Goal: Information Seeking & Learning: Understand process/instructions

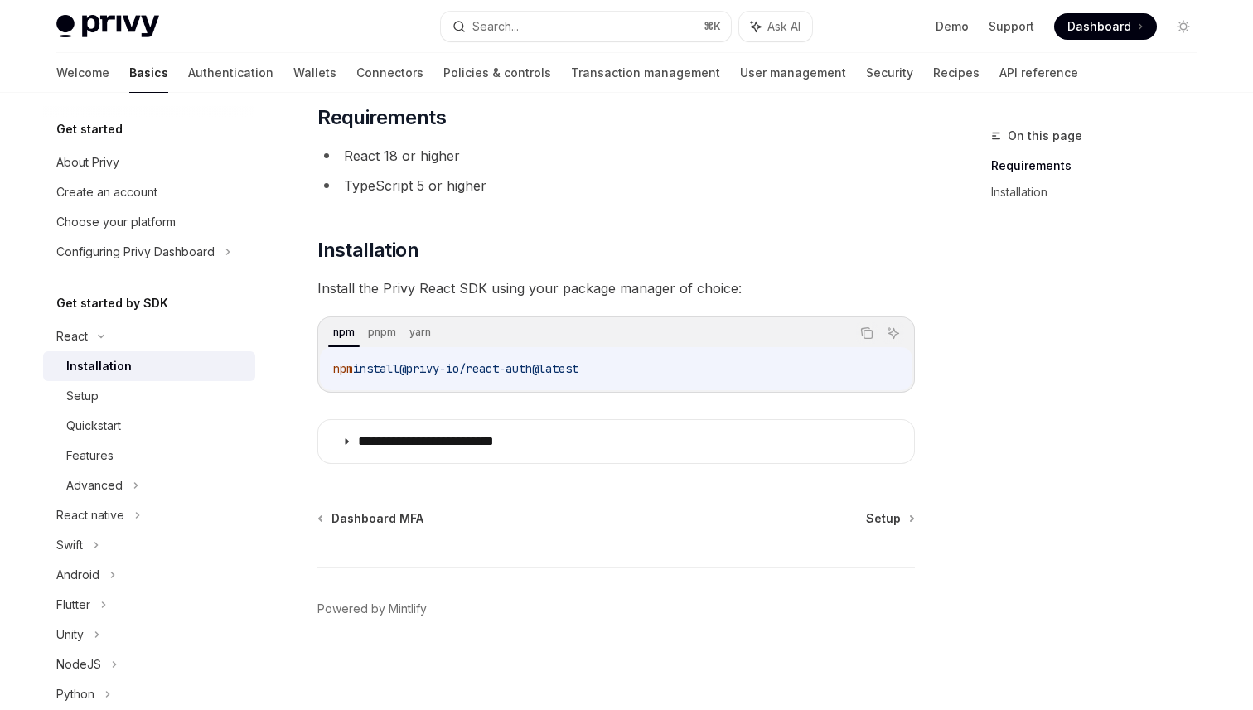
scroll to position [104, 0]
click at [181, 389] on div "Setup" at bounding box center [155, 396] width 179 height 20
type textarea "*"
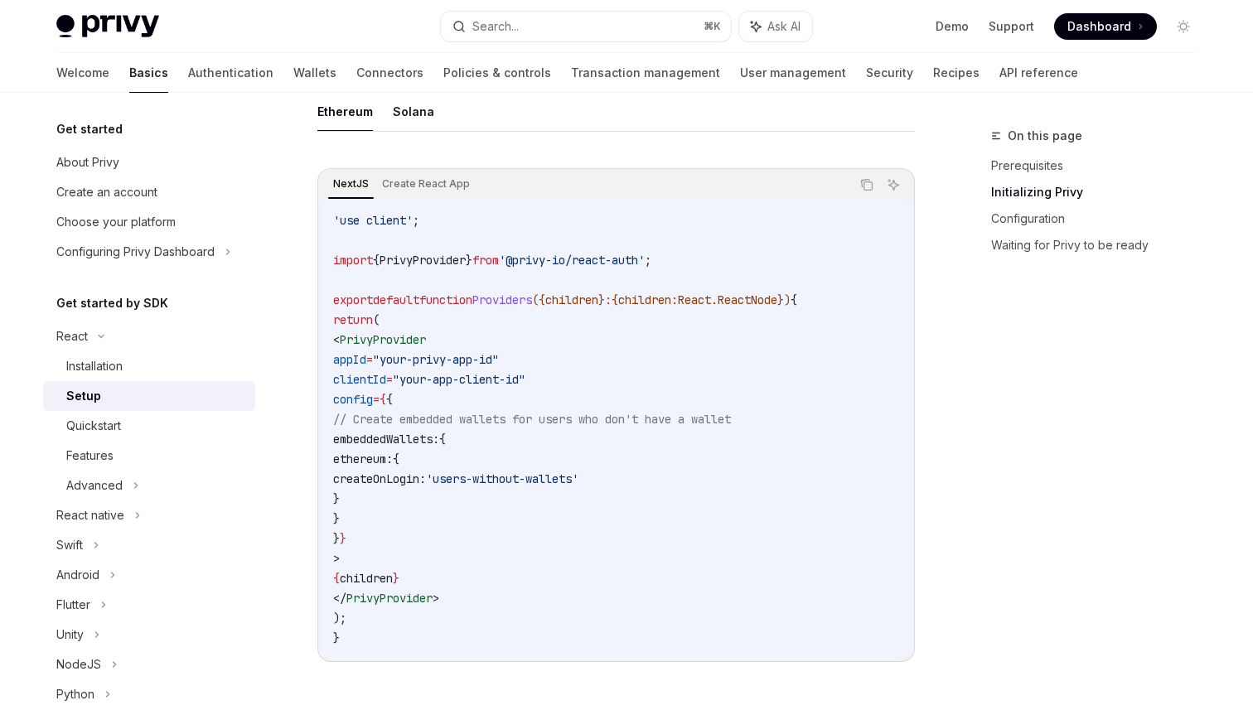
scroll to position [551, 0]
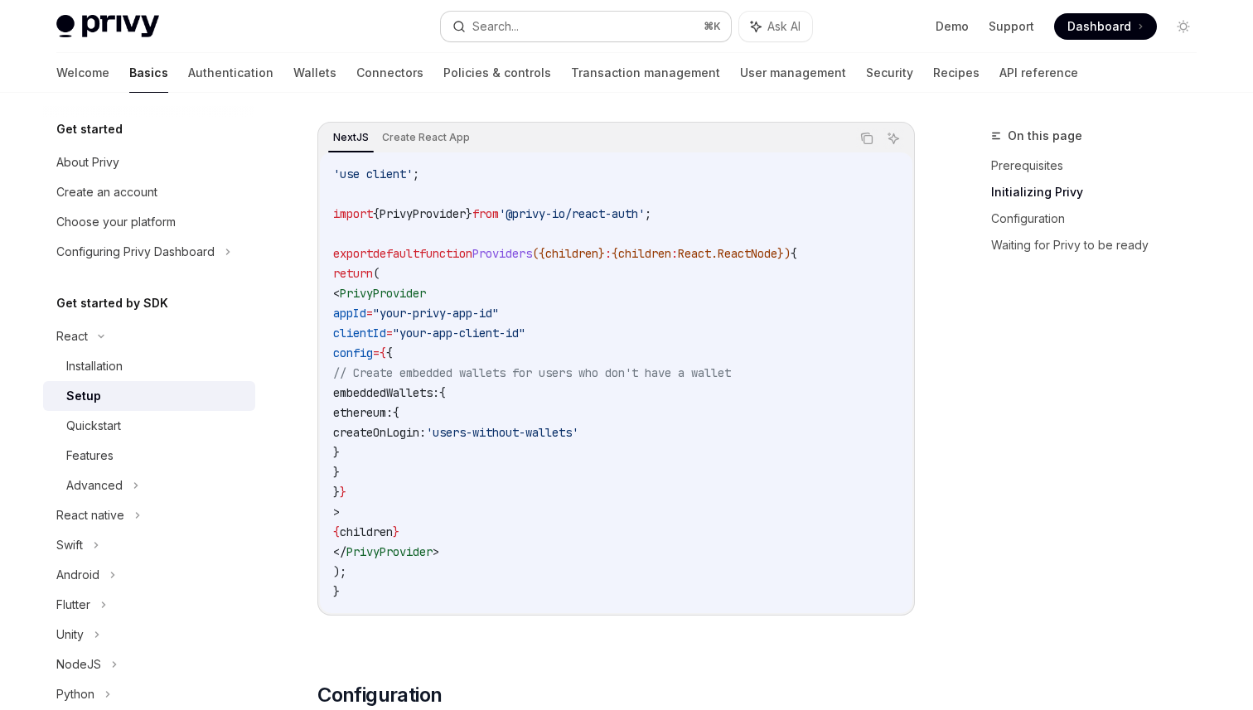
click at [601, 19] on button "Search... ⌘ K" at bounding box center [586, 27] width 290 height 30
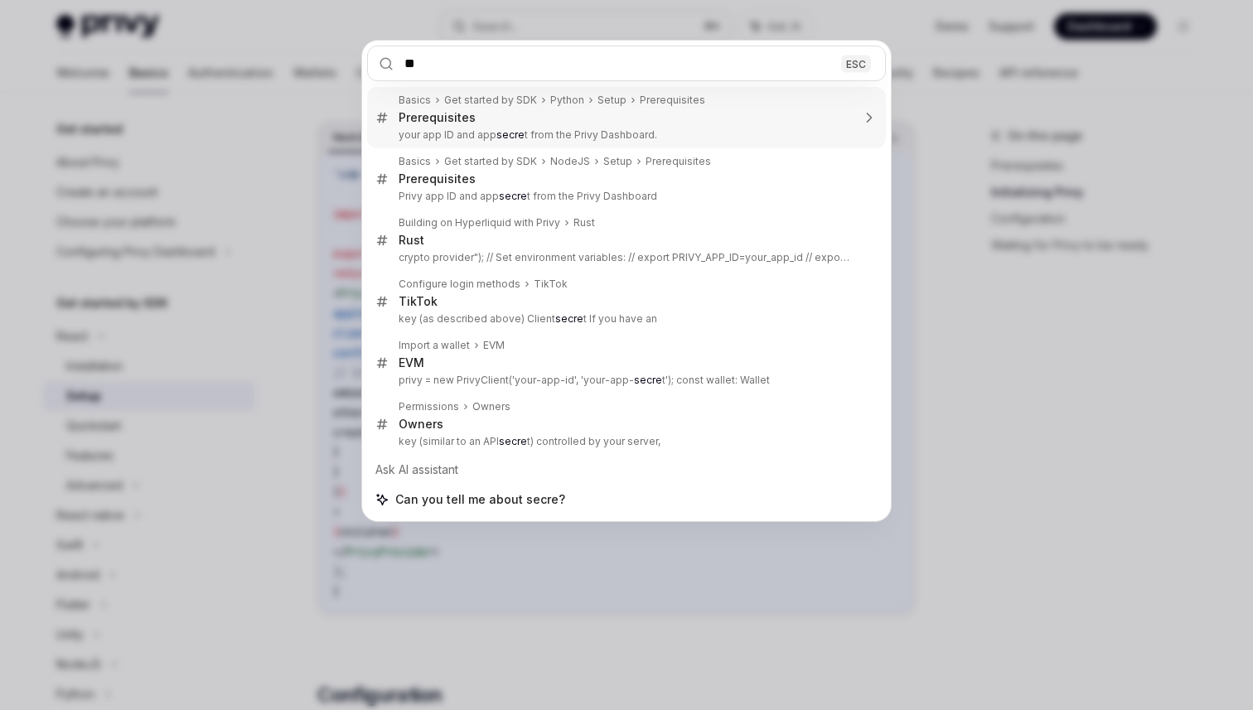
type input "*"
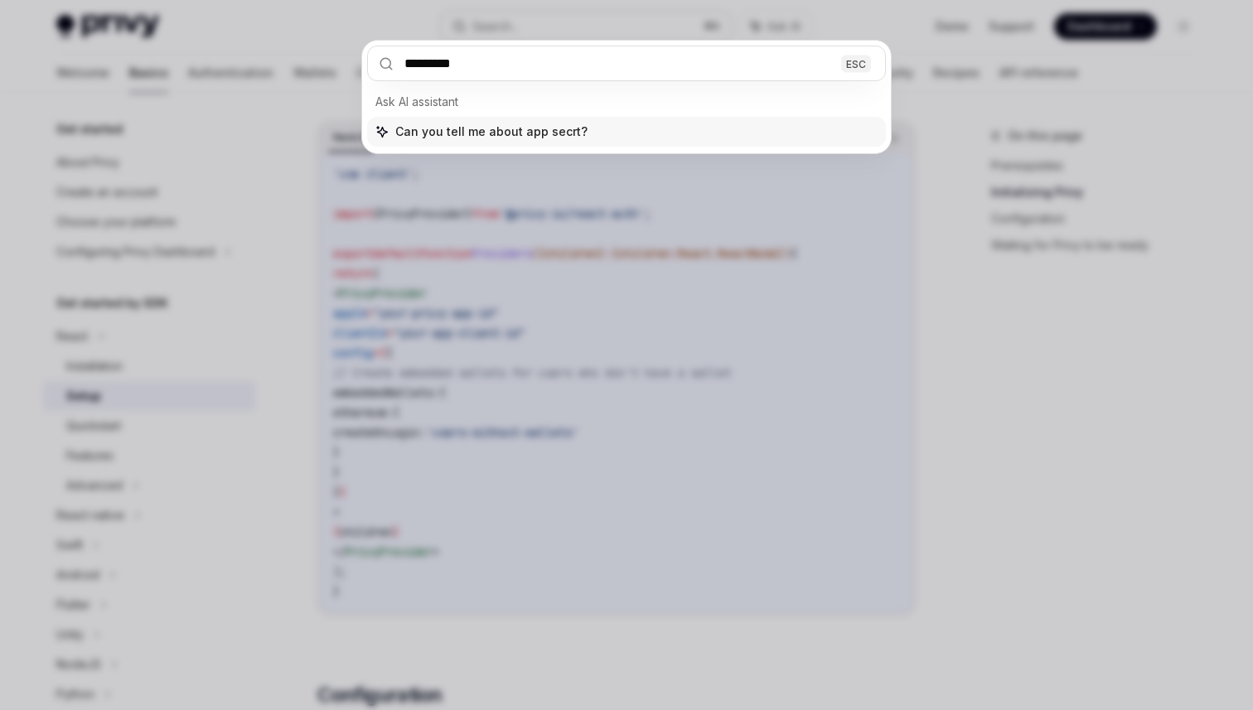
type input "********"
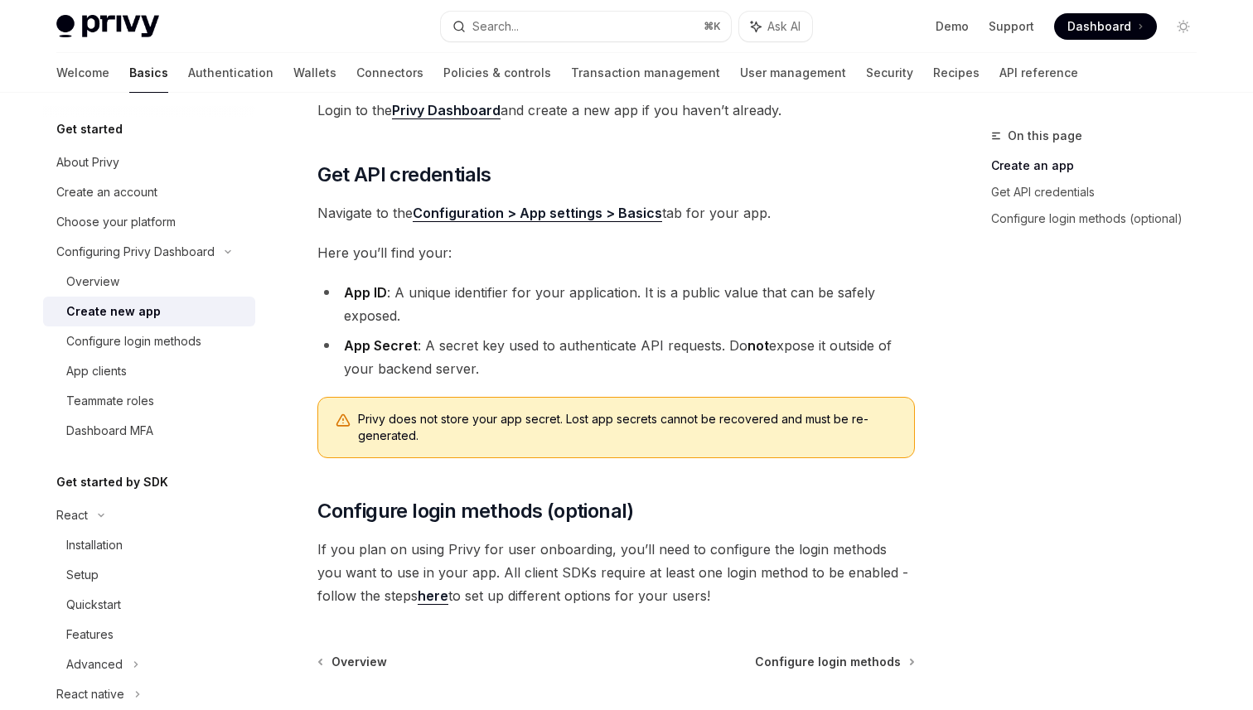
scroll to position [311, 0]
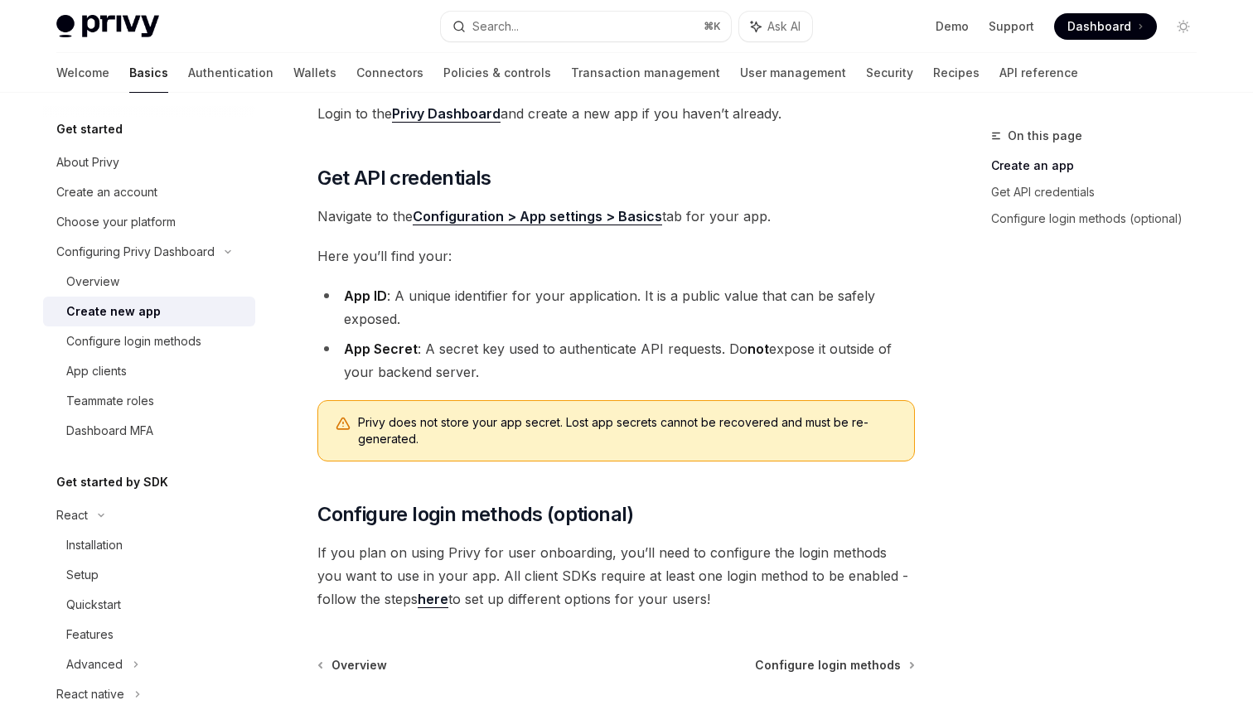
drag, startPoint x: 474, startPoint y: 370, endPoint x: 423, endPoint y: 351, distance: 54.0
click at [423, 351] on li "App Secret : A secret key used to authenticate API requests. Do not expose it o…" at bounding box center [615, 360] width 597 height 46
click at [484, 371] on li "App Secret : A secret key used to authenticate API requests. Do not expose it o…" at bounding box center [615, 360] width 597 height 46
drag, startPoint x: 484, startPoint y: 371, endPoint x: 425, endPoint y: 351, distance: 62.1
click at [425, 351] on li "App Secret : A secret key used to authenticate API requests. Do not expose it o…" at bounding box center [615, 360] width 597 height 46
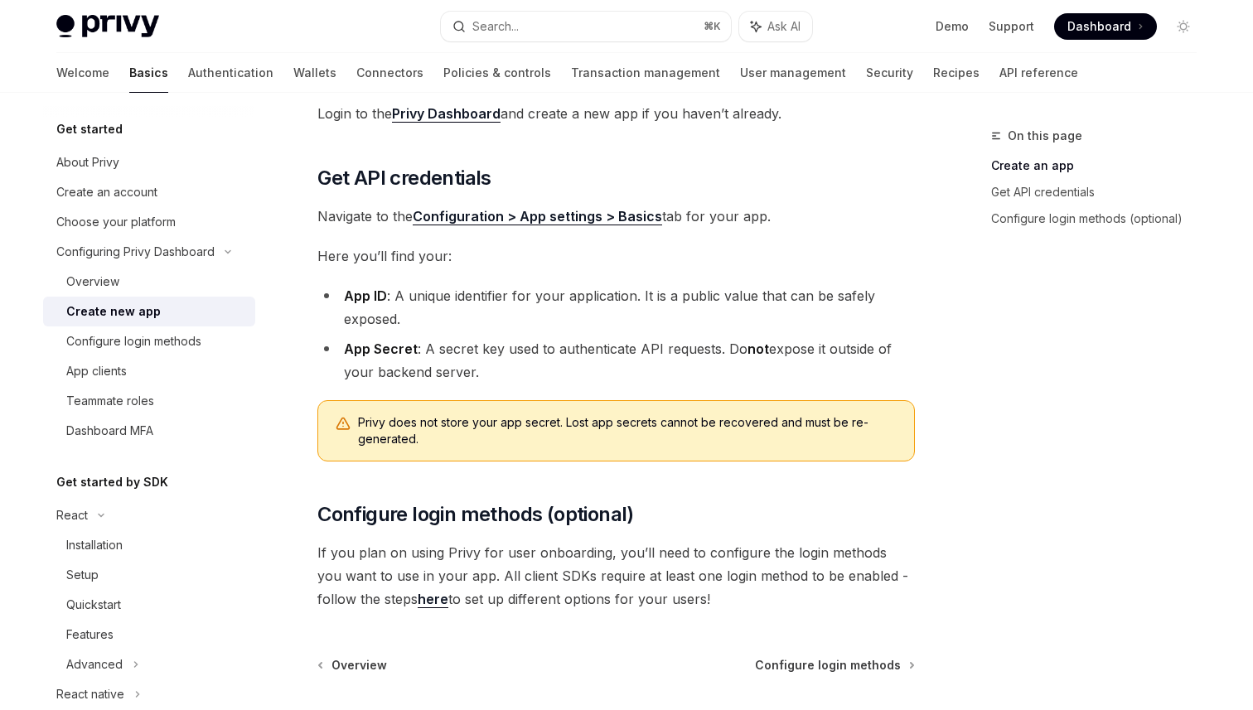
click at [502, 368] on li "App Secret : A secret key used to authenticate API requests. Do not expose it o…" at bounding box center [615, 360] width 597 height 46
drag, startPoint x: 422, startPoint y: 350, endPoint x: 487, endPoint y: 372, distance: 68.9
click at [487, 372] on li "App Secret : A secret key used to authenticate API requests. Do not expose it o…" at bounding box center [615, 360] width 597 height 46
click at [524, 371] on li "App Secret : A secret key used to authenticate API requests. Do not expose it o…" at bounding box center [615, 360] width 597 height 46
drag, startPoint x: 504, startPoint y: 371, endPoint x: 426, endPoint y: 351, distance: 81.2
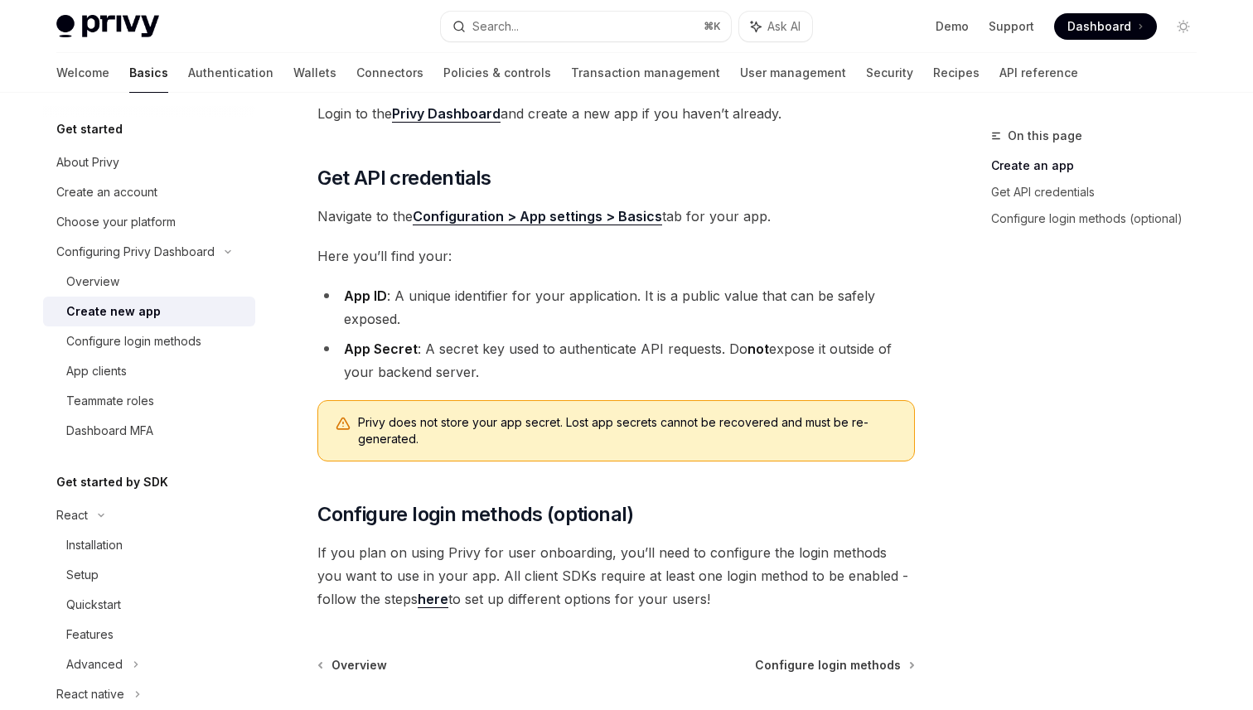
click at [426, 351] on li "App Secret : A secret key used to authenticate API requests. Do not expose it o…" at bounding box center [615, 360] width 597 height 46
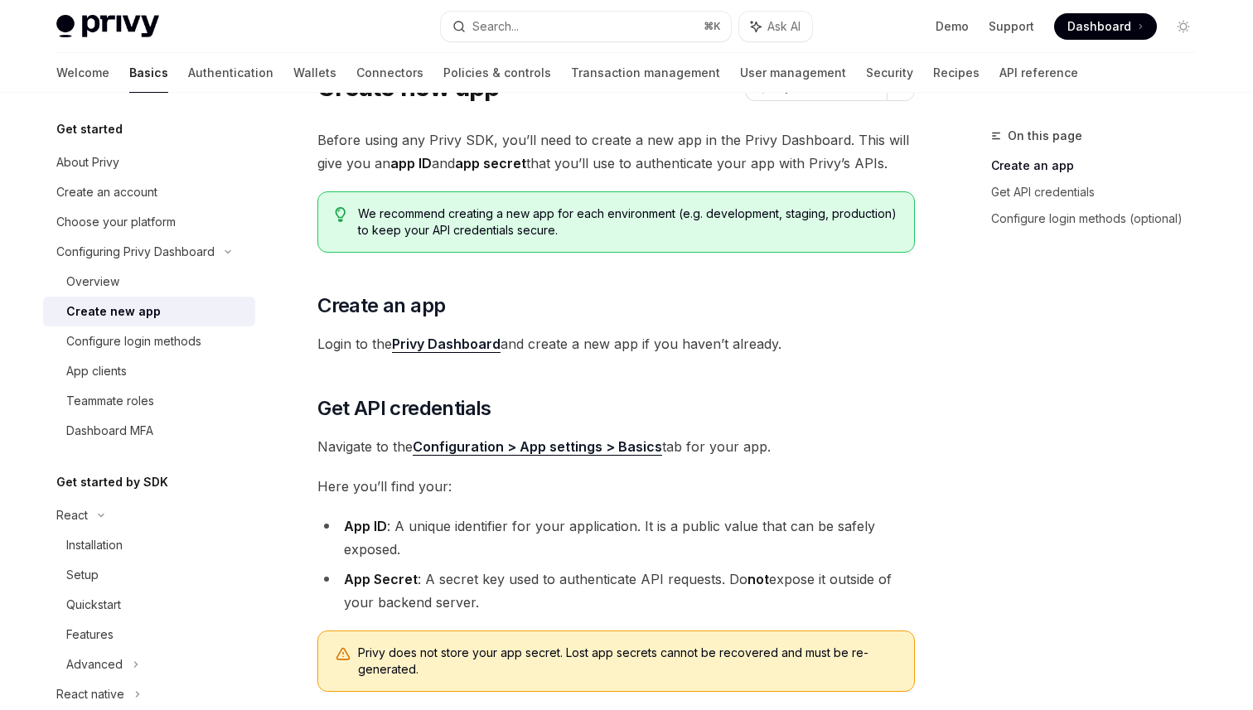
scroll to position [0, 0]
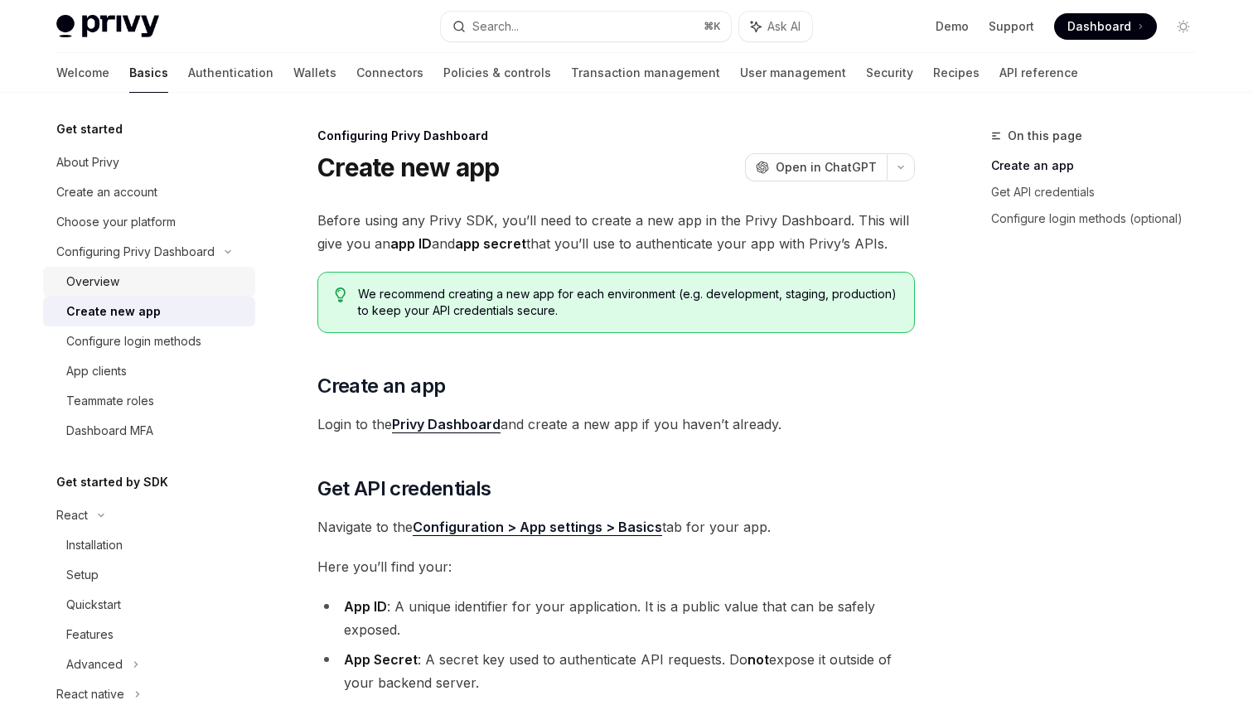
click at [177, 275] on div "Overview" at bounding box center [155, 282] width 179 height 20
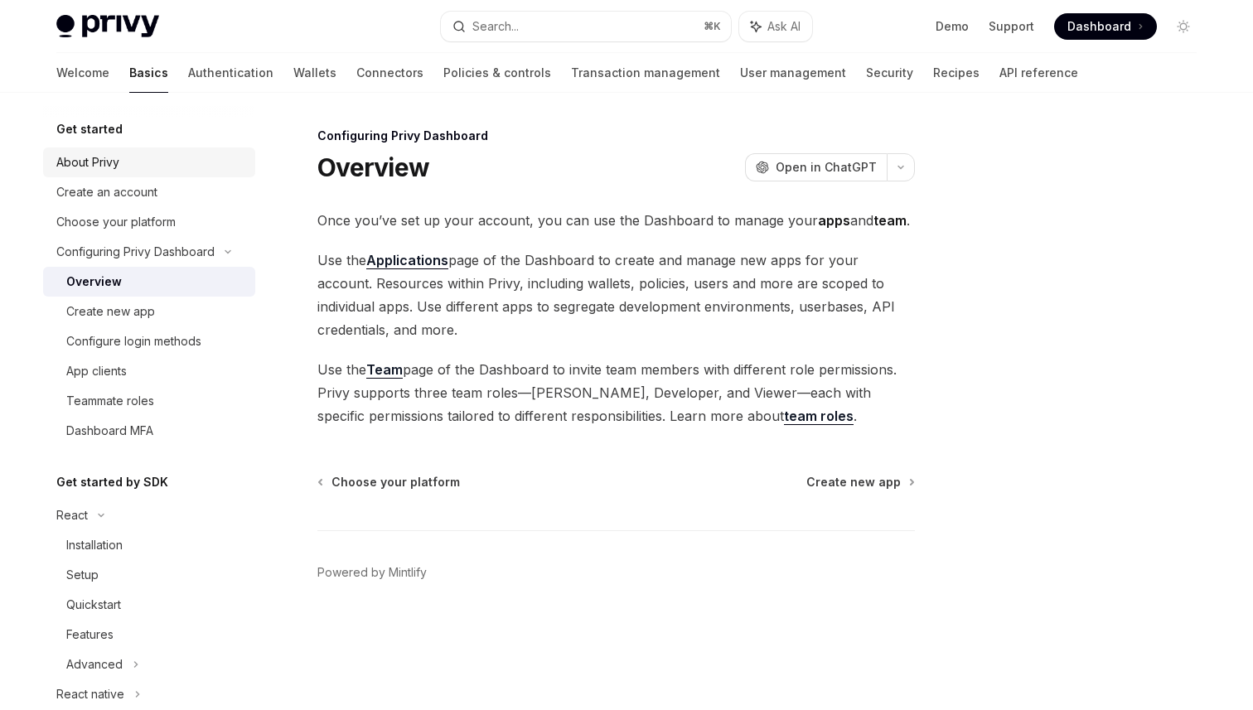
click at [98, 166] on div "About Privy" at bounding box center [87, 162] width 63 height 20
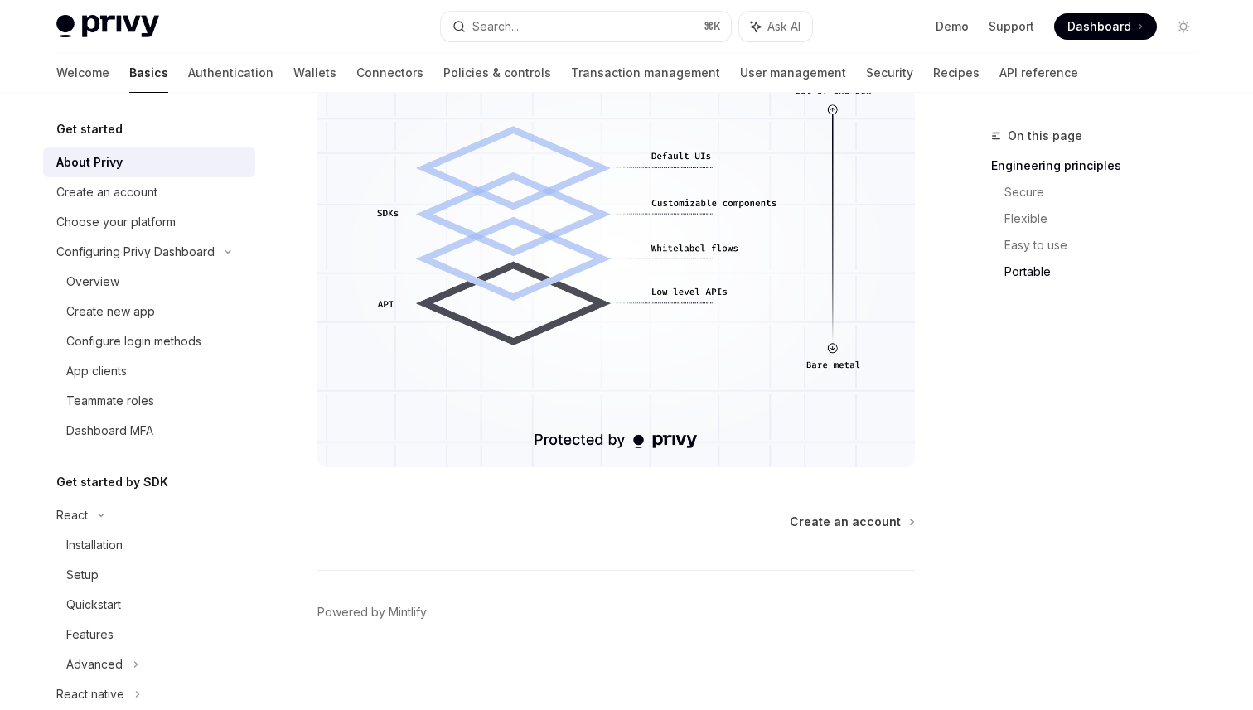
scroll to position [1457, 0]
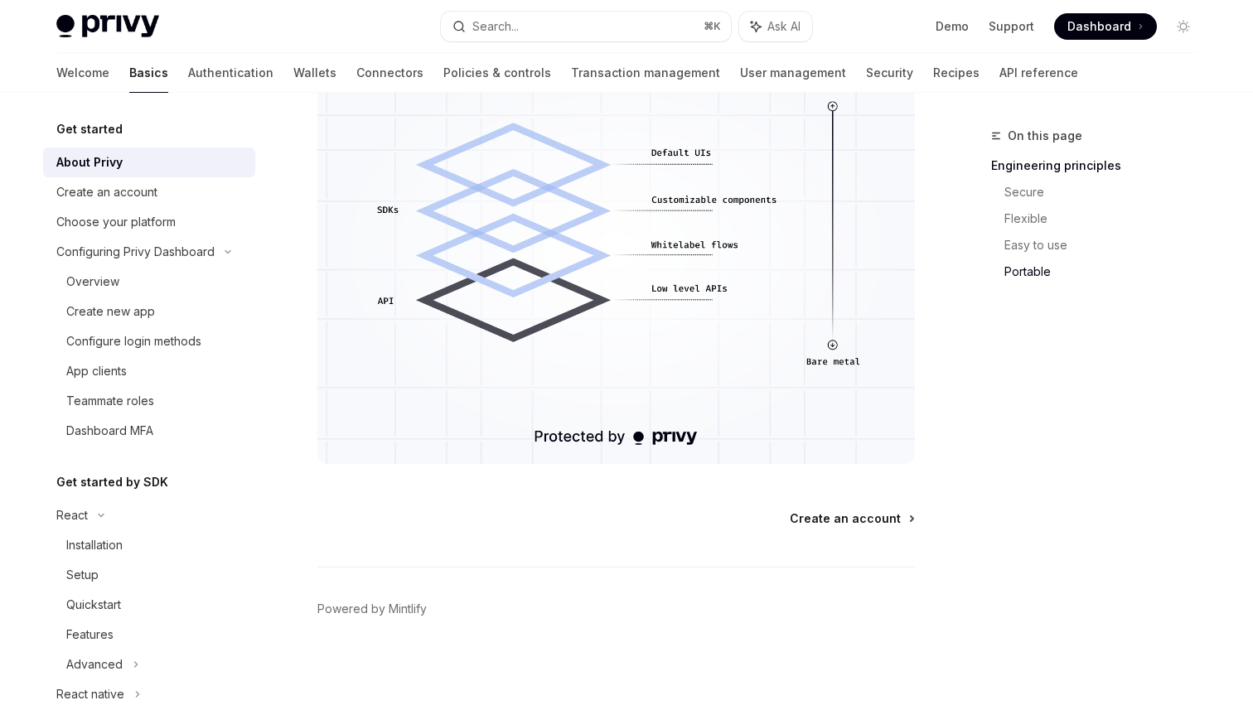
click at [842, 514] on span "Create an account" at bounding box center [844, 518] width 111 height 17
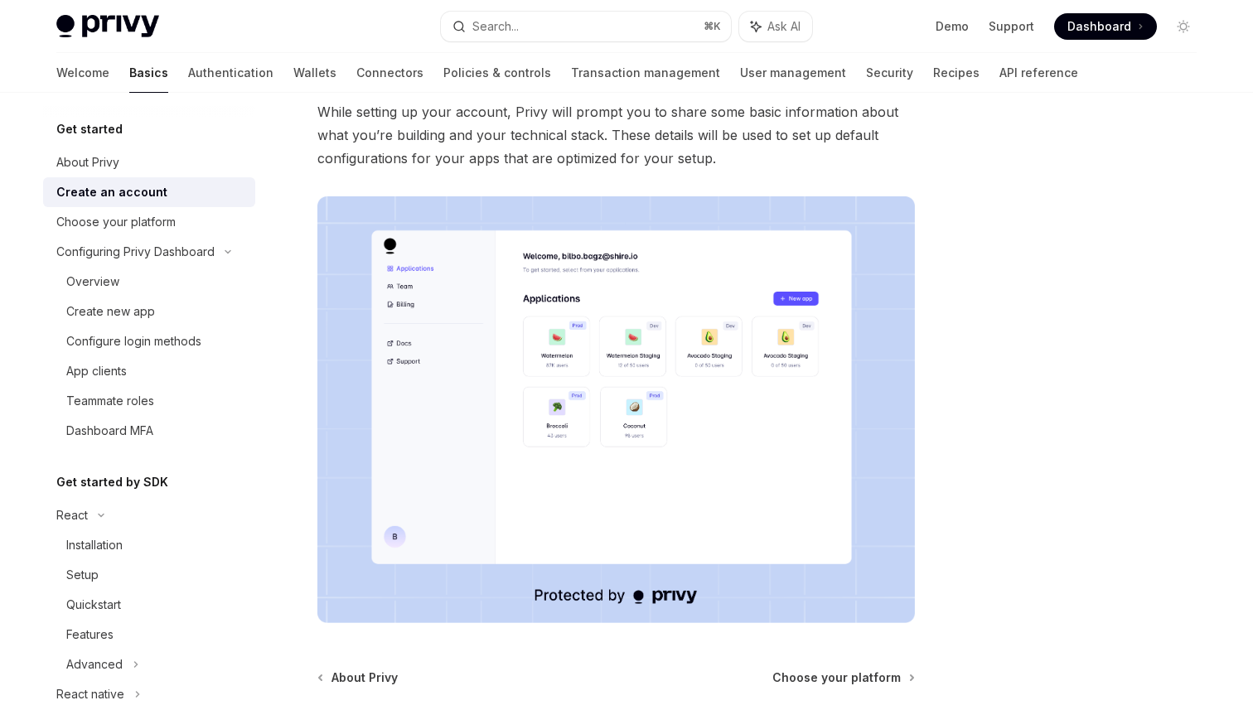
scroll to position [194, 0]
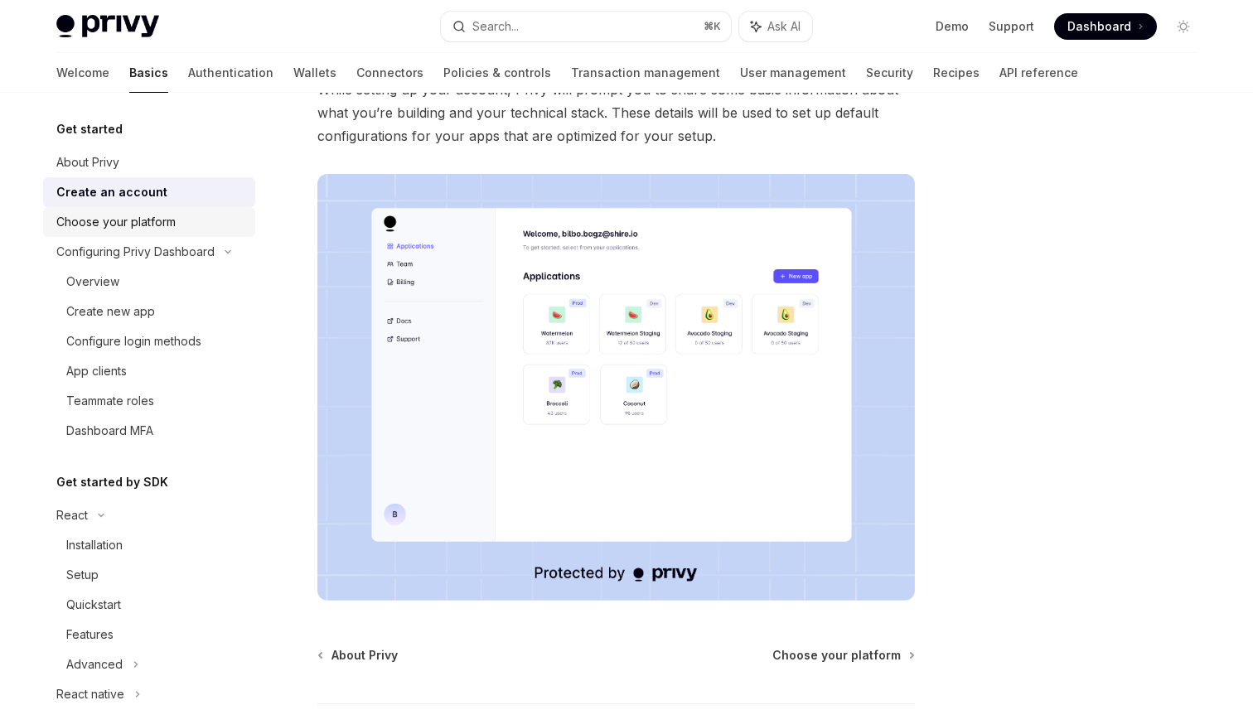
click at [187, 218] on div "Choose your platform" at bounding box center [150, 222] width 189 height 20
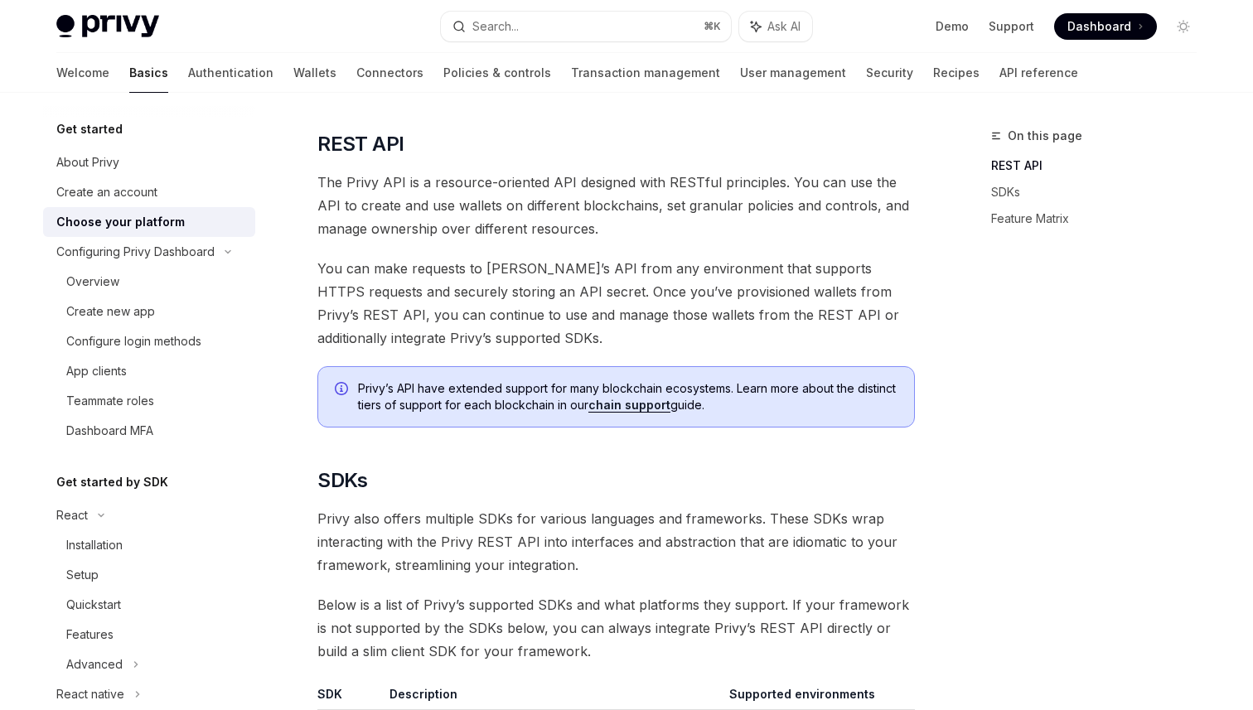
scroll to position [471, 0]
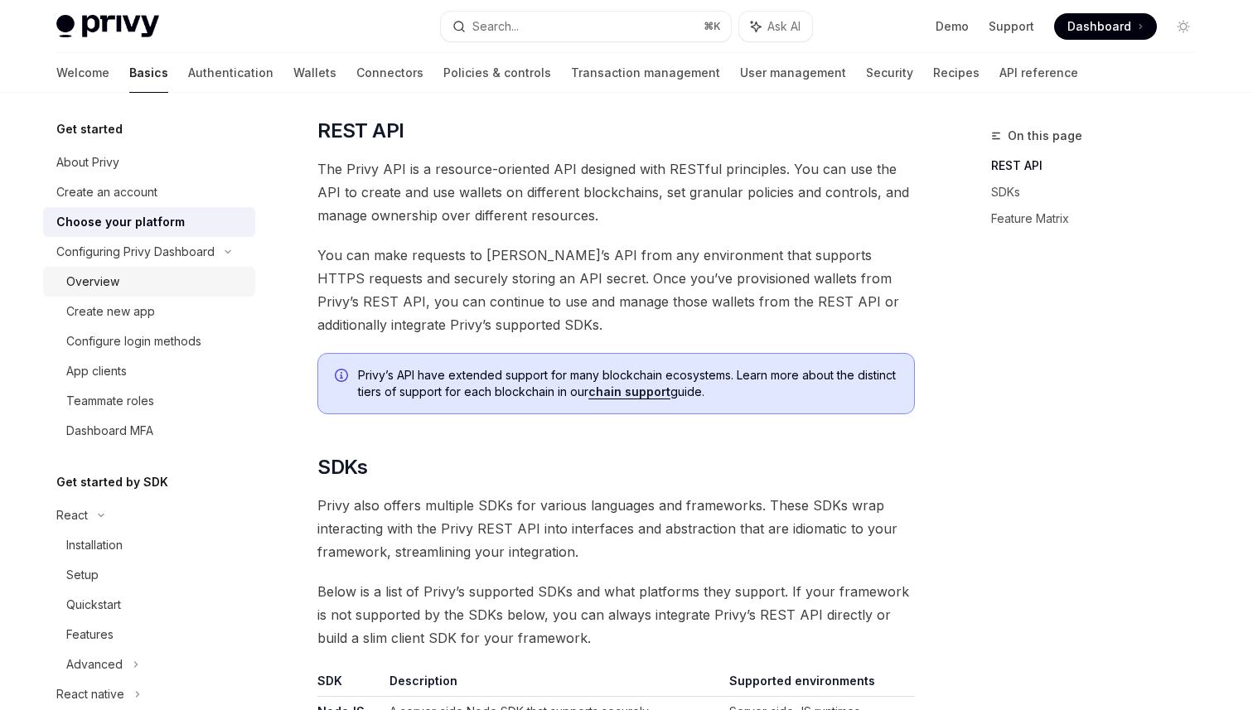
click at [146, 276] on div "Overview" at bounding box center [155, 282] width 179 height 20
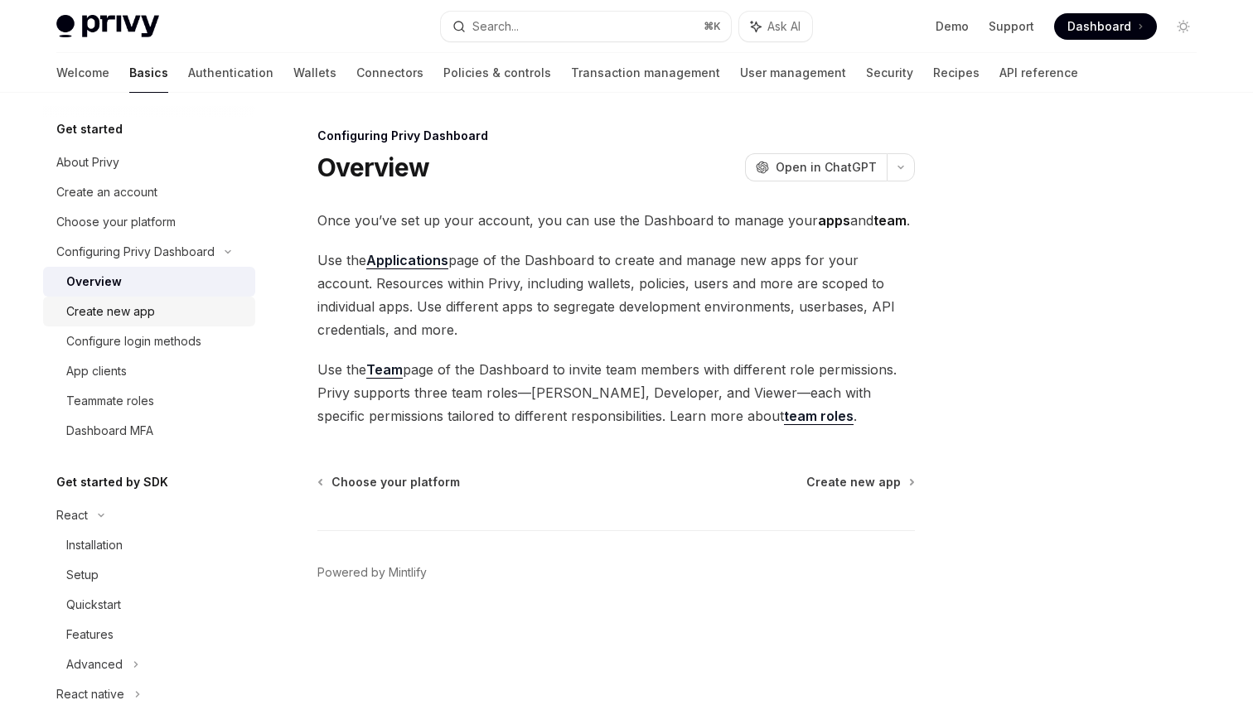
click at [196, 309] on div "Create new app" at bounding box center [155, 312] width 179 height 20
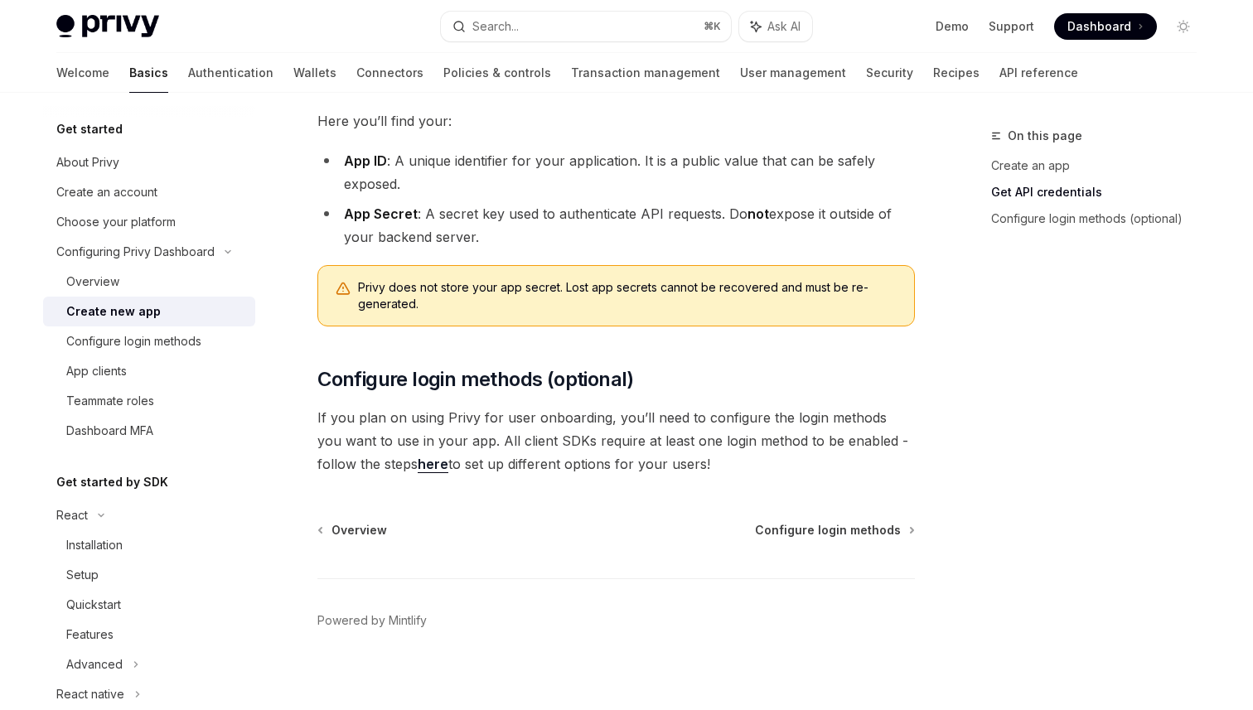
scroll to position [442, 0]
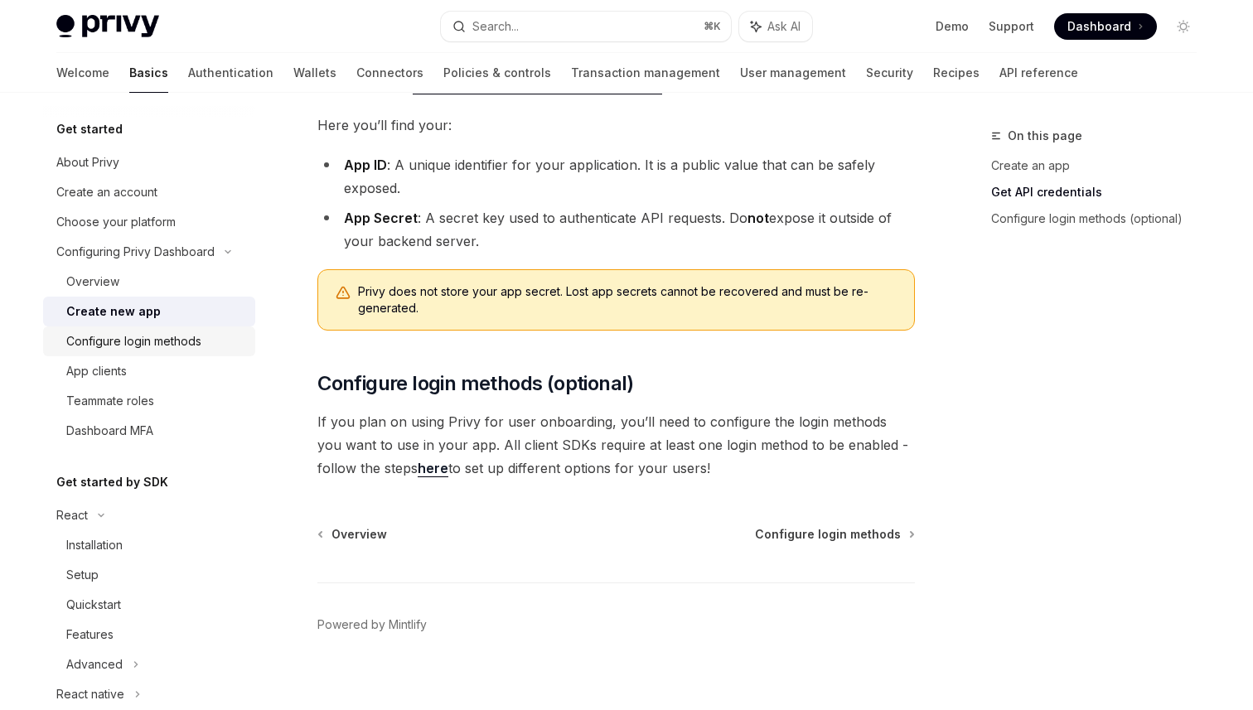
click at [203, 334] on div "Configure login methods" at bounding box center [155, 341] width 179 height 20
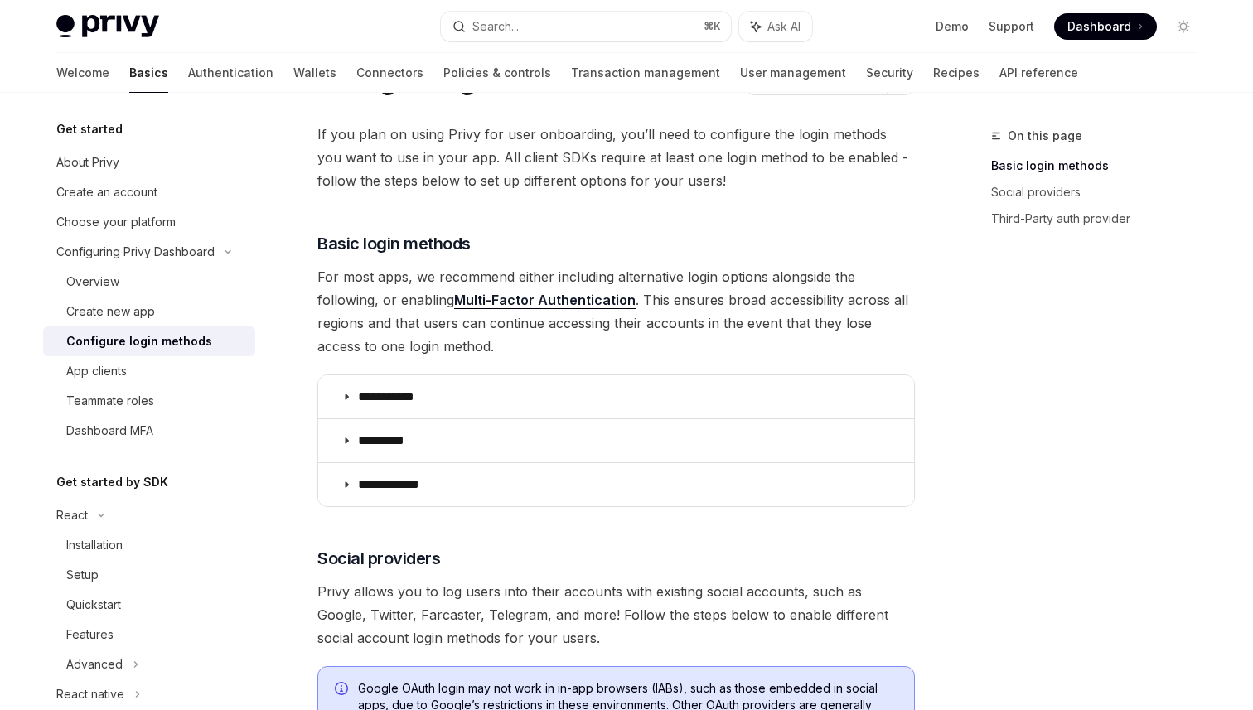
scroll to position [110, 0]
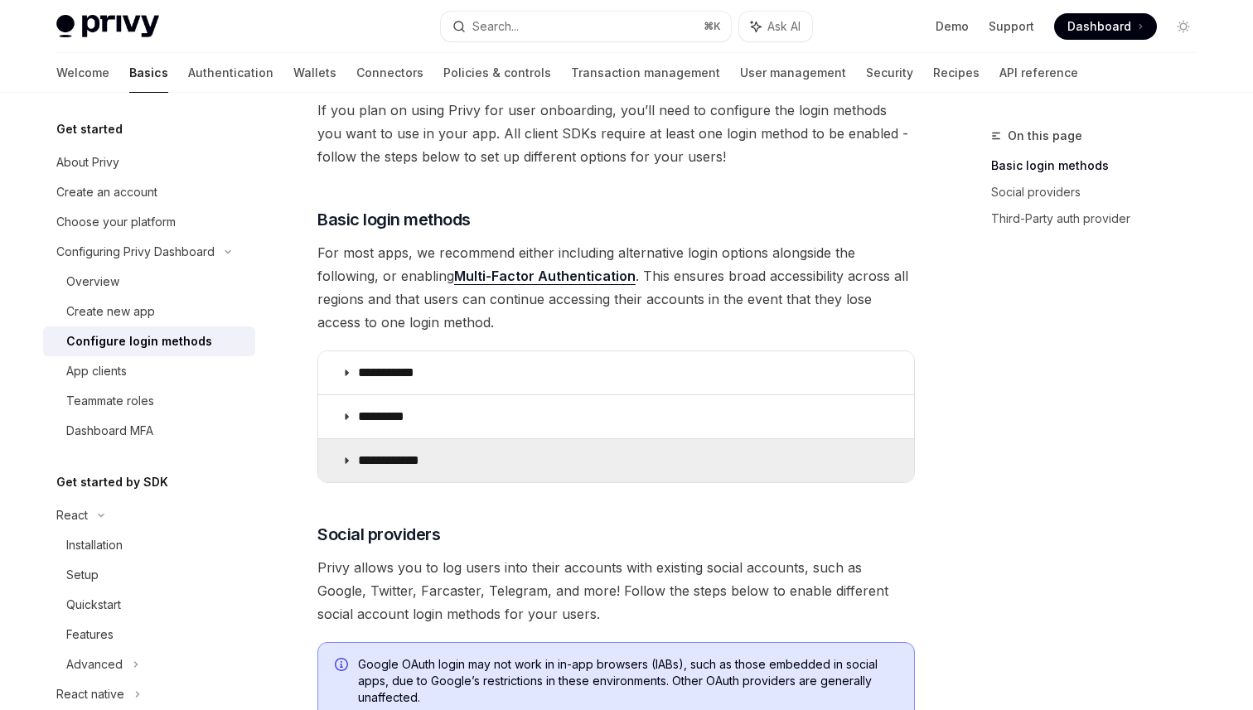
click at [348, 456] on icon at bounding box center [346, 461] width 10 height 10
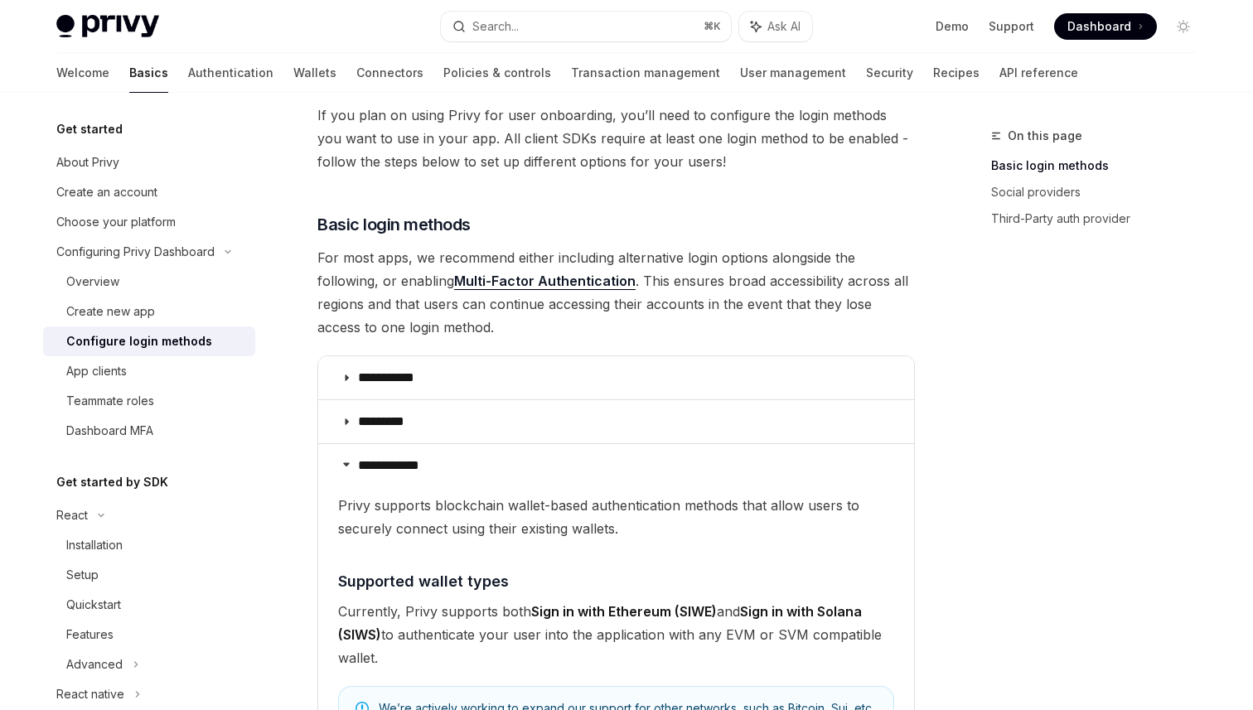
scroll to position [107, 0]
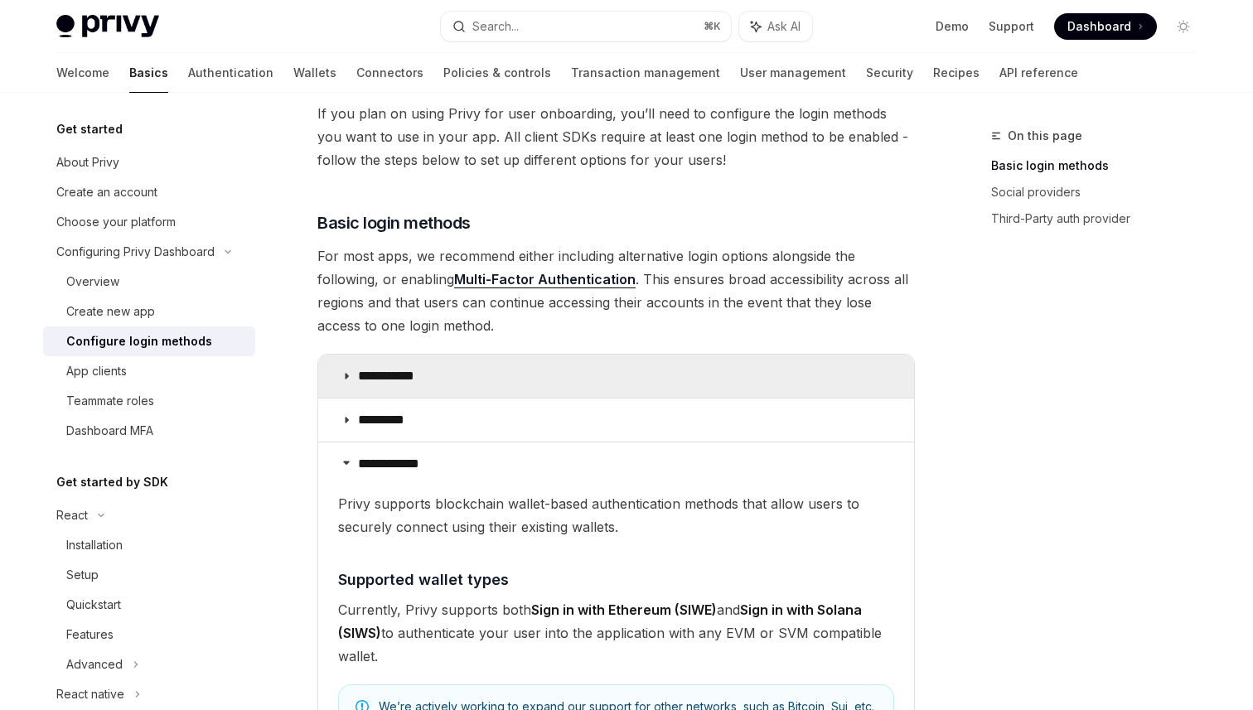
click at [345, 375] on icon at bounding box center [346, 376] width 10 height 10
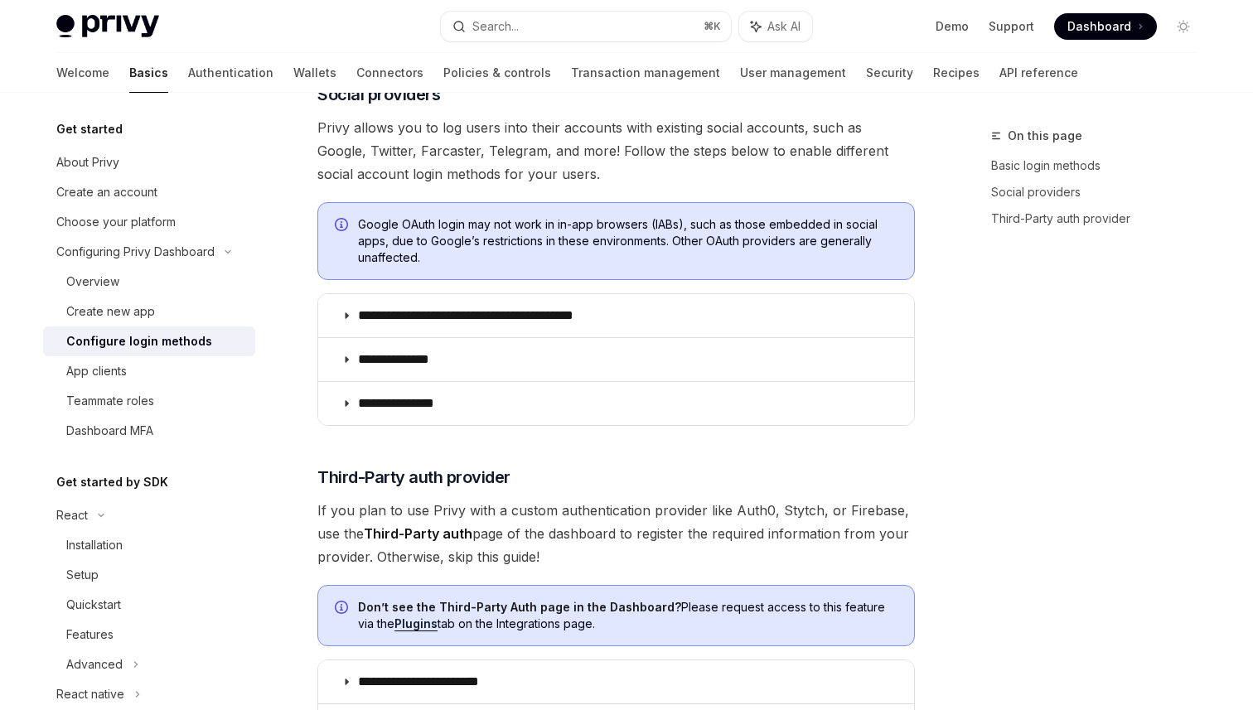
scroll to position [1508, 0]
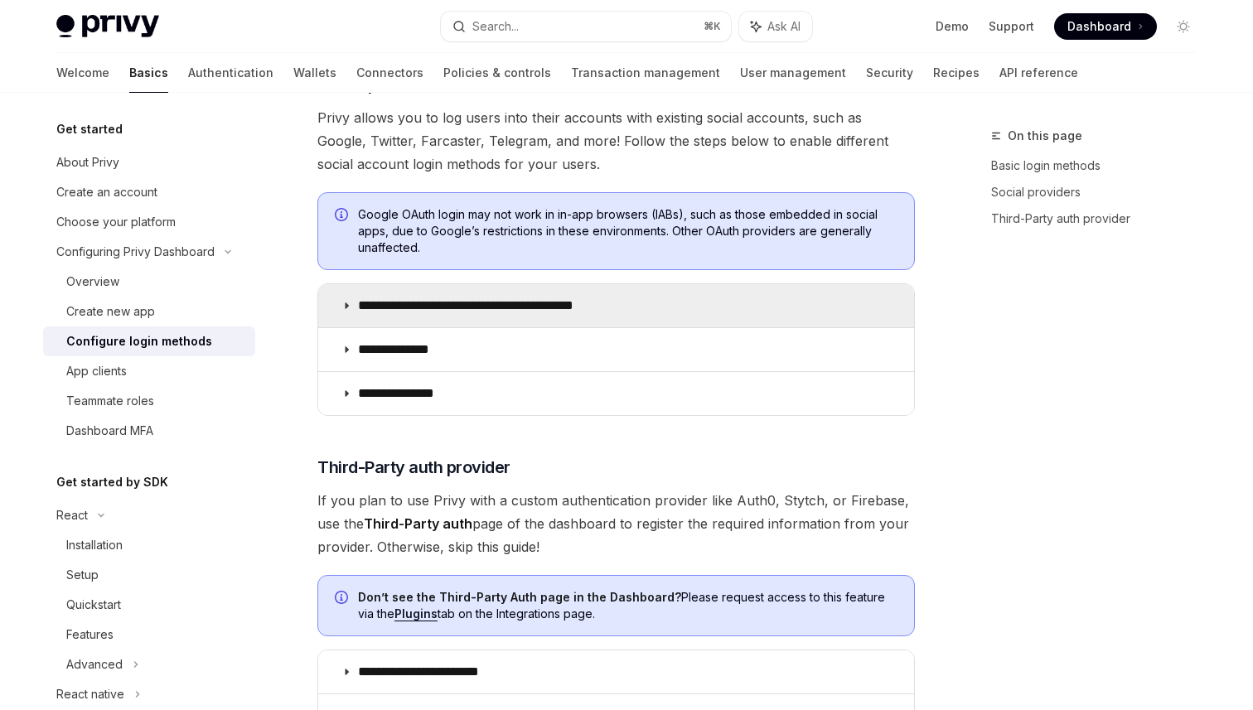
click at [342, 306] on icon at bounding box center [346, 306] width 10 height 10
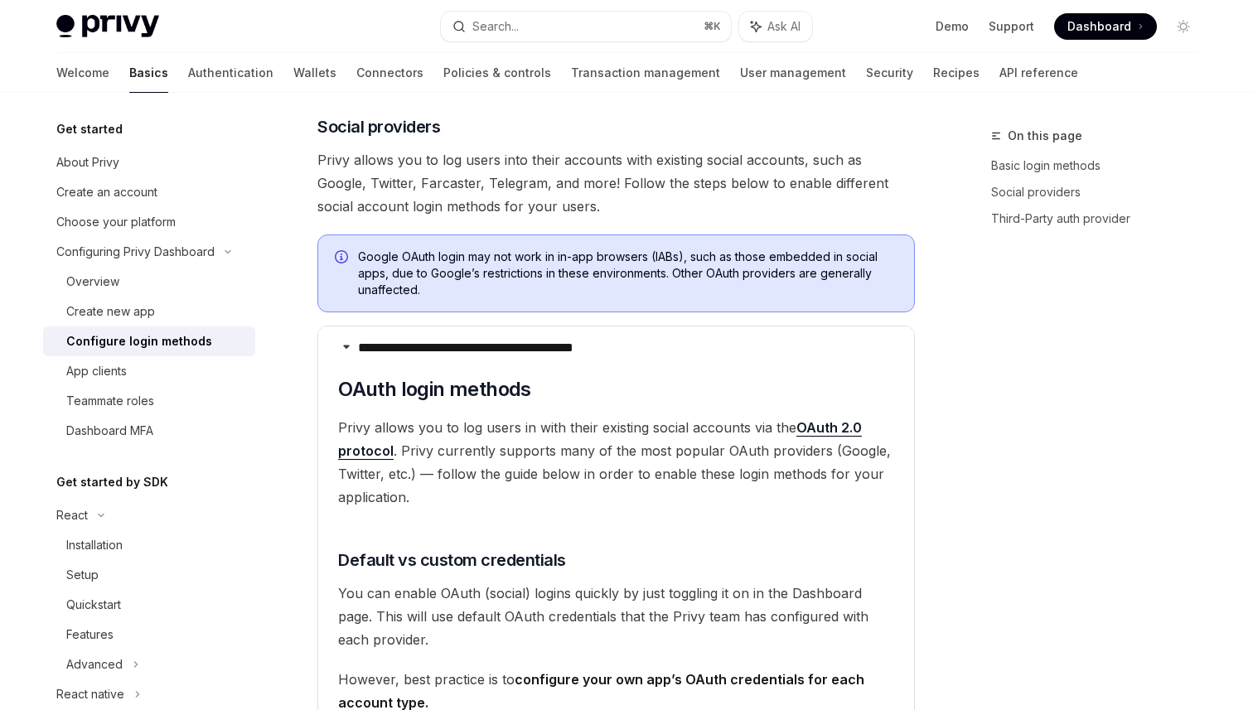
scroll to position [1474, 0]
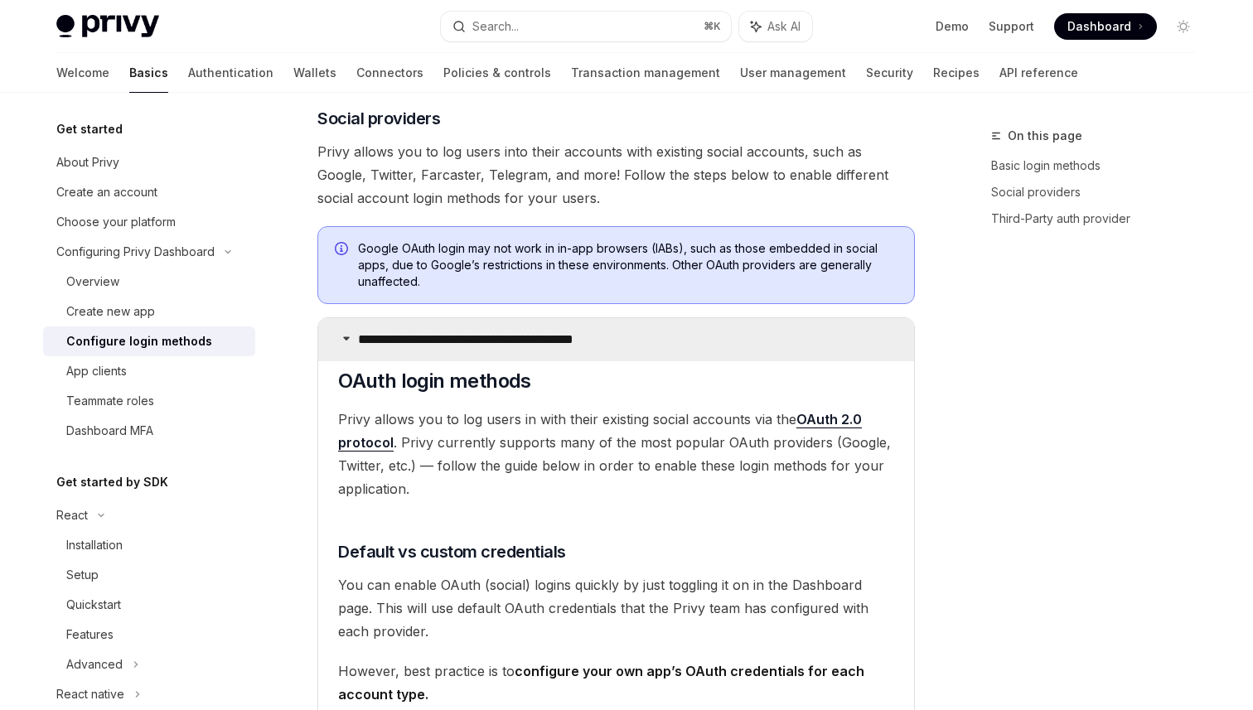
click at [345, 339] on icon at bounding box center [346, 338] width 10 height 10
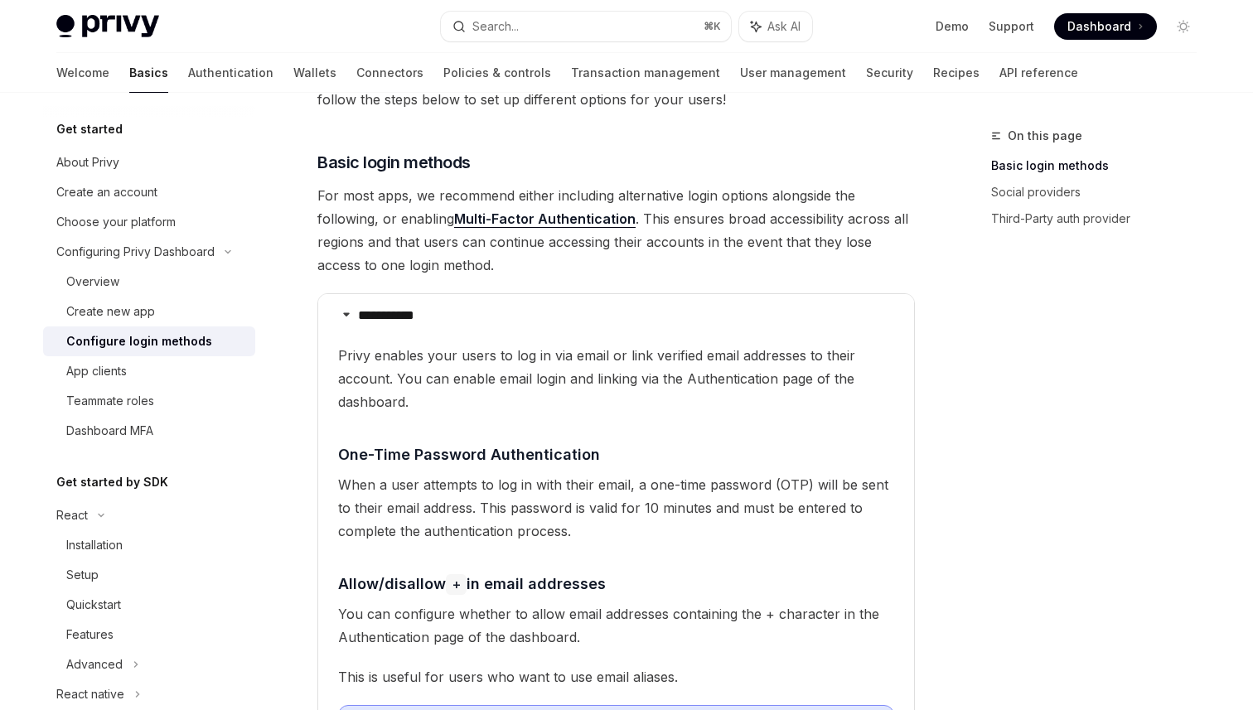
scroll to position [167, 0]
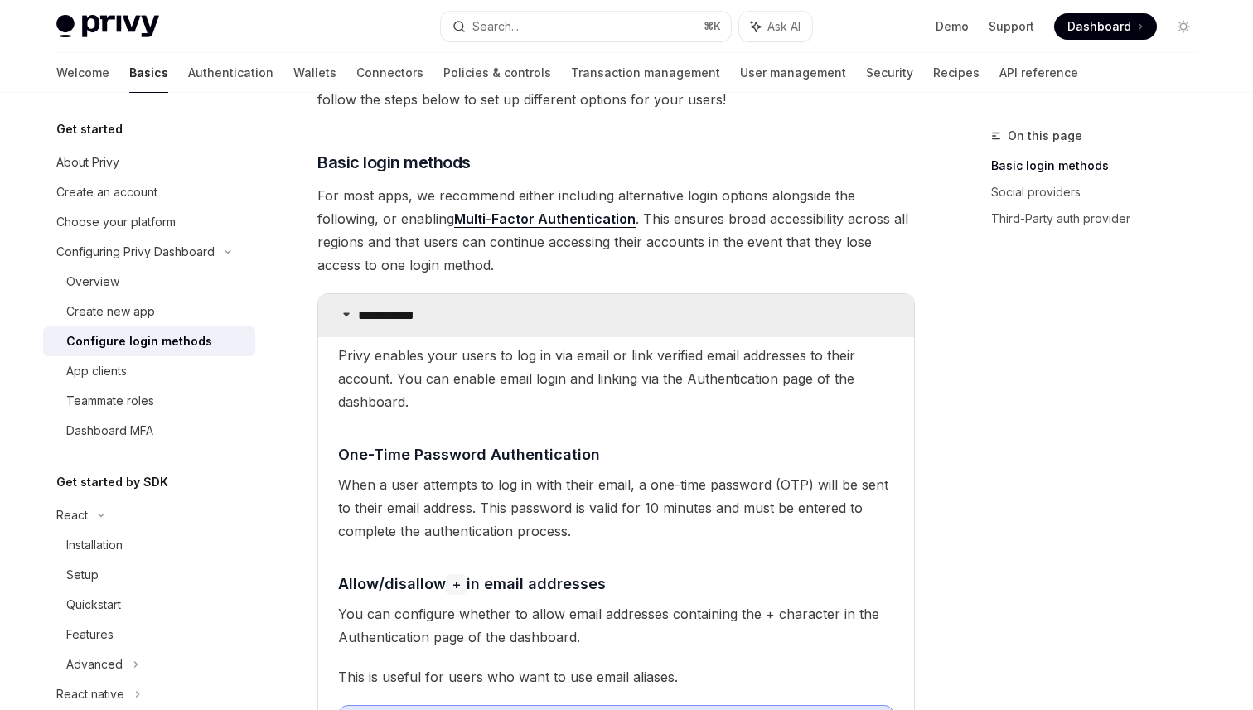
click at [352, 313] on summary "**********" at bounding box center [616, 315] width 596 height 43
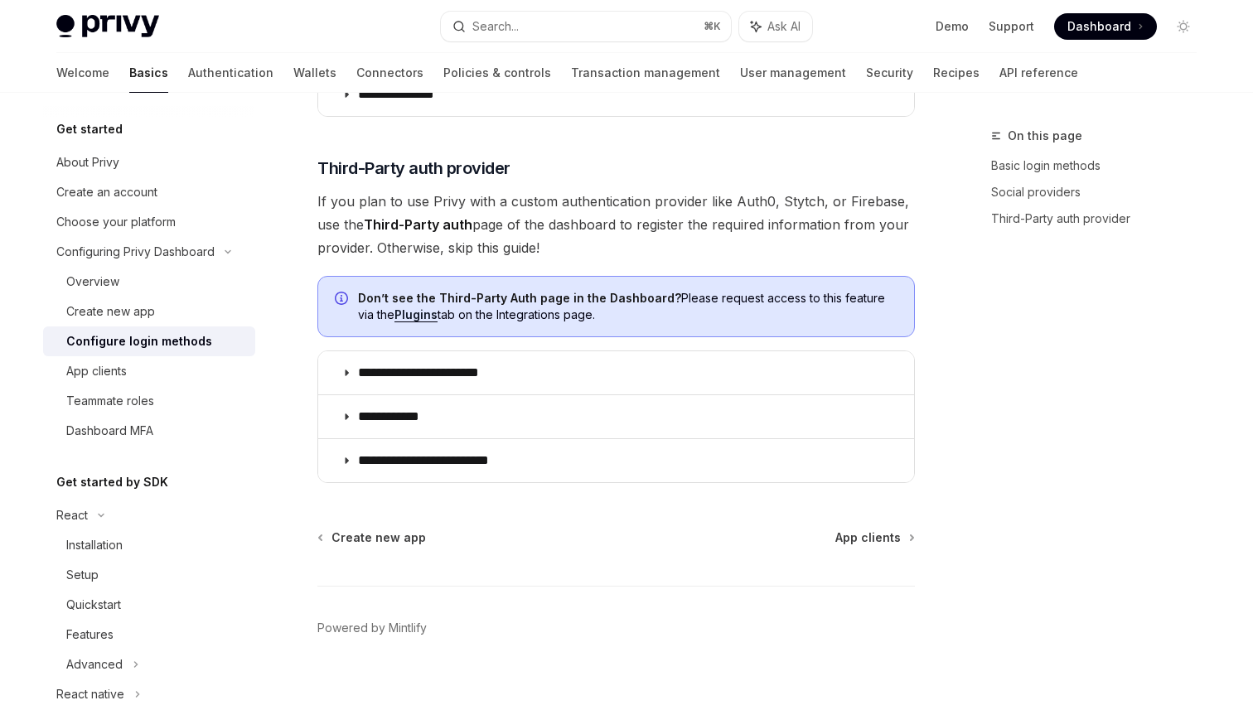
scroll to position [1335, 0]
click at [176, 371] on div "App clients" at bounding box center [155, 371] width 179 height 20
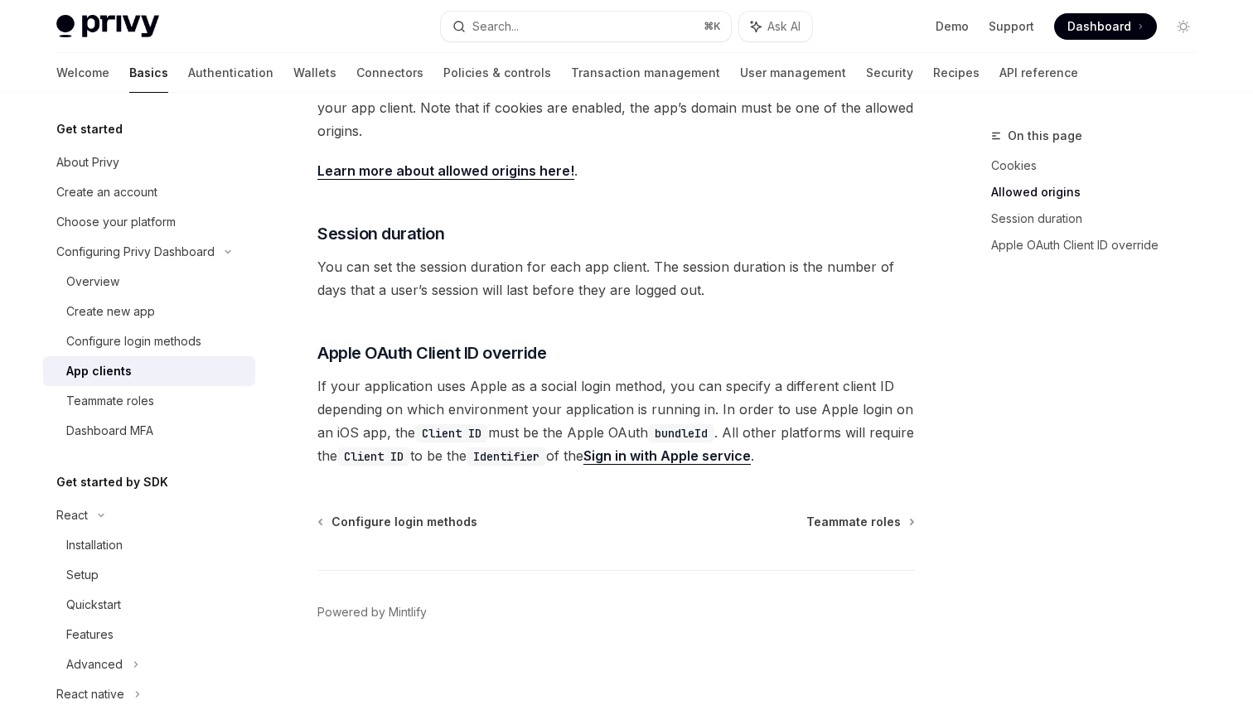
scroll to position [609, 0]
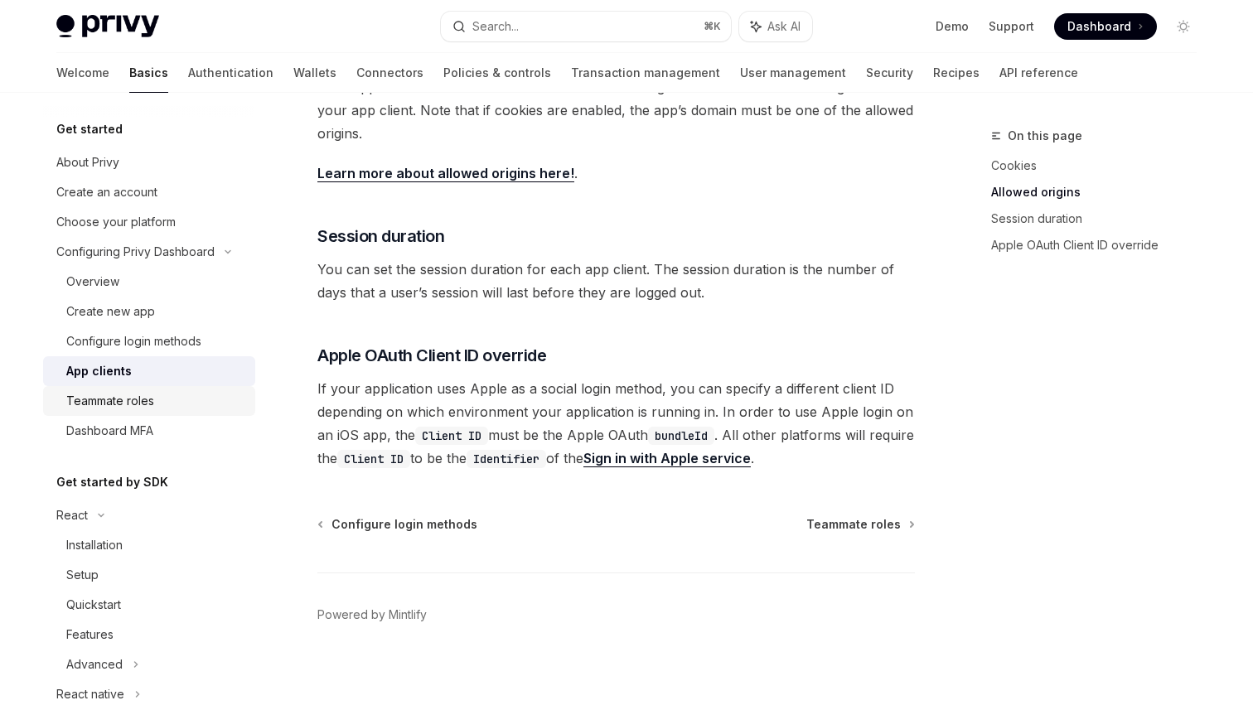
click at [182, 401] on div "Teammate roles" at bounding box center [155, 401] width 179 height 20
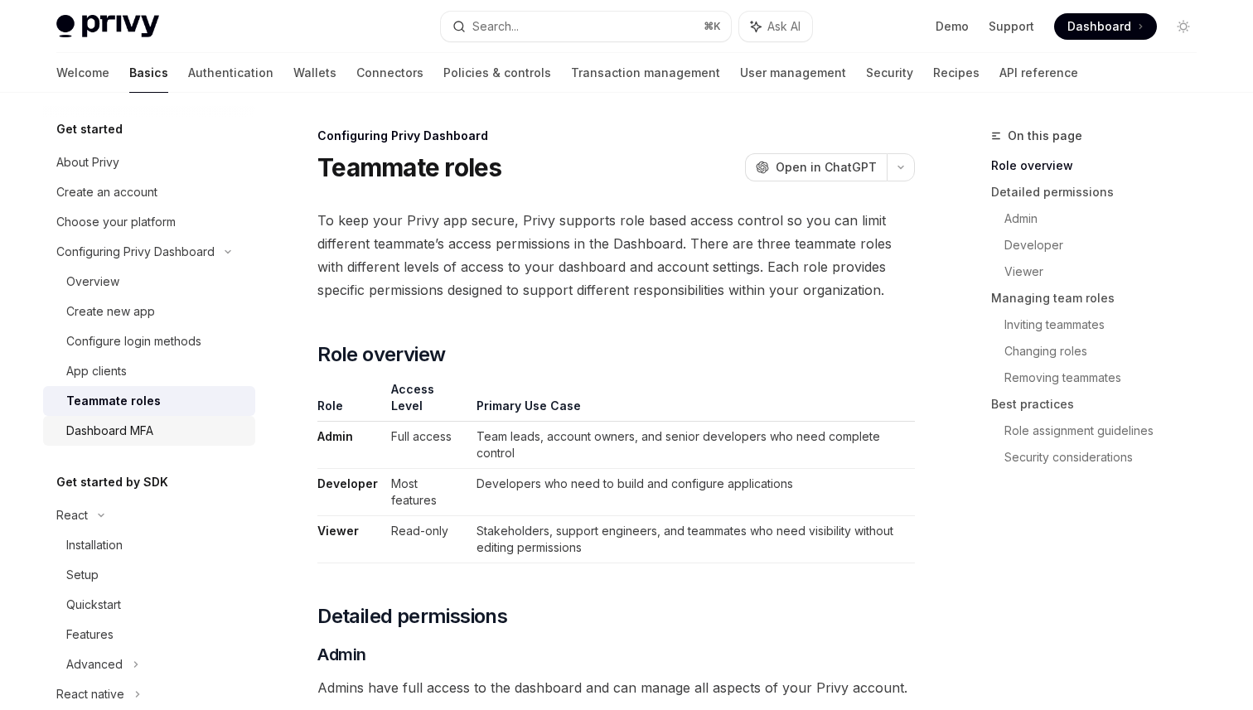
click at [199, 431] on div "Dashboard MFA" at bounding box center [155, 431] width 179 height 20
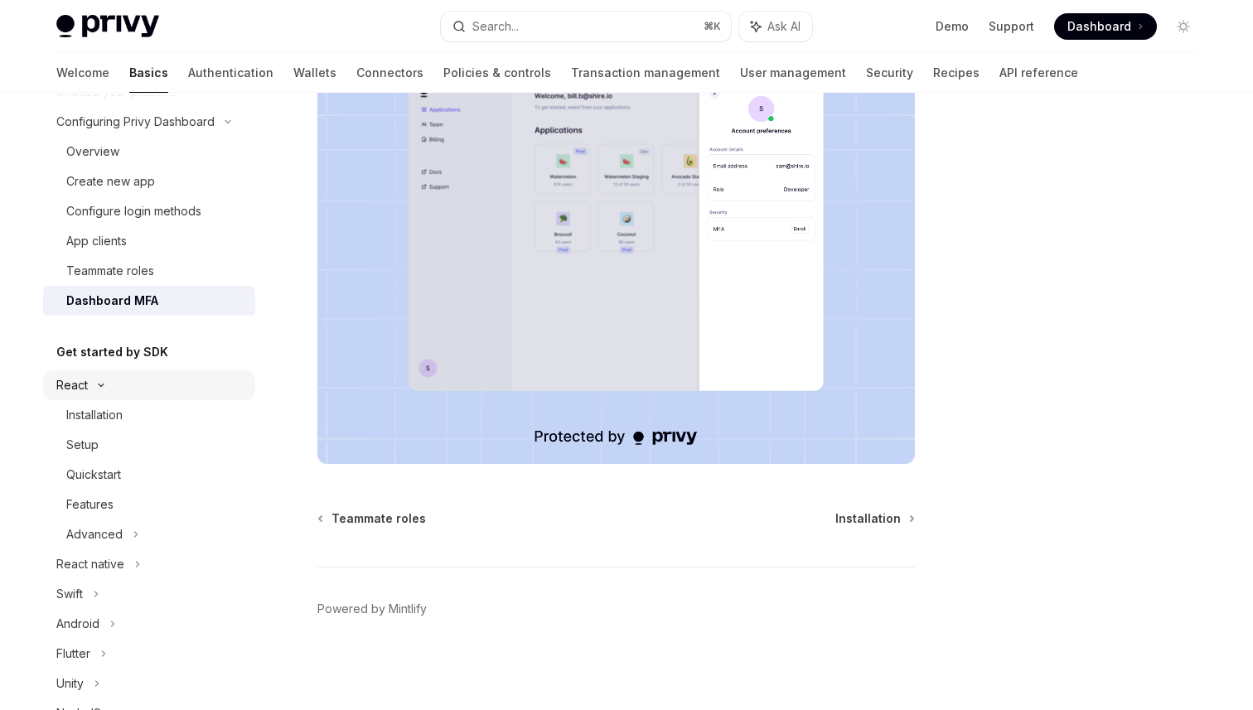
scroll to position [128, 0]
click at [169, 424] on div "Installation" at bounding box center [155, 417] width 179 height 20
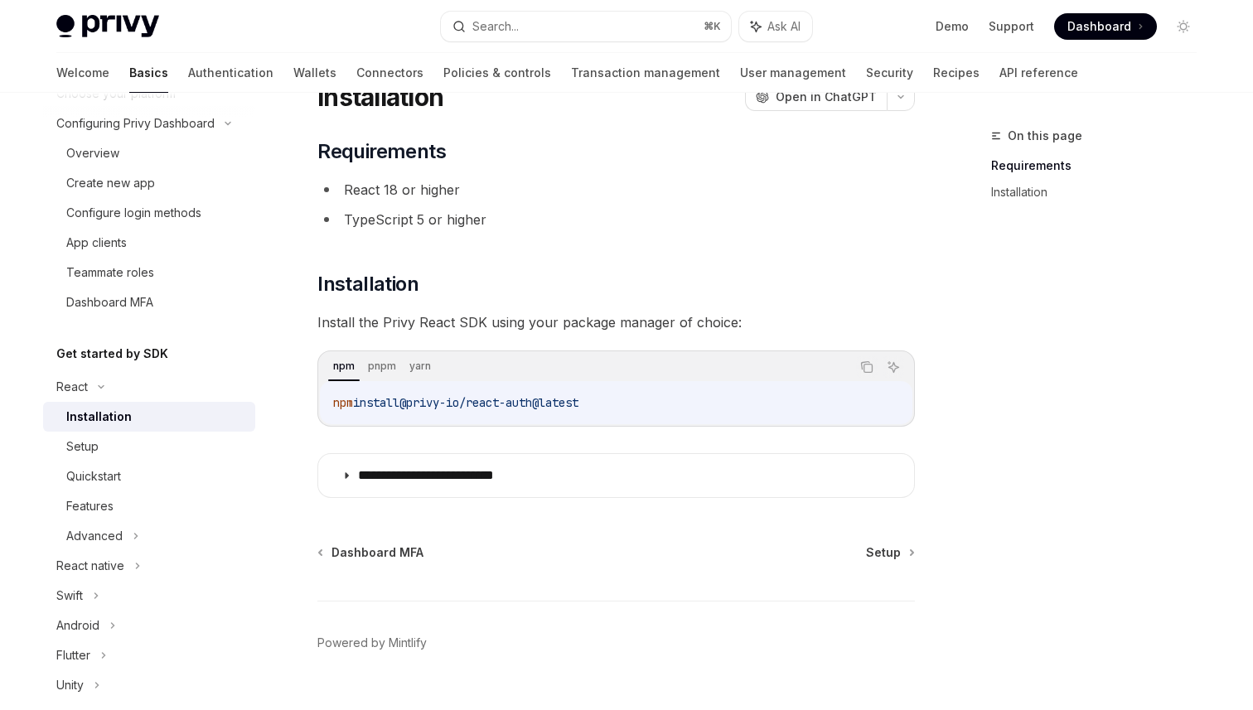
scroll to position [104, 0]
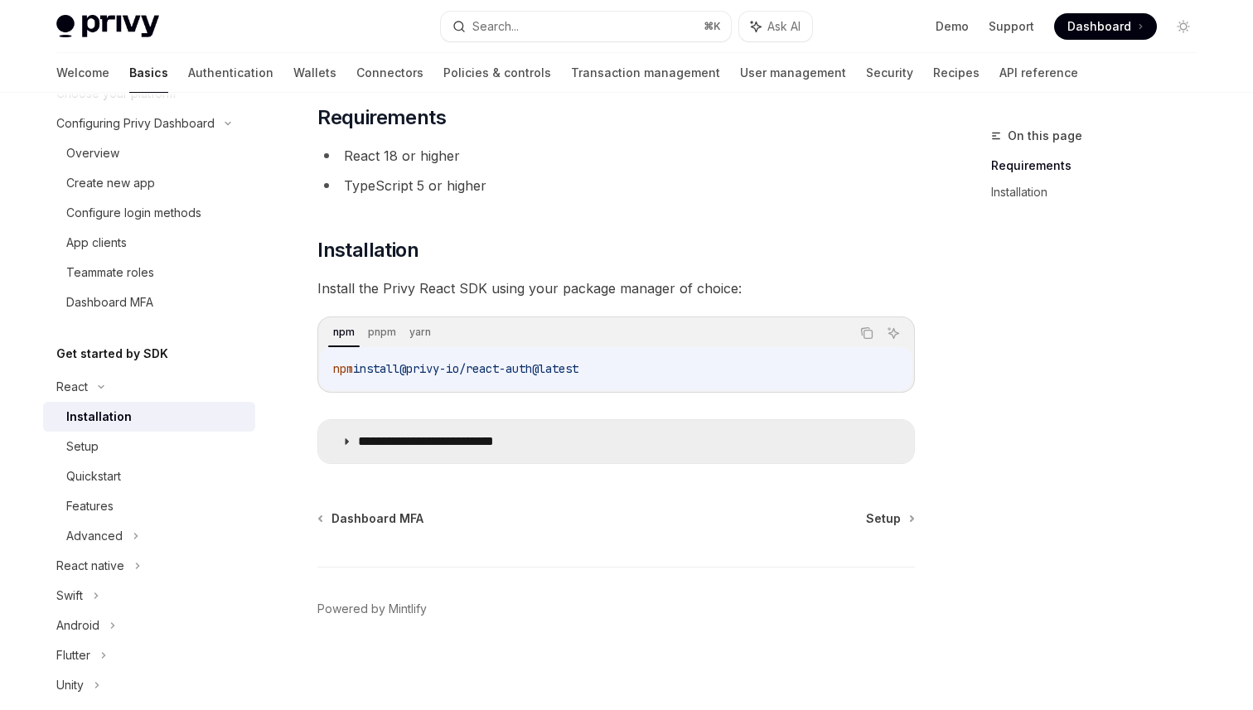
click at [348, 445] on icon at bounding box center [346, 442] width 10 height 10
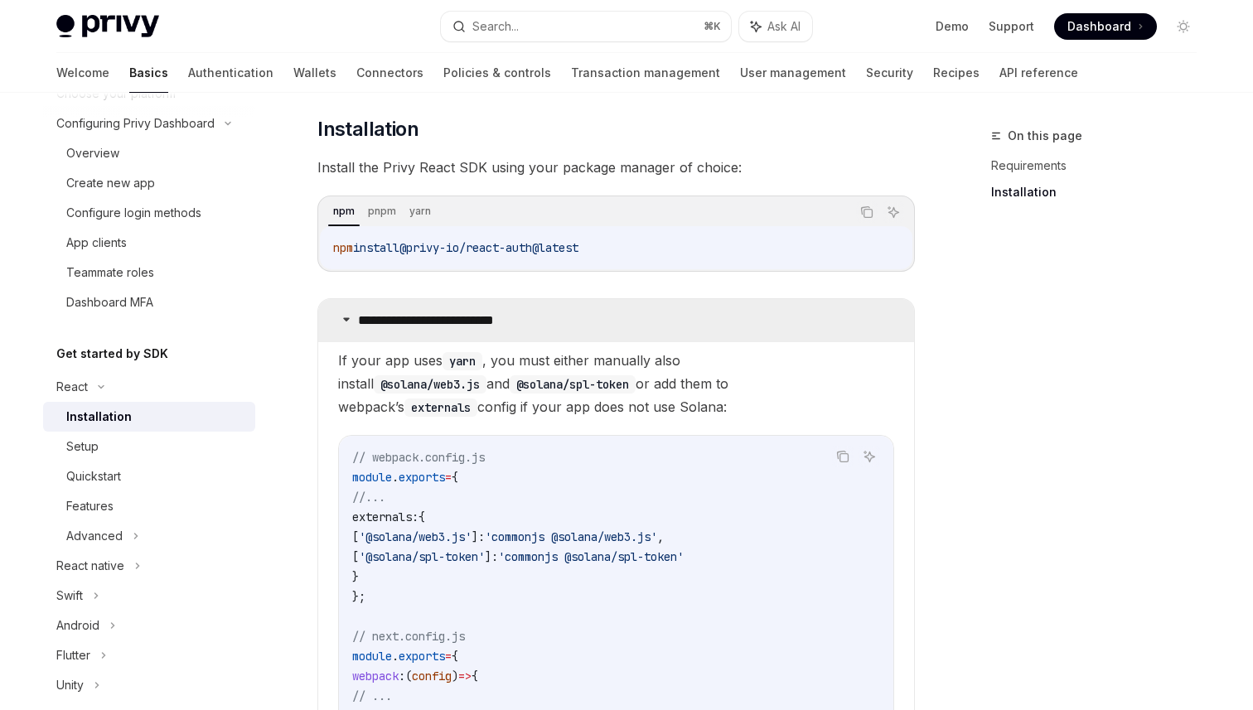
click at [352, 321] on summary "**********" at bounding box center [616, 320] width 596 height 43
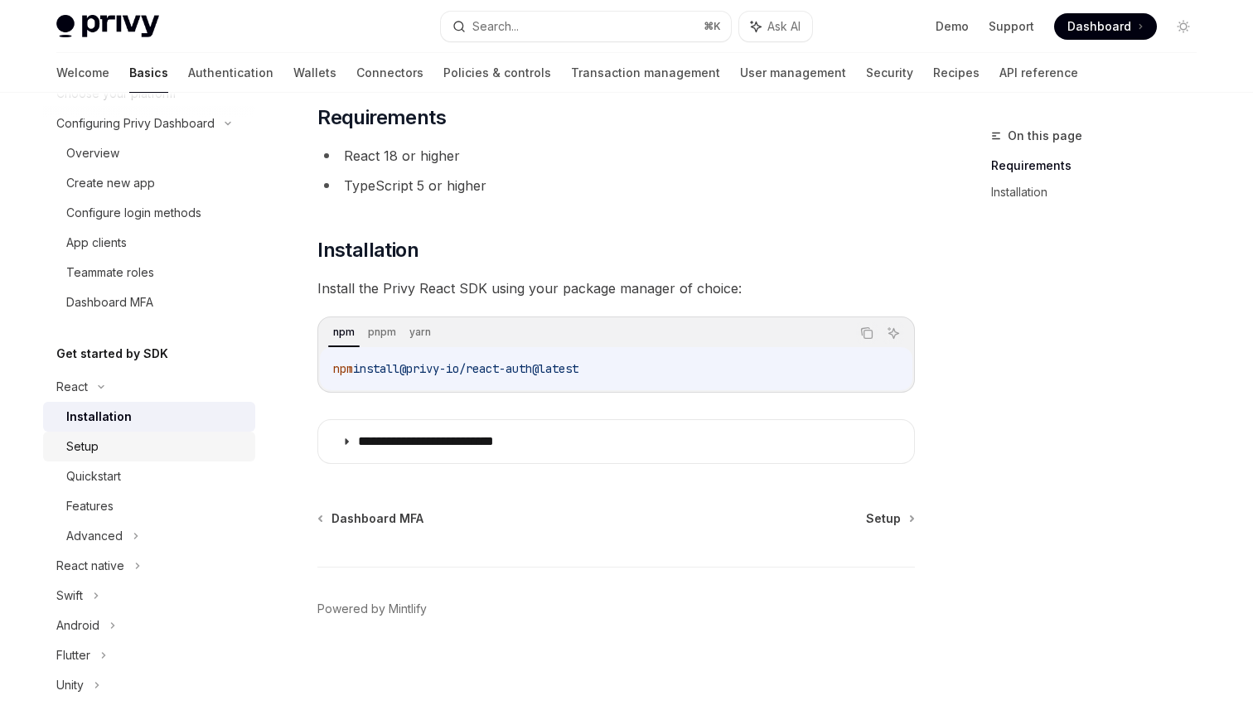
click at [138, 451] on div "Setup" at bounding box center [155, 447] width 179 height 20
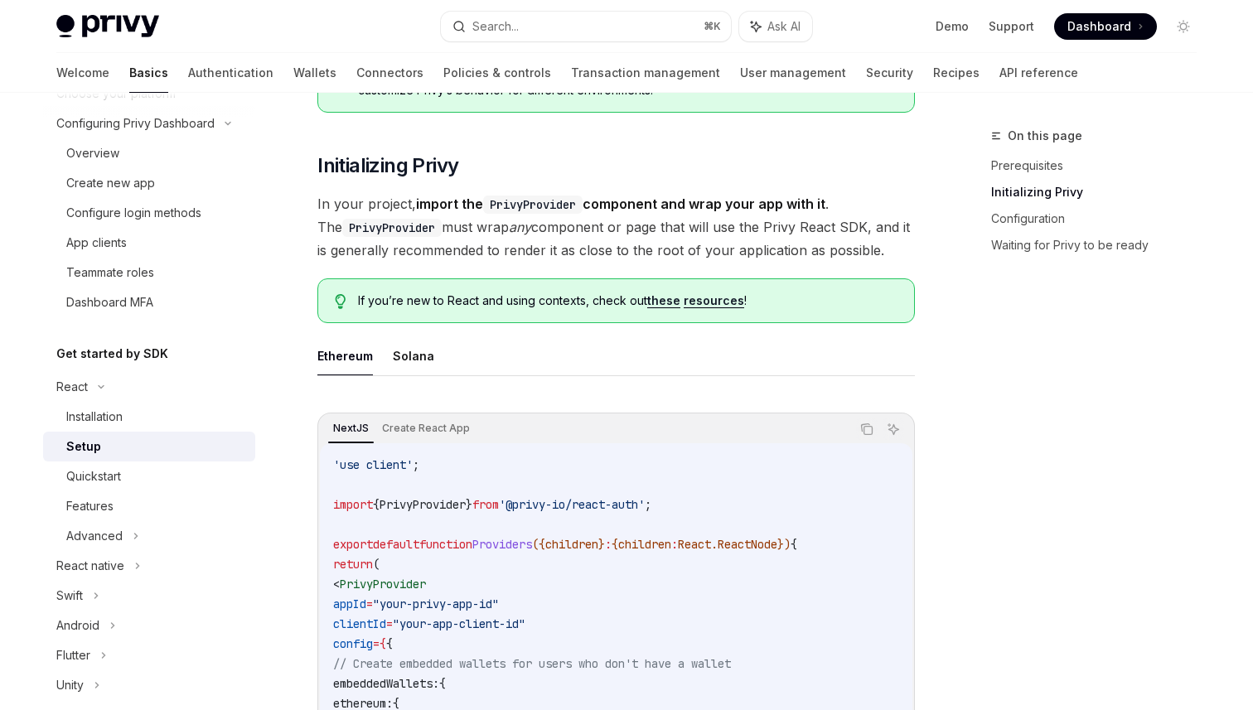
scroll to position [198, 0]
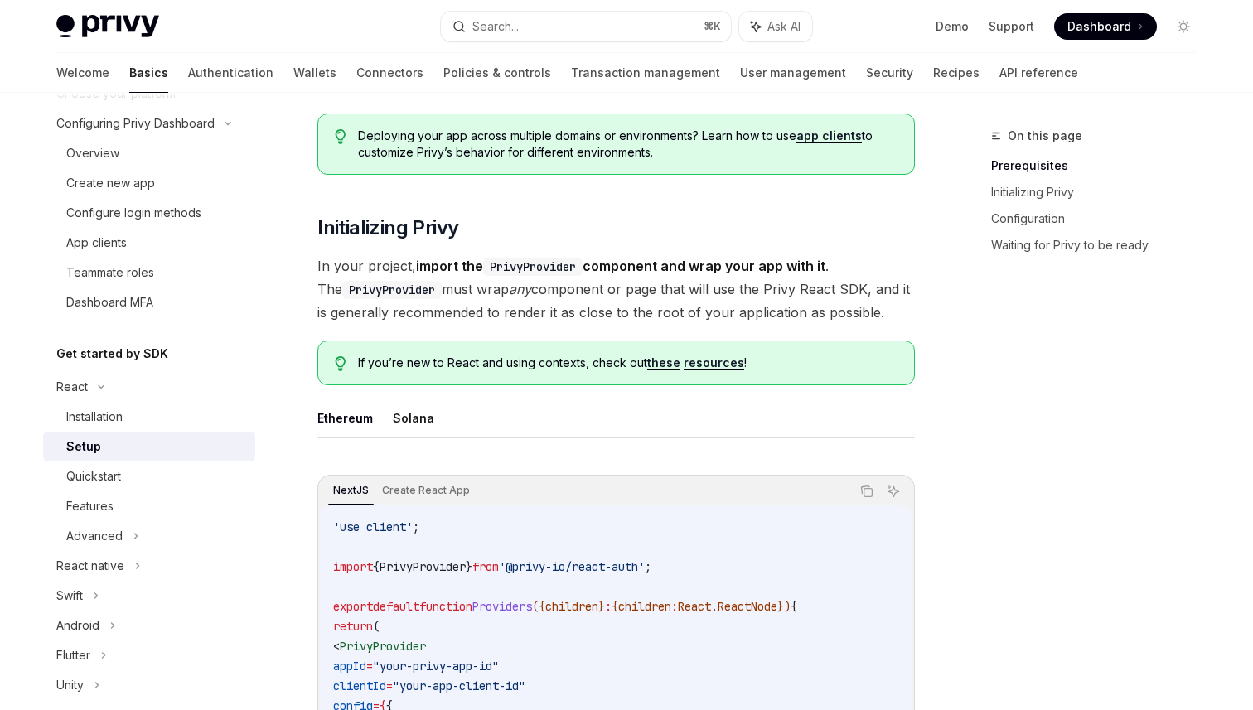
click at [418, 432] on button "Solana" at bounding box center [413, 417] width 41 height 39
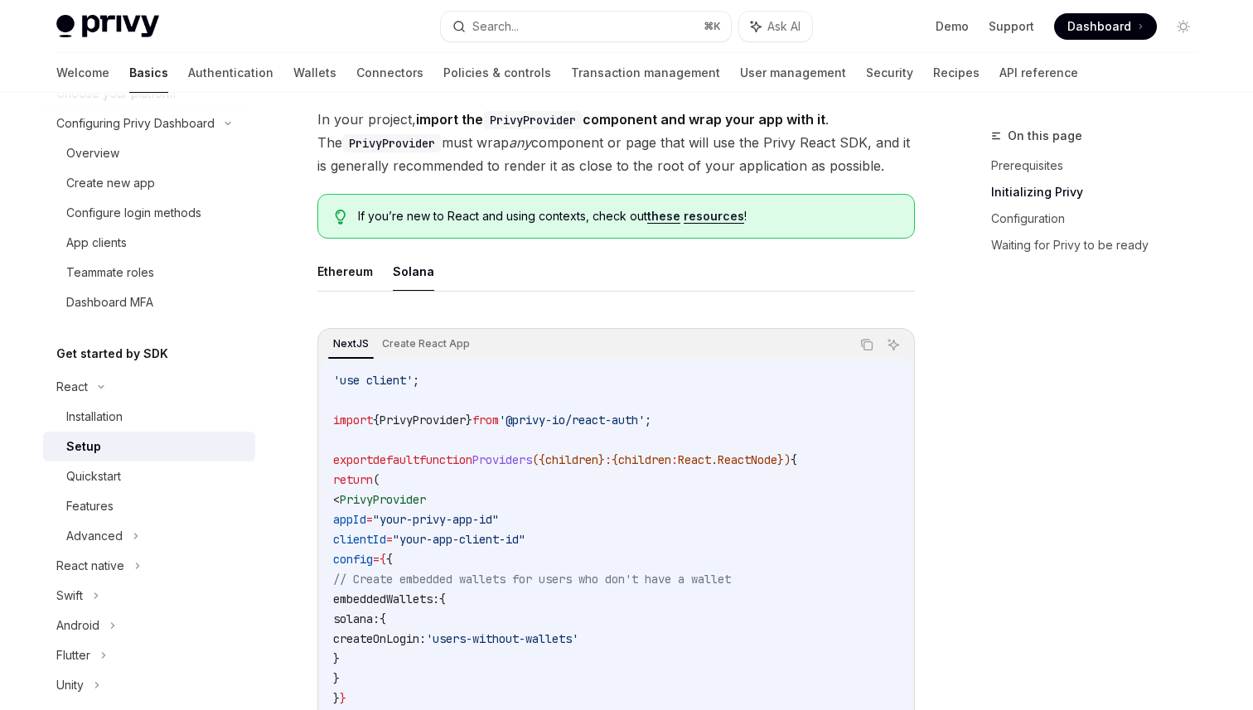
scroll to position [366, 0]
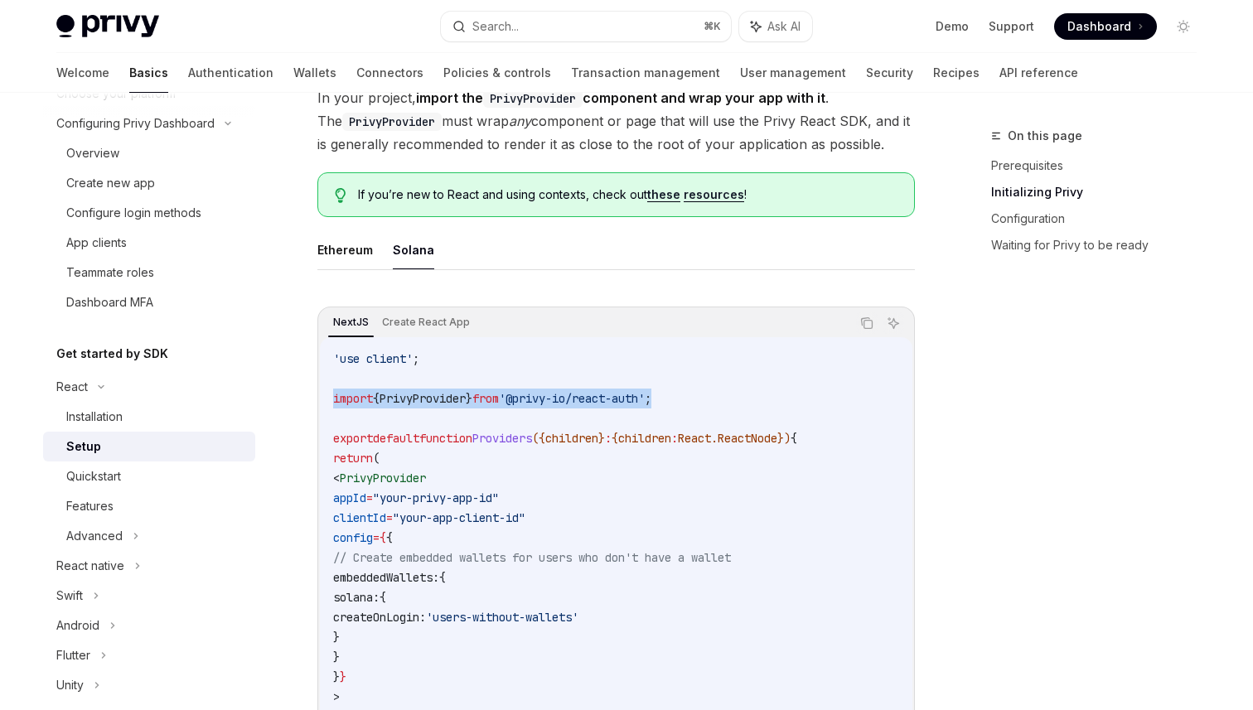
drag, startPoint x: 708, startPoint y: 400, endPoint x: 322, endPoint y: 402, distance: 386.0
click at [322, 402] on div "'use client' ; import { PrivyProvider } from '@privy-io/react-auth' ; export de…" at bounding box center [616, 567] width 592 height 461
copy span "import { PrivyProvider } from '@privy-io/react-auth' ;"
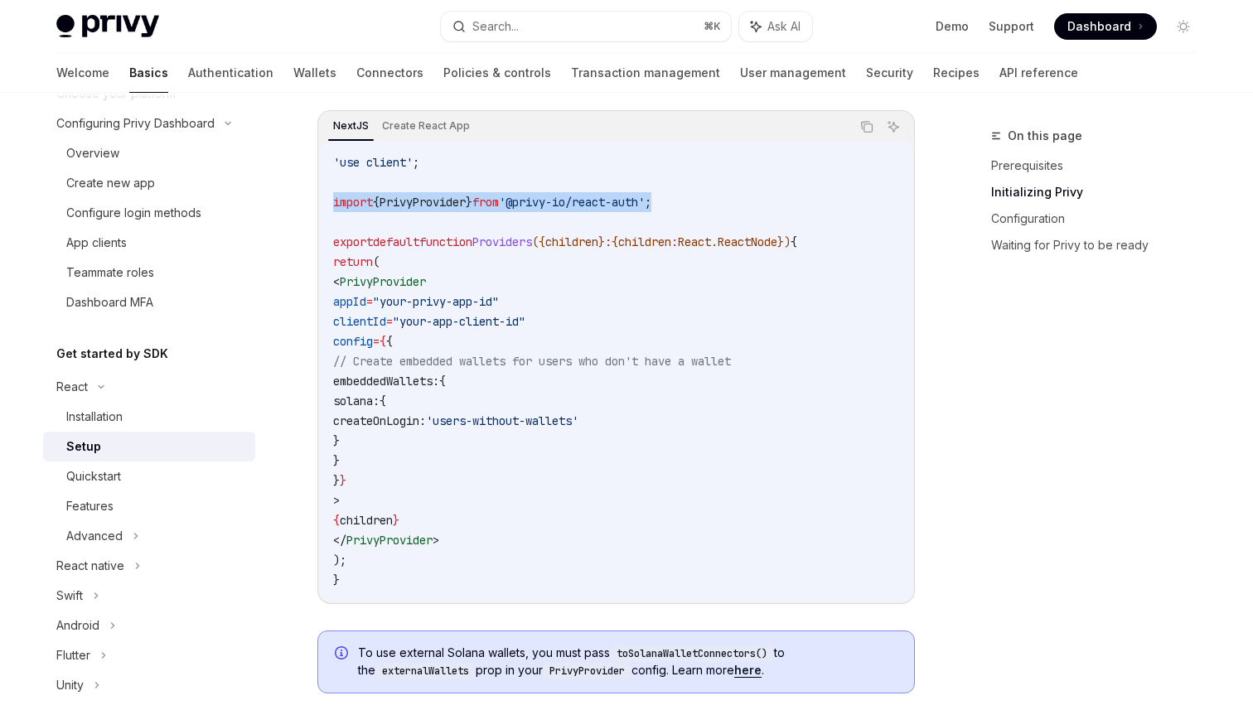
scroll to position [598, 0]
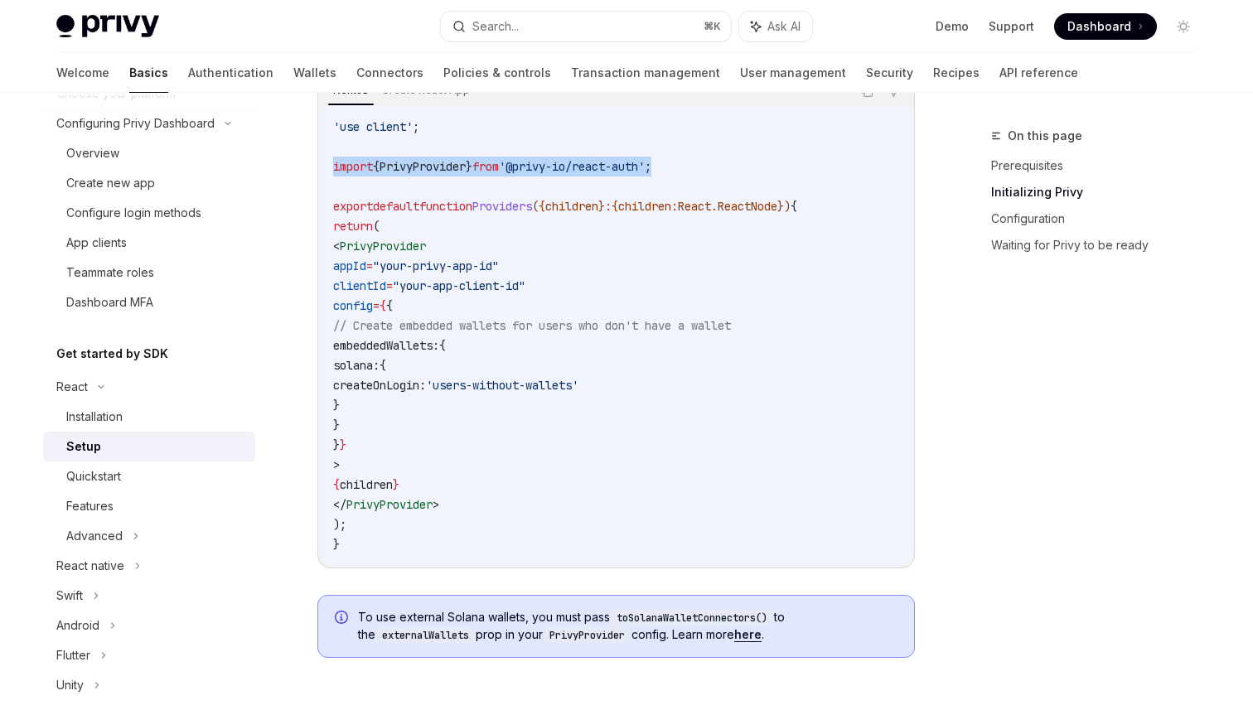
drag, startPoint x: 361, startPoint y: 240, endPoint x: 574, endPoint y: 280, distance: 216.6
click at [574, 280] on code "'use client' ; import { PrivyProvider } from '@privy-io/react-auth' ; export de…" at bounding box center [616, 335] width 566 height 437
copy code "< PrivyProvider appId = "your-privy-app-id" clientId = "your-app-client-id""
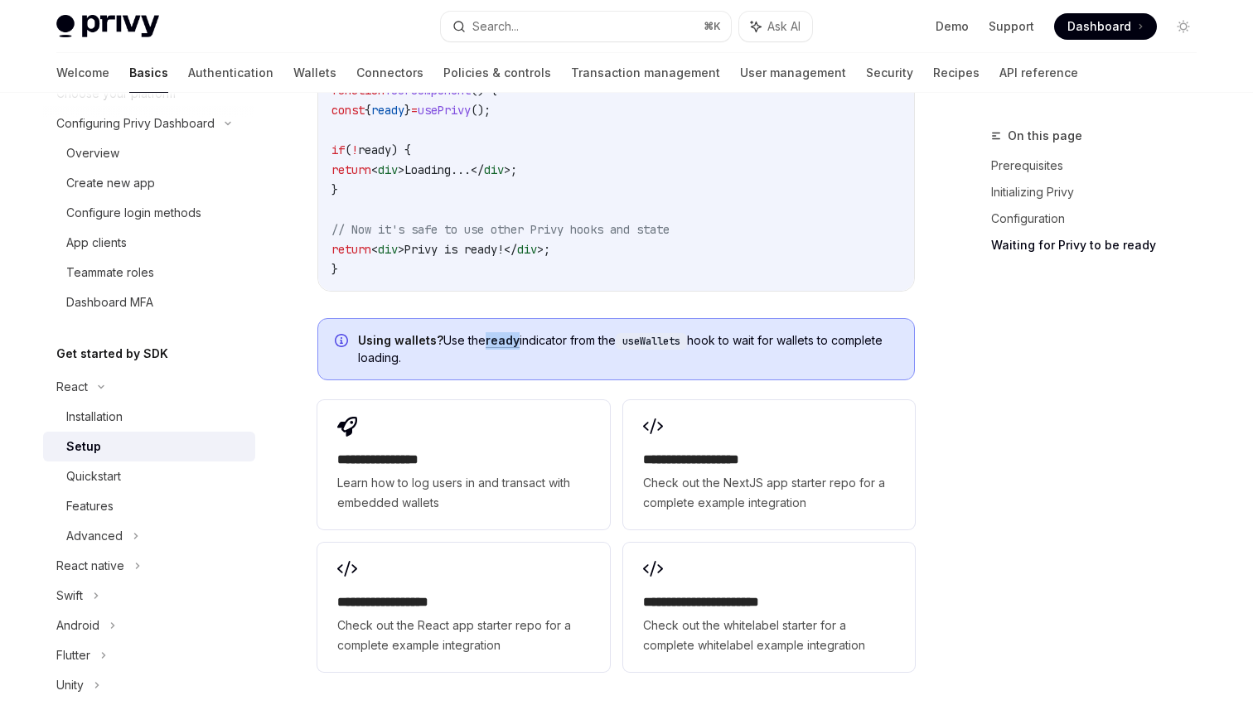
scroll to position [1988, 0]
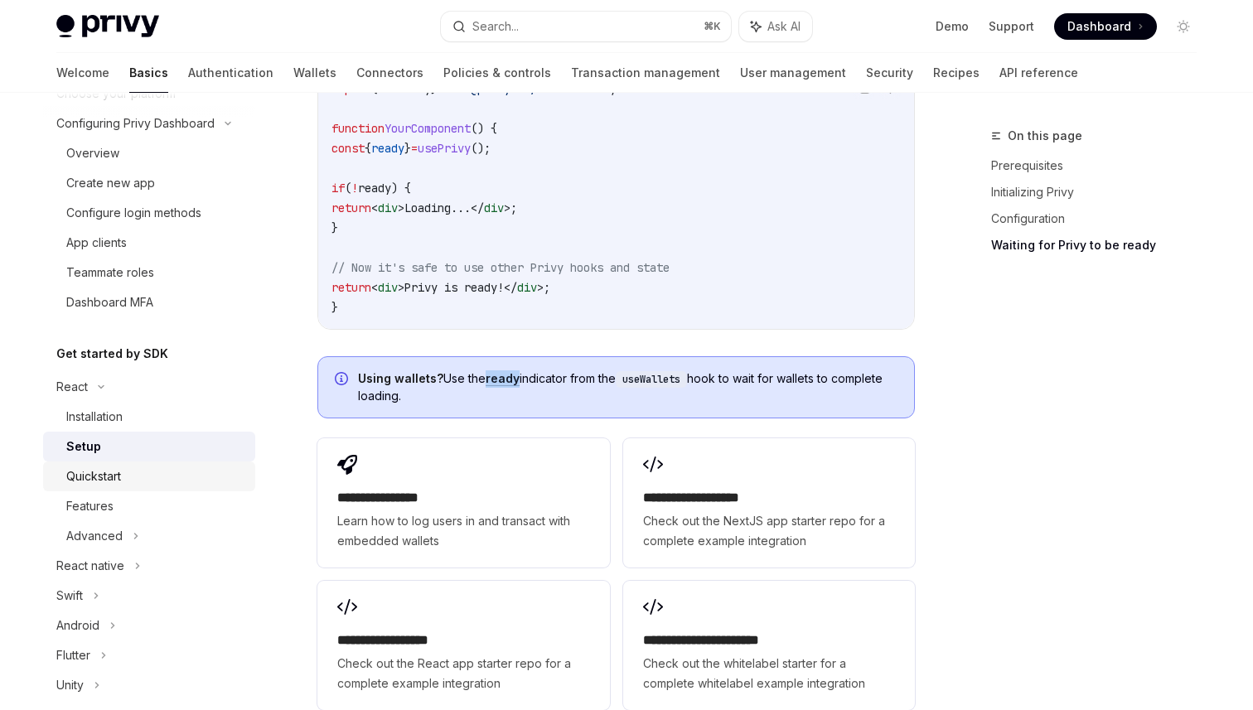
click at [142, 482] on div "Quickstart" at bounding box center [155, 476] width 179 height 20
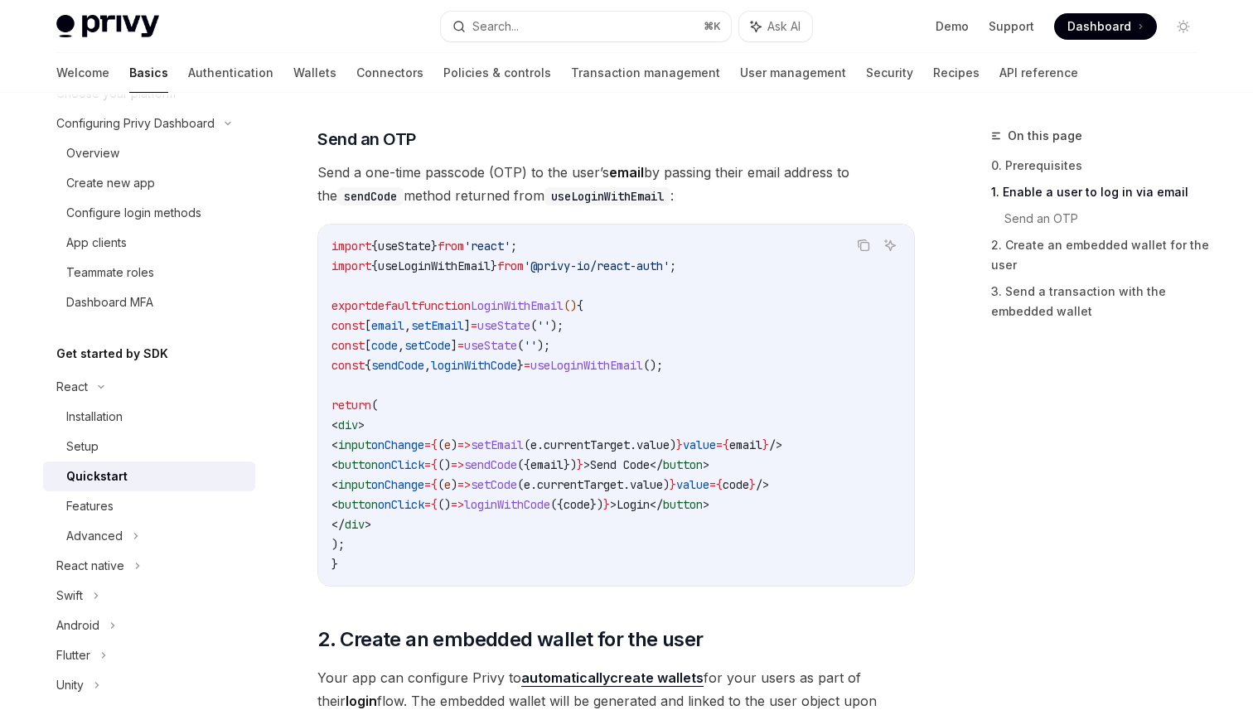
scroll to position [685, 0]
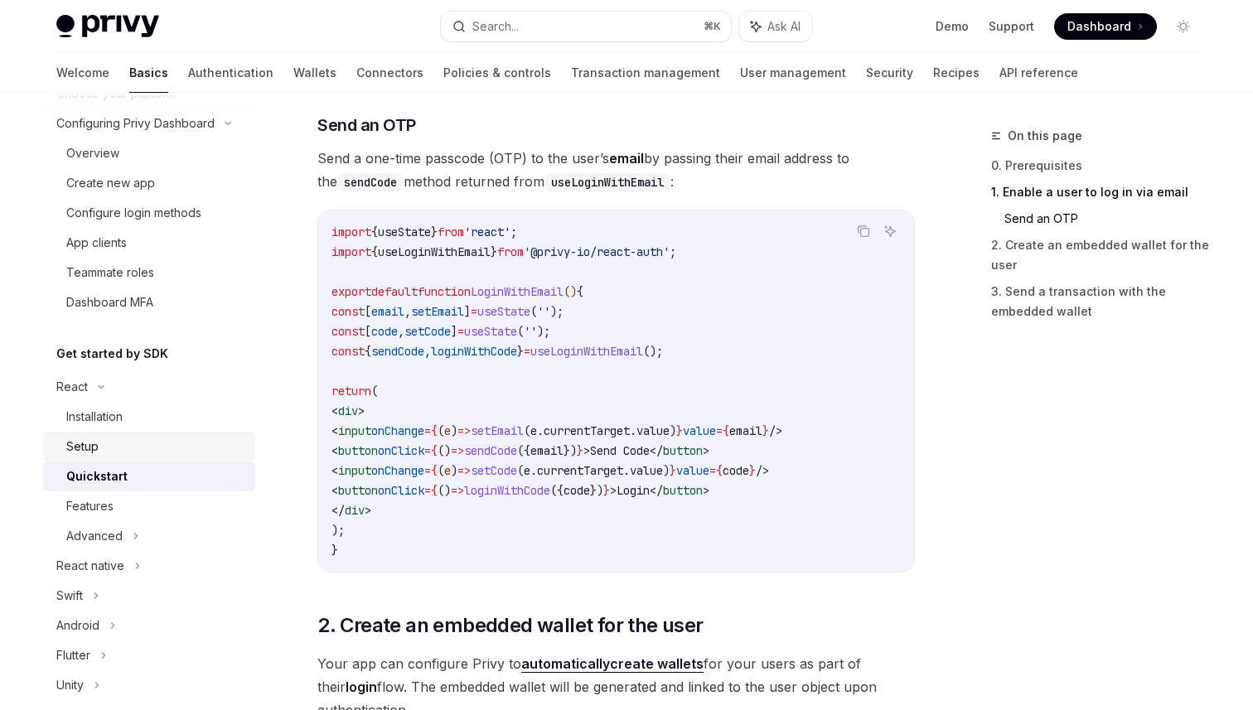
click at [128, 442] on div "Setup" at bounding box center [155, 447] width 179 height 20
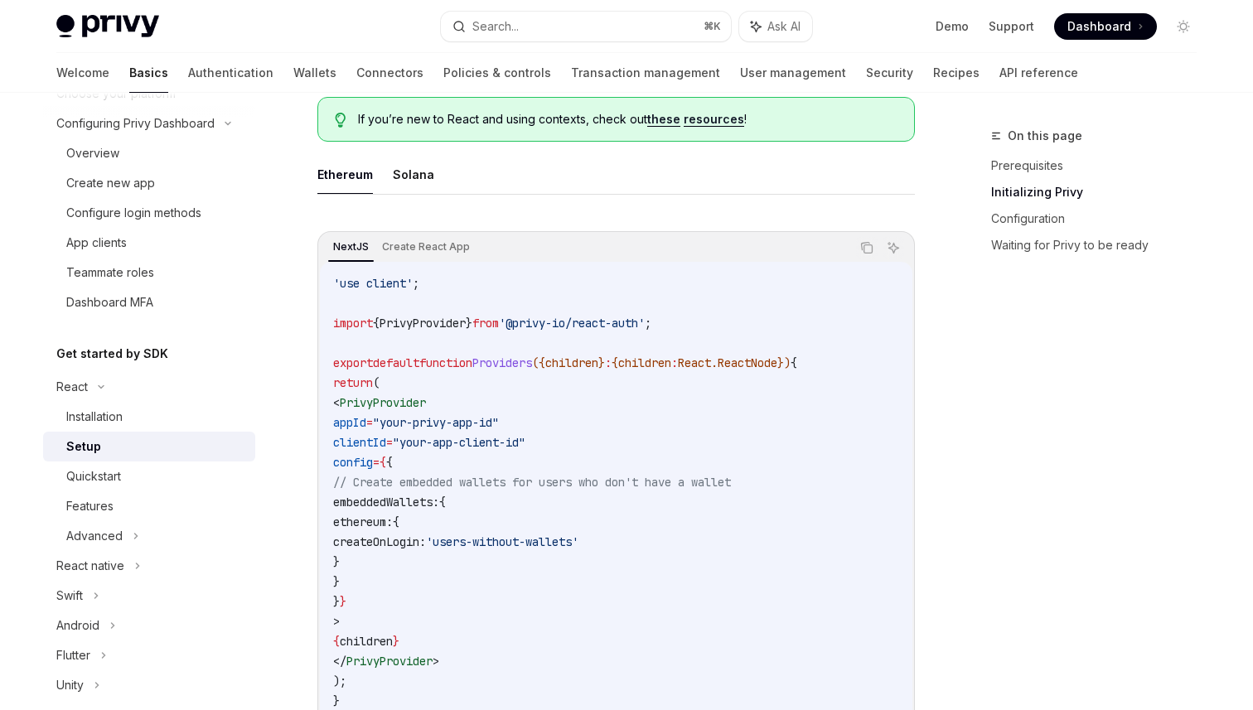
scroll to position [442, 0]
click at [413, 183] on button "Solana" at bounding box center [413, 173] width 41 height 39
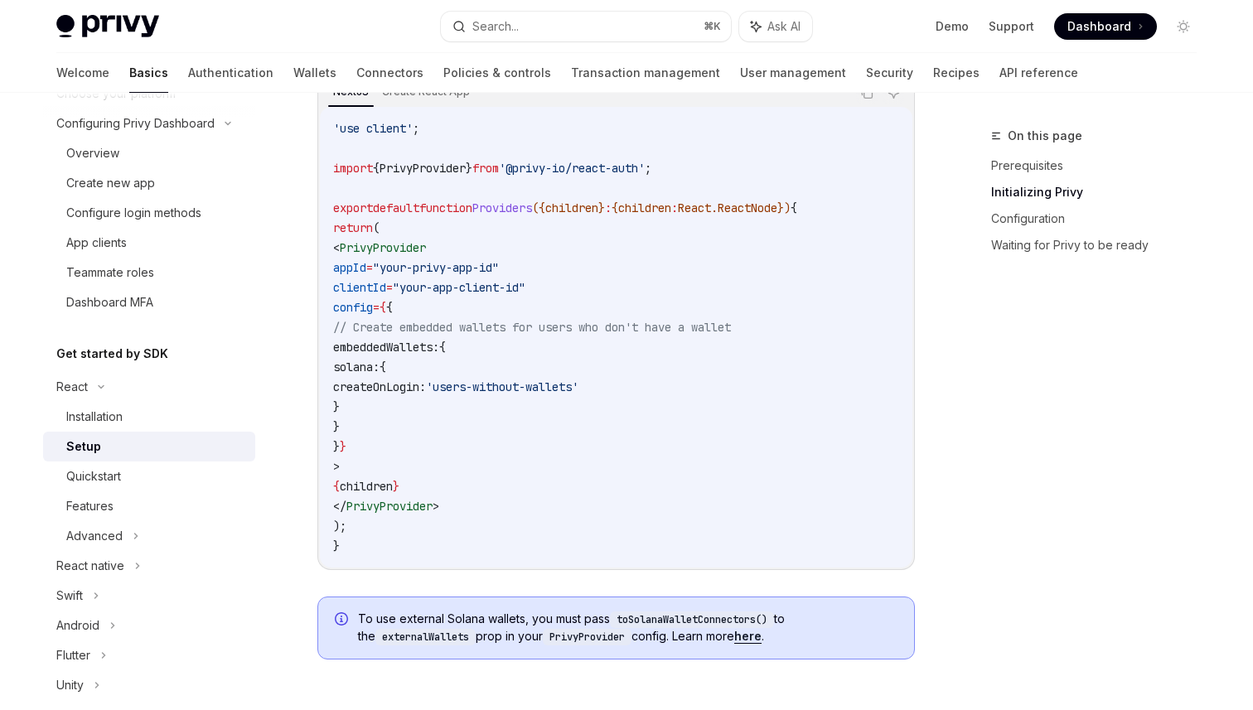
scroll to position [608, 0]
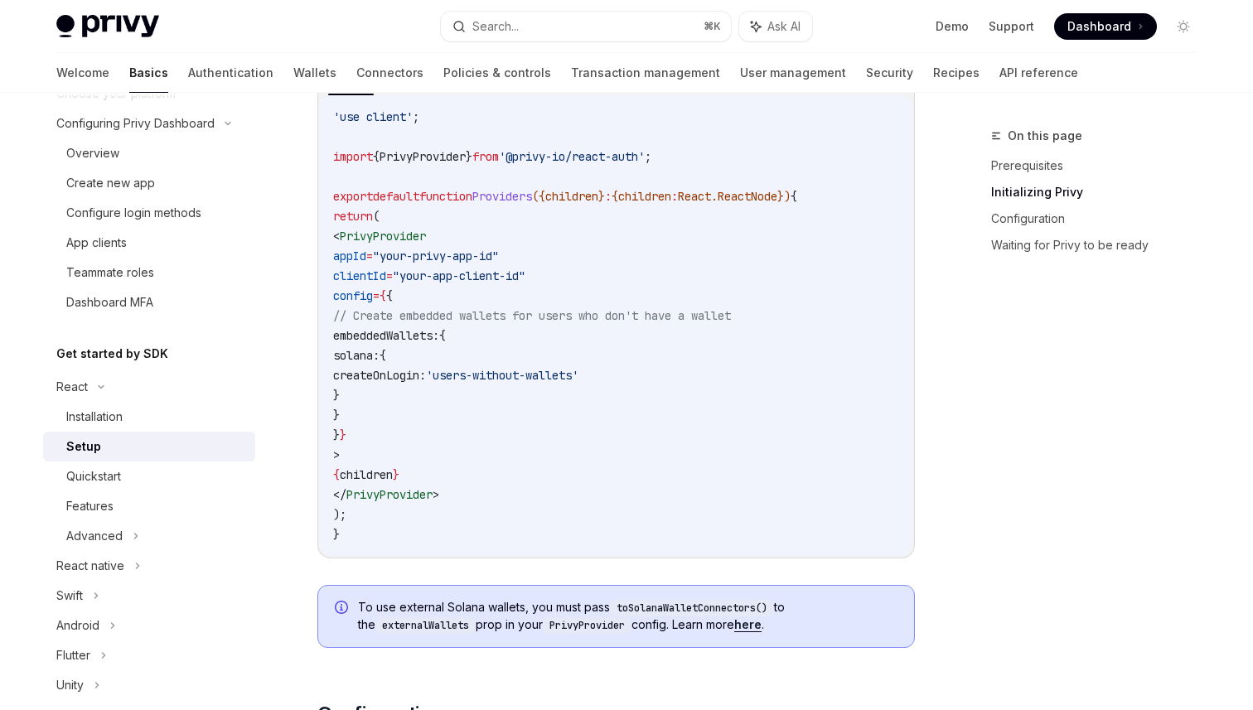
click at [578, 377] on span "'users-without-wallets'" at bounding box center [502, 375] width 152 height 15
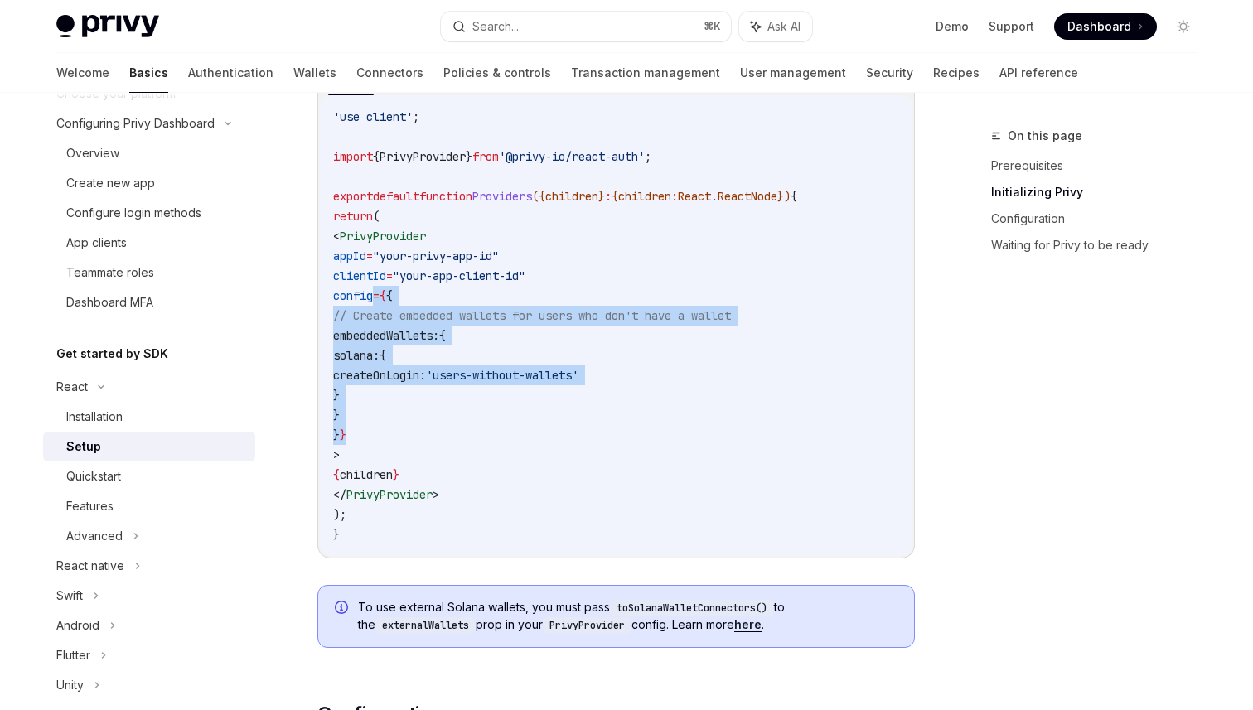
drag, startPoint x: 376, startPoint y: 296, endPoint x: 396, endPoint y: 427, distance: 132.4
click at [396, 427] on code "'use client' ; import { PrivyProvider } from '@privy-io/react-auth' ; export de…" at bounding box center [616, 325] width 566 height 437
copy code "config = { { // Create embedded wallets for users who don't have a wallet embed…"
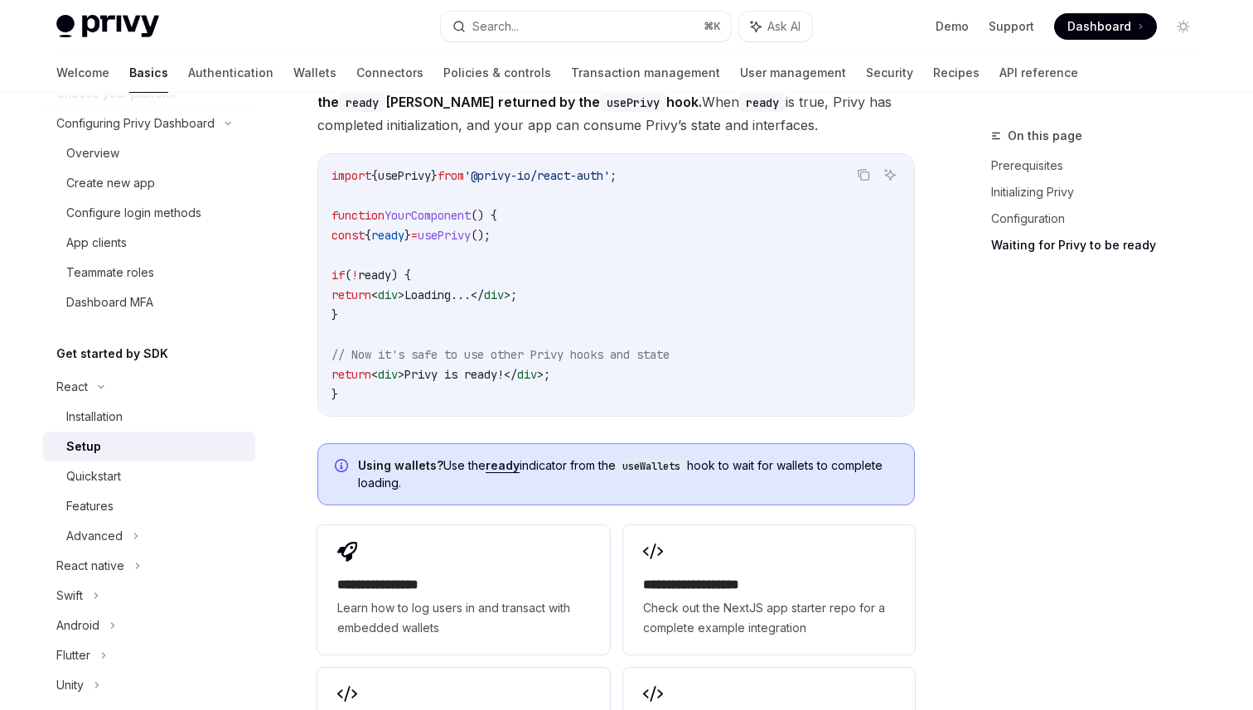
scroll to position [1906, 0]
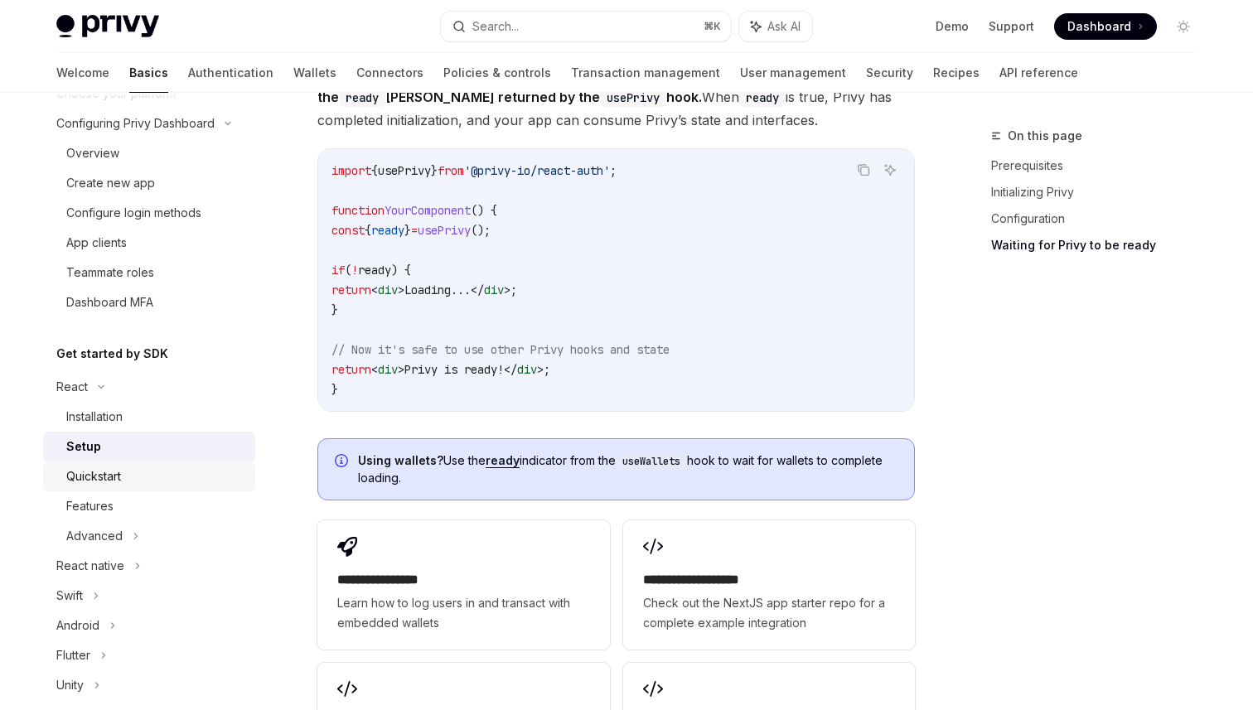
click at [144, 476] on div "Quickstart" at bounding box center [155, 476] width 179 height 20
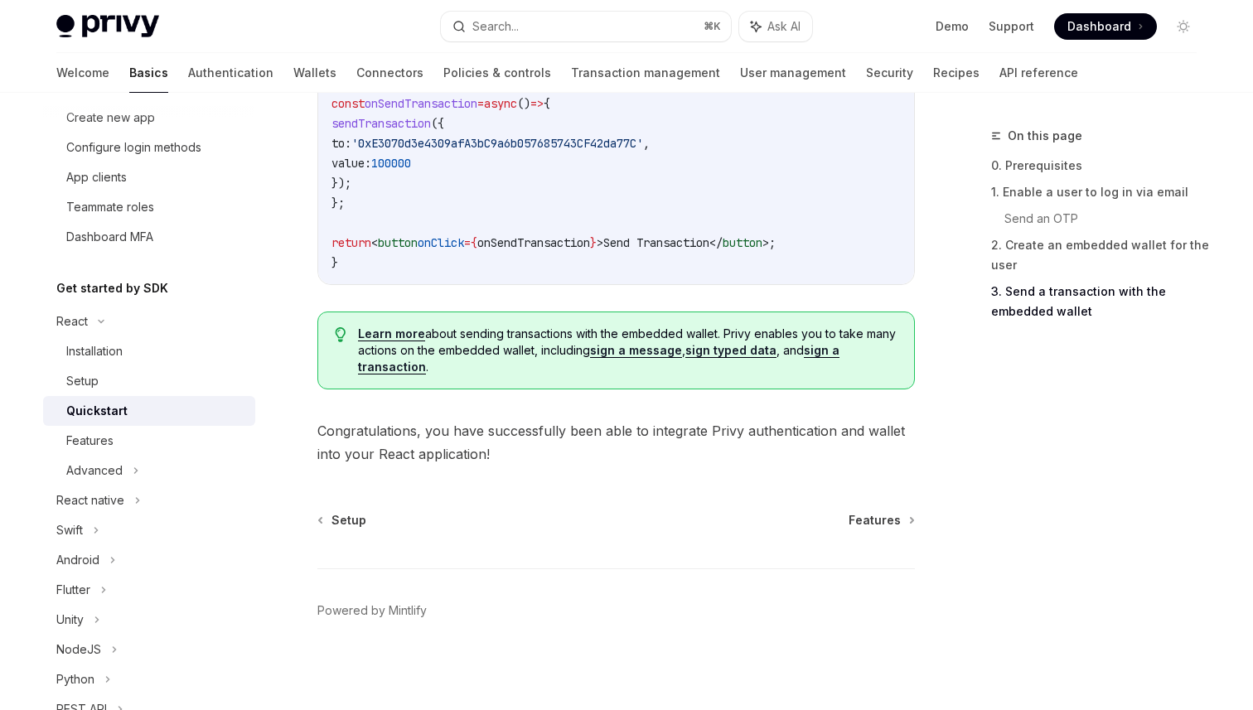
scroll to position [1698, 0]
click at [117, 432] on div "Features" at bounding box center [155, 441] width 179 height 20
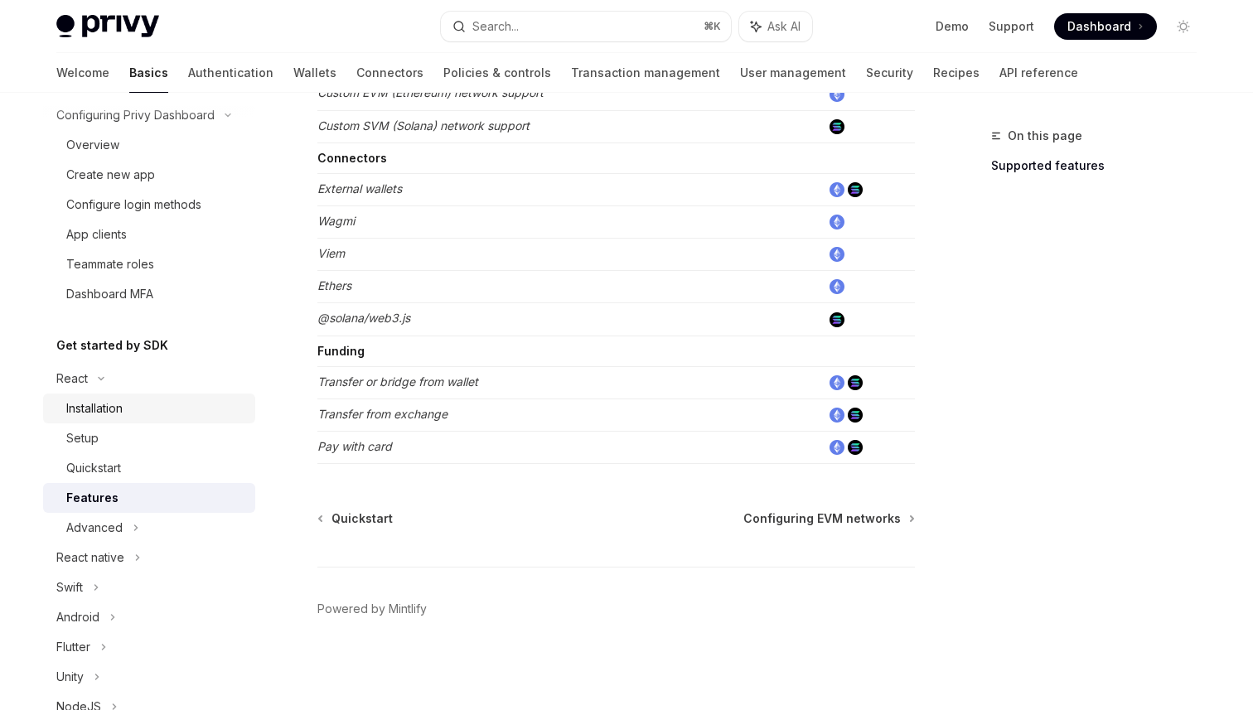
scroll to position [139, 0]
click at [193, 519] on div "Advanced" at bounding box center [149, 525] width 212 height 30
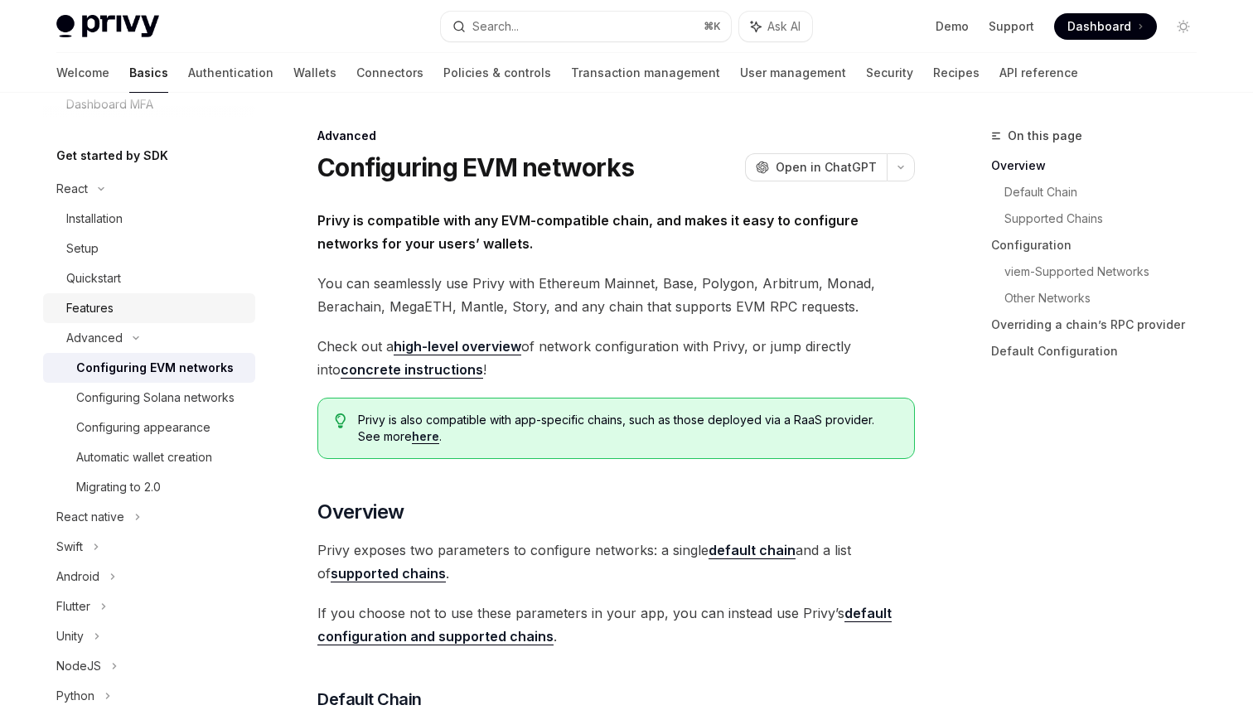
scroll to position [343, 0]
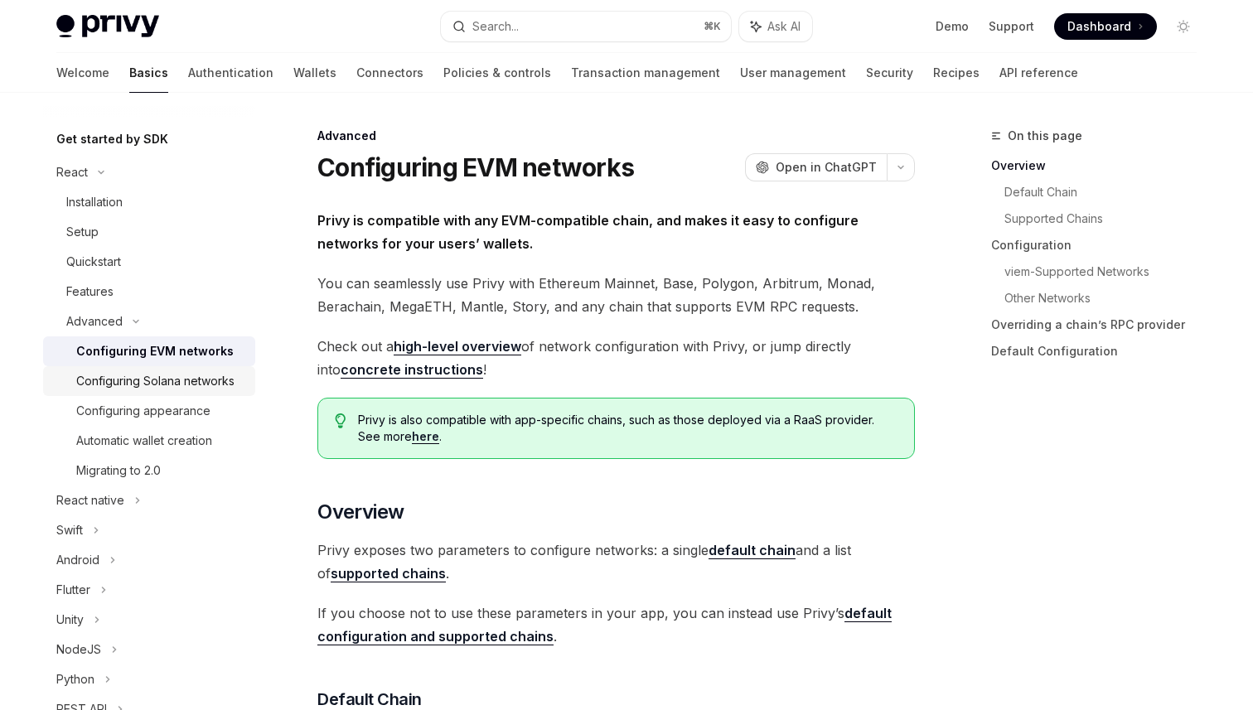
click at [211, 383] on div "Configuring Solana networks" at bounding box center [155, 381] width 158 height 20
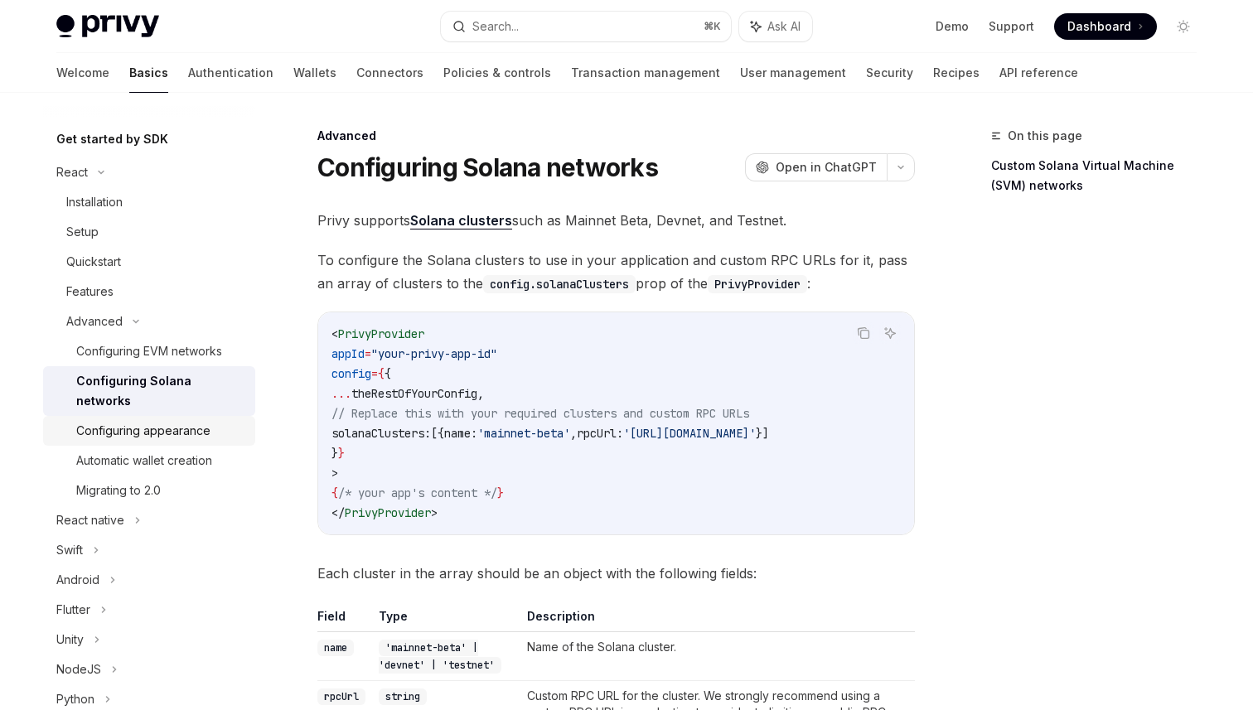
click at [182, 421] on div "Configuring appearance" at bounding box center [143, 431] width 134 height 20
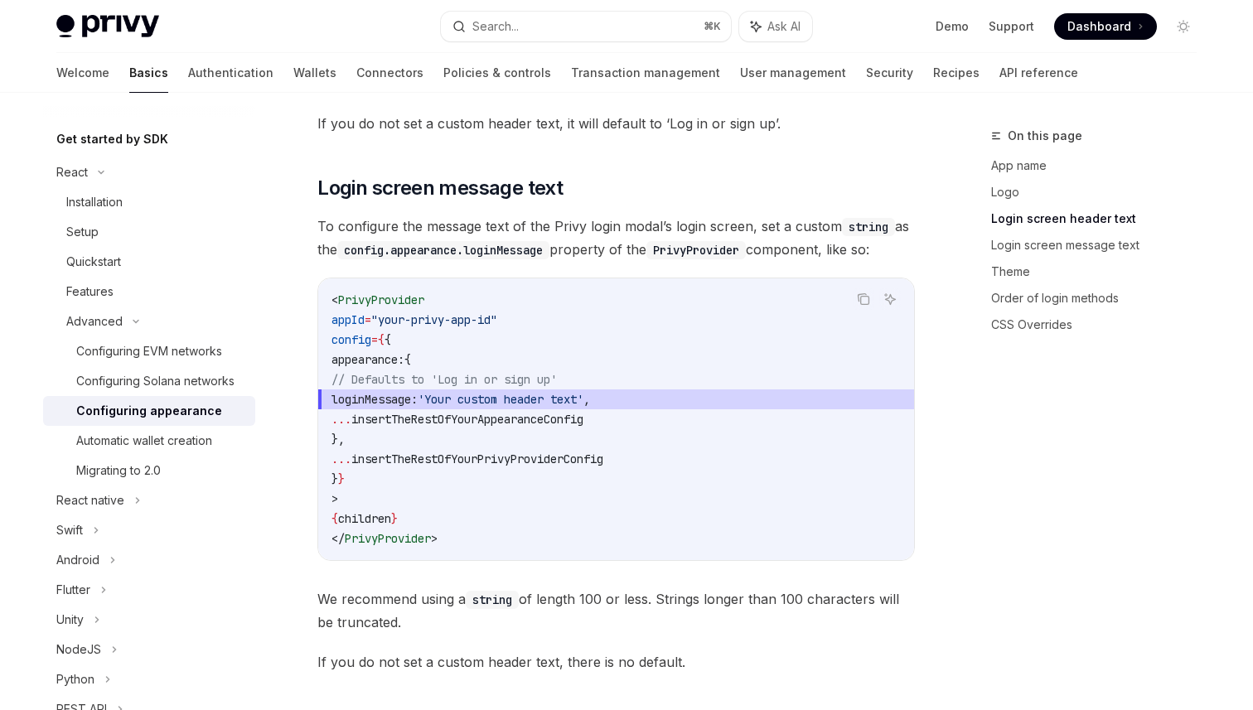
scroll to position [1786, 0]
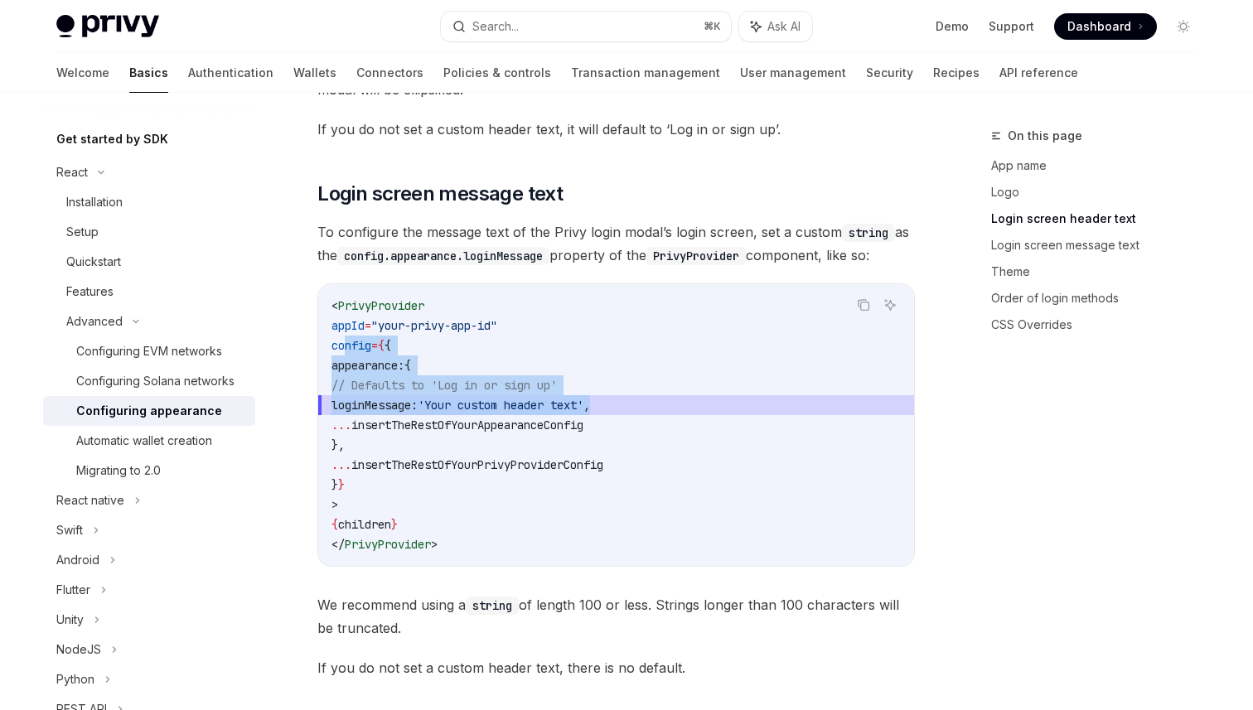
drag, startPoint x: 347, startPoint y: 323, endPoint x: 673, endPoint y: 383, distance: 331.8
click at [673, 383] on code "< PrivyProvider appId = "your-privy-app-id" config = { { appearance: { // Defau…" at bounding box center [615, 425] width 569 height 258
copy code "config = { { appearance: { // Defaults to 'Log in or sign up' loginMessage: 'Yo…"
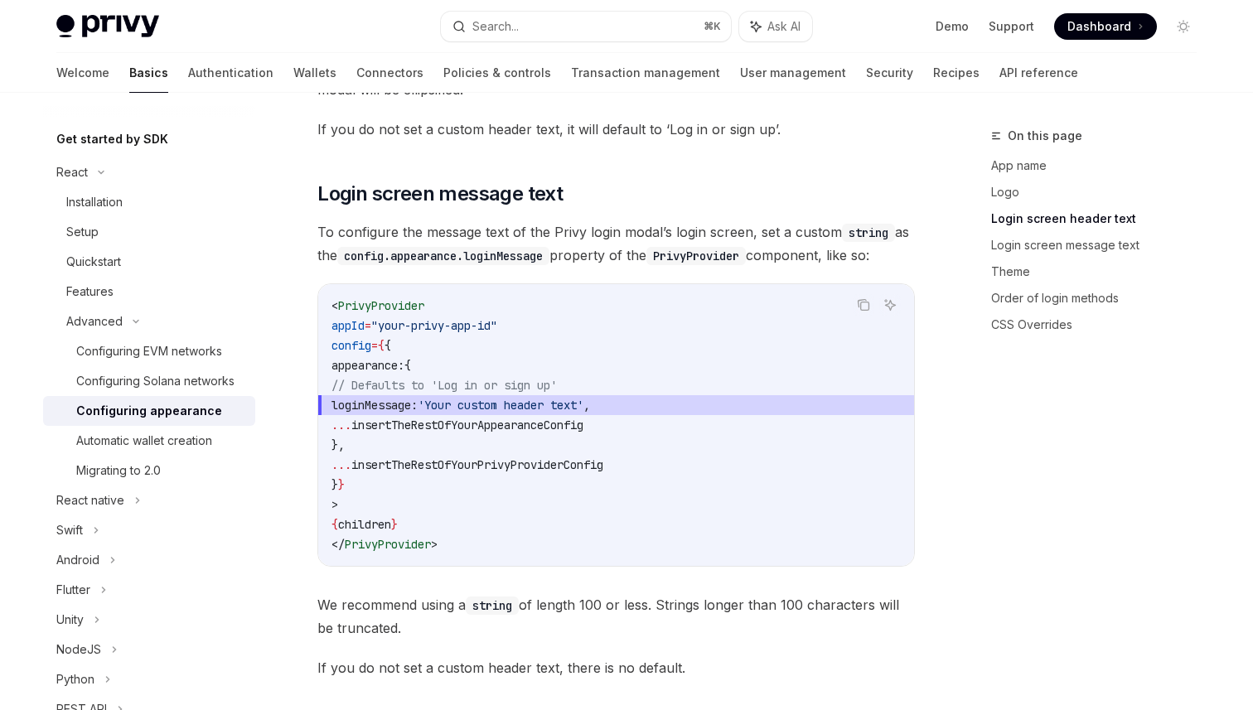
click at [503, 321] on code "< PrivyProvider appId = "your-privy-app-id" config = { { appearance: { // Defau…" at bounding box center [615, 425] width 569 height 258
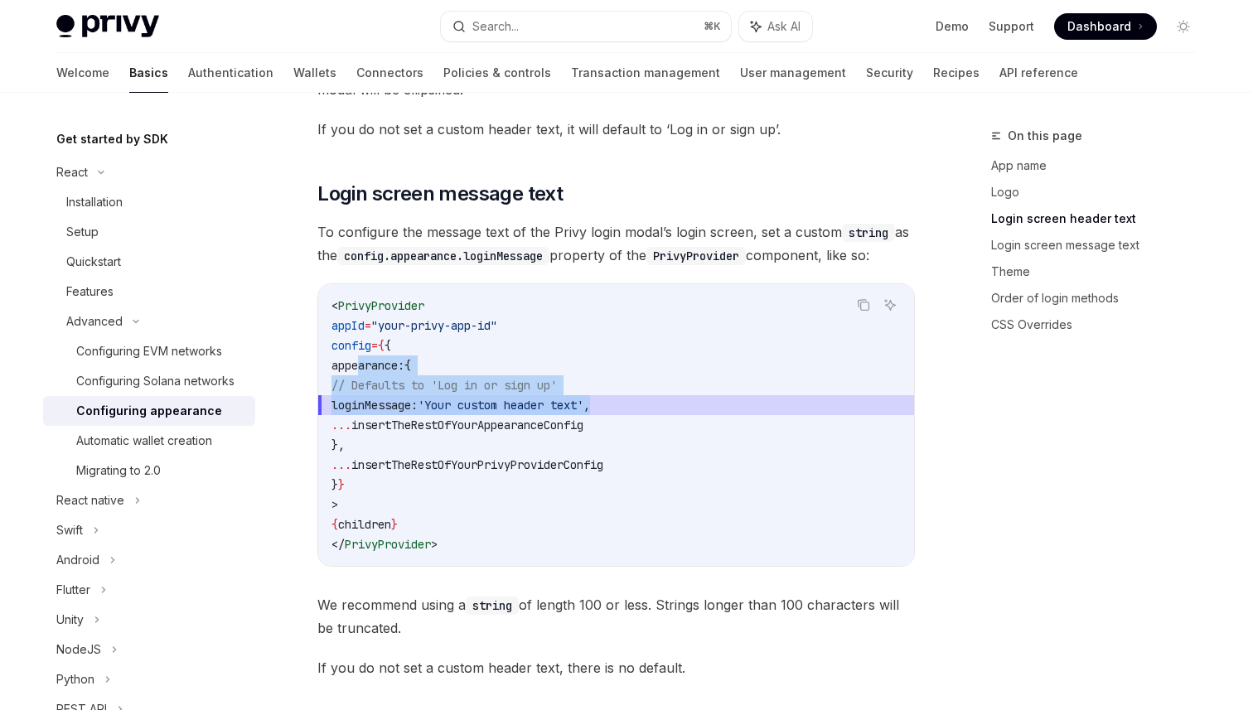
drag, startPoint x: 360, startPoint y: 340, endPoint x: 664, endPoint y: 387, distance: 308.4
click at [664, 387] on code "< PrivyProvider appId = "your-privy-app-id" config = { { appearance: { // Defau…" at bounding box center [615, 425] width 569 height 258
copy code "appearance: { // Defaults to 'Log in or sign up' loginMessage: 'Your custom hea…"
click at [222, 378] on div "Configuring Solana networks" at bounding box center [155, 381] width 158 height 20
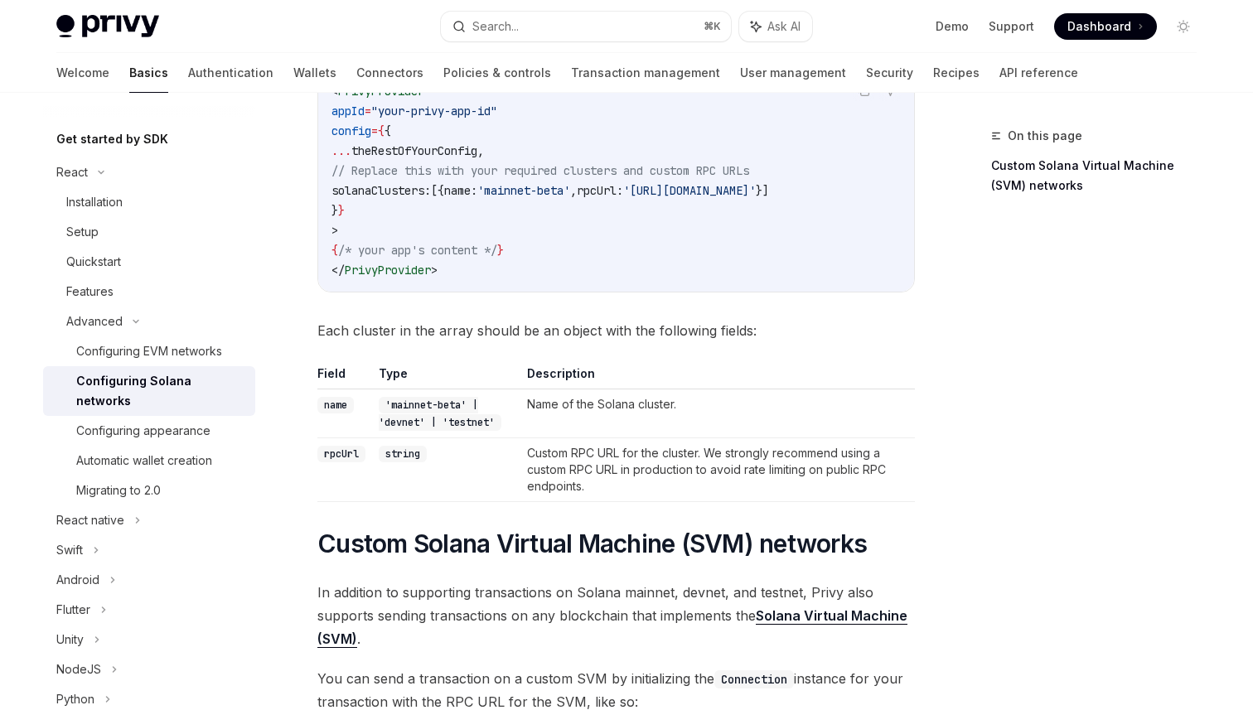
scroll to position [208, 0]
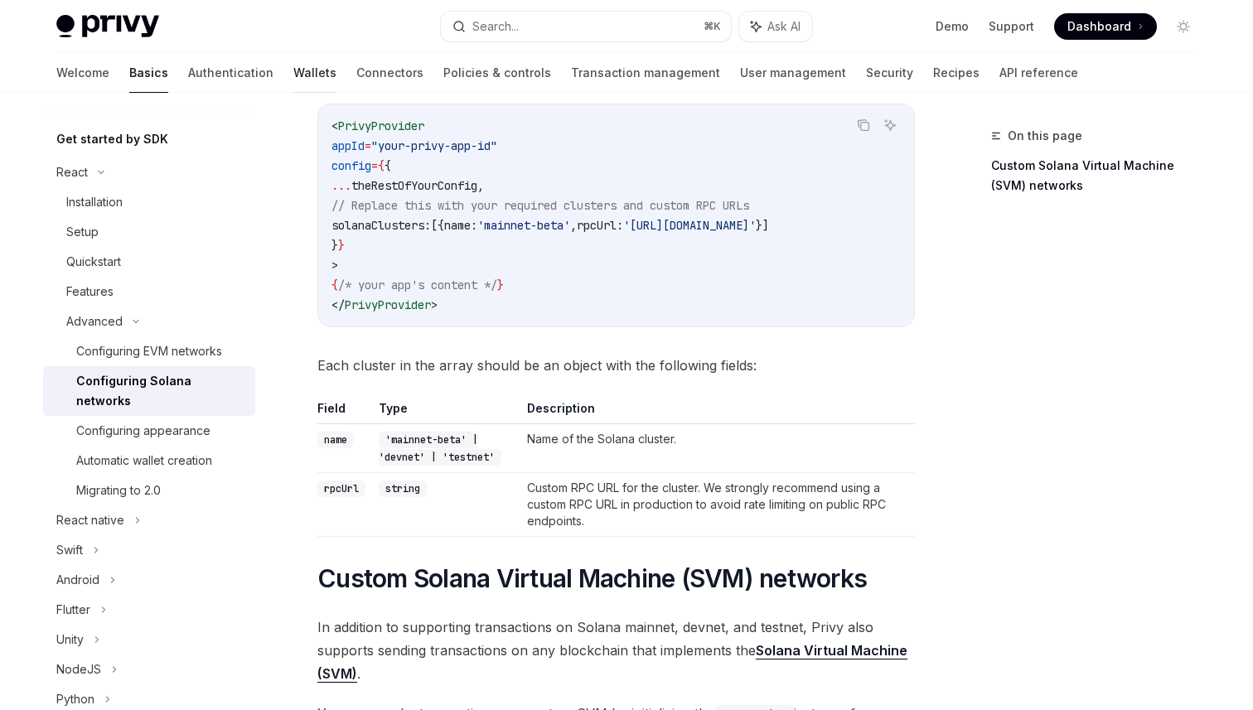
click at [293, 77] on link "Wallets" at bounding box center [314, 73] width 43 height 40
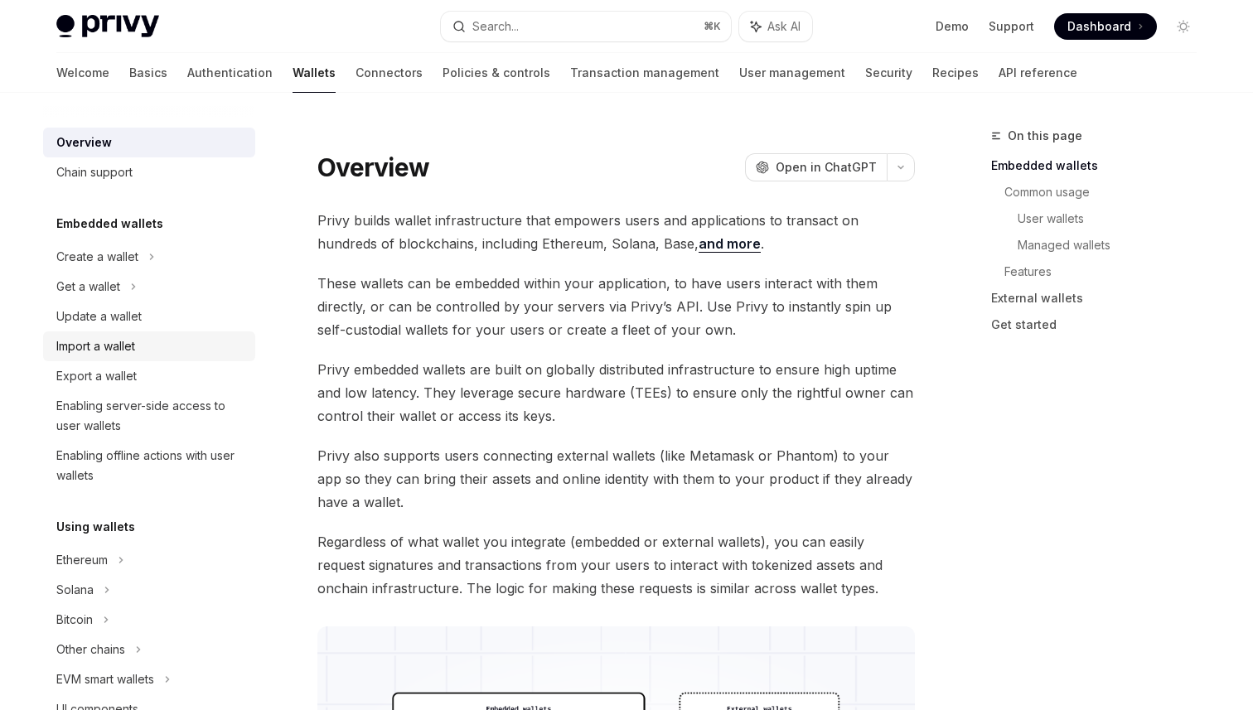
click at [171, 352] on div "Import a wallet" at bounding box center [150, 346] width 189 height 20
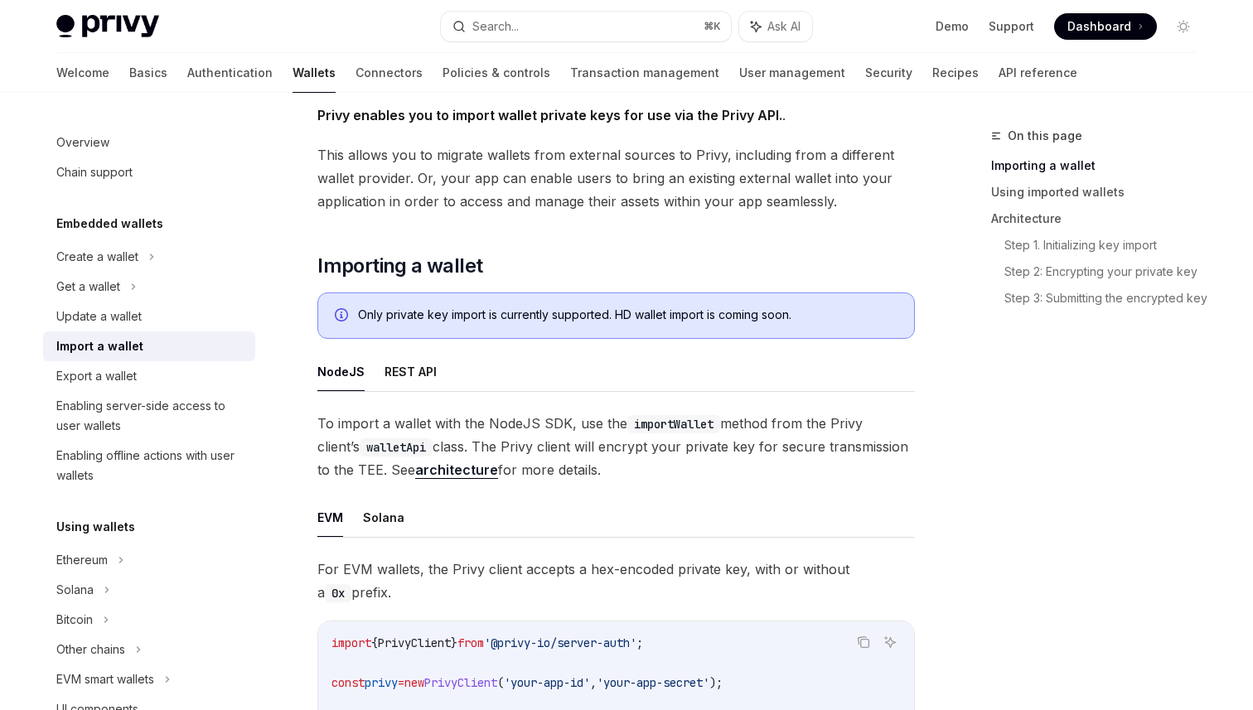
scroll to position [115, 0]
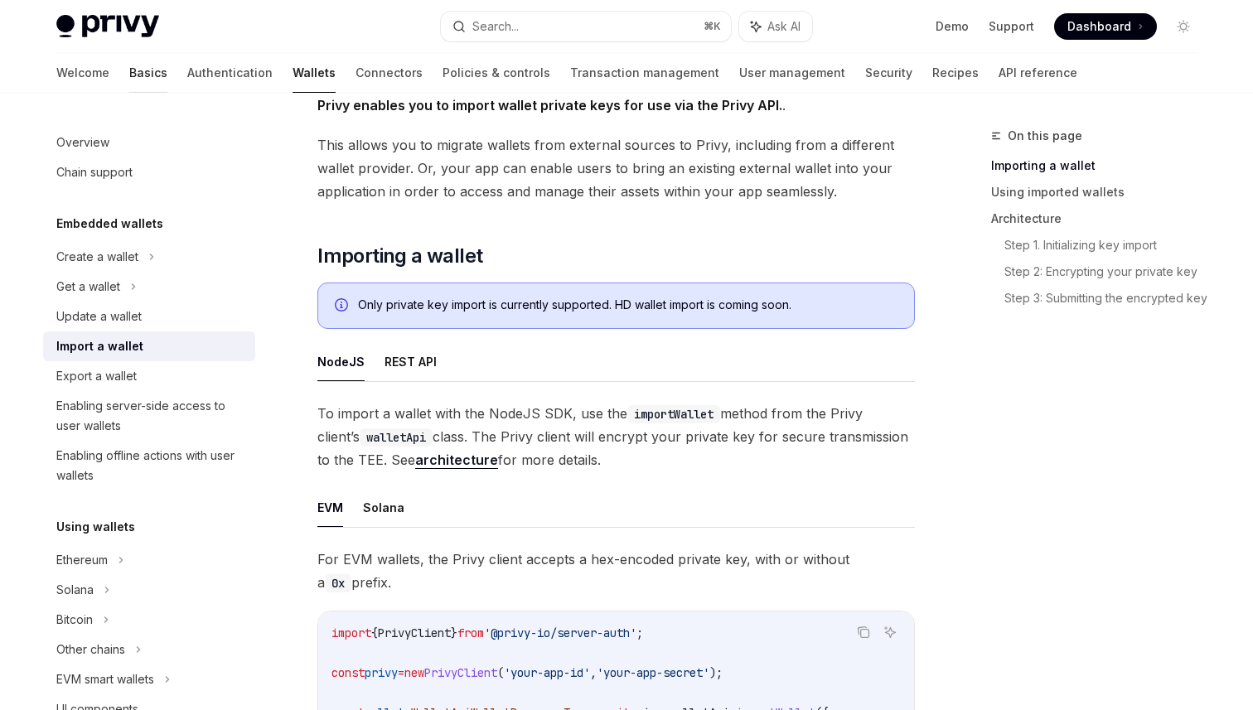
click at [129, 75] on link "Basics" at bounding box center [148, 73] width 38 height 40
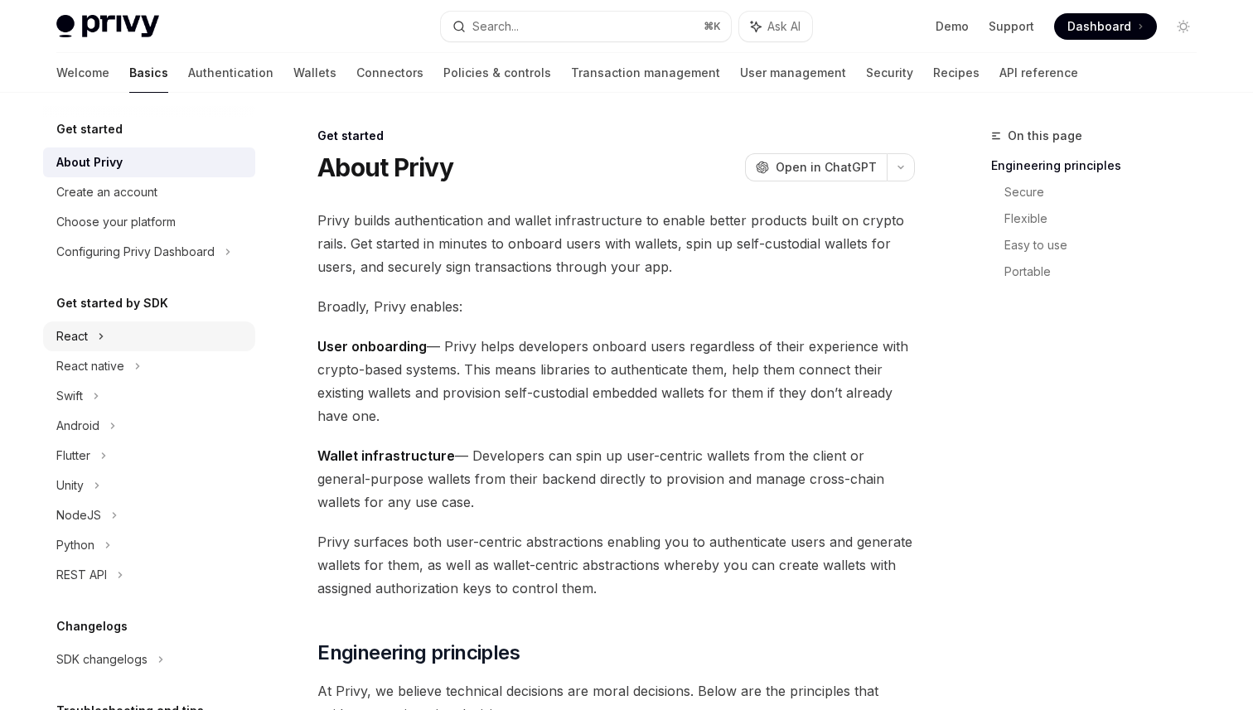
click at [169, 336] on div "React" at bounding box center [149, 336] width 212 height 30
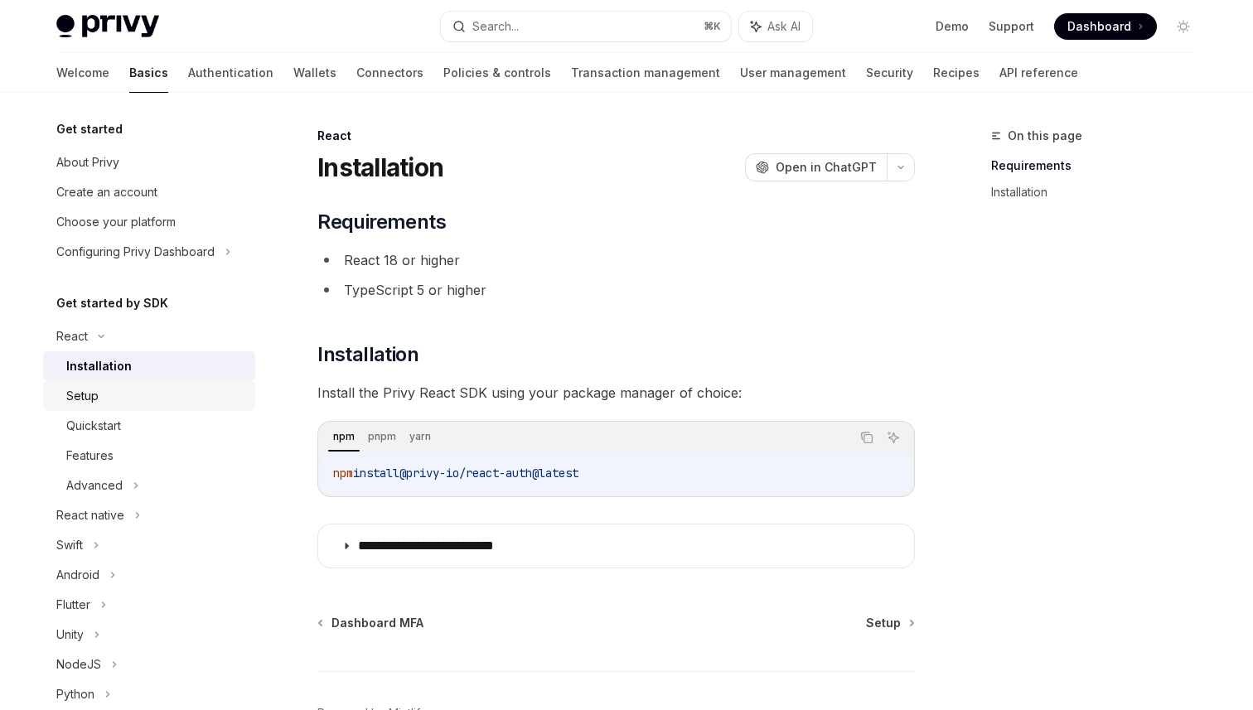
click at [148, 399] on div "Setup" at bounding box center [155, 396] width 179 height 20
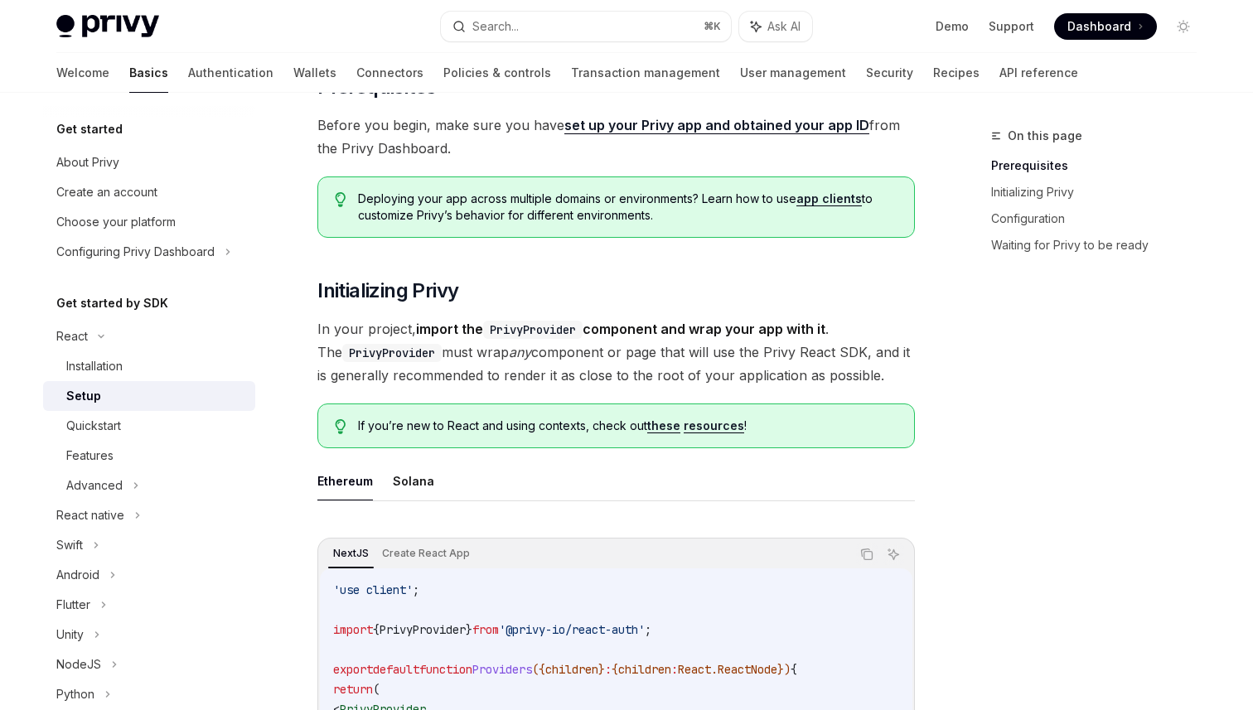
scroll to position [167, 0]
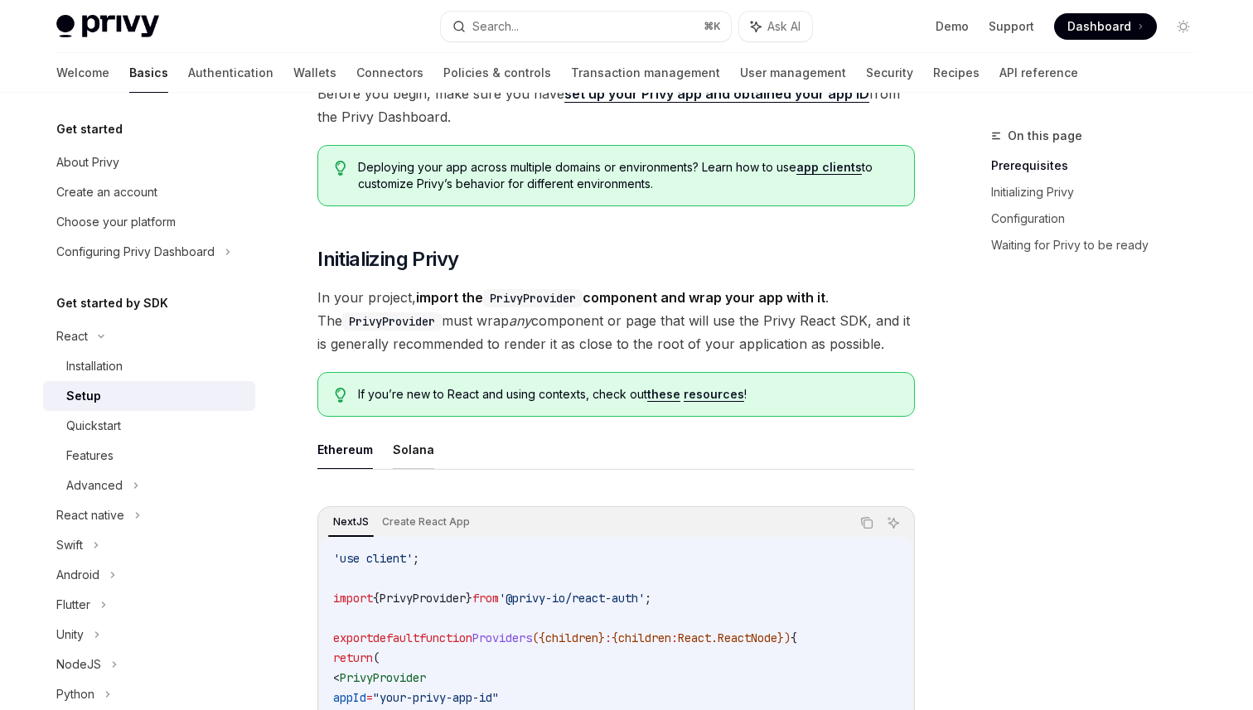
click at [413, 439] on button "Solana" at bounding box center [413, 449] width 41 height 39
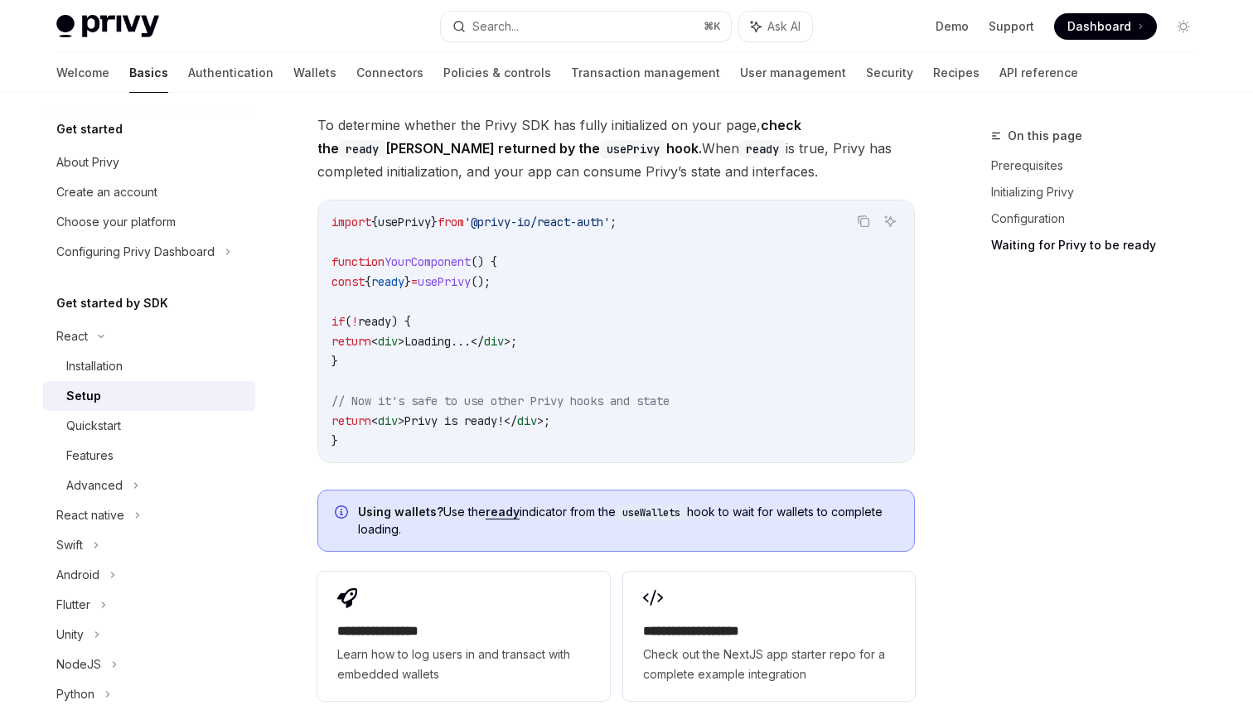
scroll to position [1870, 0]
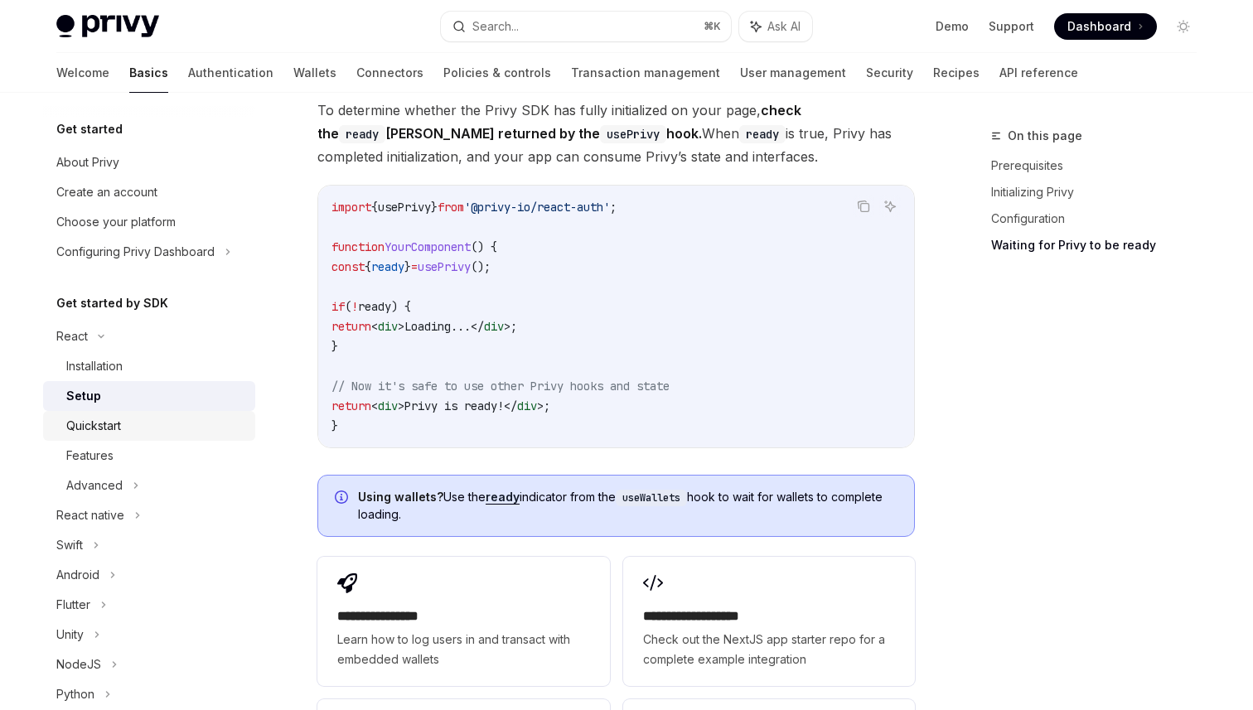
click at [200, 428] on div "Quickstart" at bounding box center [155, 426] width 179 height 20
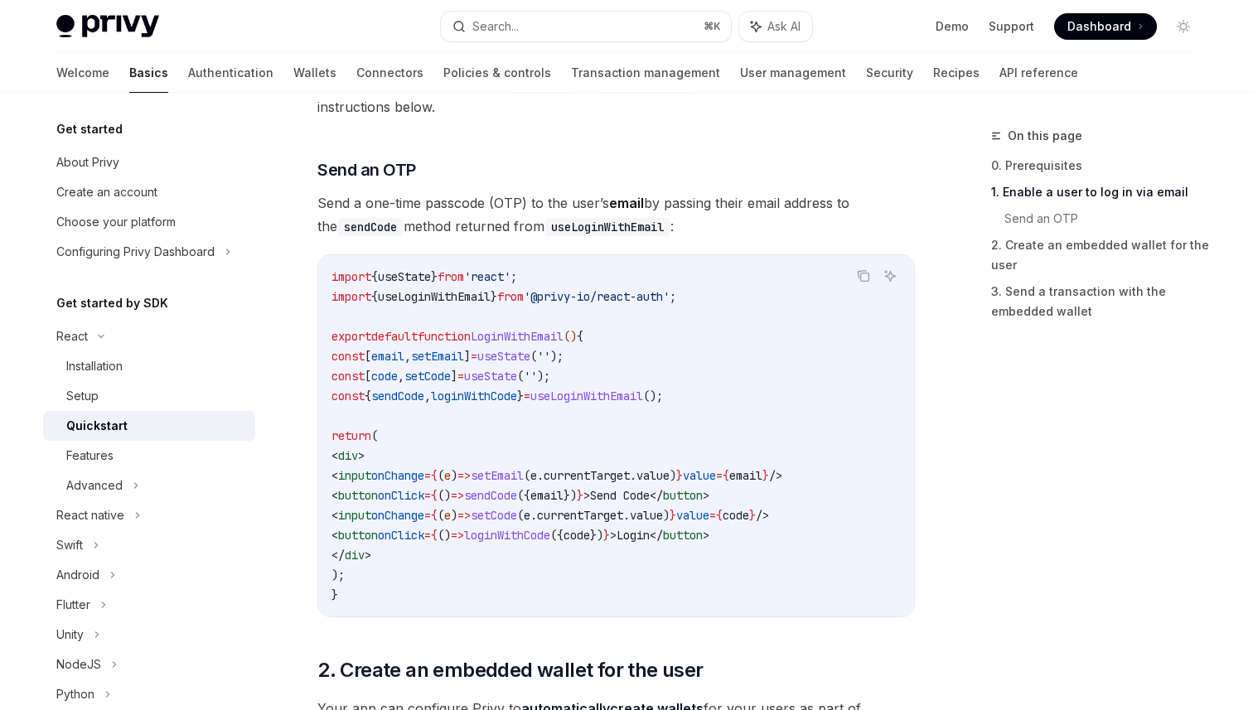
scroll to position [640, 0]
click at [131, 404] on div "Setup" at bounding box center [155, 396] width 179 height 20
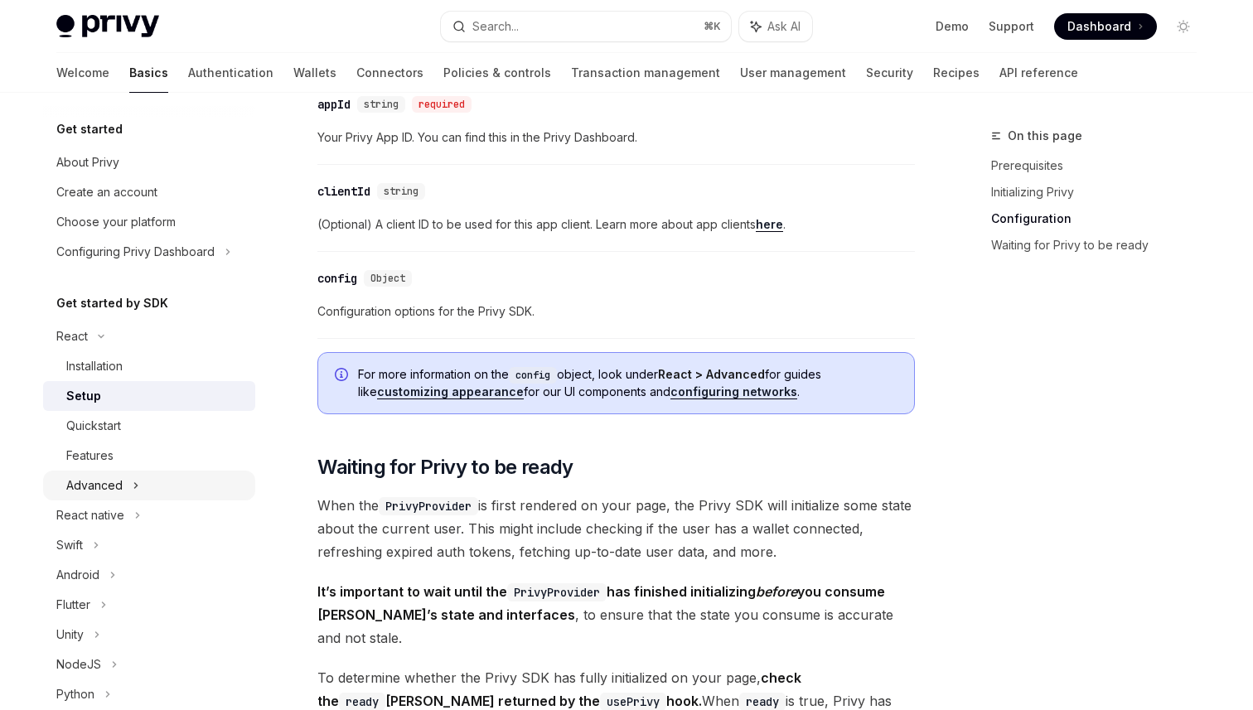
scroll to position [39, 0]
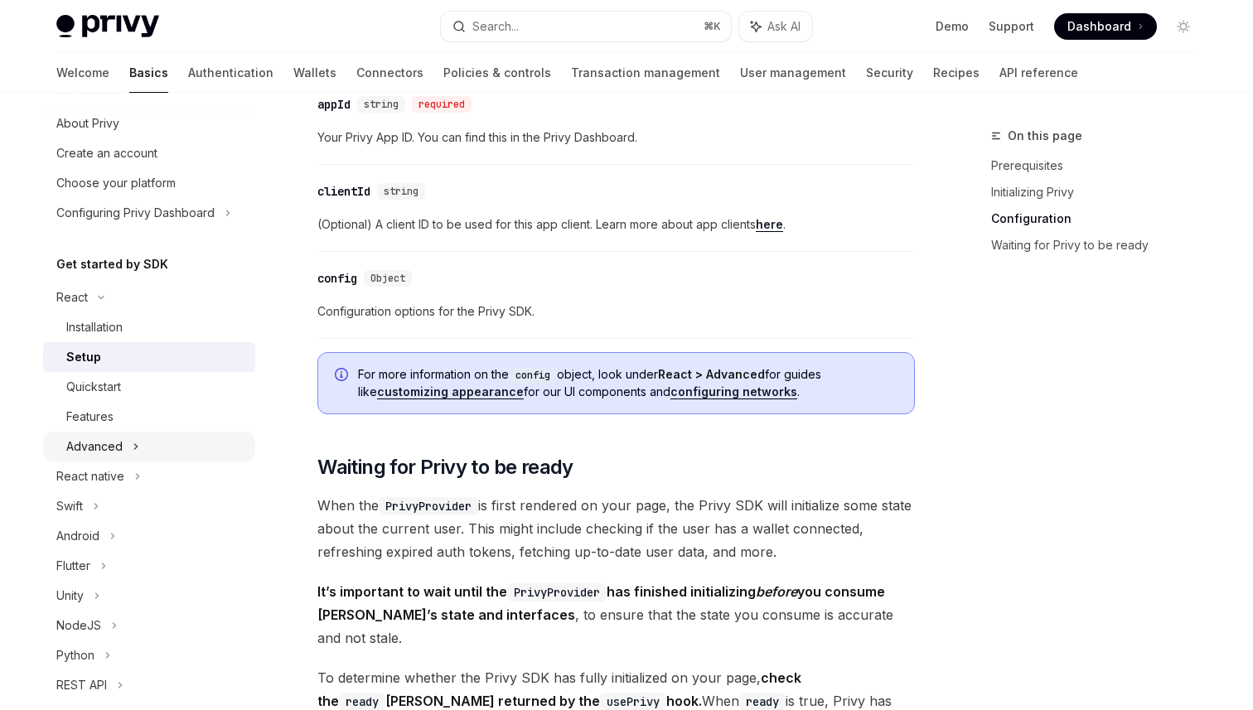
click at [159, 452] on div "Advanced" at bounding box center [149, 447] width 212 height 30
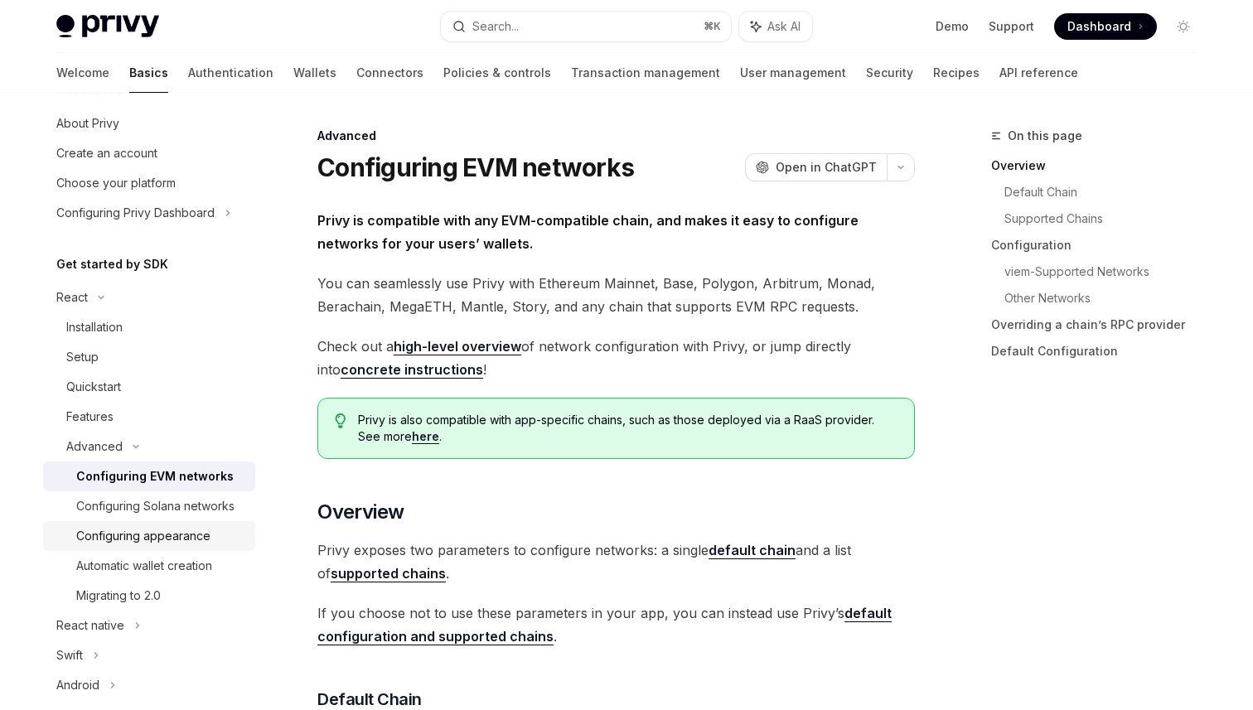
click at [196, 539] on div "Configuring appearance" at bounding box center [143, 536] width 134 height 20
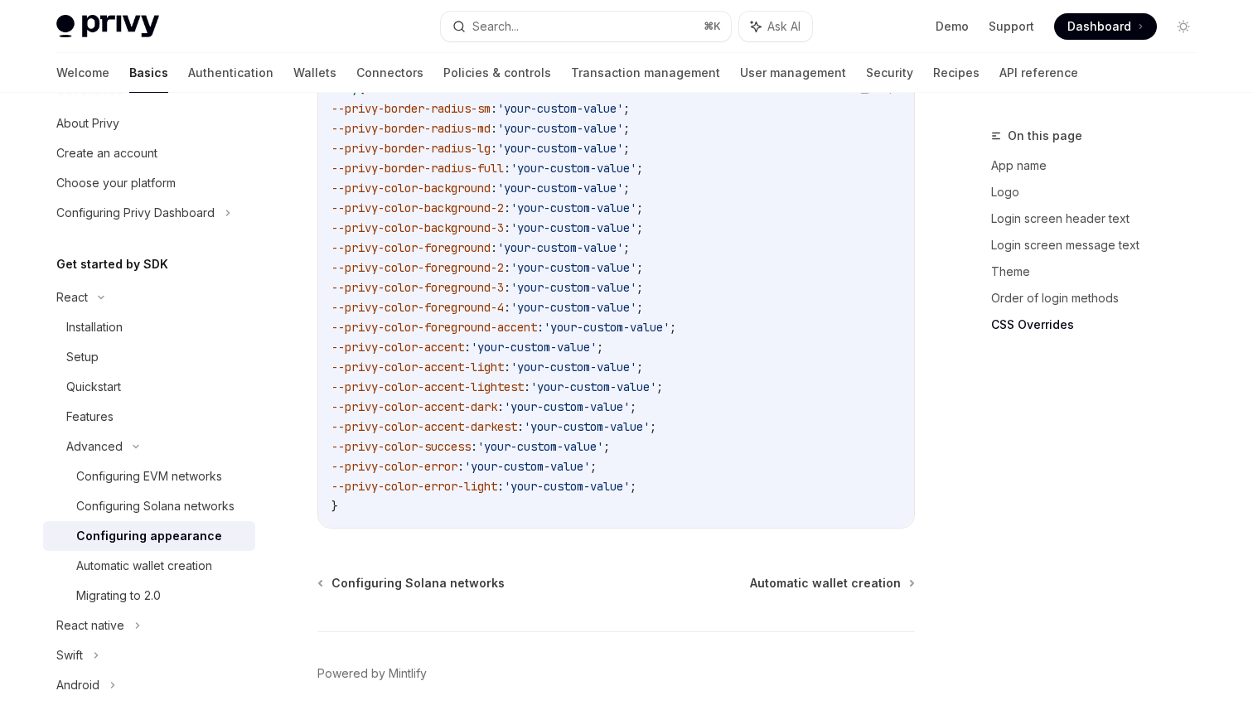
scroll to position [4231, 0]
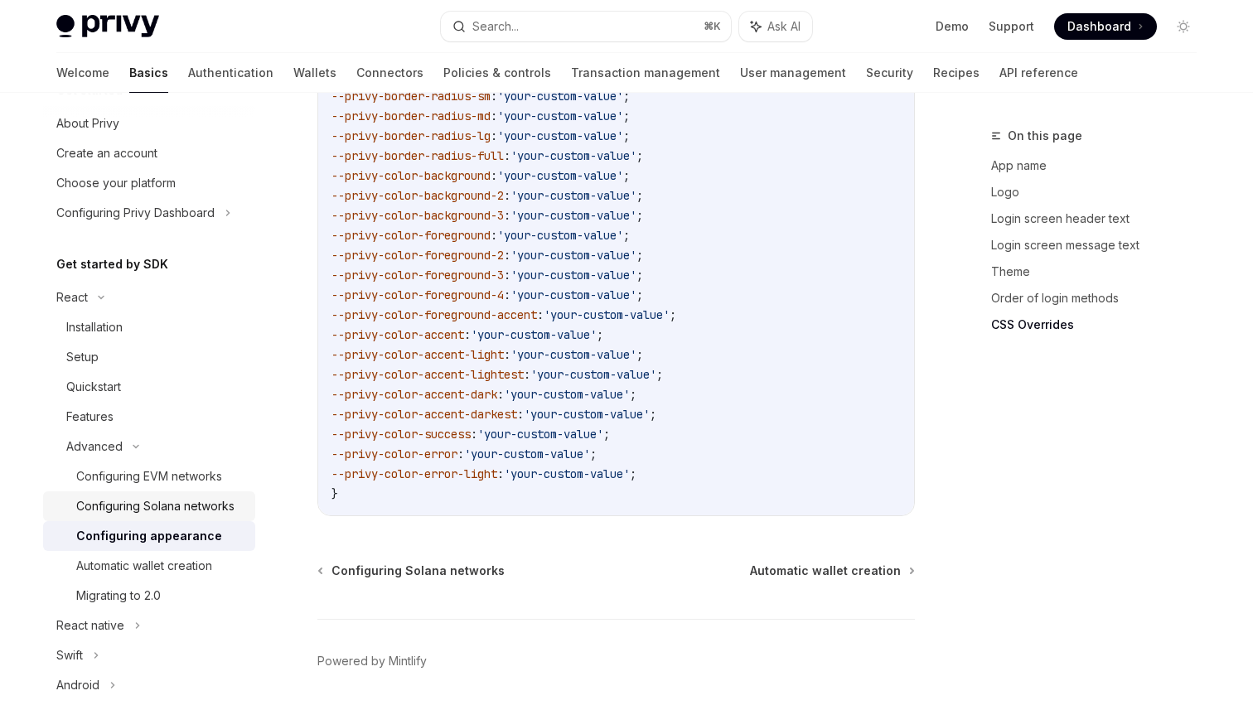
click at [192, 518] on link "Configuring Solana networks" at bounding box center [149, 506] width 212 height 30
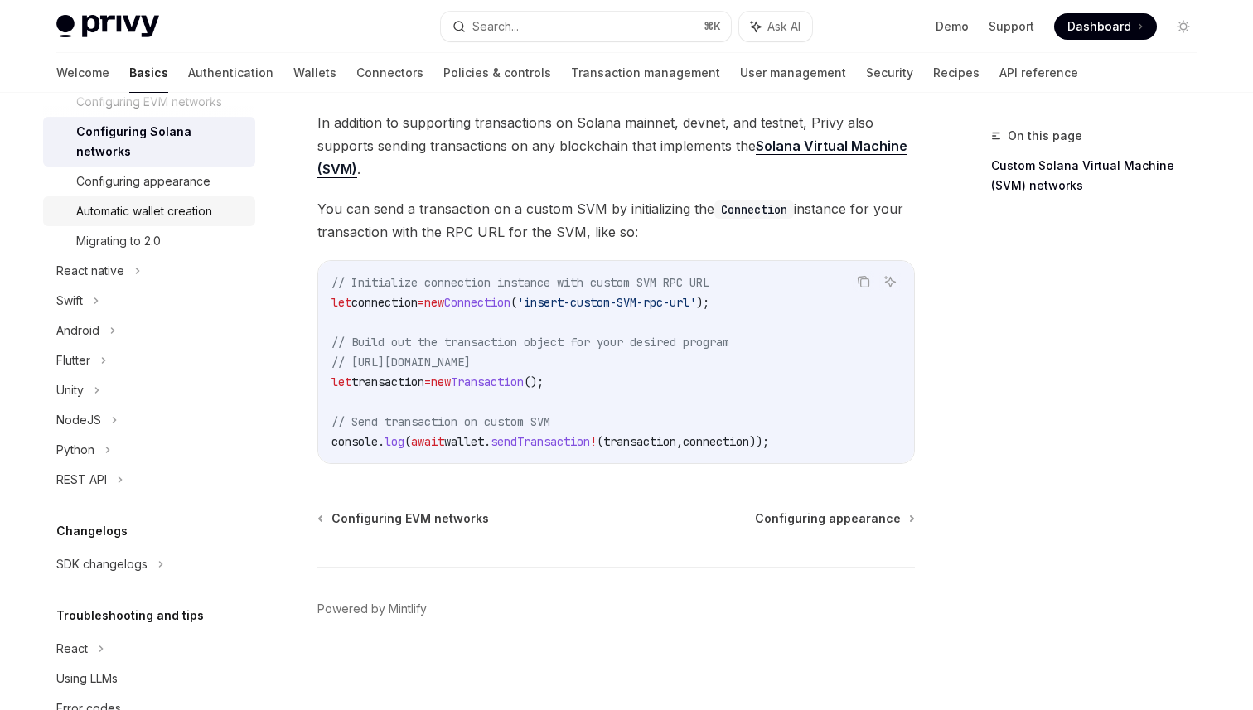
scroll to position [440, 0]
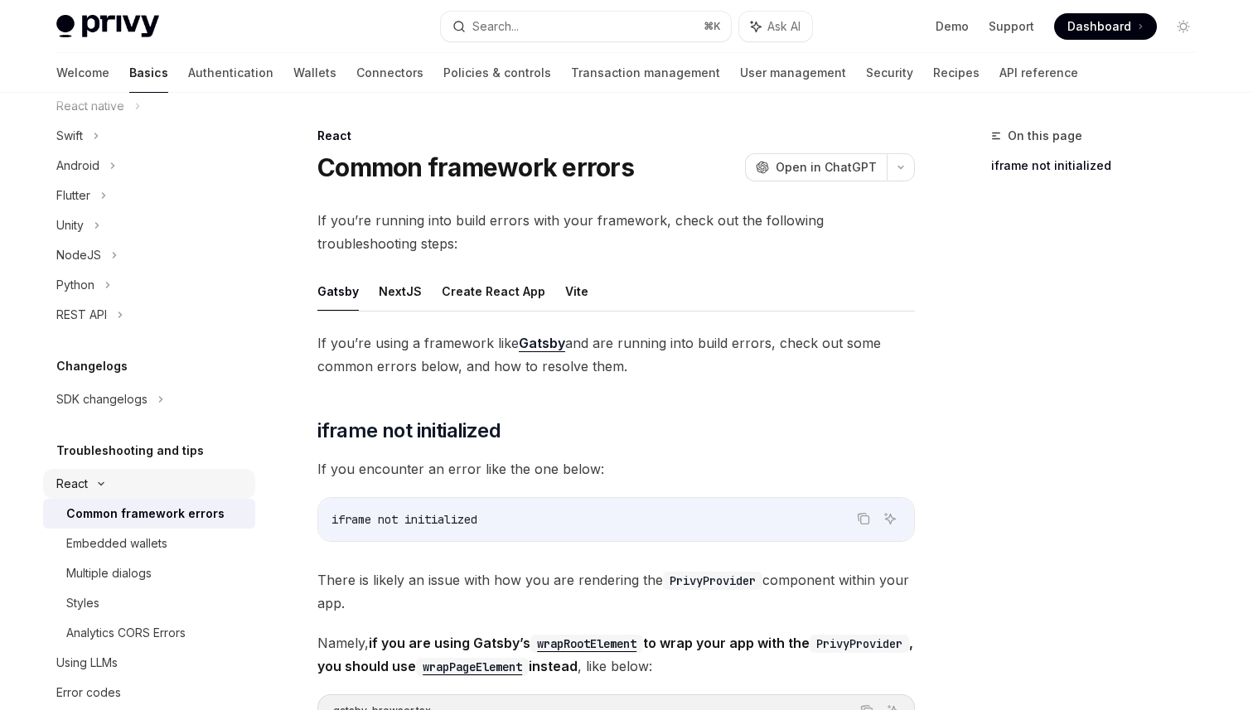
scroll to position [589, 0]
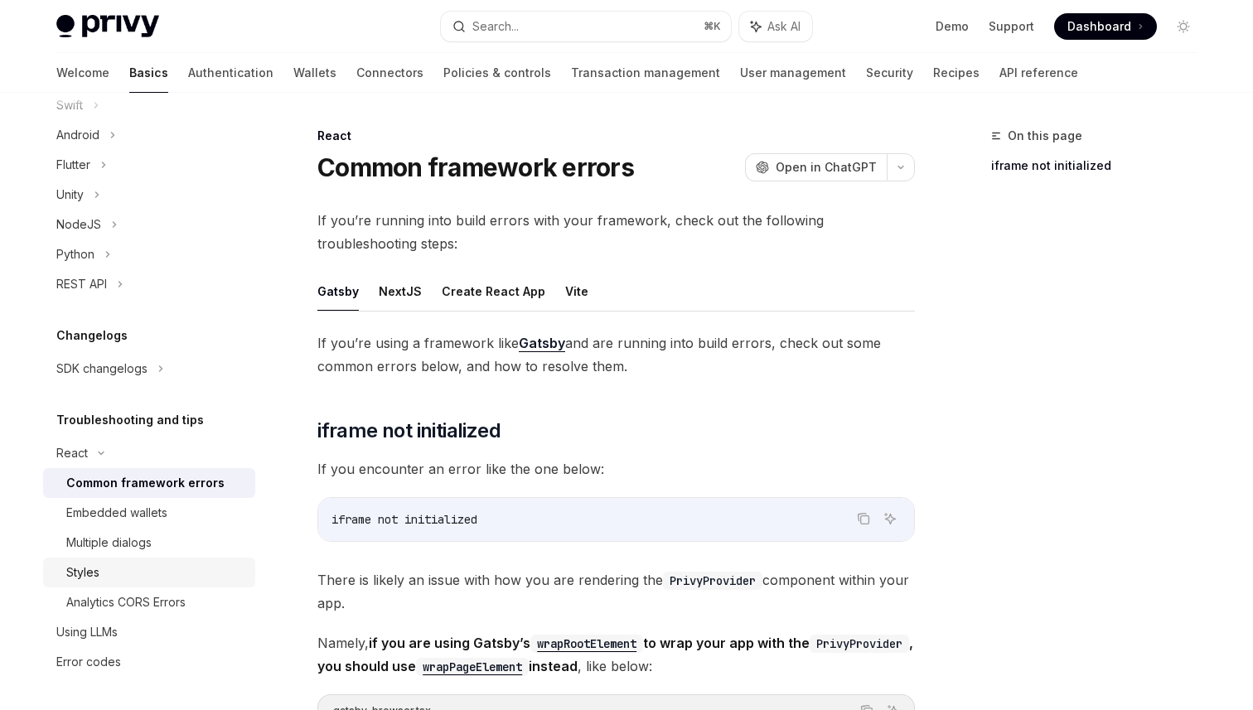
click at [193, 586] on link "Styles" at bounding box center [149, 573] width 212 height 30
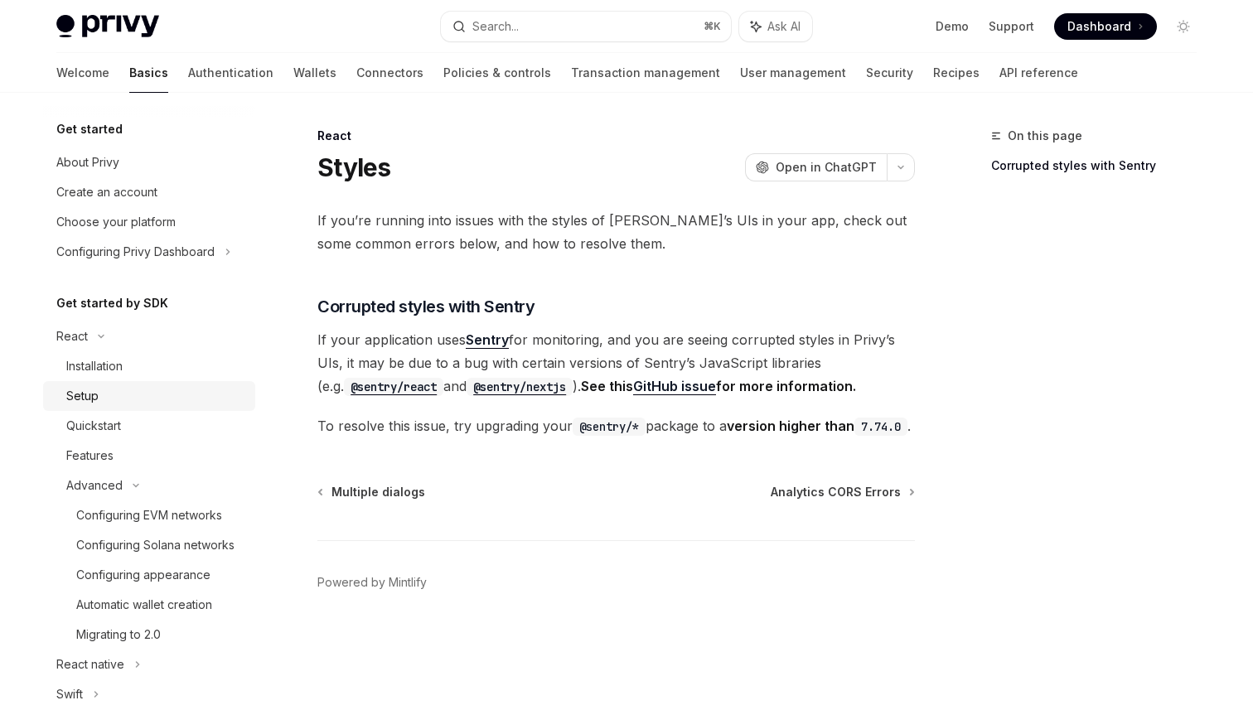
click at [180, 401] on div "Setup" at bounding box center [155, 396] width 179 height 20
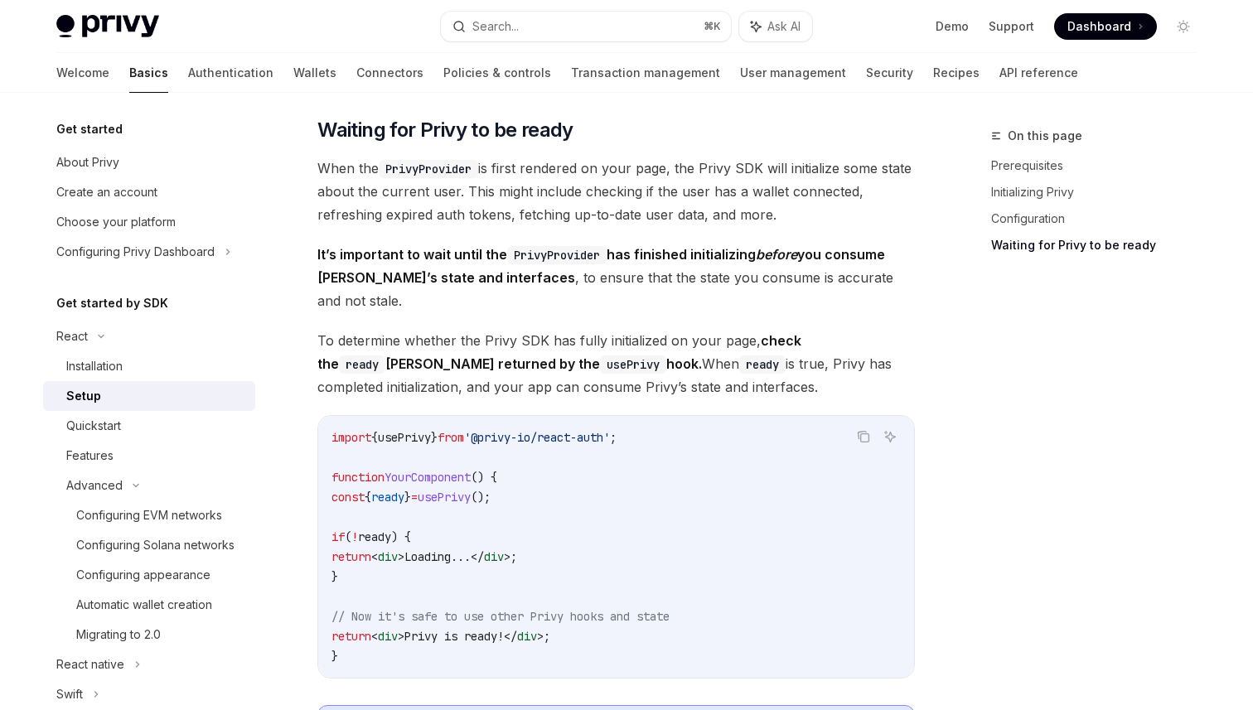
scroll to position [1567, 0]
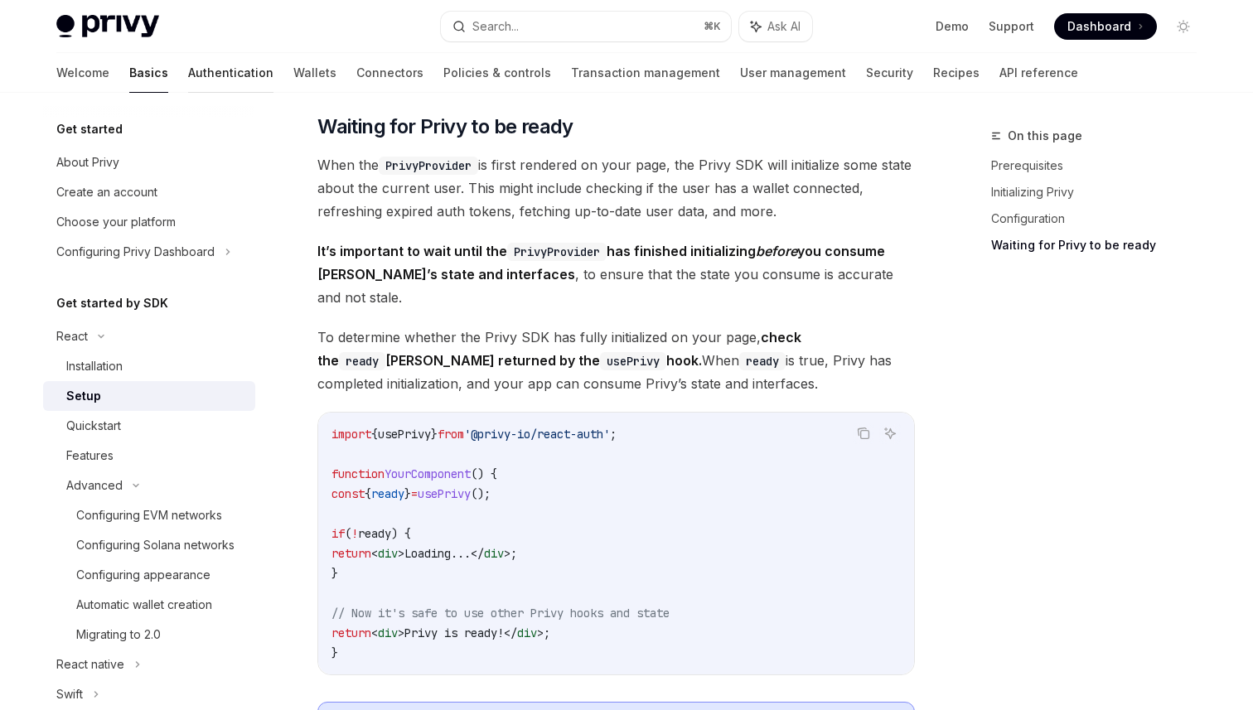
click at [188, 74] on link "Authentication" at bounding box center [230, 73] width 85 height 40
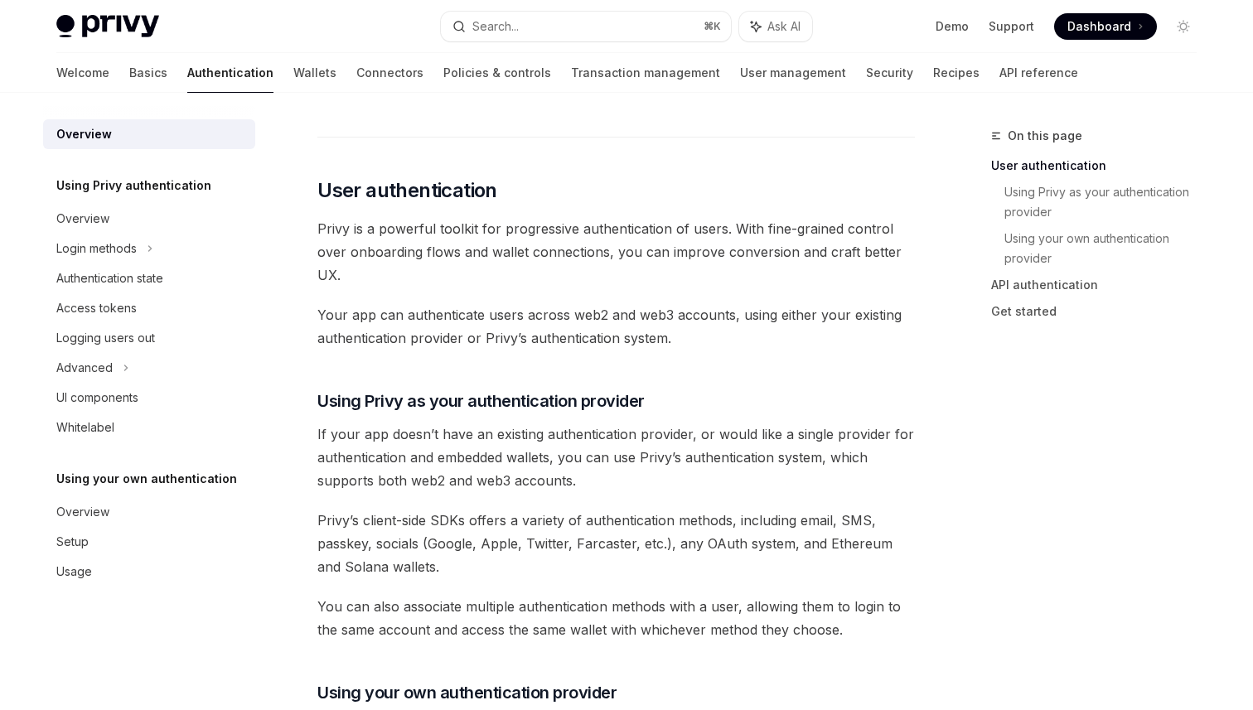
scroll to position [283, 0]
click at [175, 221] on div "Overview" at bounding box center [150, 219] width 189 height 20
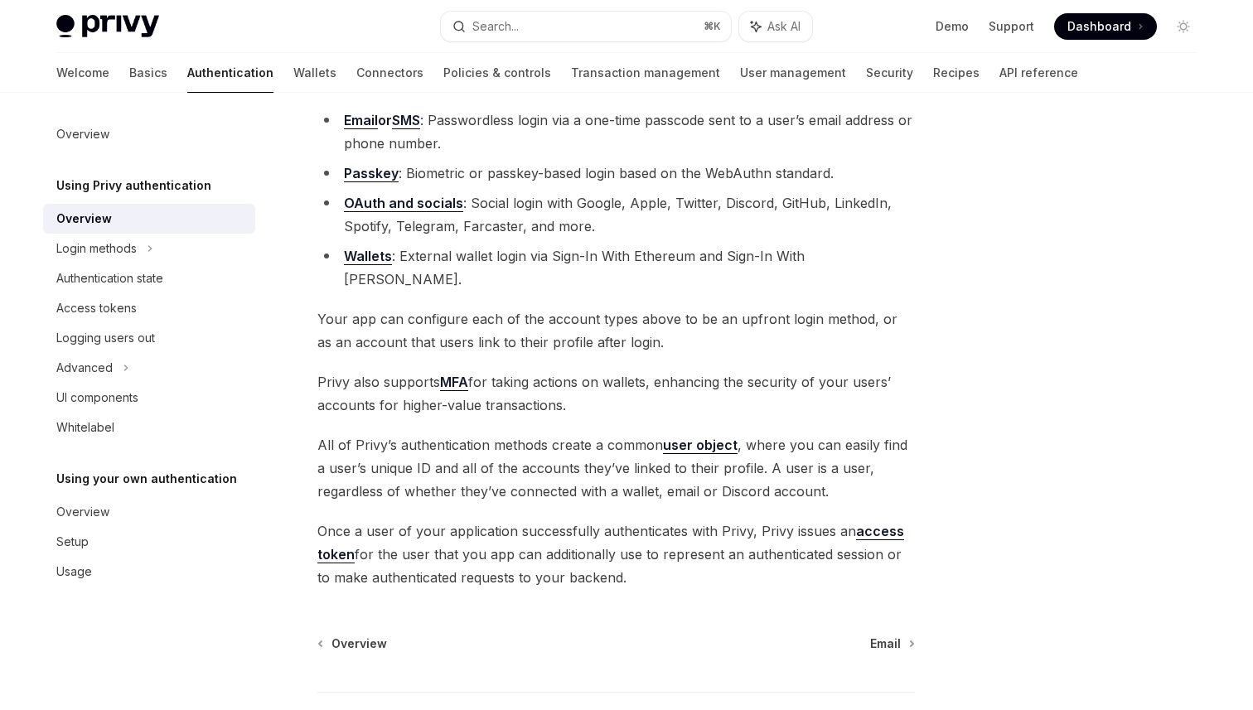
scroll to position [272, 0]
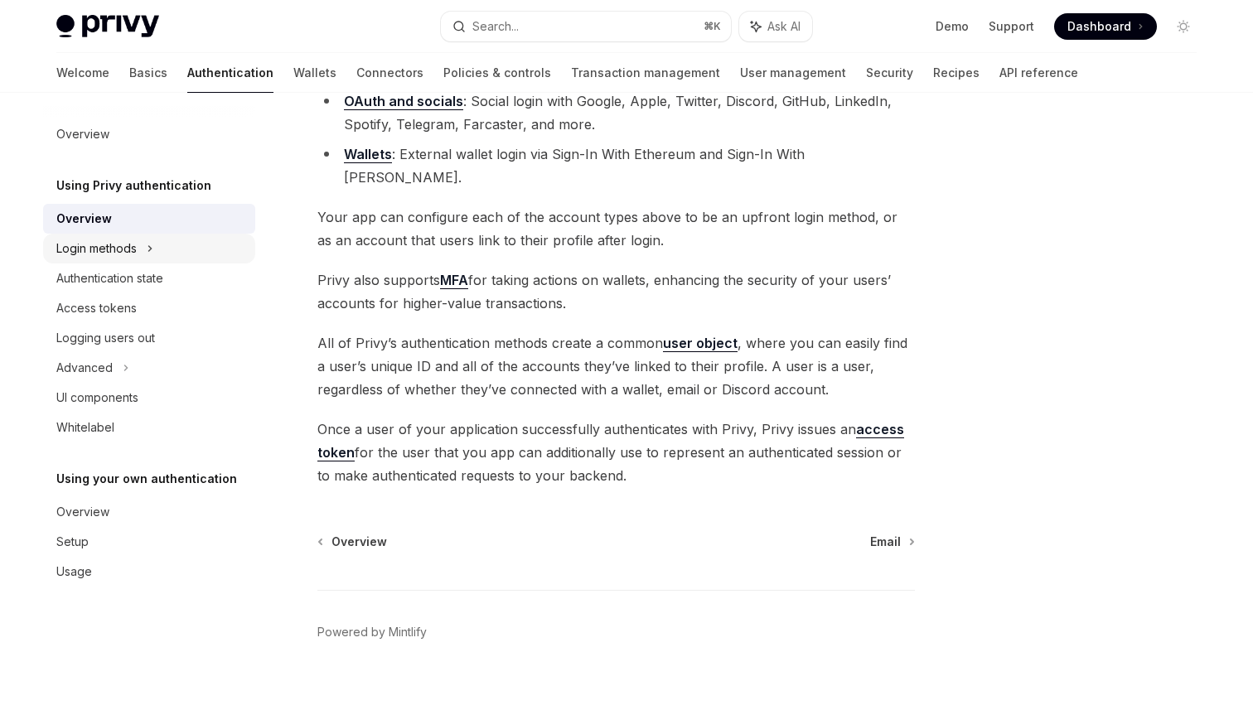
click at [170, 253] on div "Login methods" at bounding box center [149, 249] width 212 height 30
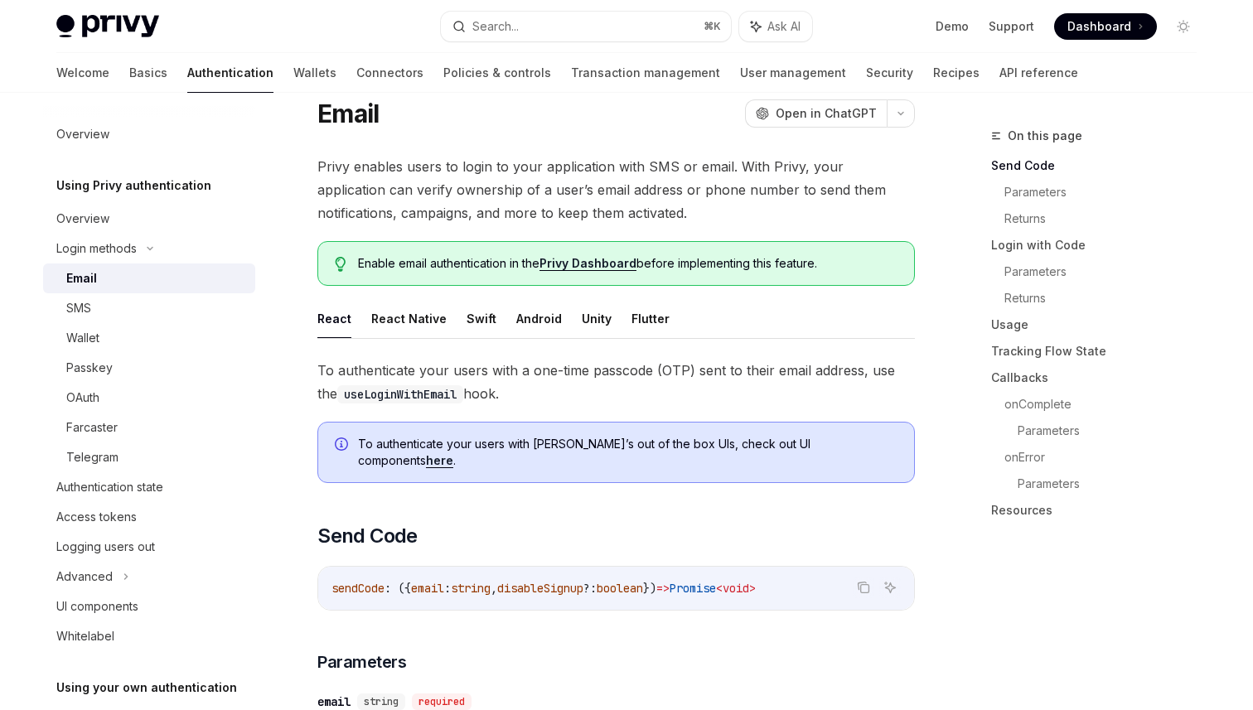
scroll to position [56, 0]
click at [482, 321] on button "Swift" at bounding box center [481, 316] width 30 height 39
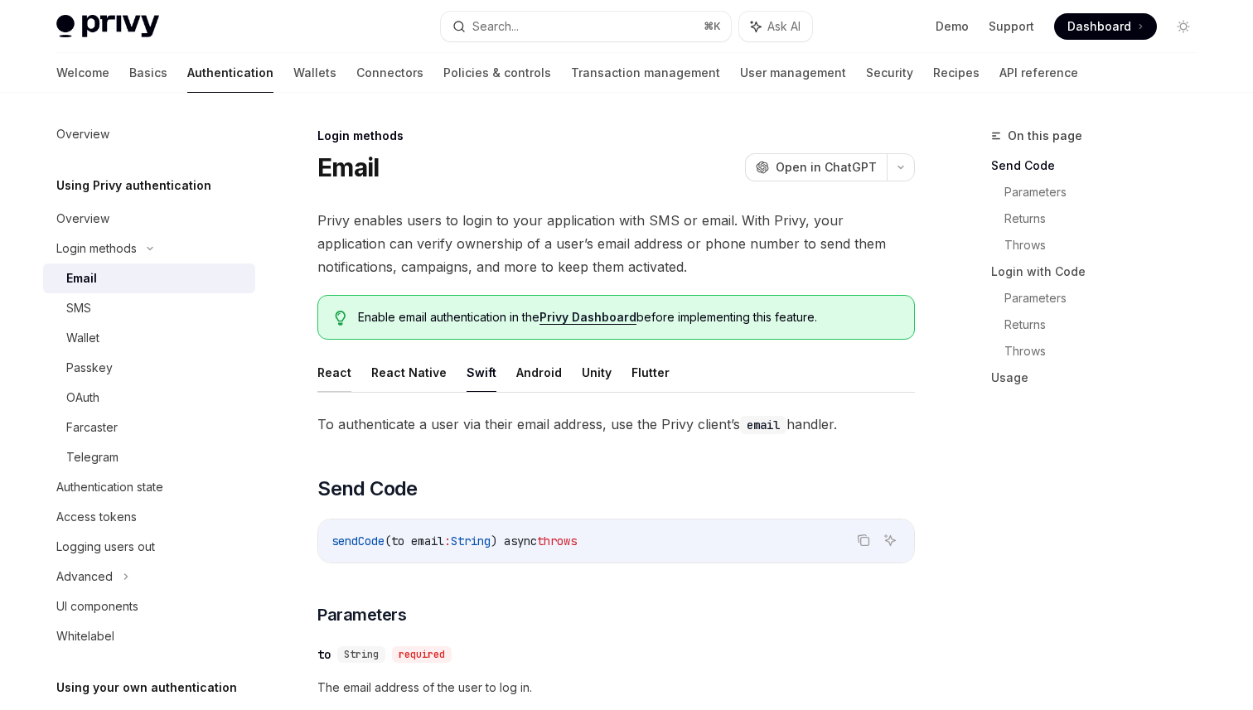
click at [342, 369] on button "React" at bounding box center [334, 372] width 34 height 39
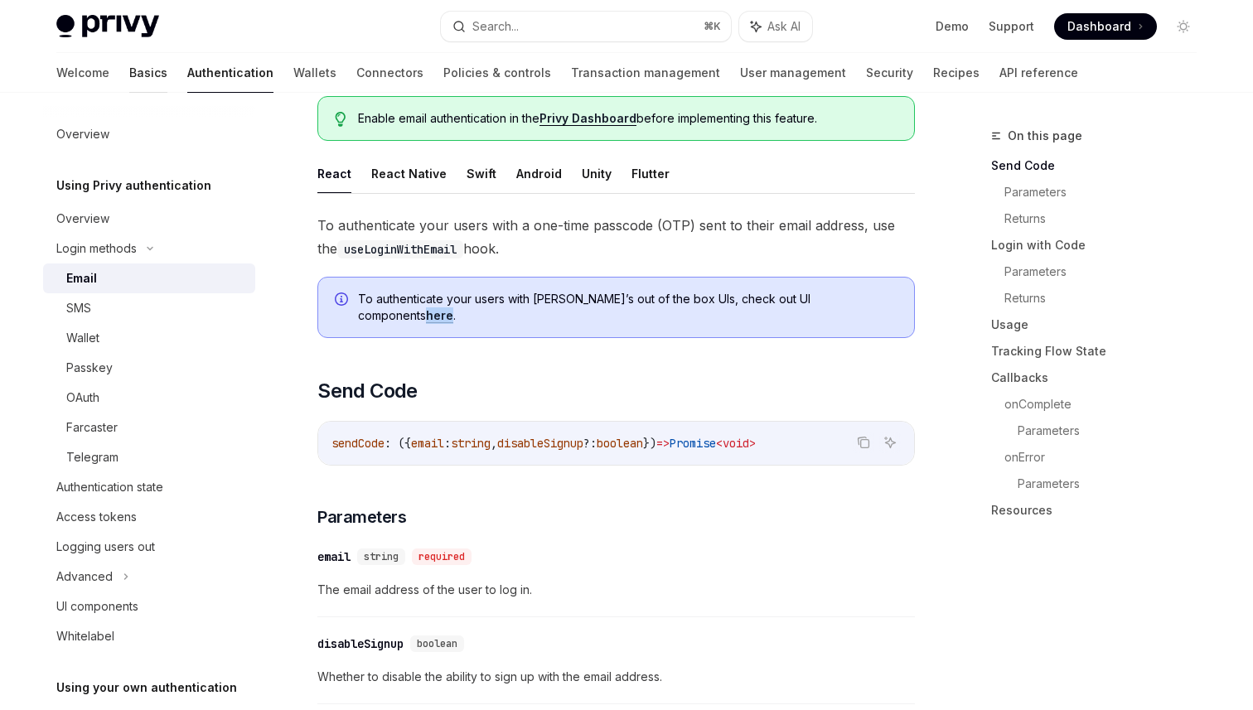
click at [129, 76] on link "Basics" at bounding box center [148, 73] width 38 height 40
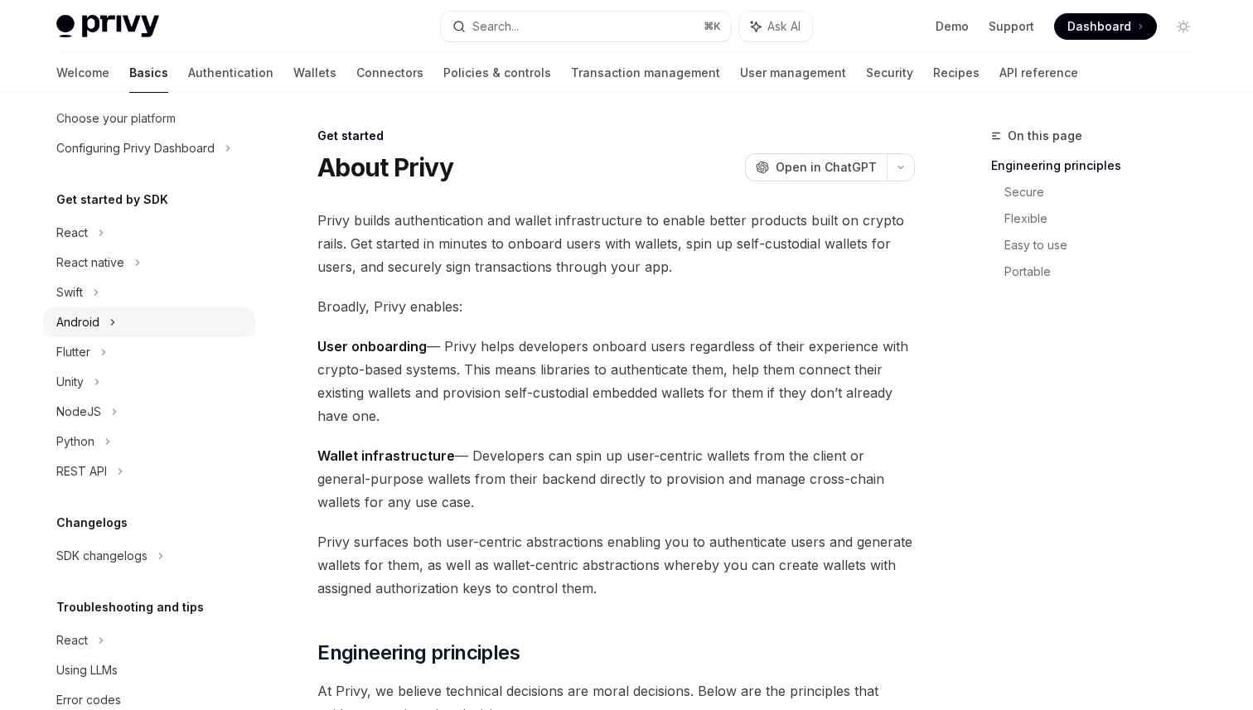
scroll to position [142, 0]
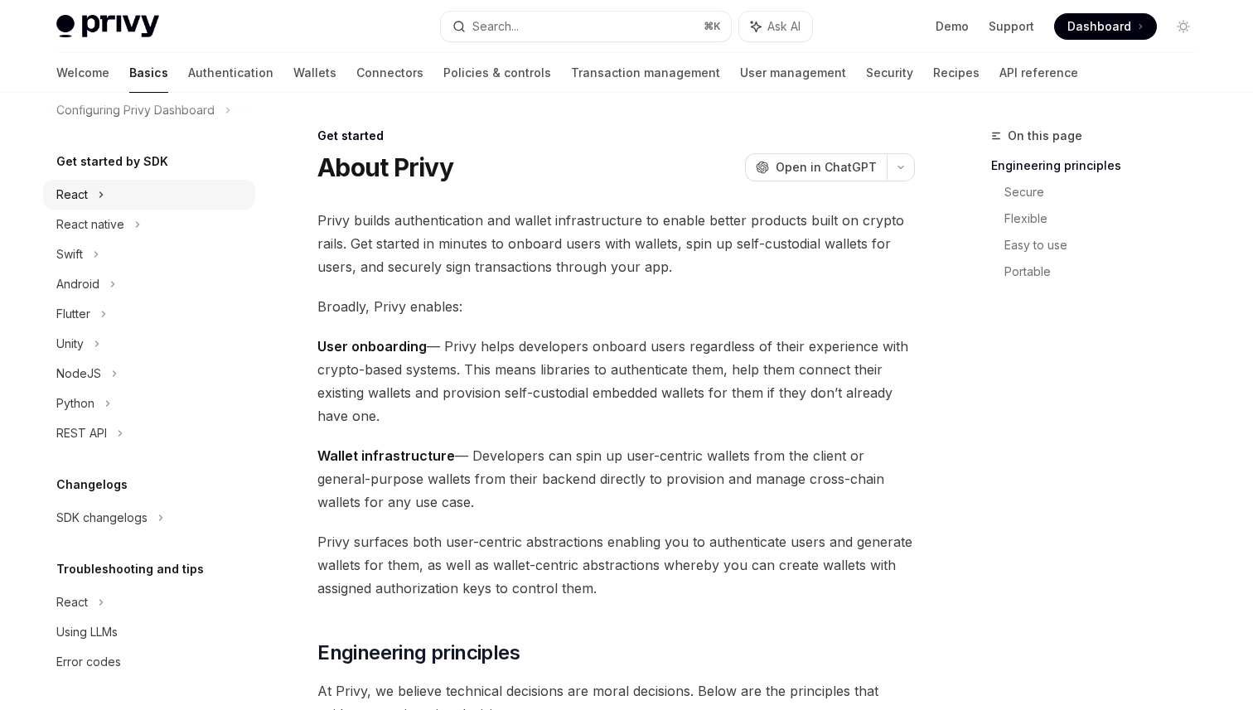
click at [157, 186] on div "React" at bounding box center [149, 195] width 212 height 30
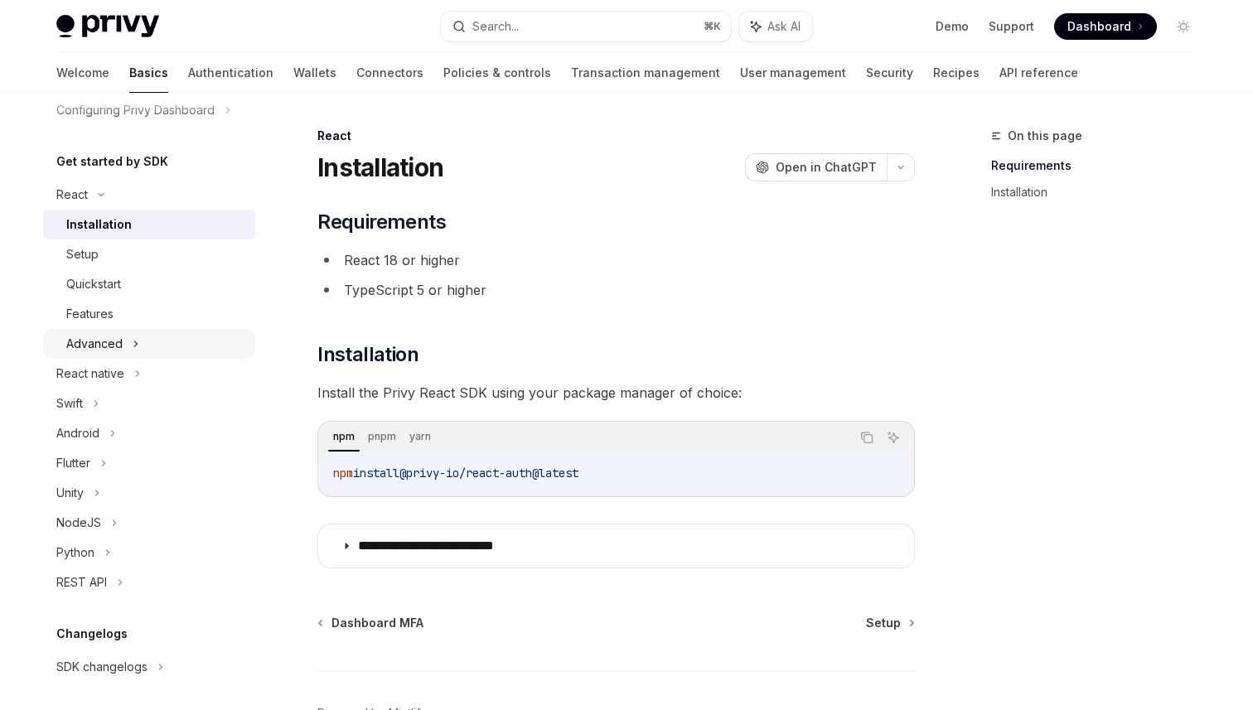
click at [158, 335] on div "Advanced" at bounding box center [149, 344] width 212 height 30
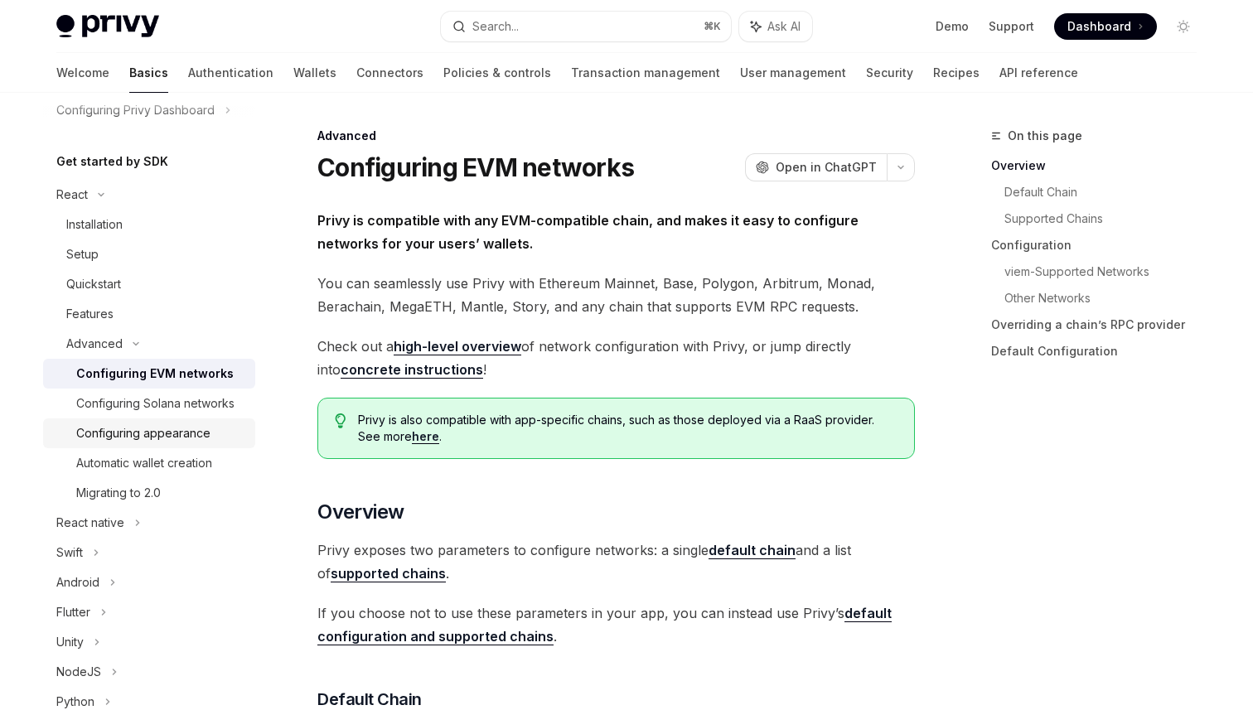
click at [188, 437] on div "Configuring appearance" at bounding box center [143, 433] width 134 height 20
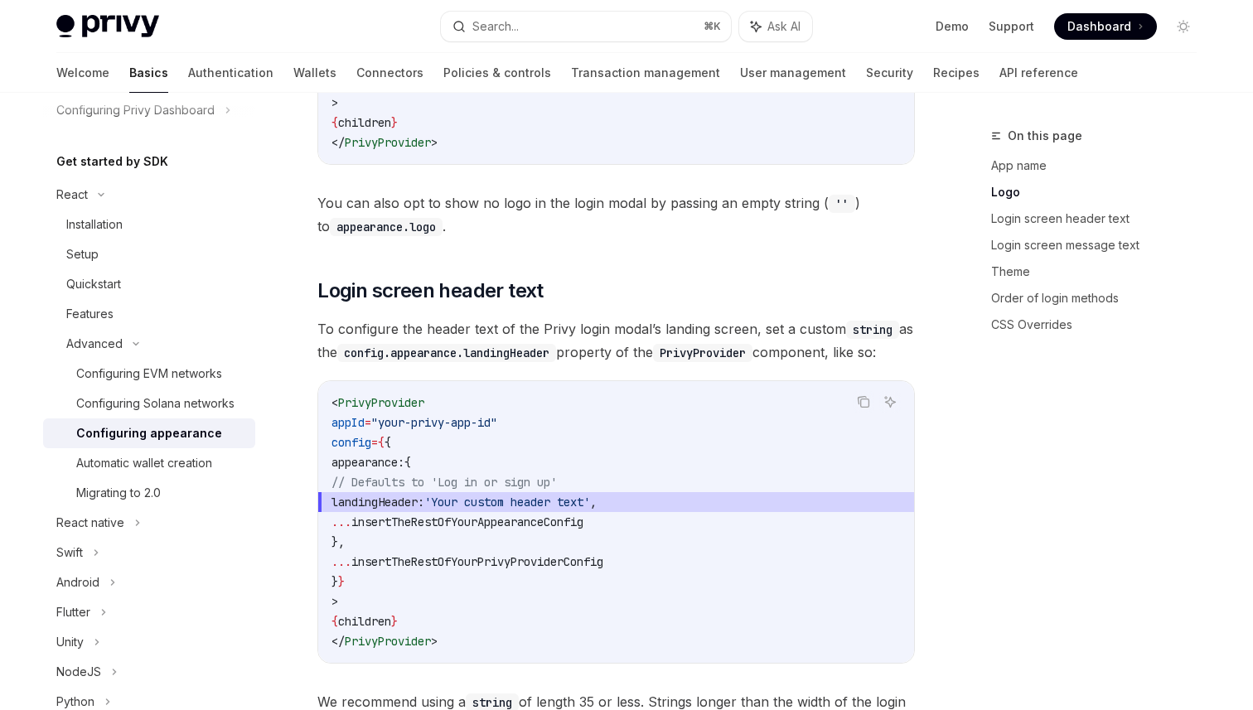
scroll to position [1158, 0]
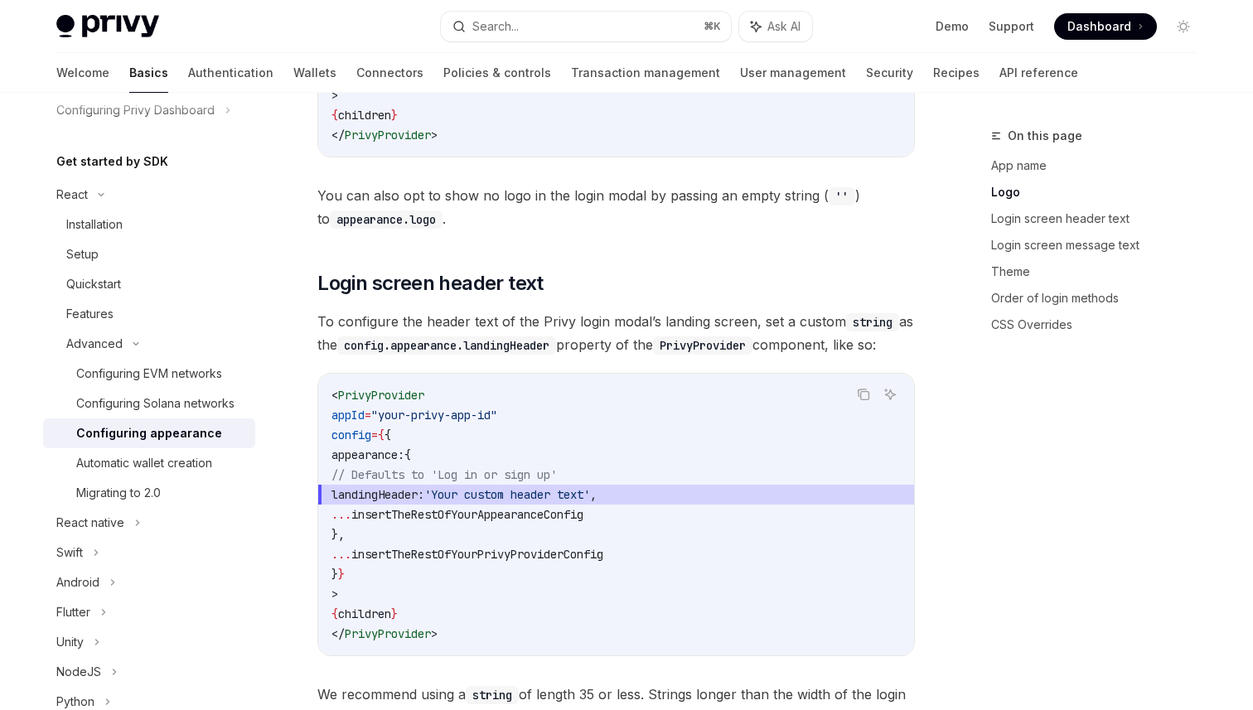
click at [576, 507] on span "insertTheRestOfYourAppearanceConfig" at bounding box center [467, 514] width 232 height 15
click at [590, 487] on span "'Your custom header text'" at bounding box center [507, 494] width 166 height 15
click at [671, 485] on span "landingHeader: 'Your custom header text' ," at bounding box center [615, 495] width 569 height 20
drag, startPoint x: 671, startPoint y: 468, endPoint x: 373, endPoint y: 467, distance: 298.2
click at [373, 485] on span "landingHeader: 'Your custom header text' ," at bounding box center [615, 495] width 569 height 20
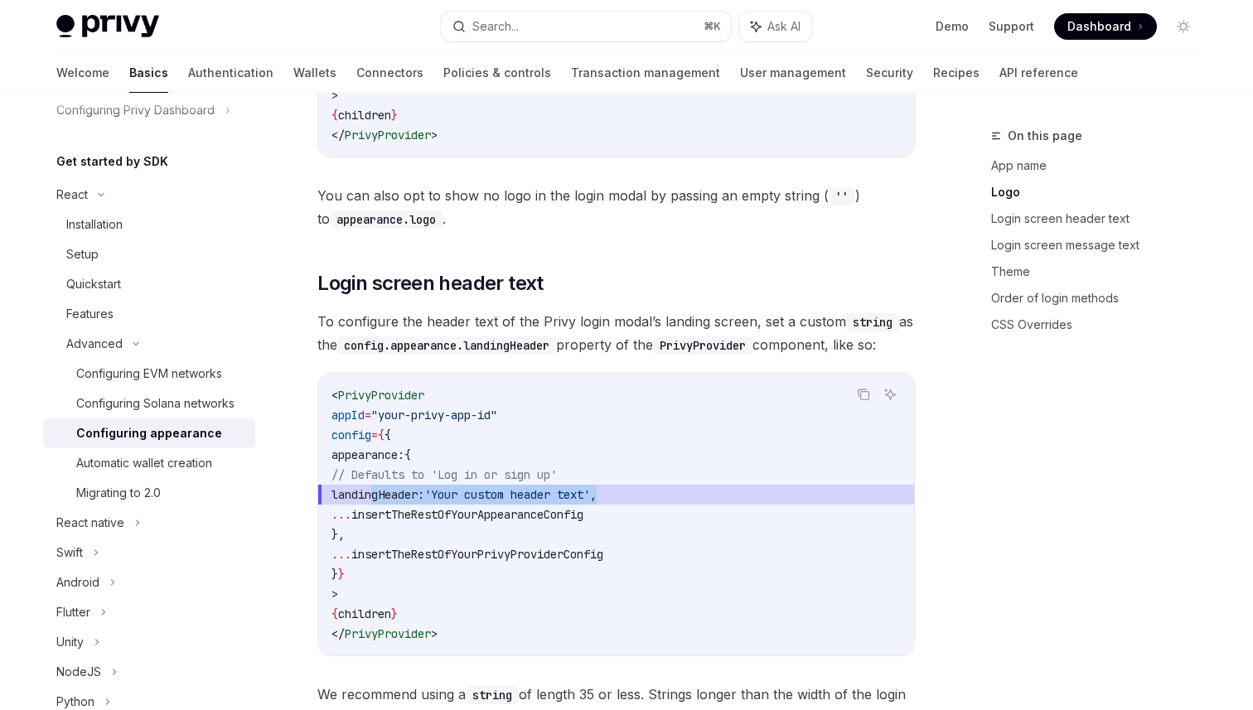
copy span "landingHeader: 'Your custom header text' ,"
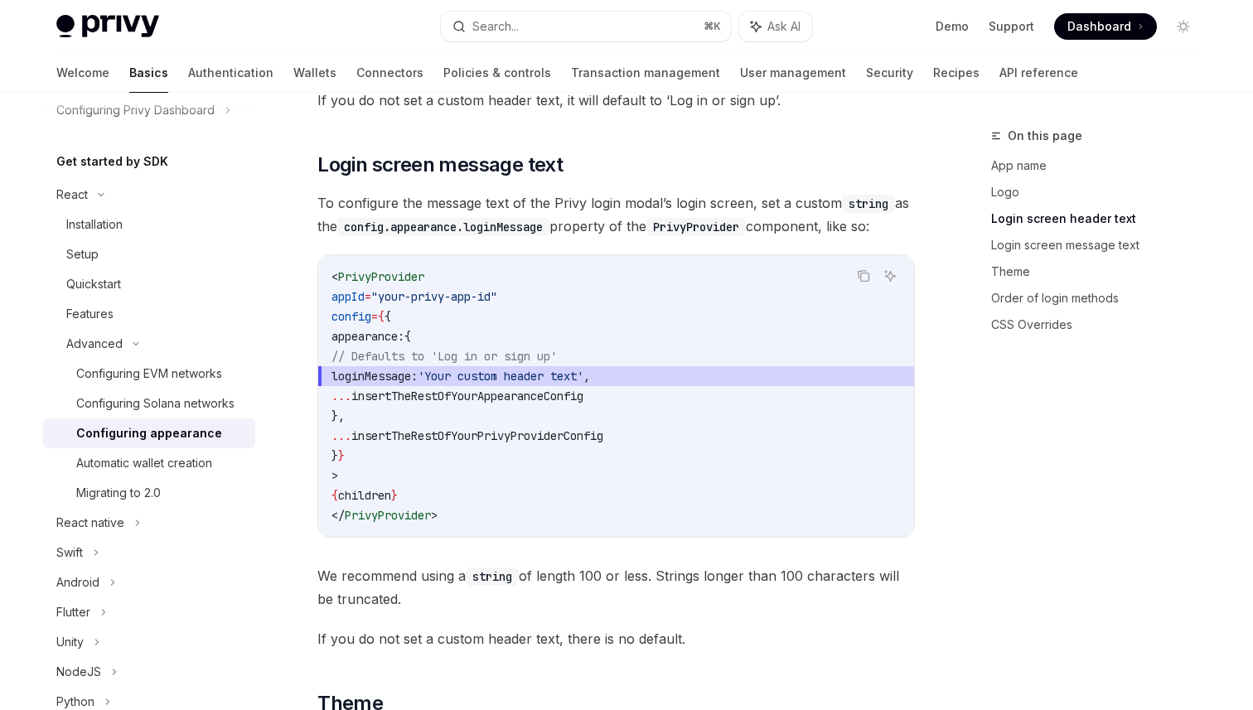
scroll to position [1833, 0]
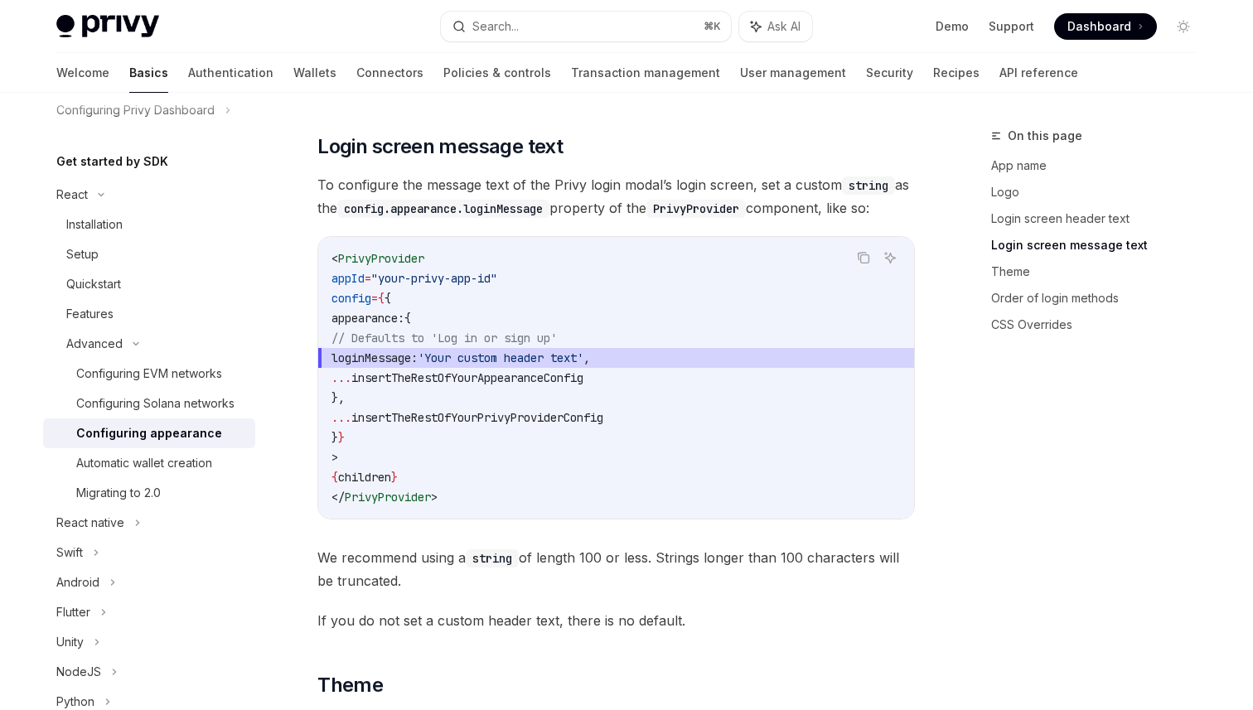
click at [418, 350] on span "loginMessage:" at bounding box center [374, 357] width 86 height 15
copy span "loginMessage"
click at [293, 72] on link "Wallets" at bounding box center [314, 73] width 43 height 40
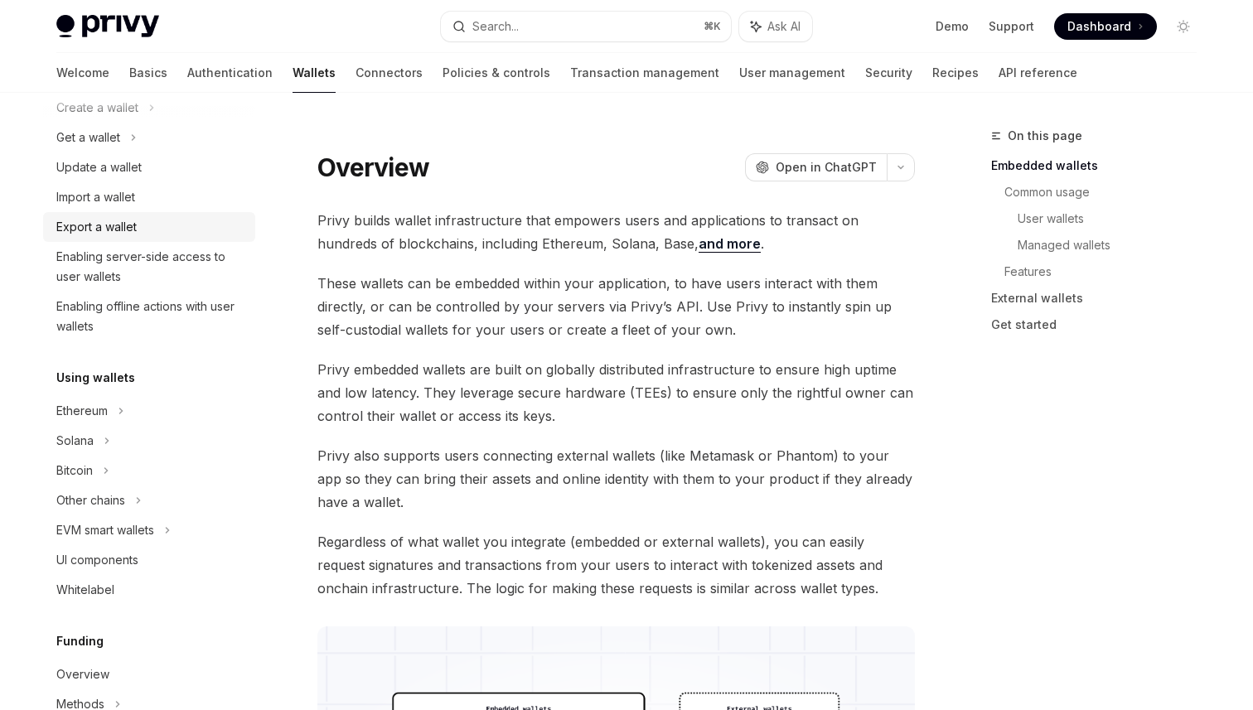
scroll to position [155, 0]
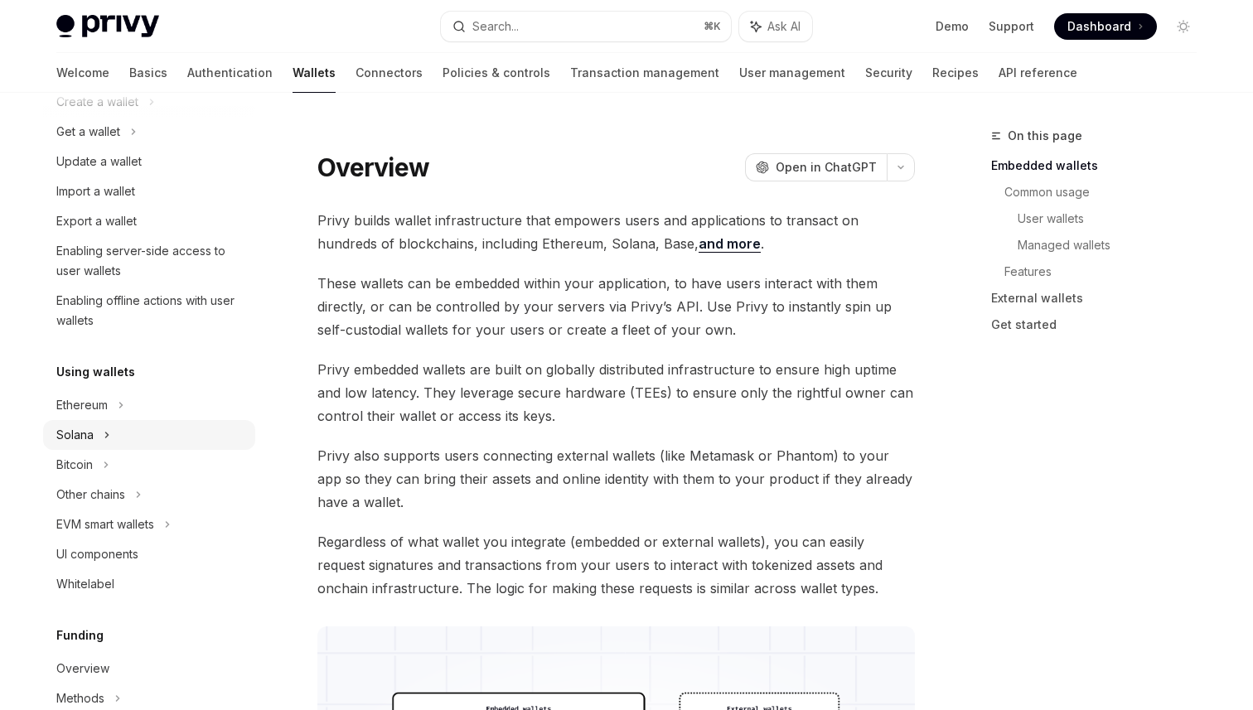
click at [121, 147] on div "Solana" at bounding box center [149, 132] width 212 height 30
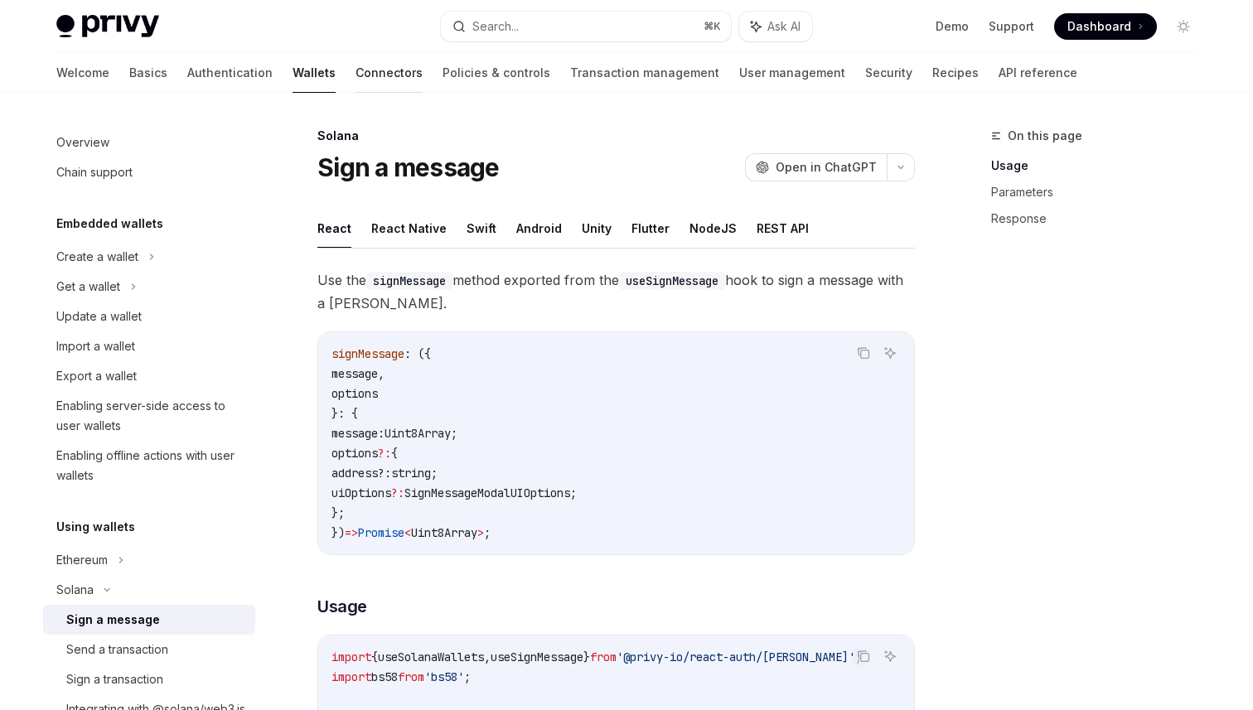
click at [355, 69] on link "Connectors" at bounding box center [388, 73] width 67 height 40
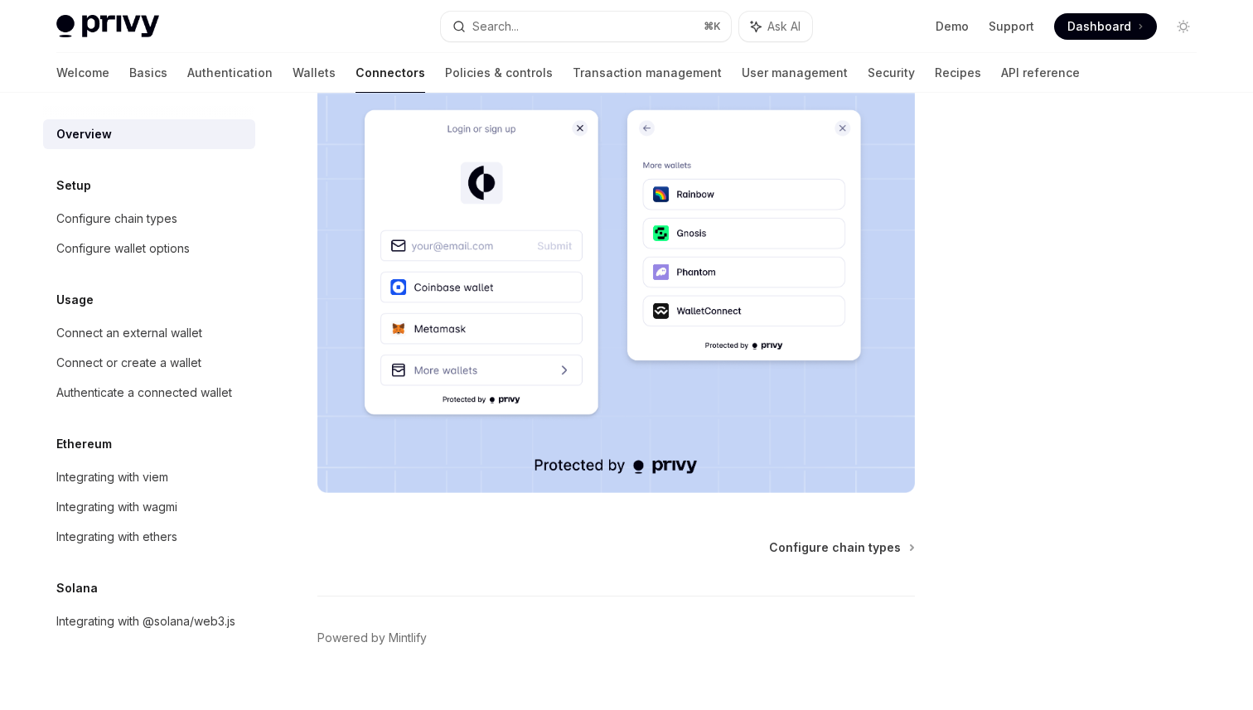
scroll to position [352, 0]
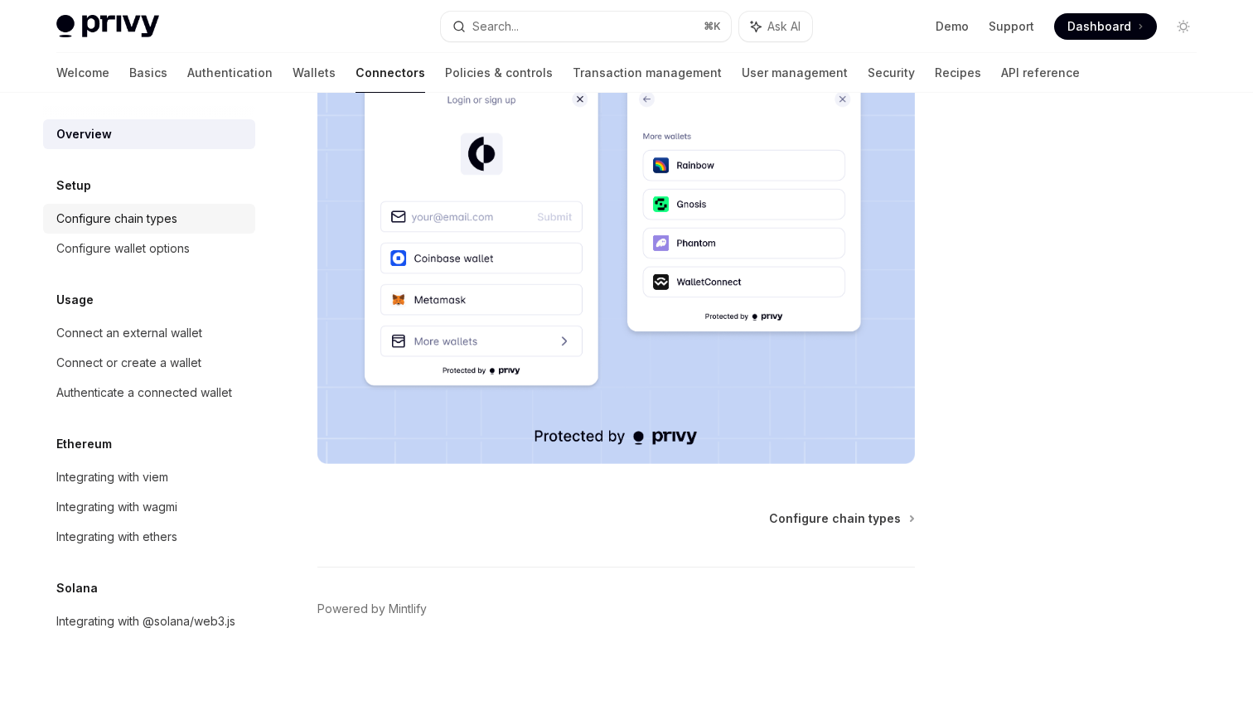
click at [147, 215] on div "Configure chain types" at bounding box center [116, 219] width 121 height 20
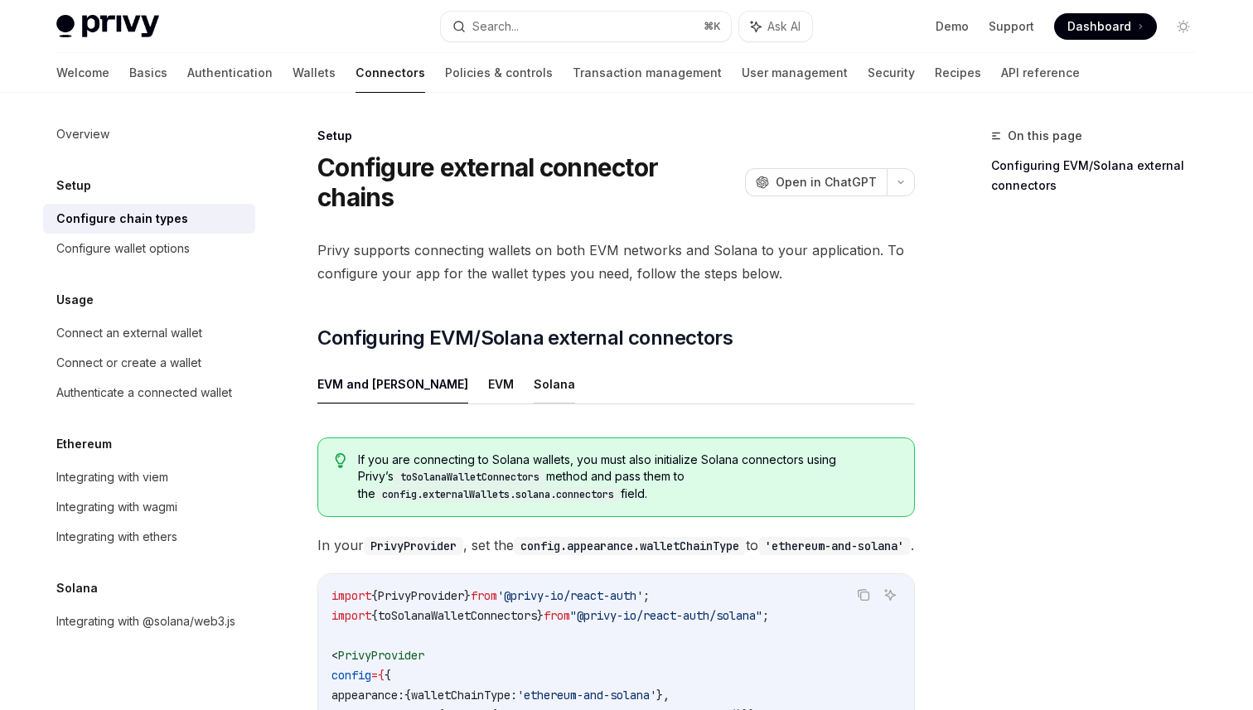
click at [533, 364] on button "Solana" at bounding box center [553, 383] width 41 height 39
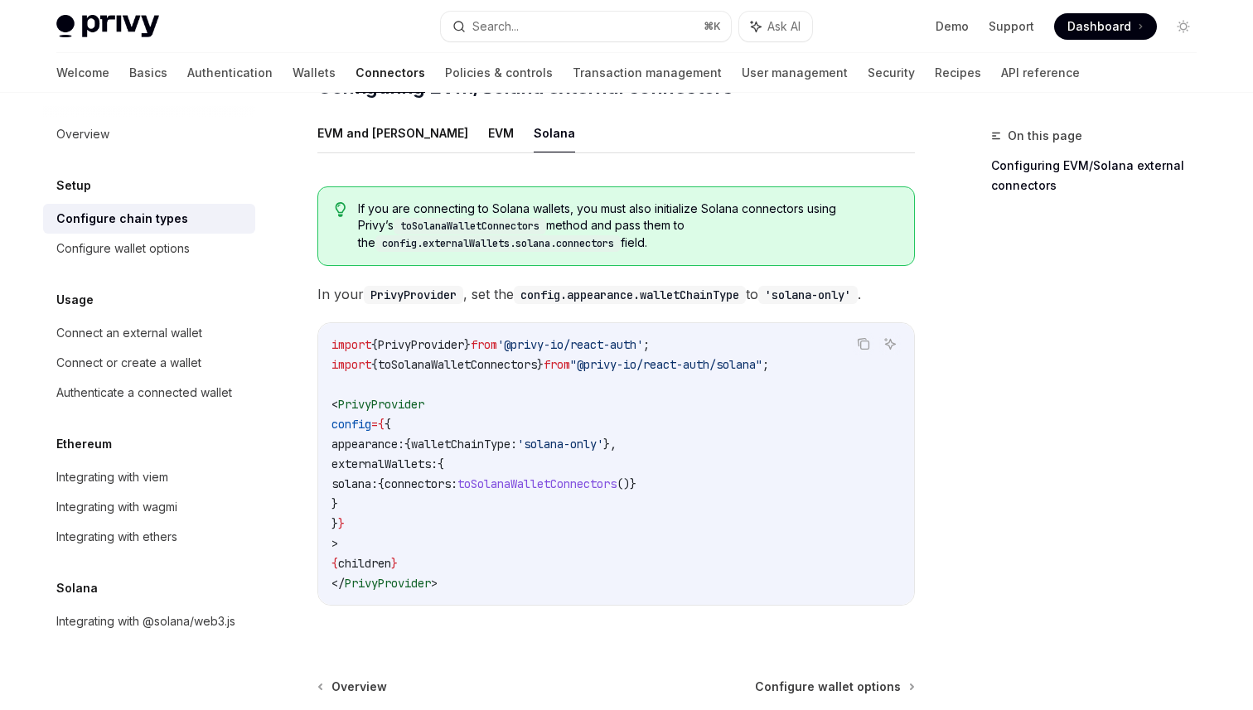
scroll to position [253, 0]
drag, startPoint x: 362, startPoint y: 413, endPoint x: 685, endPoint y: 415, distance: 323.1
click at [685, 415] on code "import { PrivyProvider } from '@privy-io/react-auth' ; import { toSolanaWalletC…" at bounding box center [615, 462] width 569 height 258
copy span "appearance: { walletChainType: 'solana-only' },"
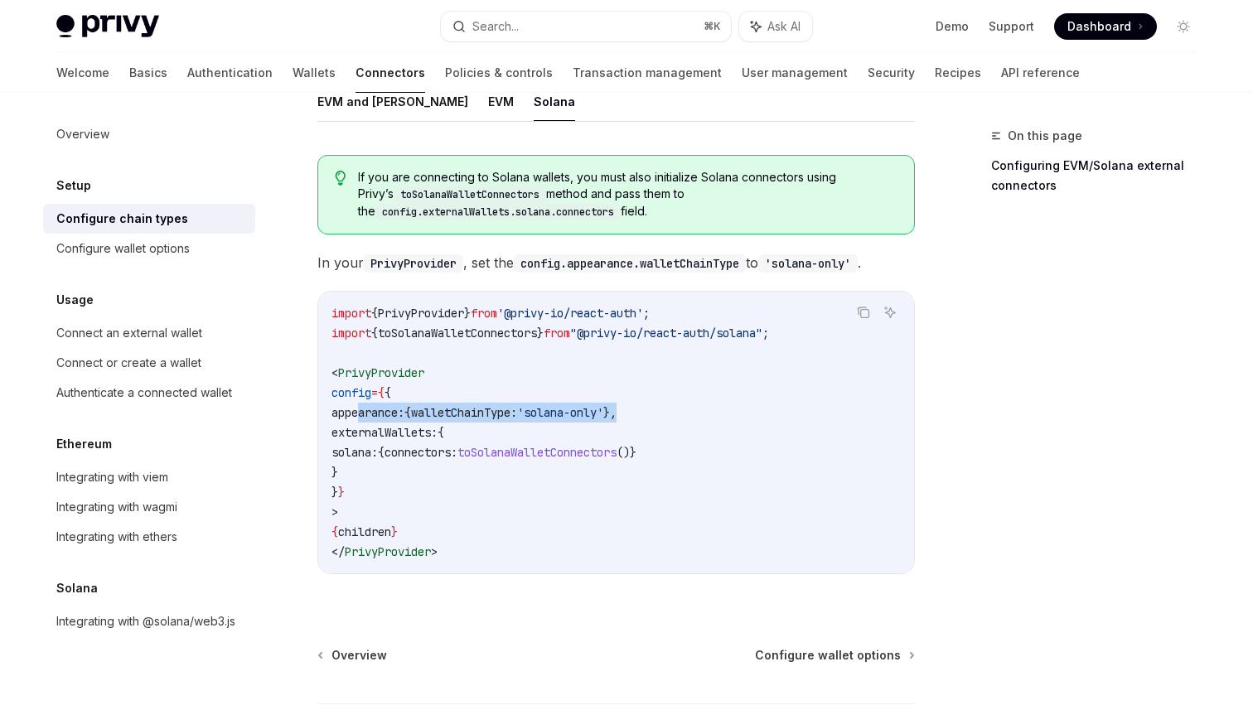
scroll to position [278, 0]
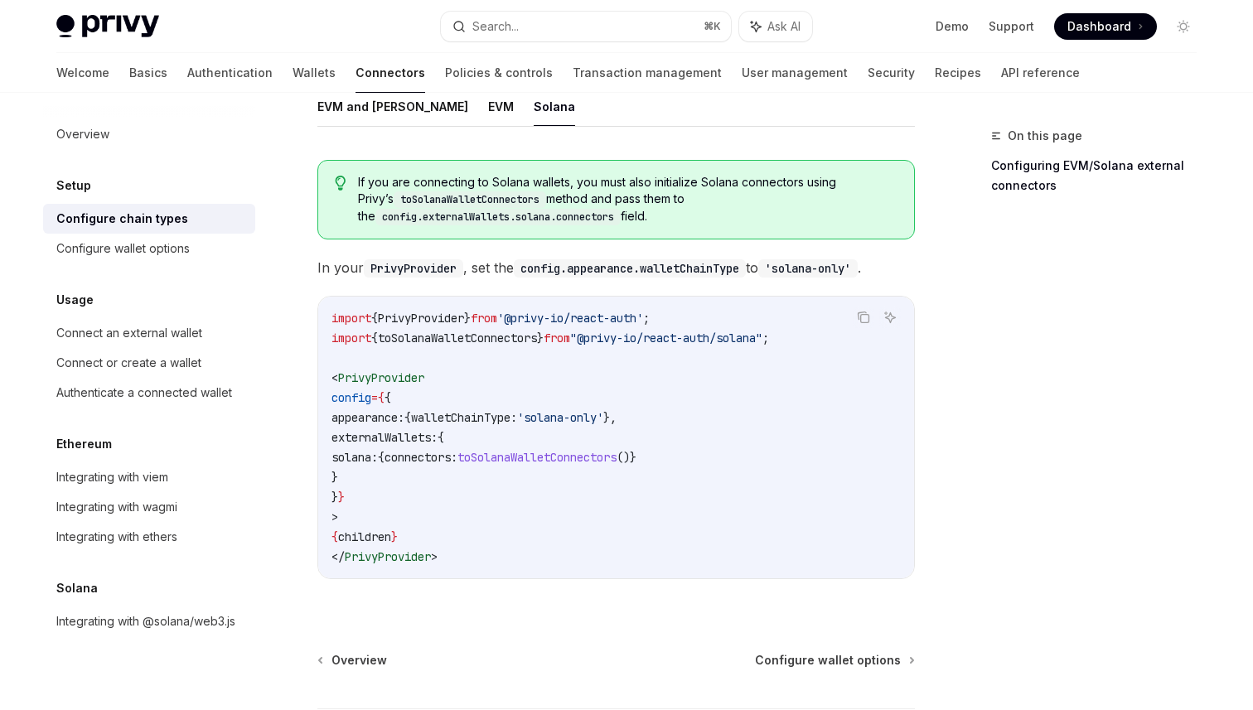
click at [437, 430] on span "externalWallets:" at bounding box center [384, 437] width 106 height 15
drag, startPoint x: 452, startPoint y: 388, endPoint x: 659, endPoint y: 386, distance: 207.1
click at [616, 410] on span "appearance: { walletChainType: 'solana-only' }," at bounding box center [473, 417] width 285 height 15
copy span "walletChainType: 'solana-only'"
drag, startPoint x: 360, startPoint y: 406, endPoint x: 368, endPoint y: 444, distance: 39.0
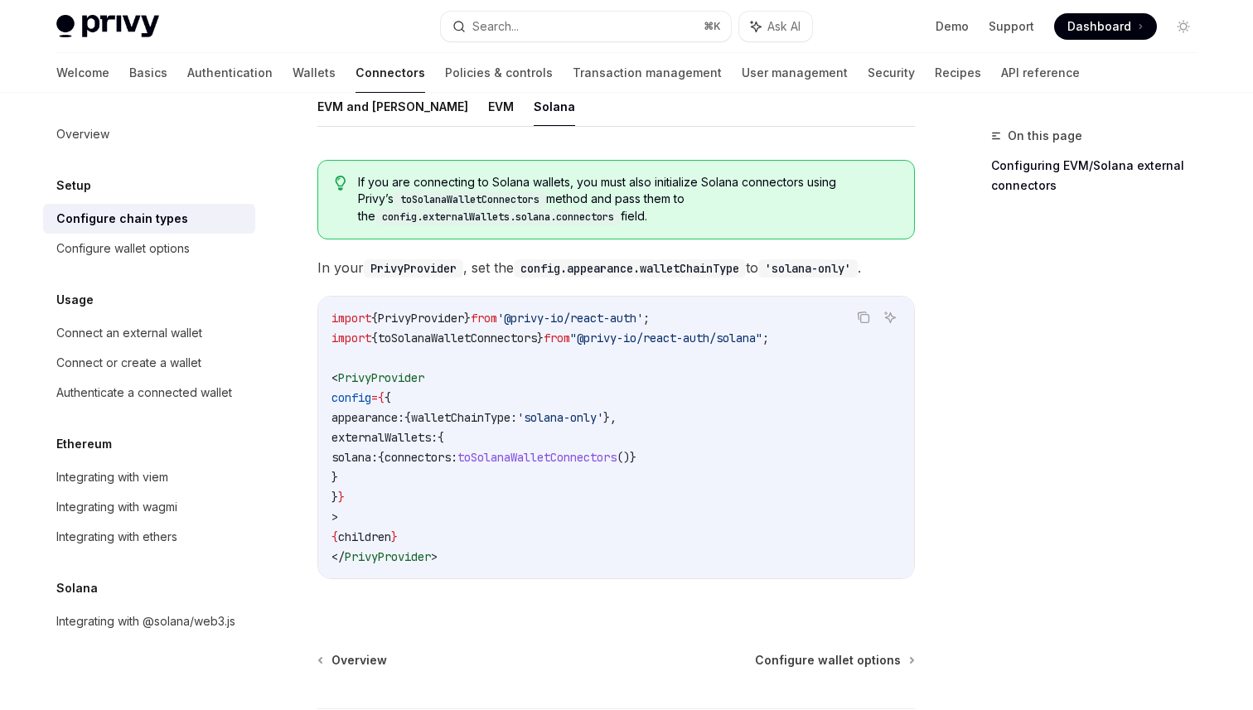
click at [368, 444] on code "import { PrivyProvider } from '@privy-io/react-auth' ; import { toSolanaWalletC…" at bounding box center [615, 437] width 569 height 258
copy code "externalWallets: { solana: { connectors: toSolanaWalletConnectors ()} }"
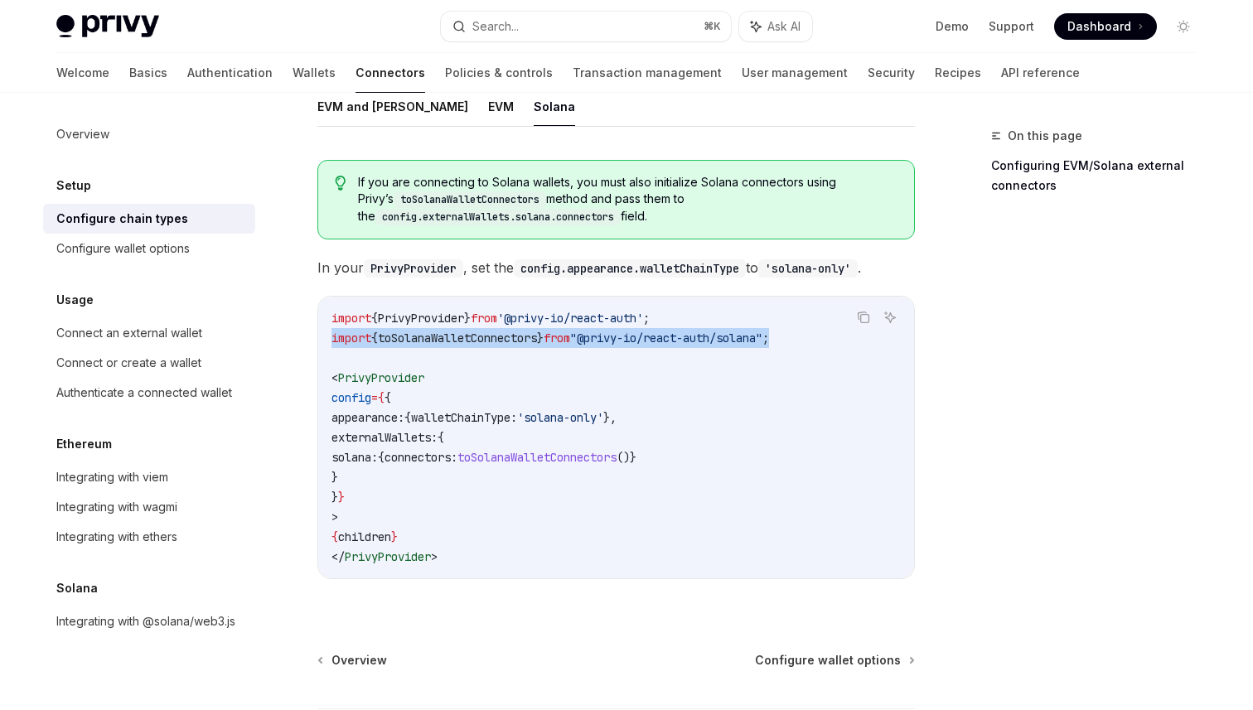
drag, startPoint x: 814, startPoint y: 308, endPoint x: 314, endPoint y: 303, distance: 500.4
click at [314, 303] on div "Setup Configure external connector chains OpenAI Open in ChatGPT OpenAI Open in…" at bounding box center [460, 349] width 915 height 1003
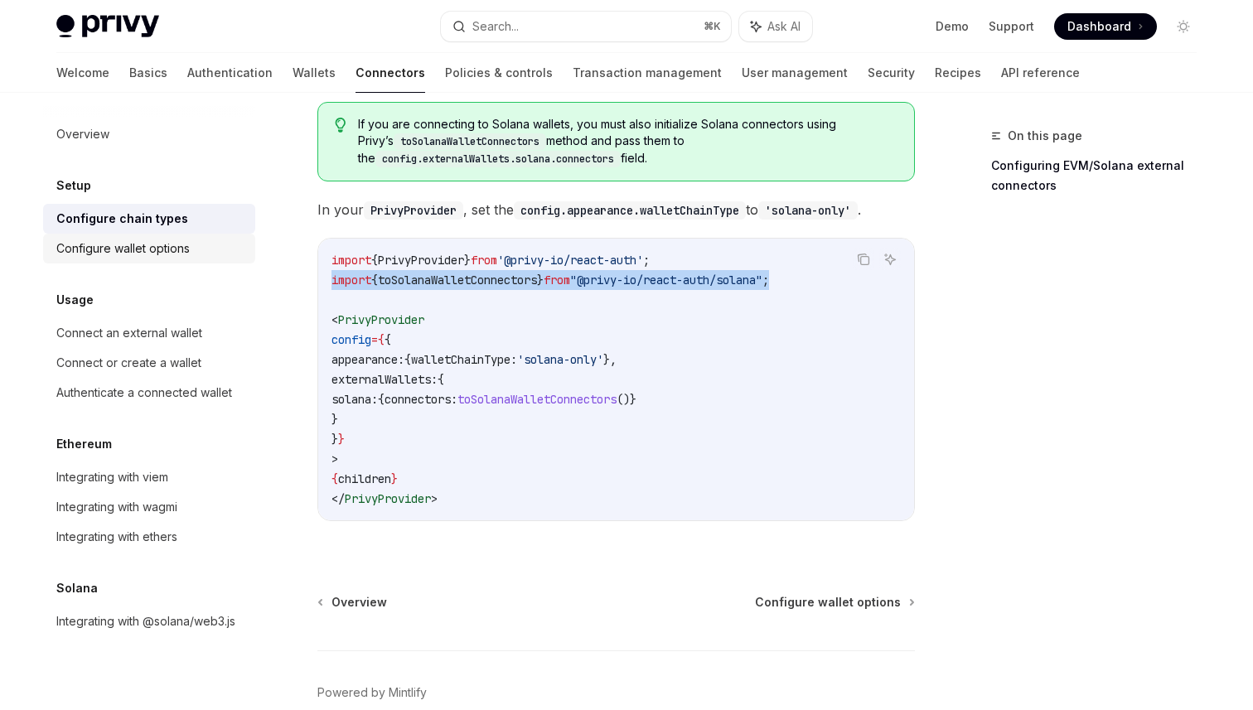
click at [157, 243] on div "Configure wallet options" at bounding box center [122, 249] width 133 height 20
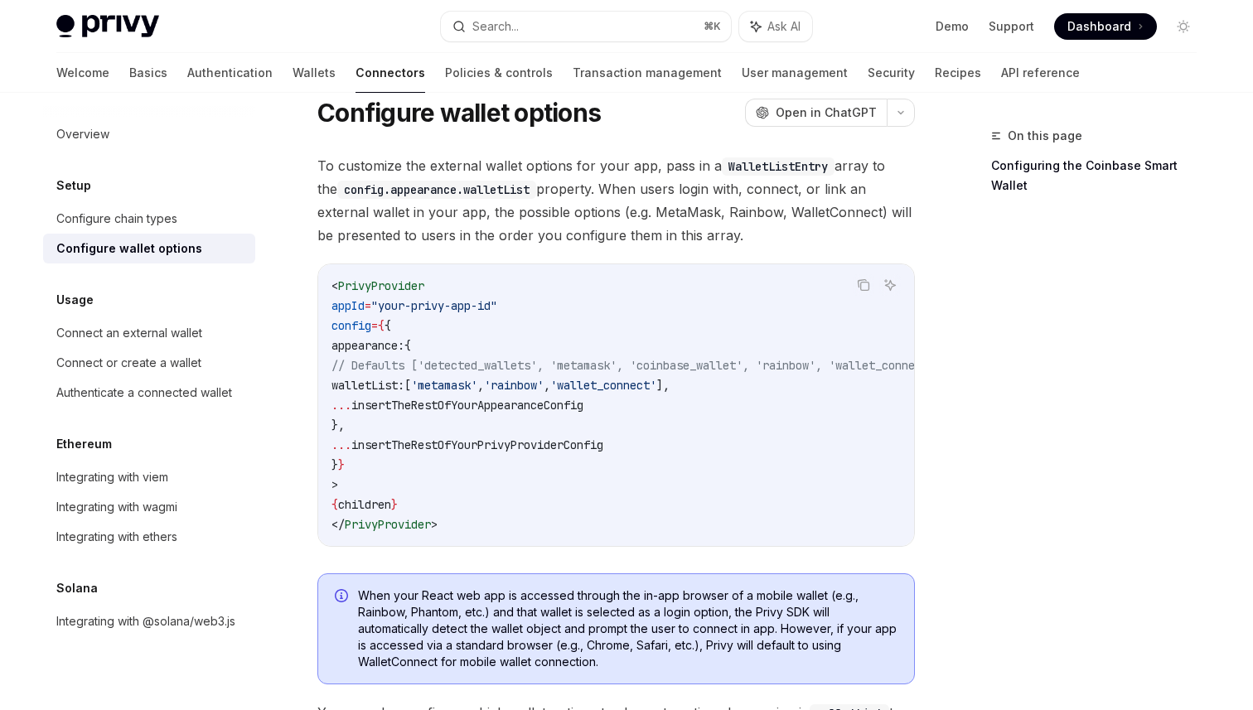
scroll to position [61, 0]
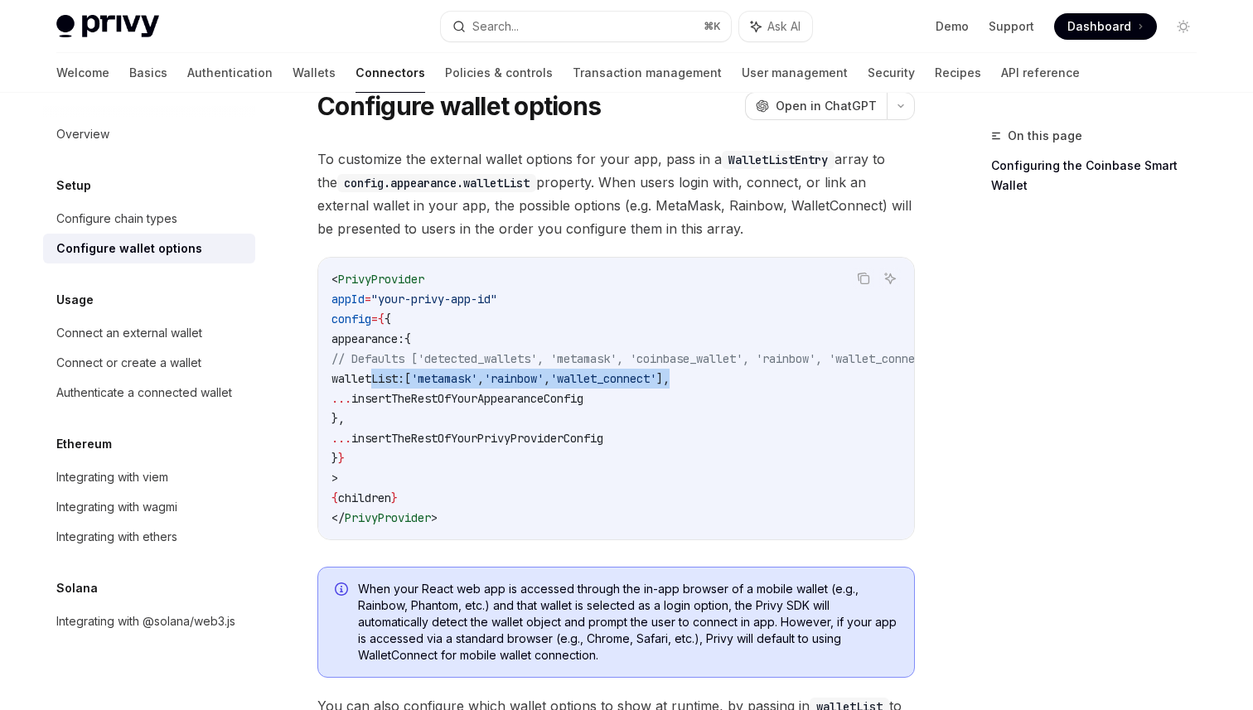
drag, startPoint x: 374, startPoint y: 377, endPoint x: 750, endPoint y: 381, distance: 376.1
click at [750, 381] on code "< PrivyProvider appId = "your-privy-app-id" config = { { appearance: { // Defau…" at bounding box center [655, 398] width 649 height 258
click at [546, 357] on span "// Defaults ['detected_wallets', 'metamask', 'coinbase_wallet', 'rainbow', 'wal…" at bounding box center [636, 358] width 610 height 15
click at [548, 355] on span "// Defaults ['detected_wallets', 'metamask', 'coinbase_wallet', 'rainbow', 'wal…" at bounding box center [636, 358] width 610 height 15
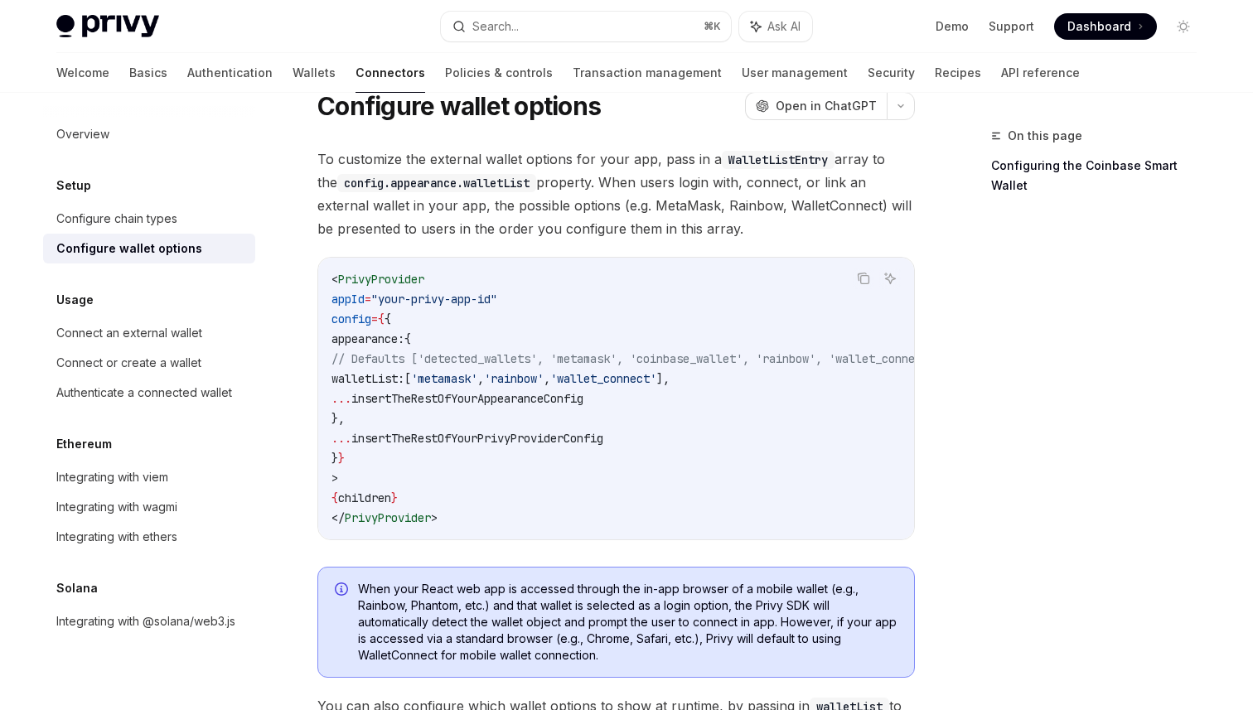
click at [650, 373] on span "'wallet_connect'" at bounding box center [603, 378] width 106 height 15
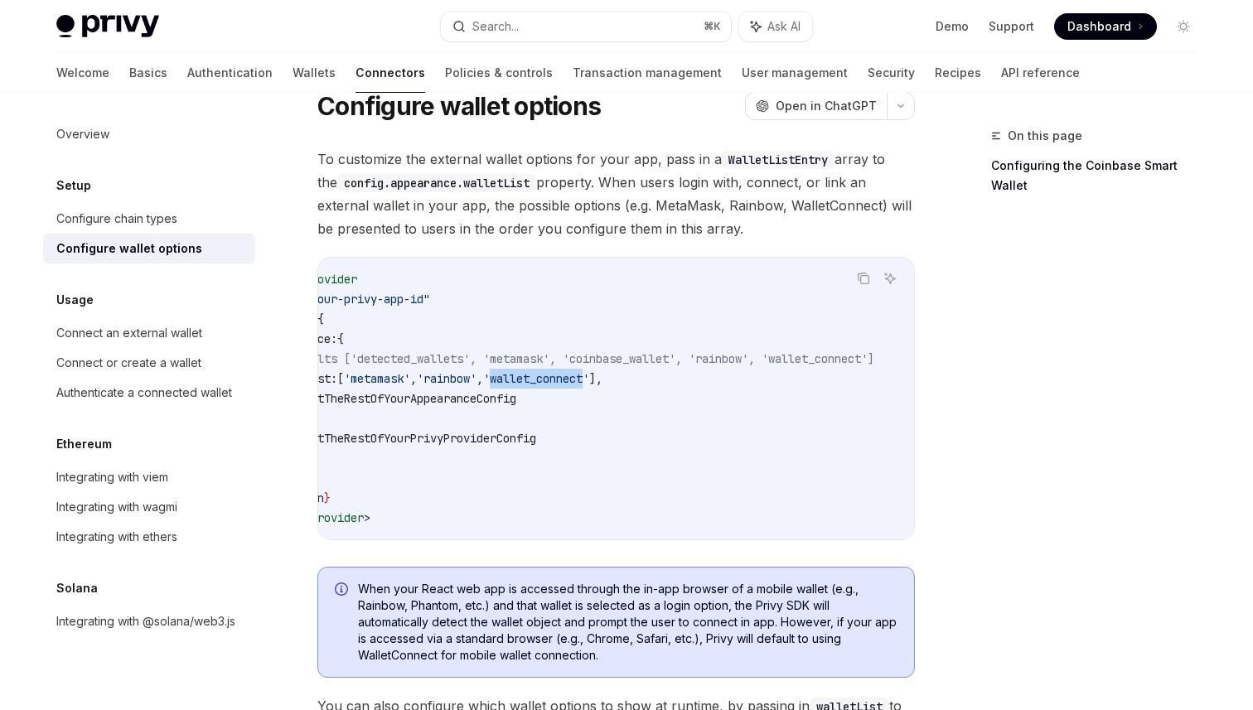
scroll to position [0, 0]
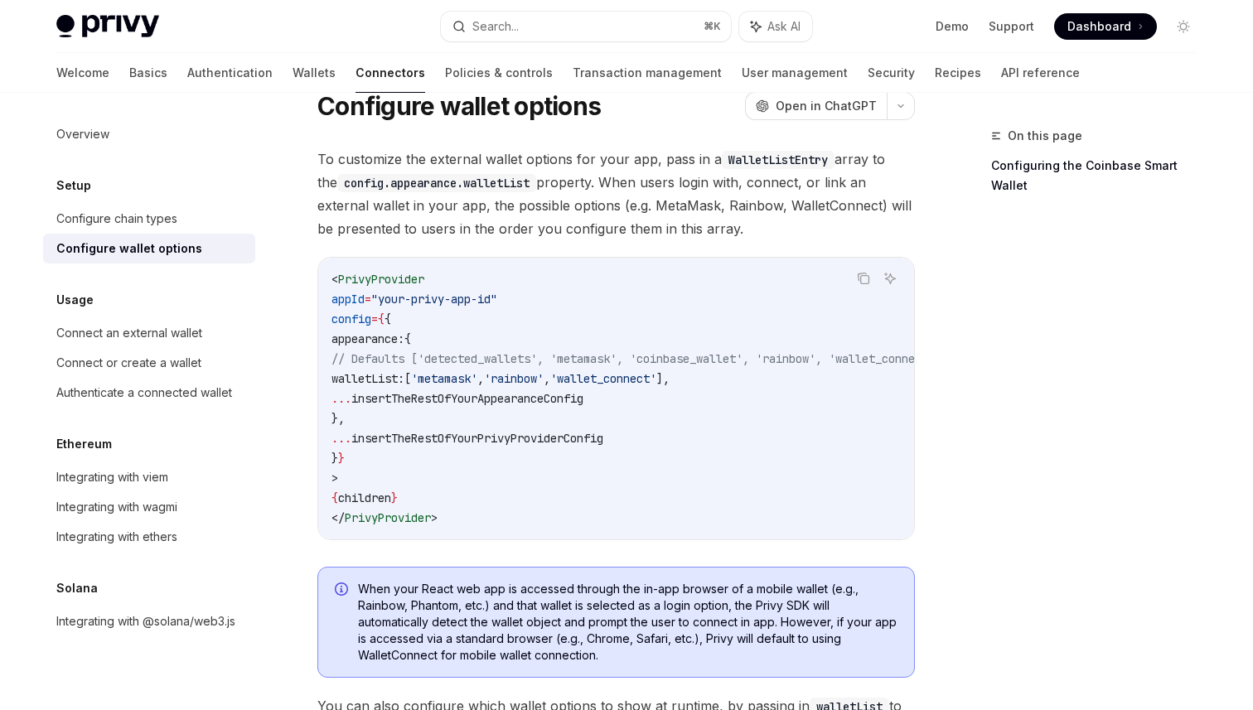
click at [519, 354] on span "// Defaults ['detected_wallets', 'metamask', 'coinbase_wallet', 'rainbow', 'wal…" at bounding box center [636, 358] width 610 height 15
click at [535, 360] on span "// Defaults ['detected_wallets', 'metamask', 'coinbase_wallet', 'rainbow', 'wal…" at bounding box center [636, 358] width 610 height 15
click at [477, 374] on span "'metamask'" at bounding box center [444, 378] width 66 height 15
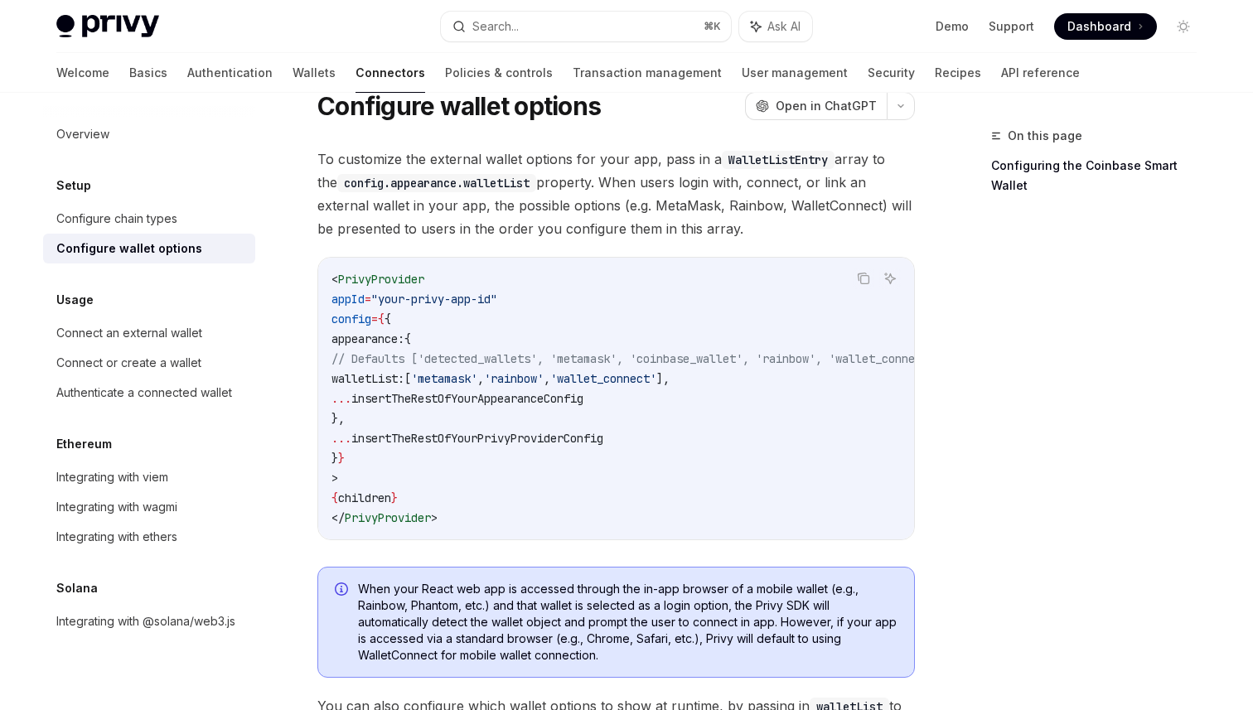
click at [511, 360] on span "// Defaults ['detected_wallets', 'metamask', 'coinbase_wallet', 'rainbow', 'wal…" at bounding box center [636, 358] width 610 height 15
drag, startPoint x: 757, startPoint y: 375, endPoint x: 373, endPoint y: 377, distance: 384.4
click at [373, 377] on code "< PrivyProvider appId = "your-privy-app-id" config = { { appearance: { // Defau…" at bounding box center [655, 398] width 649 height 258
drag, startPoint x: 465, startPoint y: 358, endPoint x: 587, endPoint y: 359, distance: 121.8
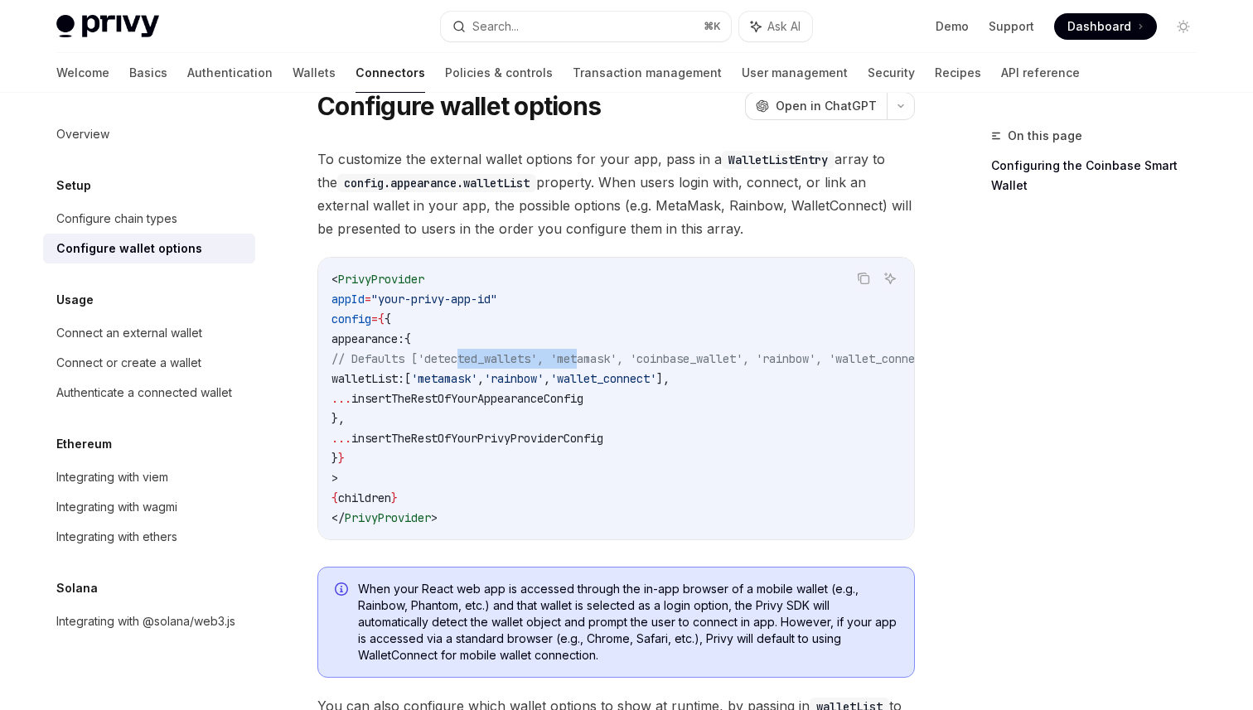
click at [587, 359] on span "// Defaults ['detected_wallets', 'metamask', 'coinbase_wallet', 'rainbow', 'wal…" at bounding box center [636, 358] width 610 height 15
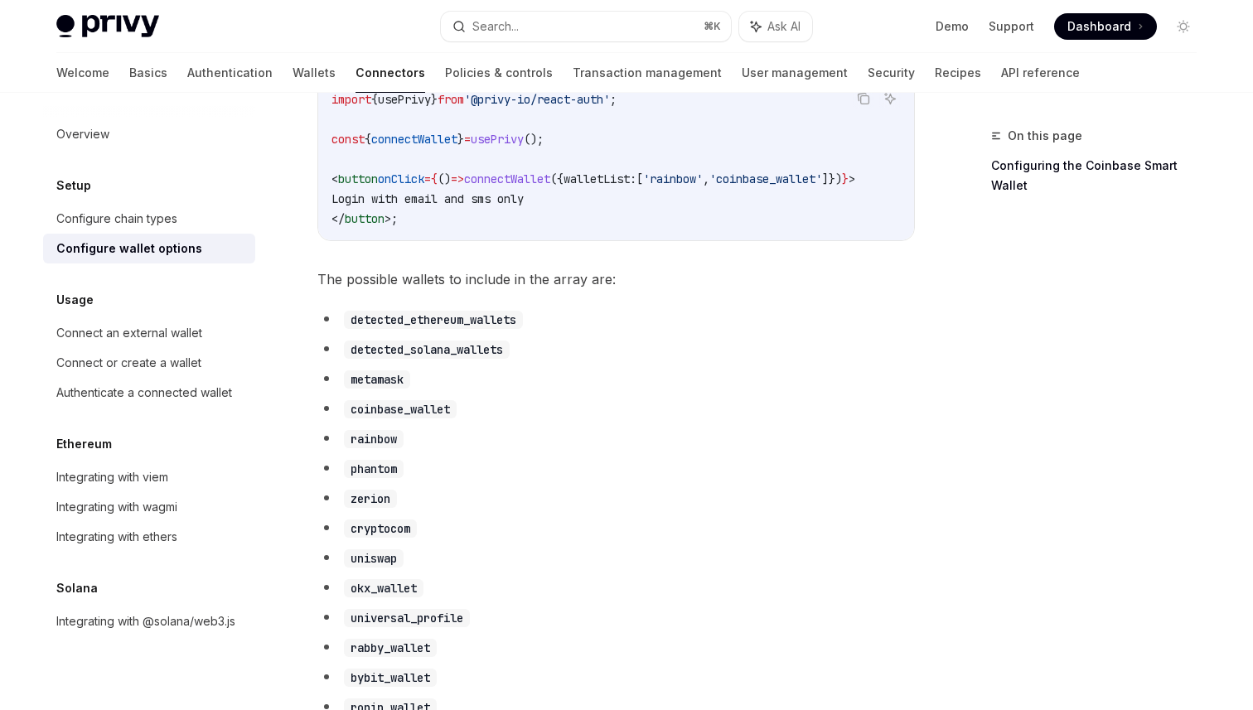
scroll to position [760, 0]
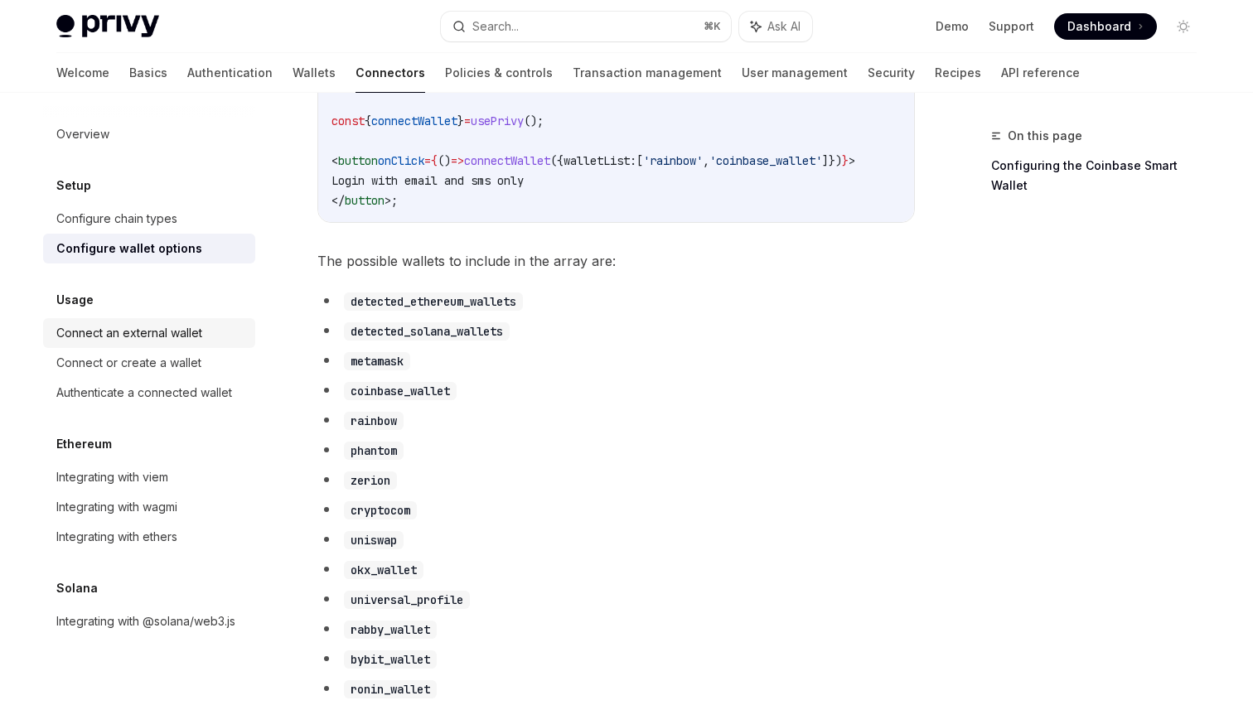
click at [176, 332] on div "Connect an external wallet" at bounding box center [129, 333] width 146 height 20
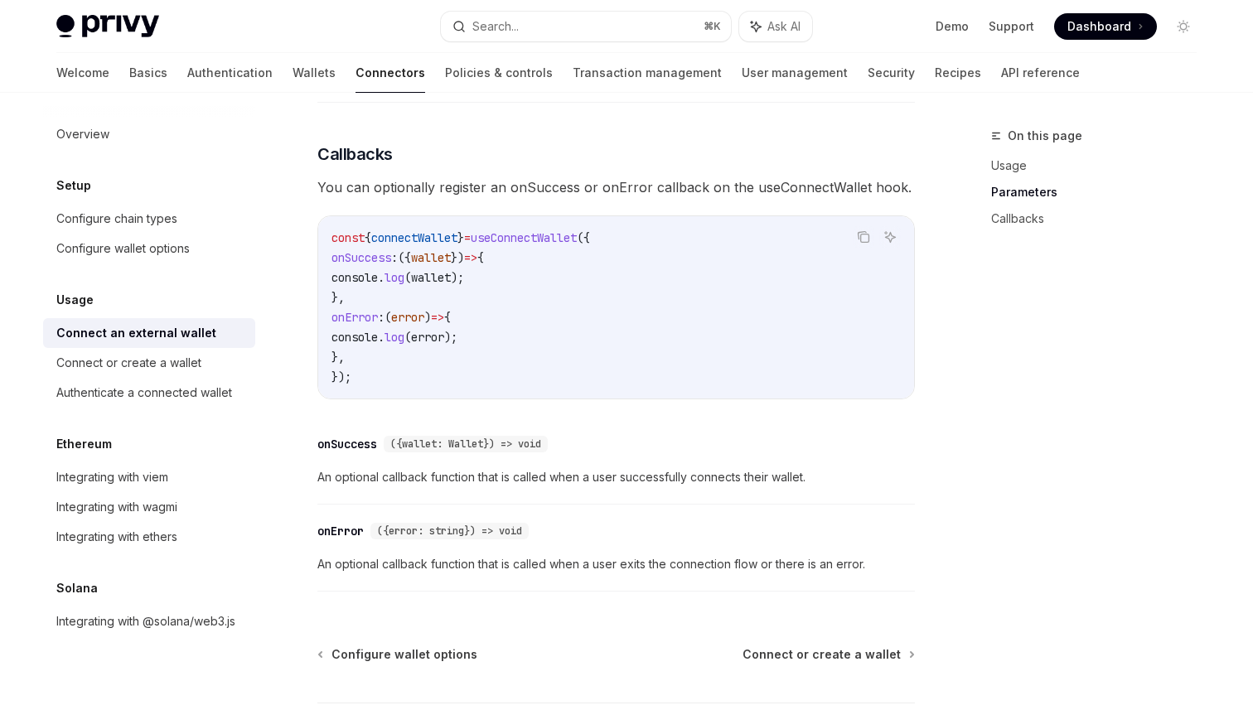
scroll to position [970, 0]
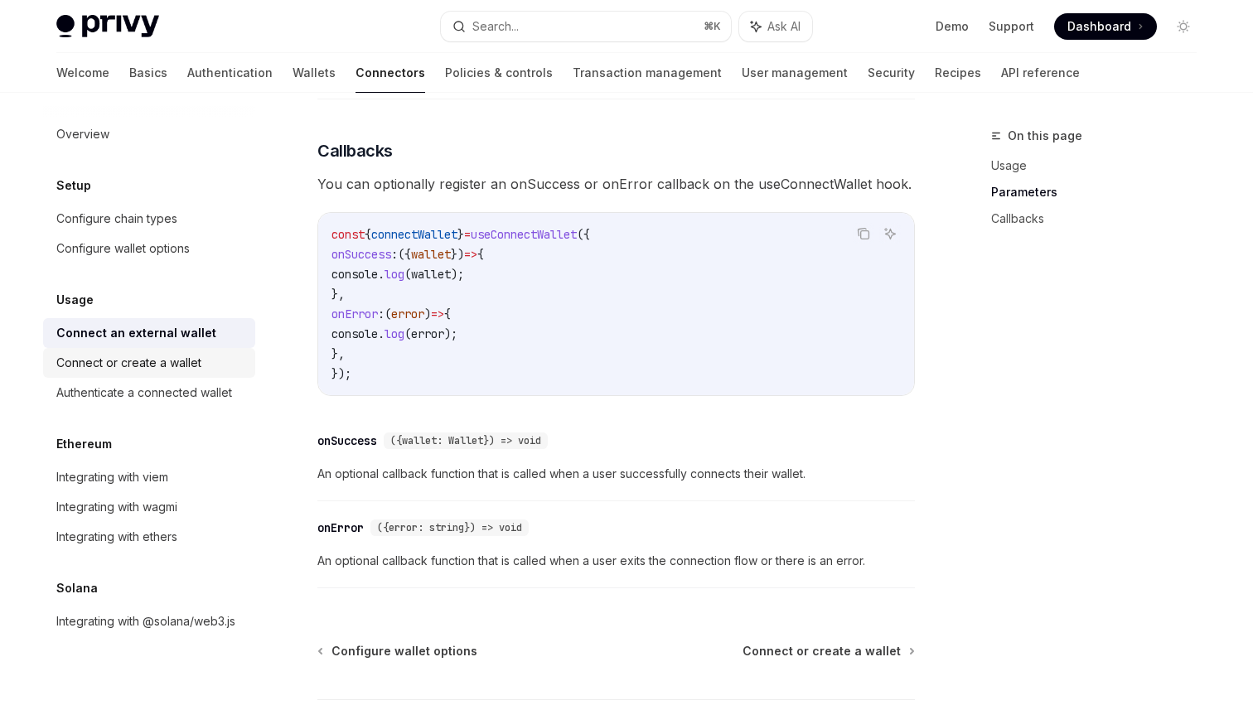
click at [191, 368] on div "Connect or create a wallet" at bounding box center [128, 363] width 145 height 20
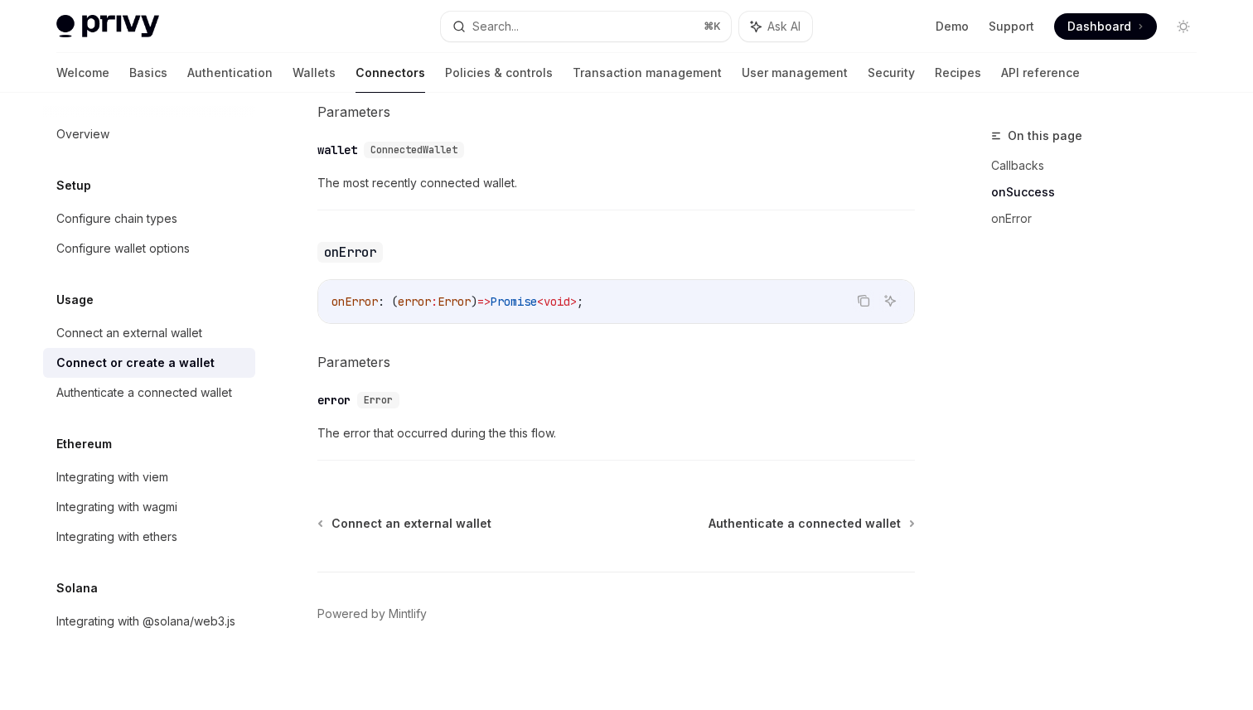
scroll to position [1126, 0]
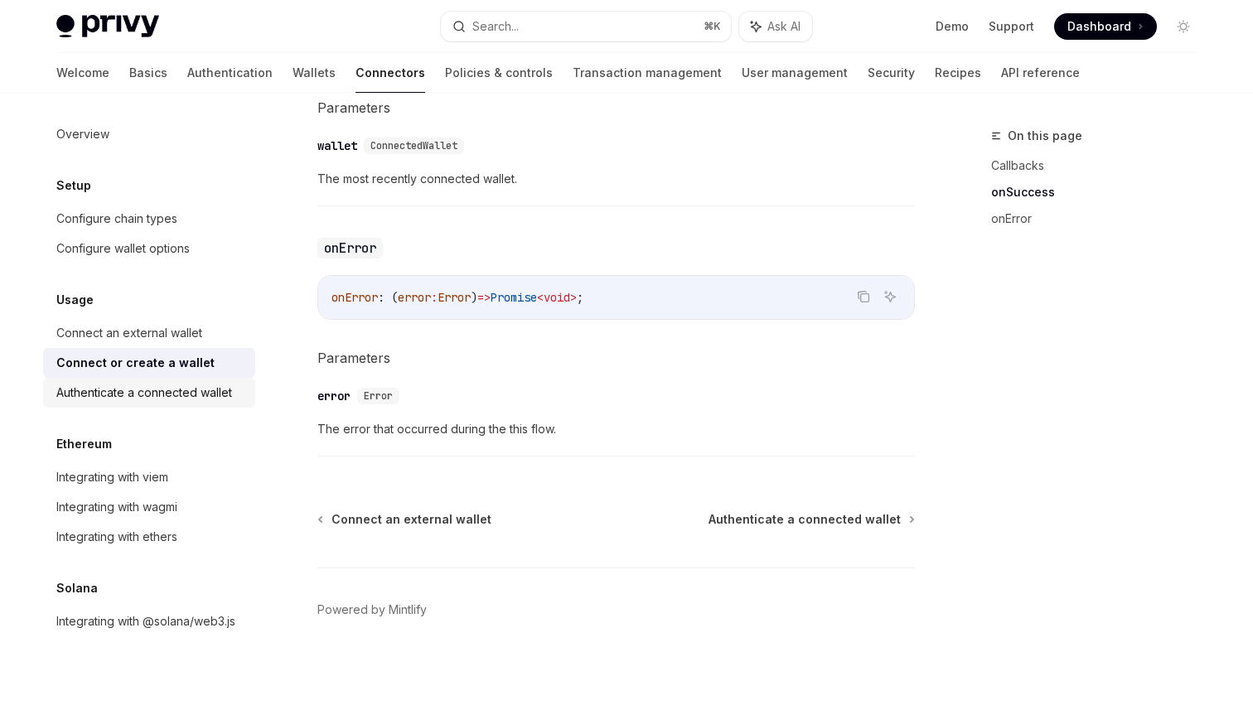
click at [179, 393] on div "Authenticate a connected wallet" at bounding box center [144, 393] width 176 height 20
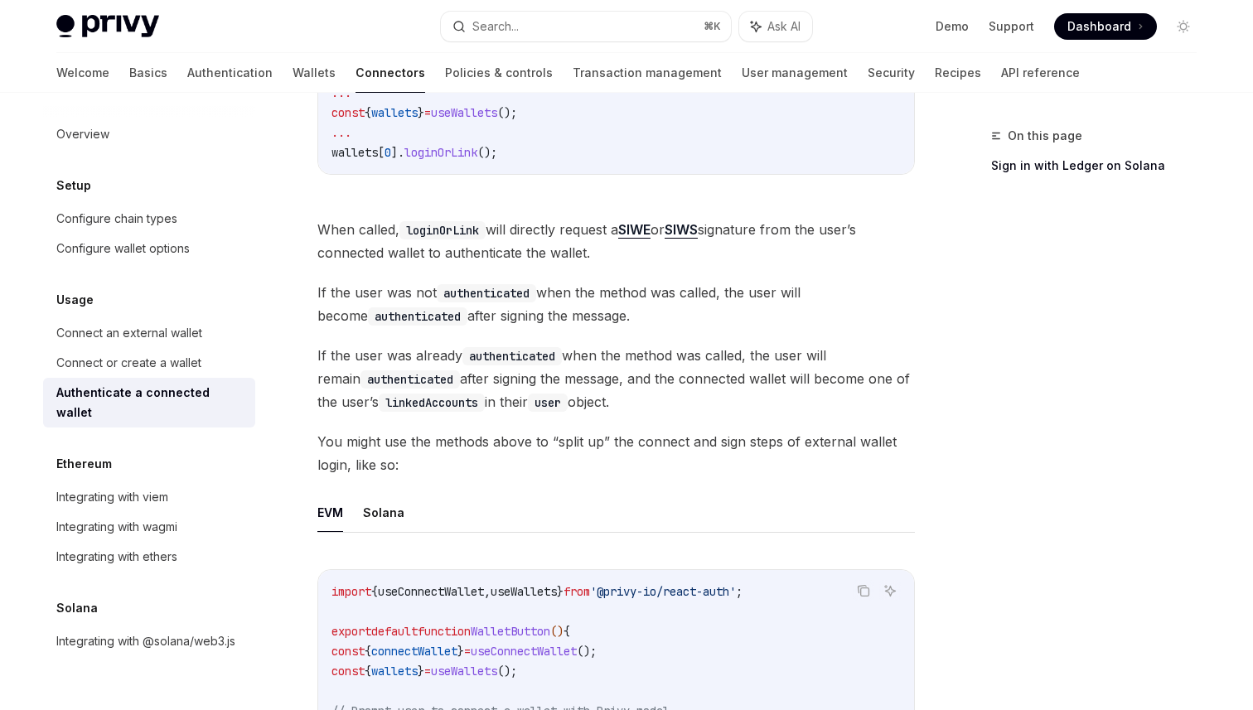
scroll to position [431, 0]
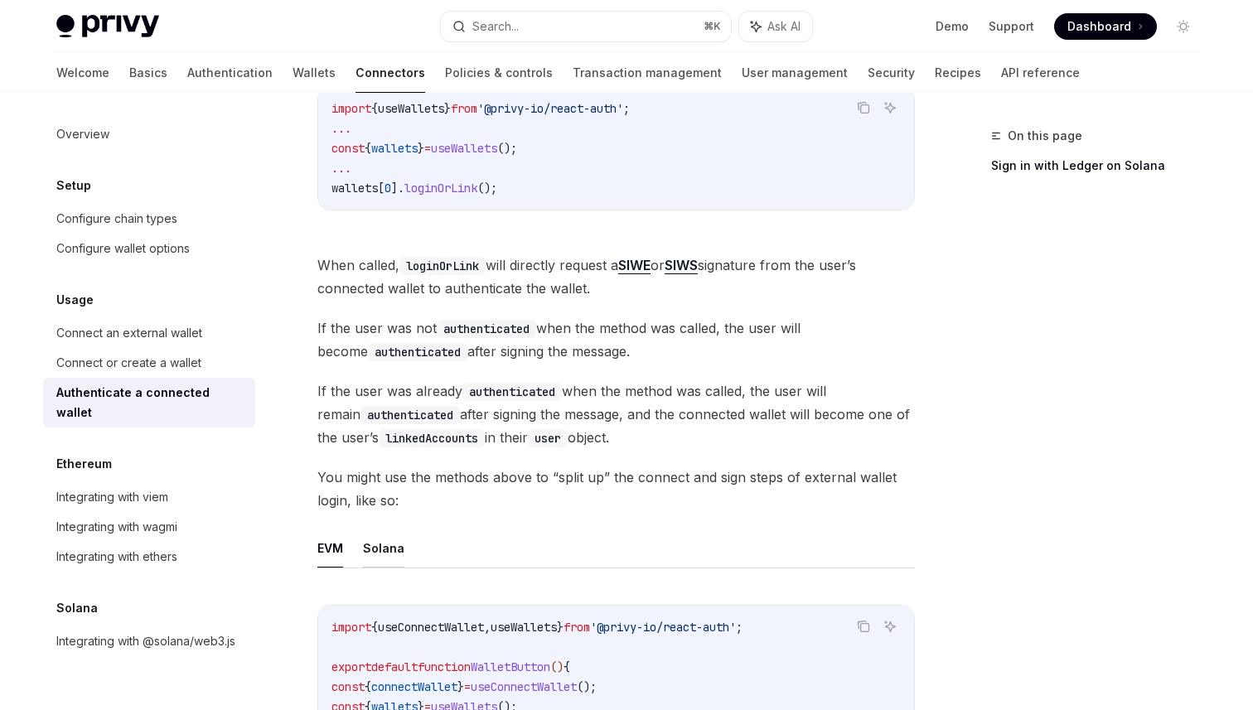
click at [387, 558] on button "Solana" at bounding box center [383, 548] width 41 height 39
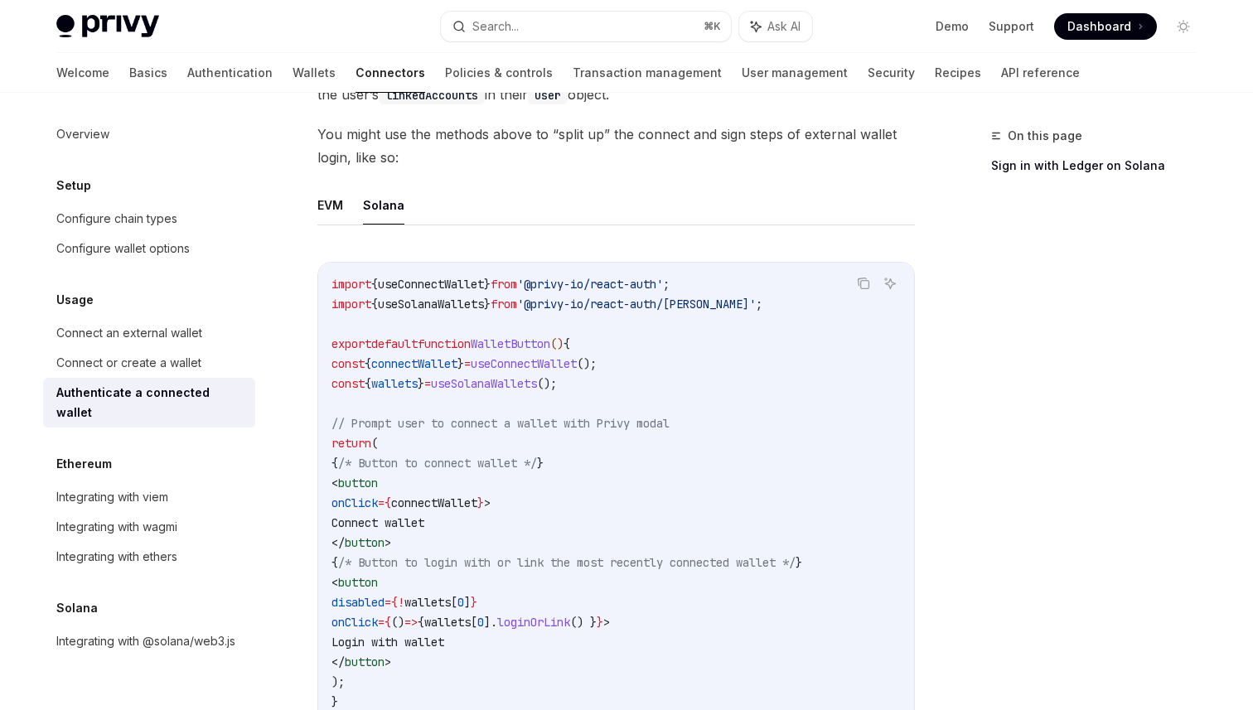
scroll to position [782, 0]
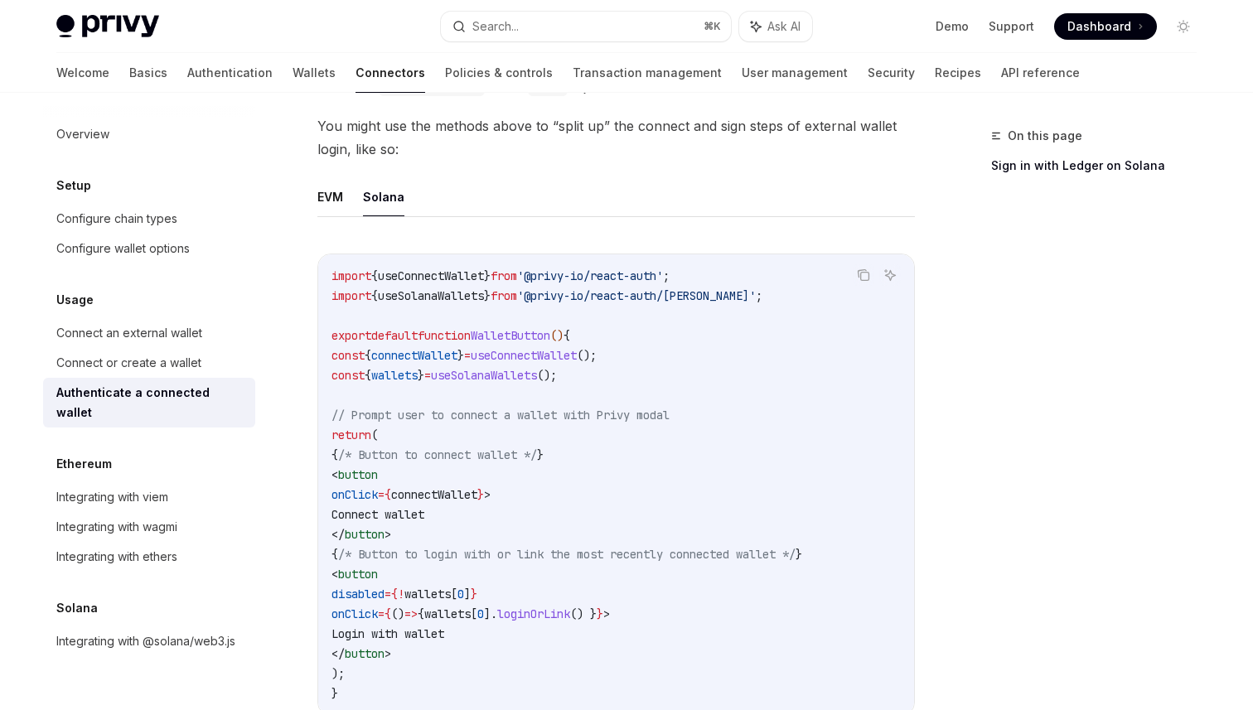
click at [437, 278] on span "useConnectWallet" at bounding box center [431, 275] width 106 height 15
click at [456, 290] on span "useSolanaWallets" at bounding box center [431, 295] width 106 height 15
click at [463, 274] on span "useConnectWallet" at bounding box center [431, 275] width 106 height 15
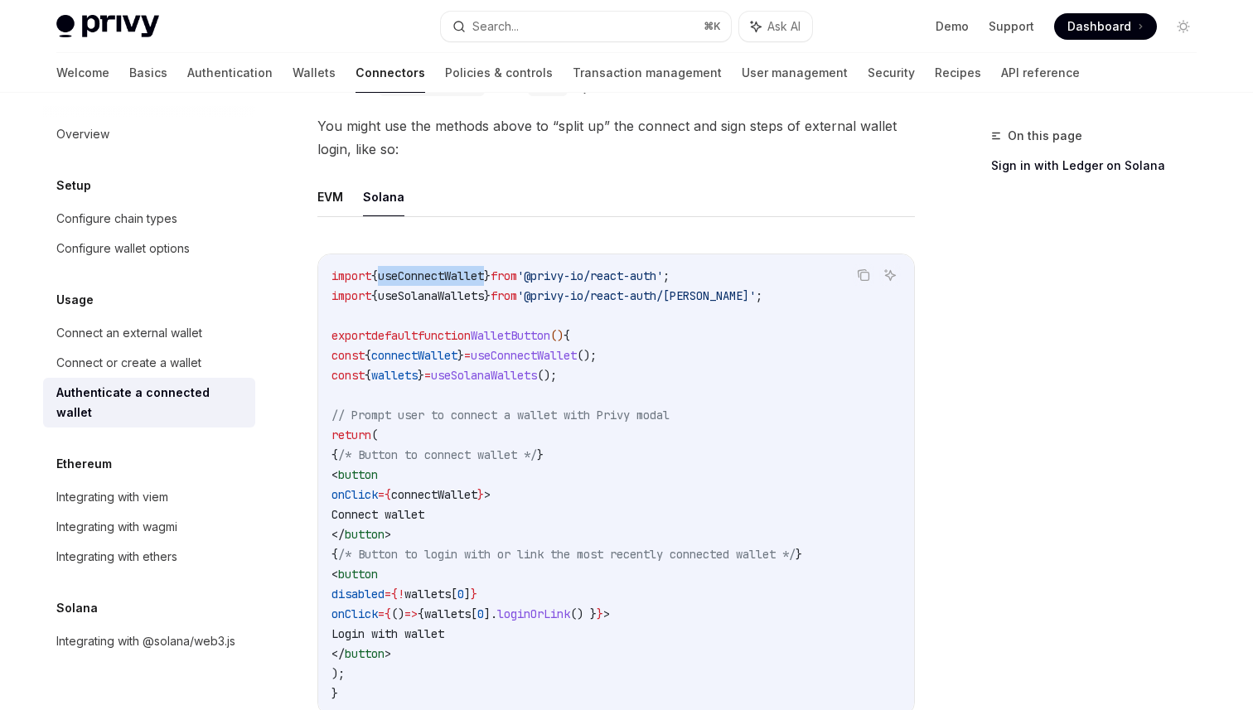
click at [463, 274] on span "useConnectWallet" at bounding box center [431, 275] width 106 height 15
click at [432, 355] on span "connectWallet" at bounding box center [414, 355] width 86 height 15
click at [418, 374] on span "wallets" at bounding box center [394, 375] width 46 height 15
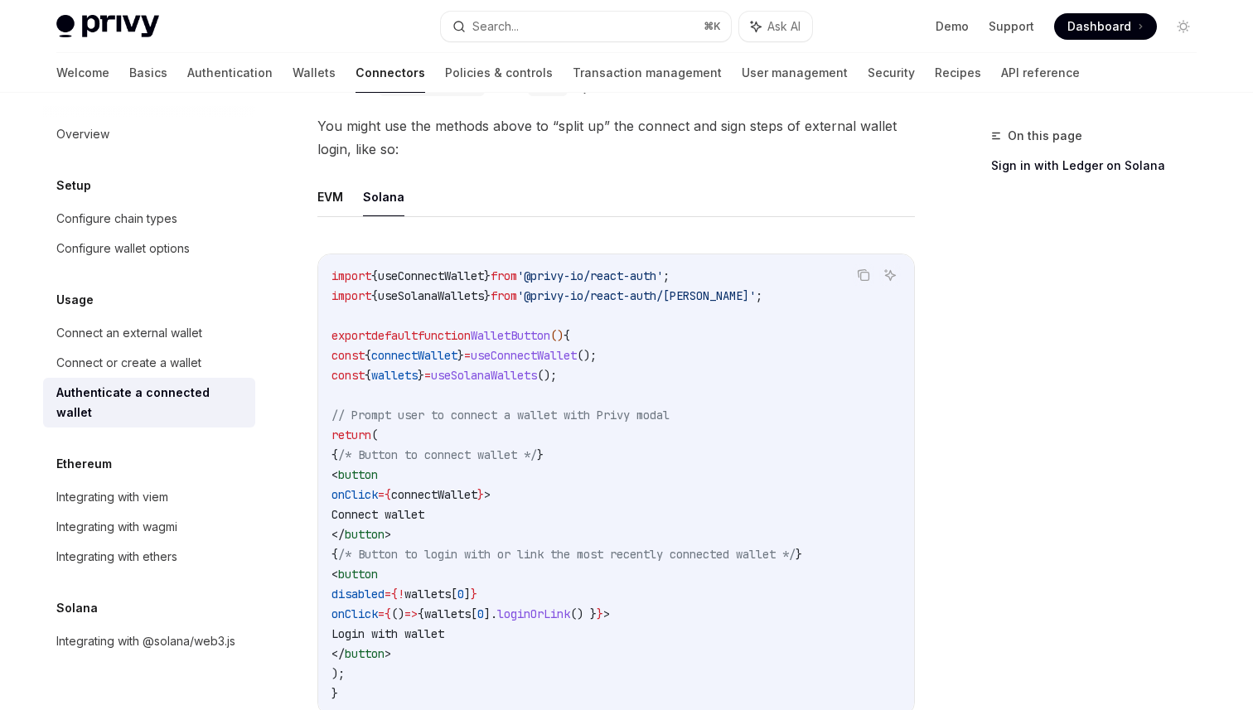
click at [437, 278] on span "useConnectWallet" at bounding box center [431, 275] width 106 height 15
drag, startPoint x: 709, startPoint y: 273, endPoint x: 537, endPoint y: 280, distance: 172.4
click at [537, 280] on code "import { useConnectWallet } from '@privy-io/react-auth' ; import { useSolanaWal…" at bounding box center [615, 484] width 569 height 437
click at [438, 286] on code "import { useConnectWallet } from '@privy-io/react-auth' ; import { useSolanaWal…" at bounding box center [615, 484] width 569 height 437
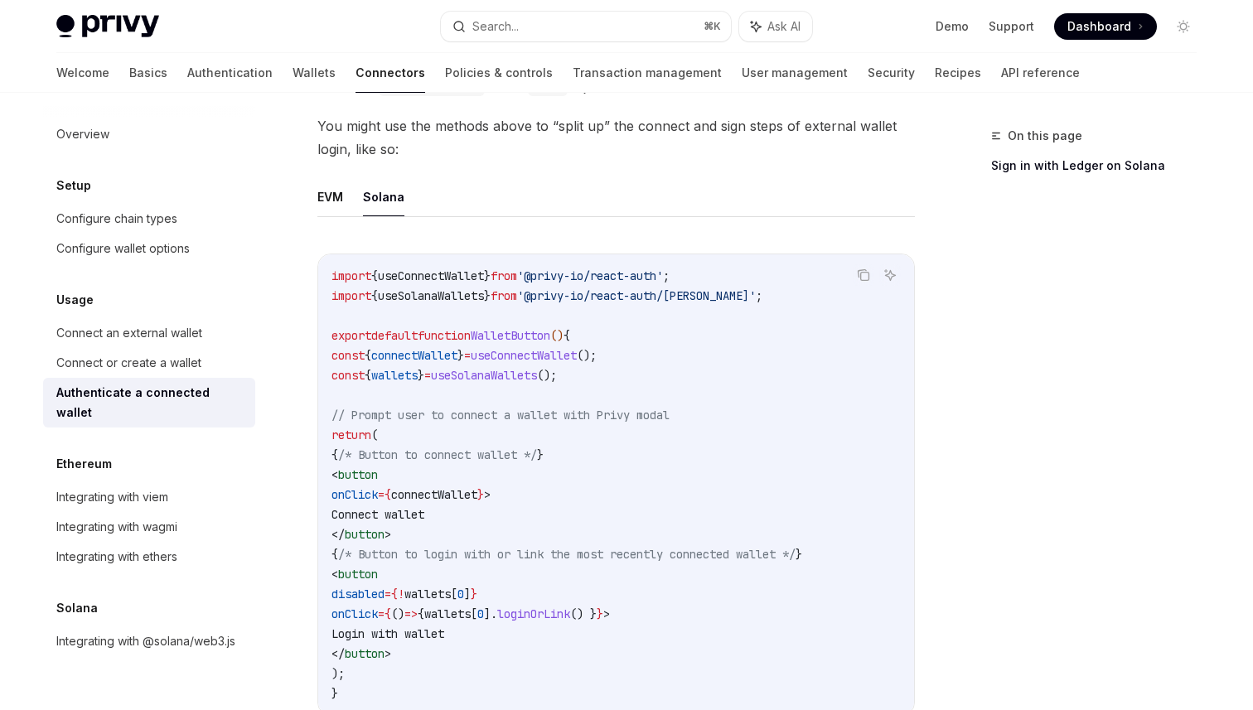
click at [451, 278] on span "useConnectWallet" at bounding box center [431, 275] width 106 height 15
click at [413, 353] on span "connectWallet" at bounding box center [414, 355] width 86 height 15
click at [418, 380] on span "wallets" at bounding box center [394, 375] width 46 height 15
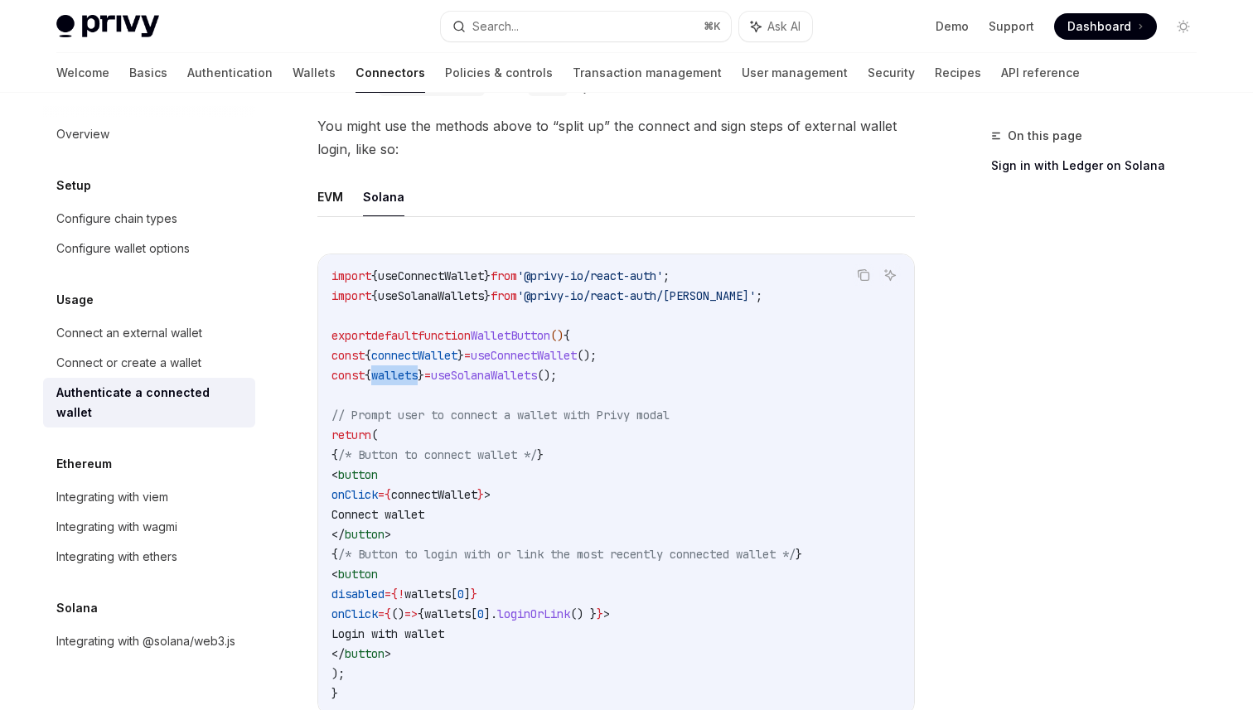
click at [418, 380] on span "wallets" at bounding box center [394, 375] width 46 height 15
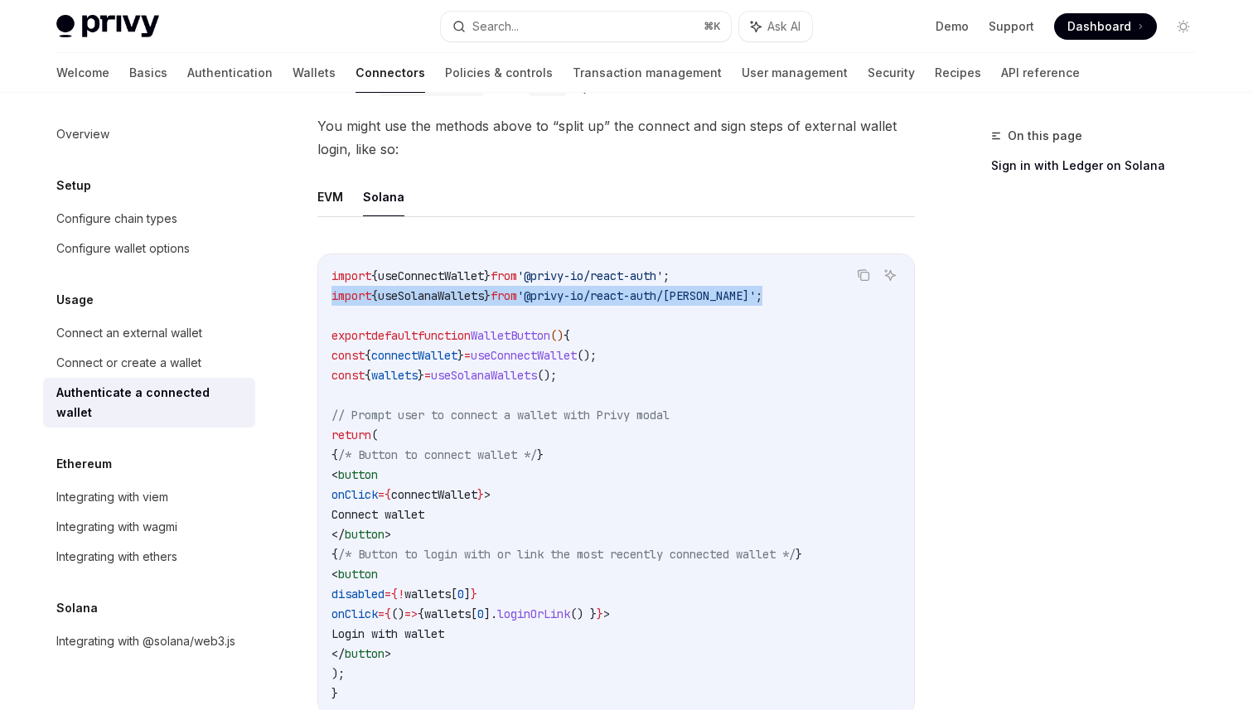
drag, startPoint x: 756, startPoint y: 295, endPoint x: 317, endPoint y: 290, distance: 439.1
click at [317, 290] on div "Copy Ask AI import { useConnectWallet } from '@privy-io/react-auth' ; import { …" at bounding box center [615, 484] width 597 height 462
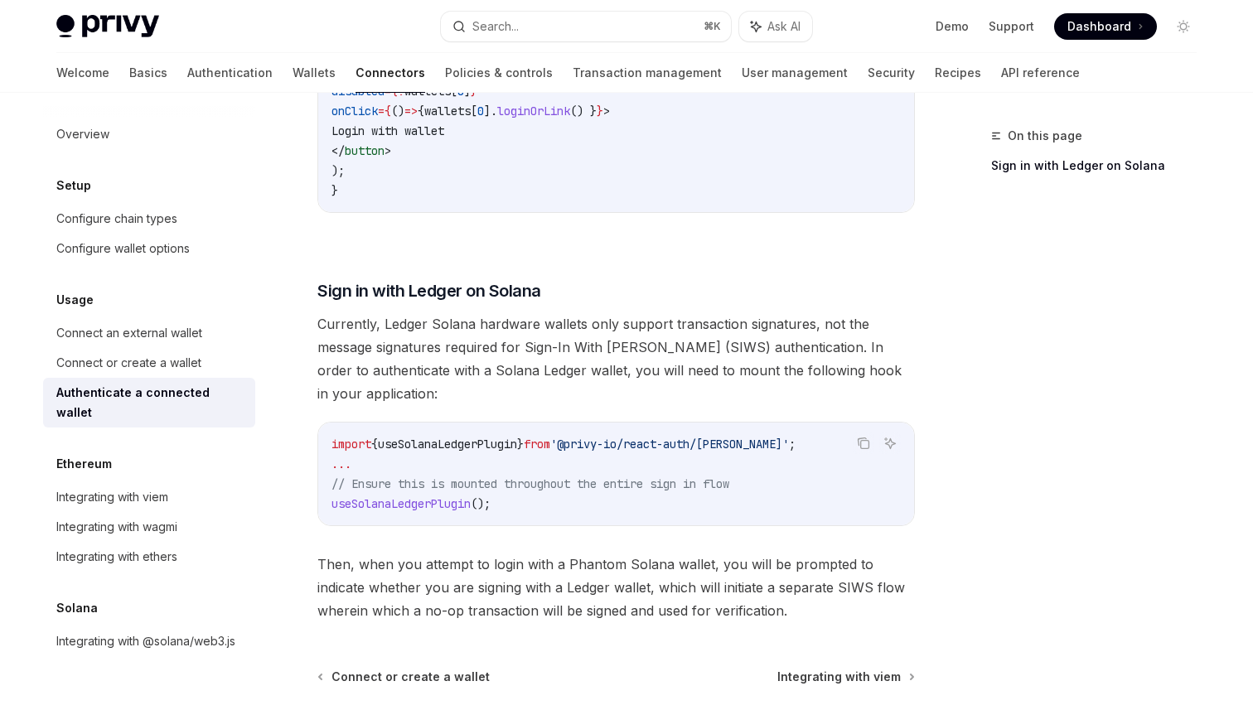
scroll to position [1287, 0]
click at [113, 631] on div "Integrating with @solana/web3.js" at bounding box center [145, 641] width 179 height 20
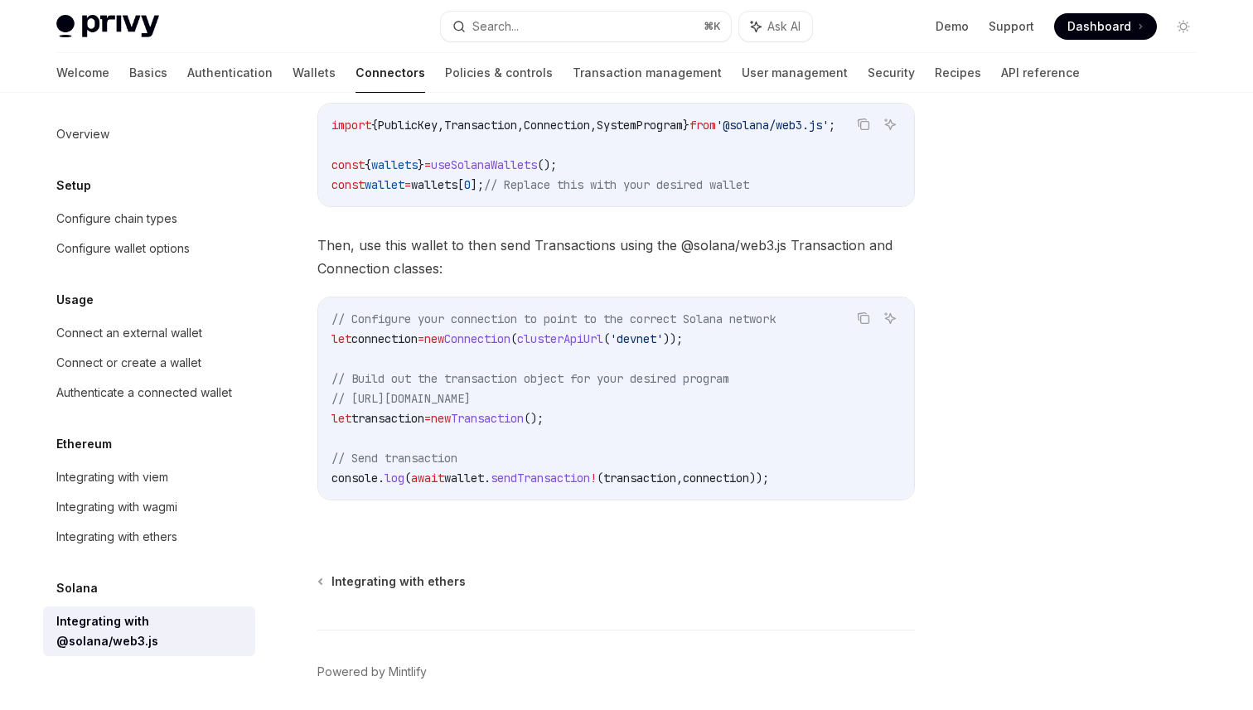
scroll to position [315, 0]
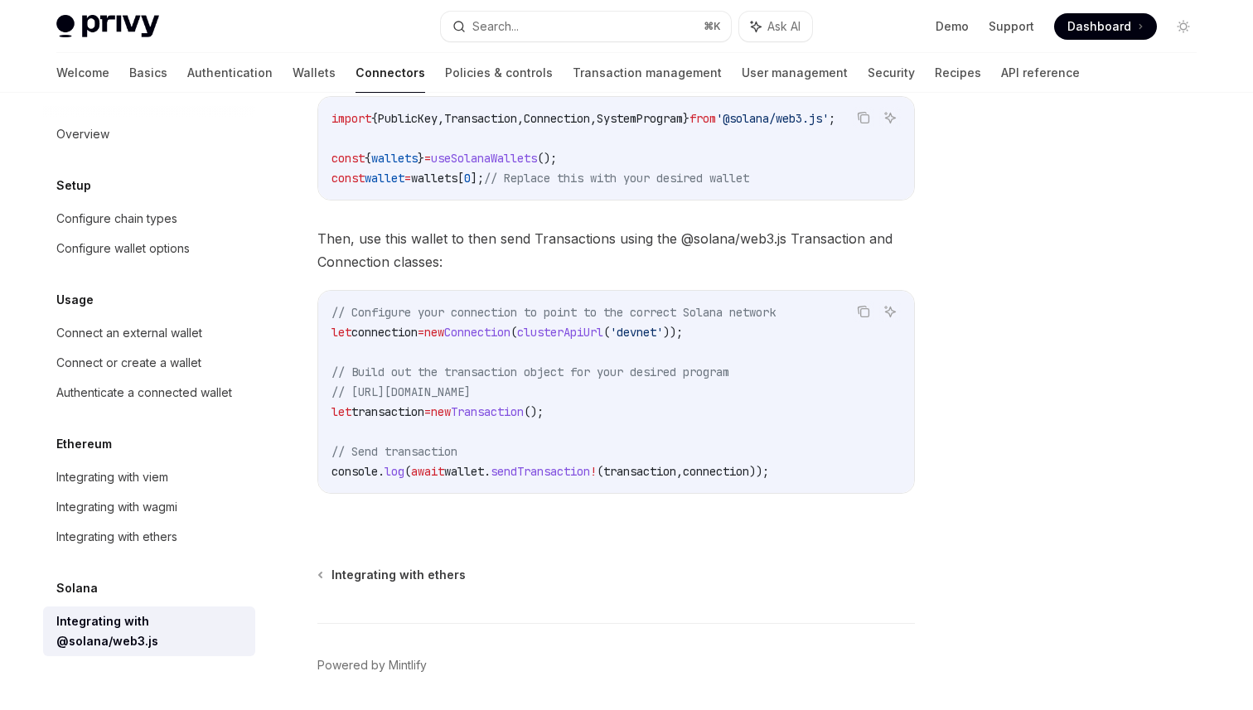
click at [404, 336] on span "connection" at bounding box center [384, 332] width 66 height 15
click at [510, 339] on span "Connection" at bounding box center [477, 332] width 66 height 15
click at [508, 409] on code "// Configure your connection to point to the correct Solana network let connect…" at bounding box center [615, 391] width 569 height 179
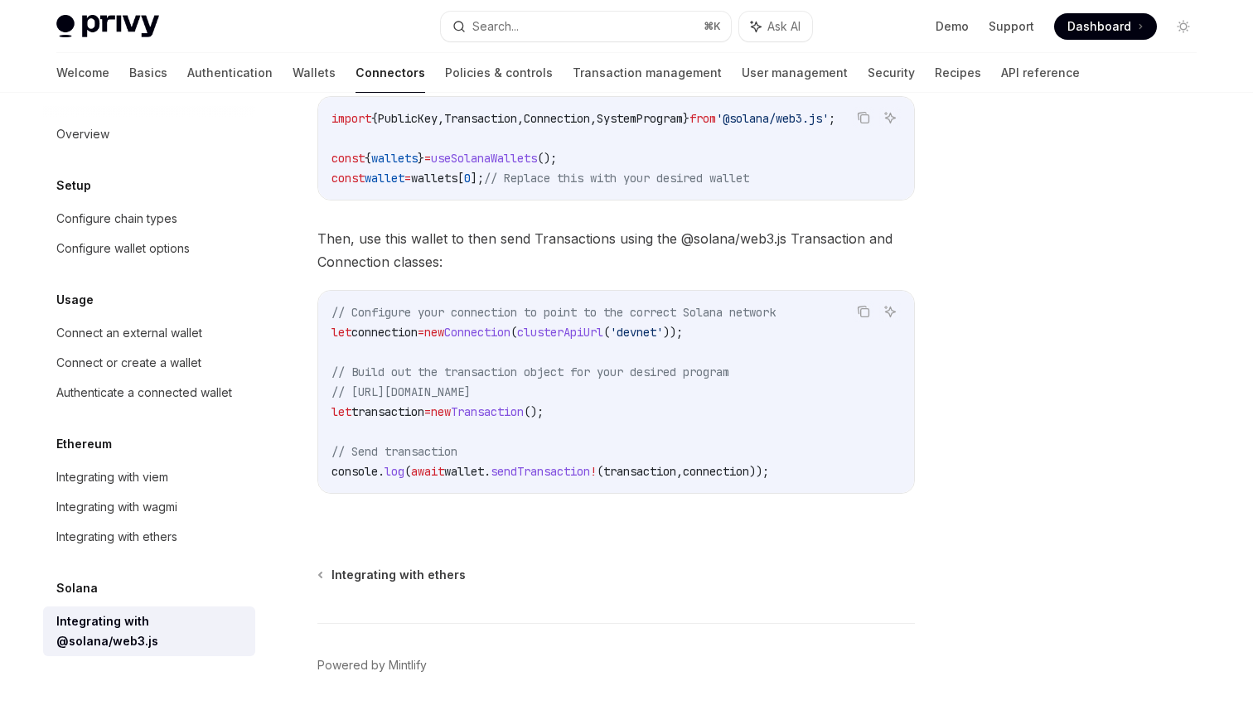
click at [508, 409] on code "// Configure your connection to point to the correct Solana network let connect…" at bounding box center [615, 391] width 569 height 179
click at [390, 418] on span "transaction" at bounding box center [387, 411] width 73 height 15
click at [543, 465] on code "// Configure your connection to point to the correct Solana network let connect…" at bounding box center [615, 391] width 569 height 179
click at [539, 476] on span "sendTransaction" at bounding box center [539, 471] width 99 height 15
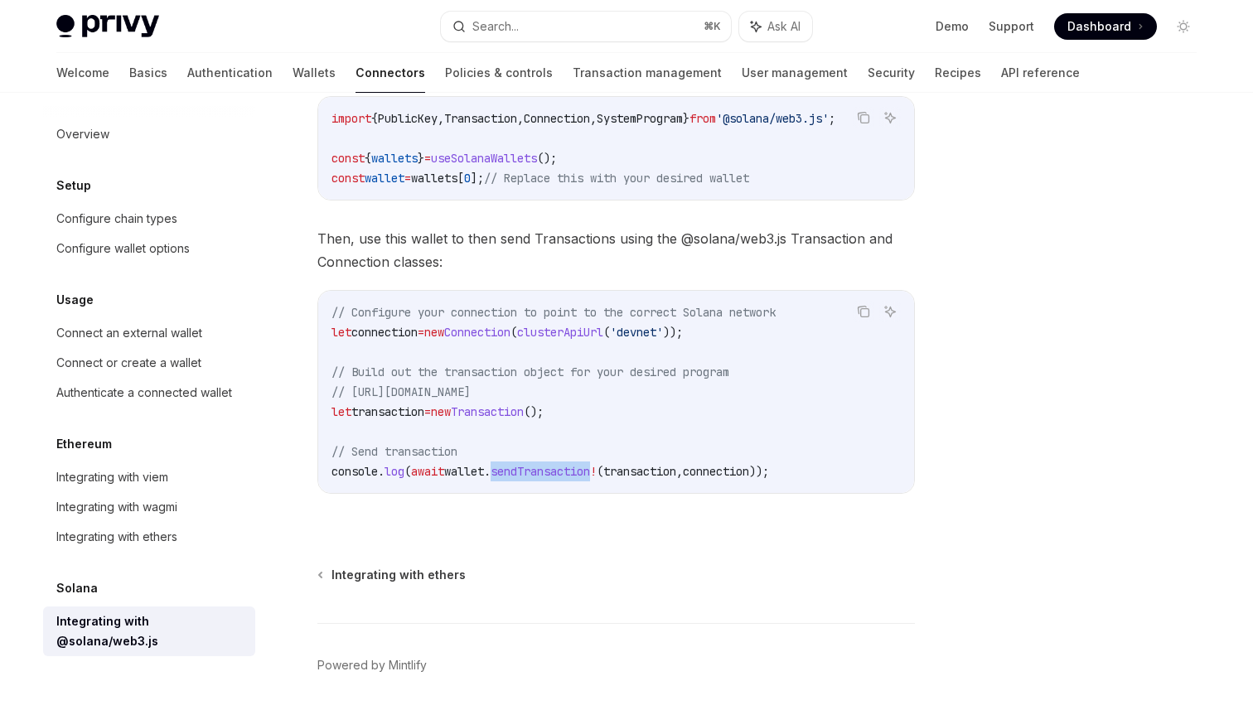
click at [539, 476] on span "sendTransaction" at bounding box center [539, 471] width 99 height 15
click at [458, 479] on span "wallet" at bounding box center [464, 471] width 40 height 15
click at [570, 479] on span "sendTransaction" at bounding box center [539, 471] width 99 height 15
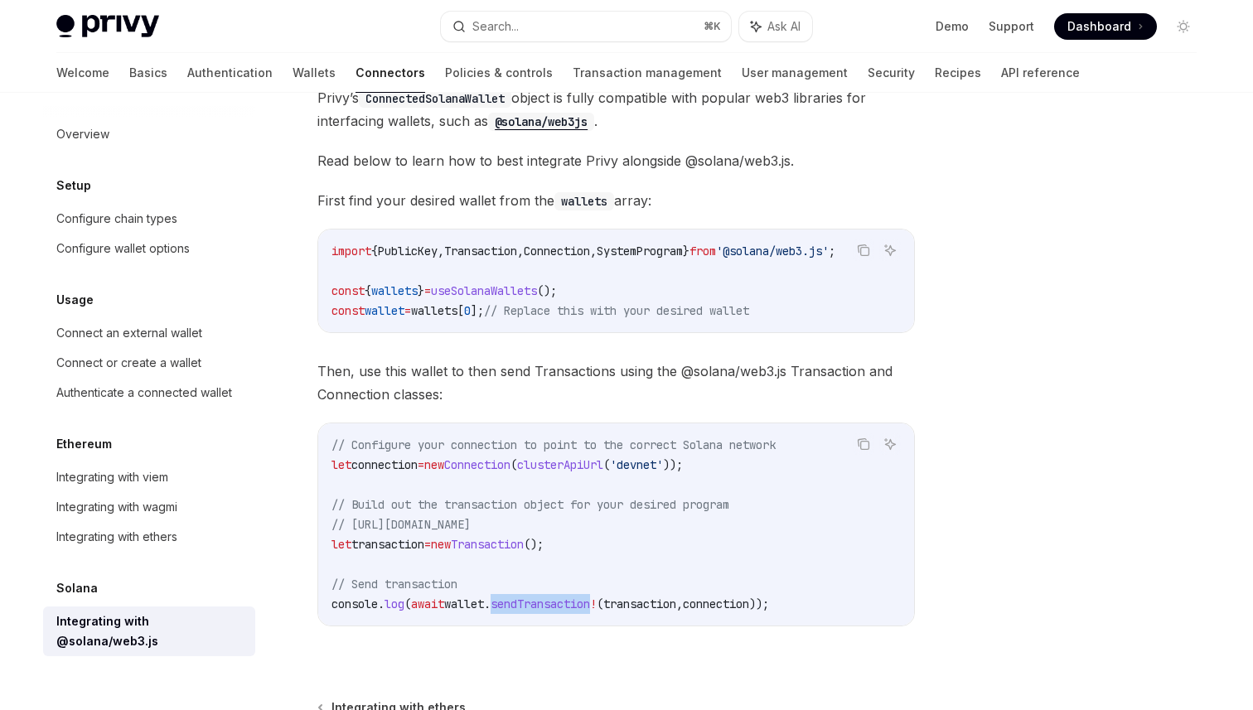
scroll to position [179, 0]
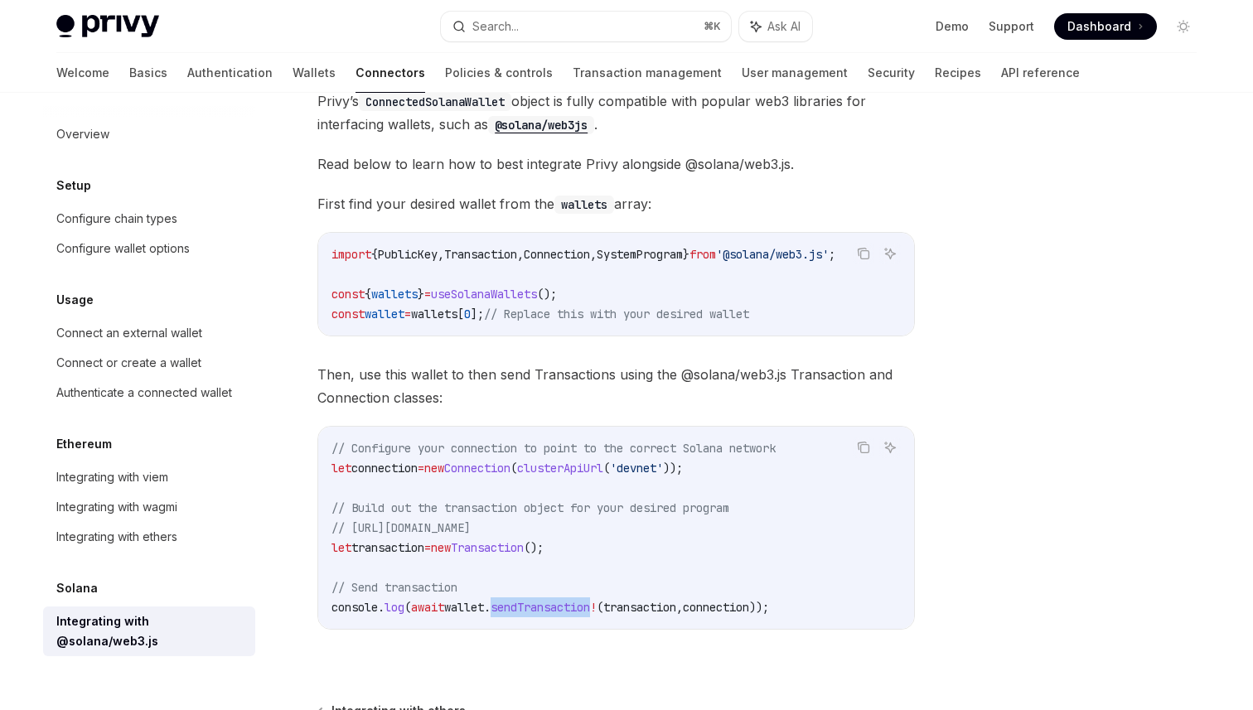
click at [509, 292] on span "useSolanaWallets" at bounding box center [484, 294] width 106 height 15
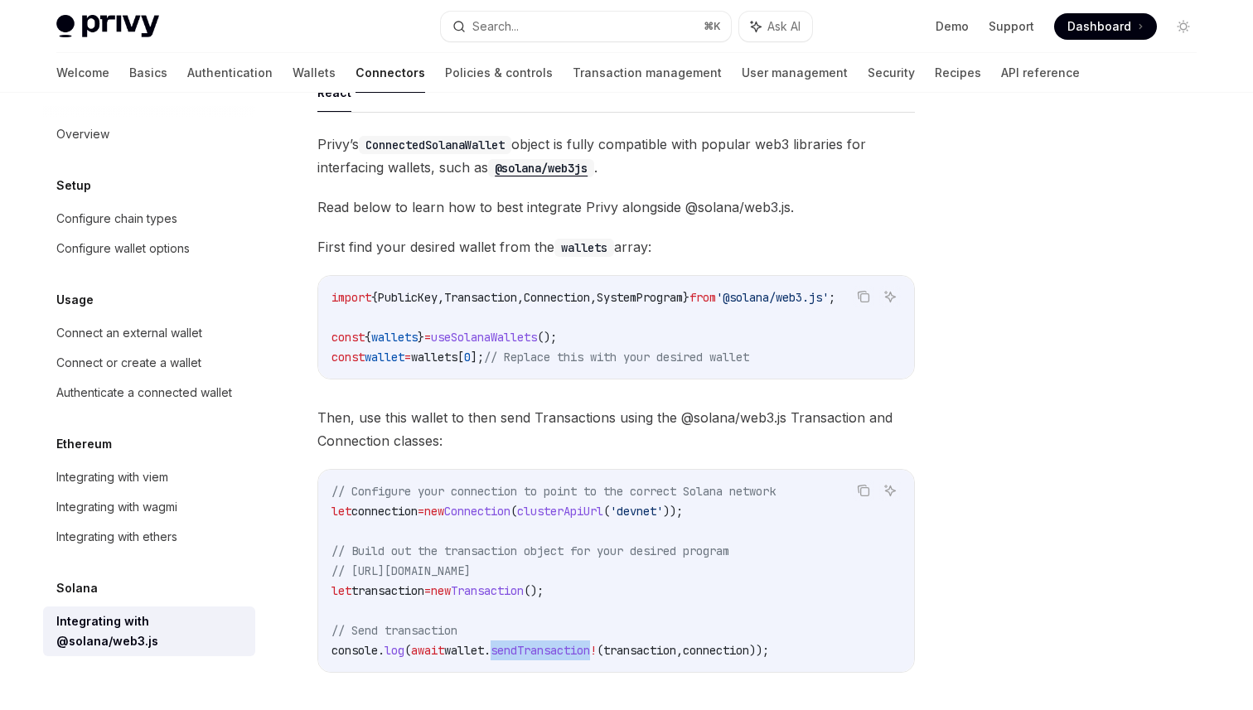
scroll to position [0, 0]
click at [507, 335] on span "useSolanaWallets" at bounding box center [484, 337] width 106 height 15
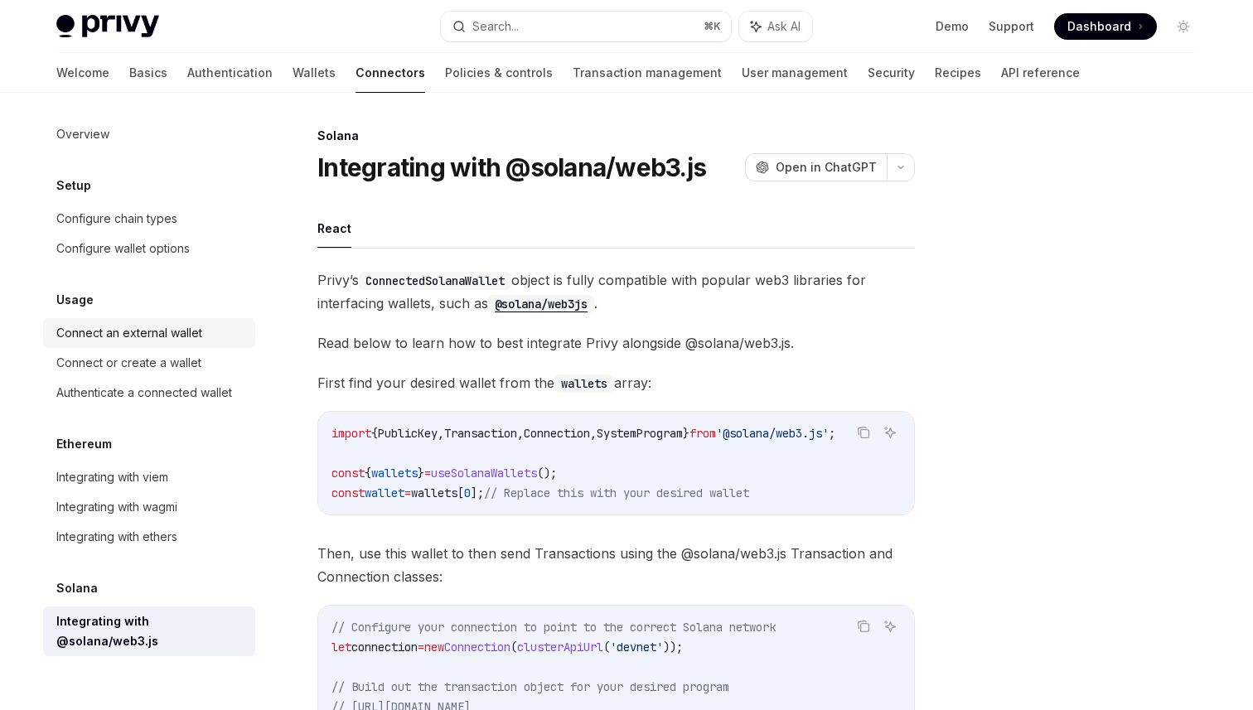
click at [130, 331] on div "Connect an external wallet" at bounding box center [129, 333] width 146 height 20
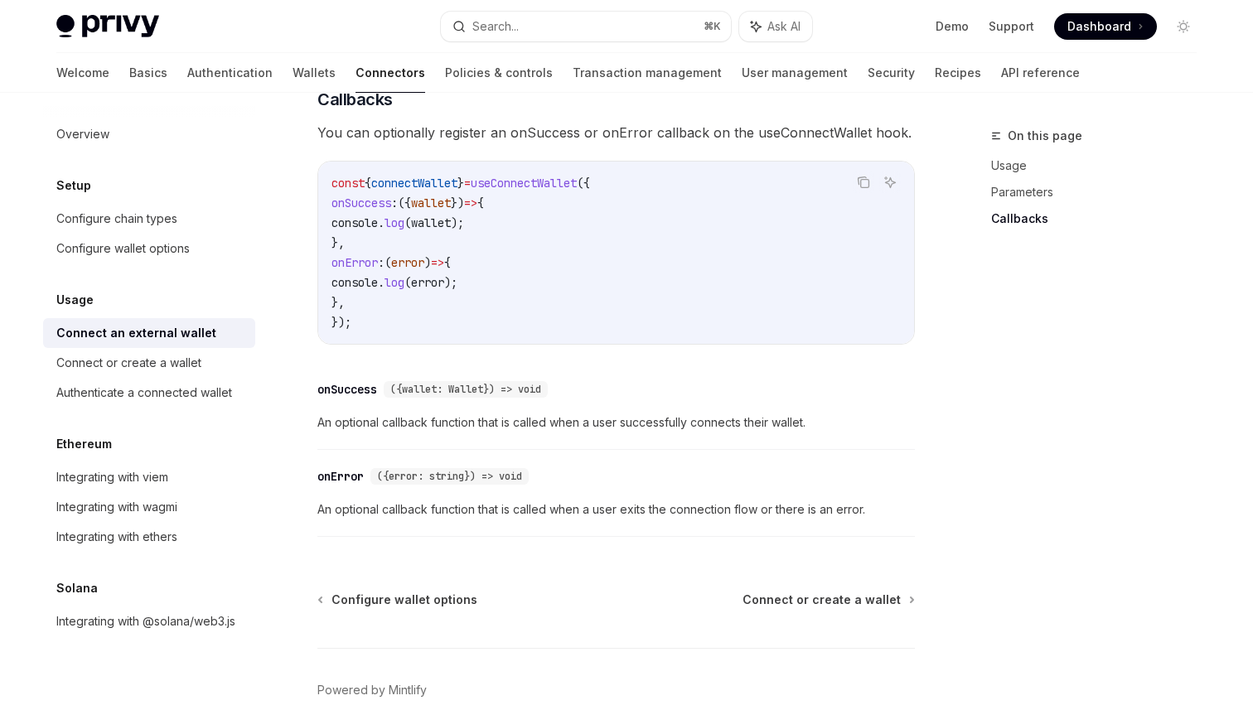
scroll to position [1108, 0]
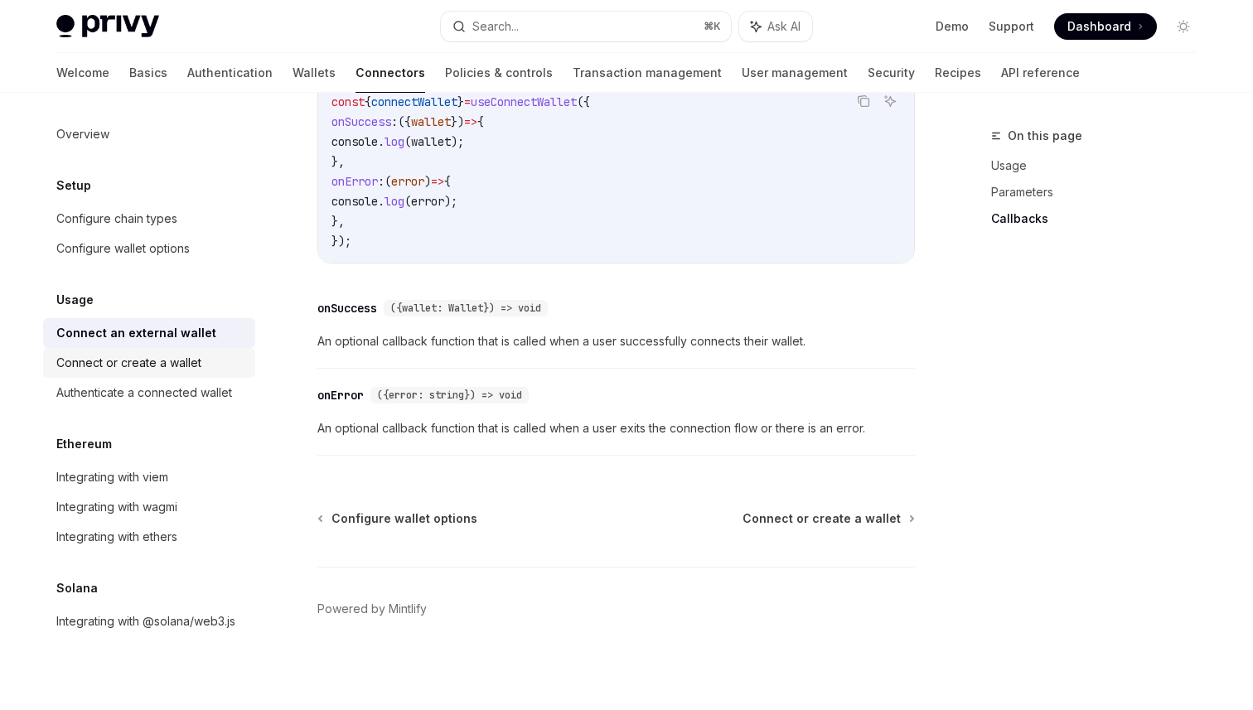
click at [211, 369] on div "Connect or create a wallet" at bounding box center [150, 363] width 189 height 20
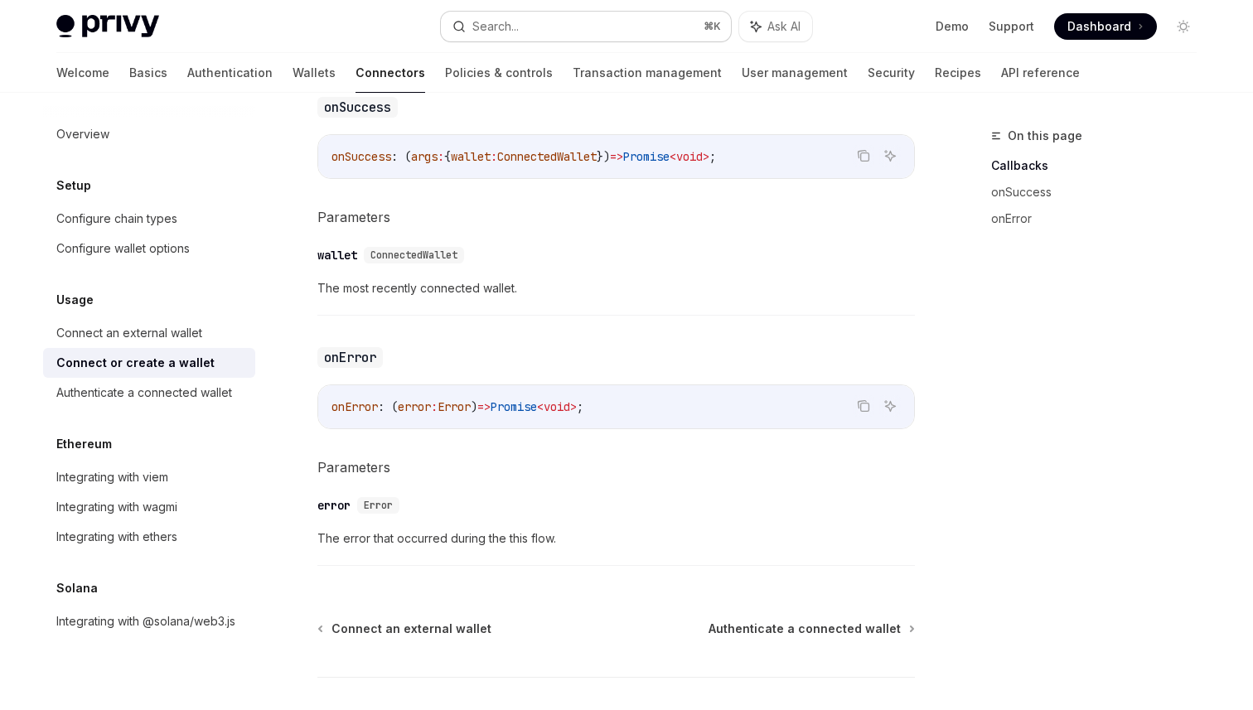
scroll to position [1126, 0]
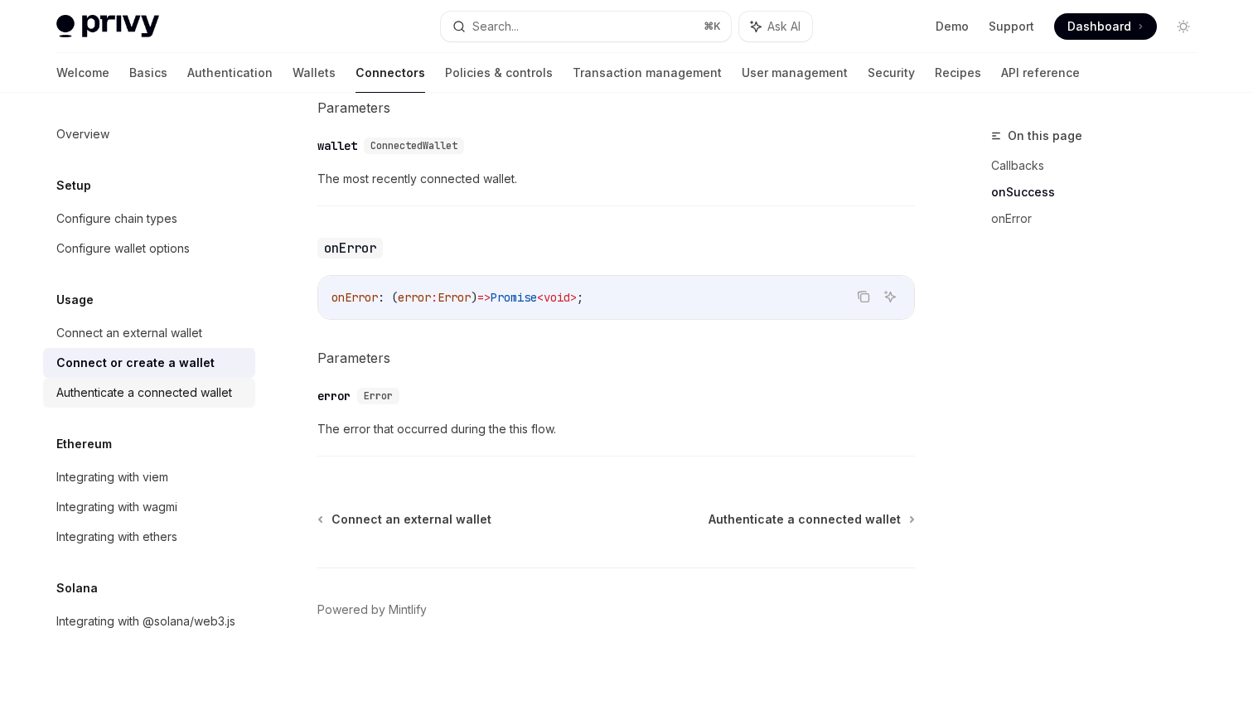
click at [176, 394] on div "Authenticate a connected wallet" at bounding box center [144, 393] width 176 height 20
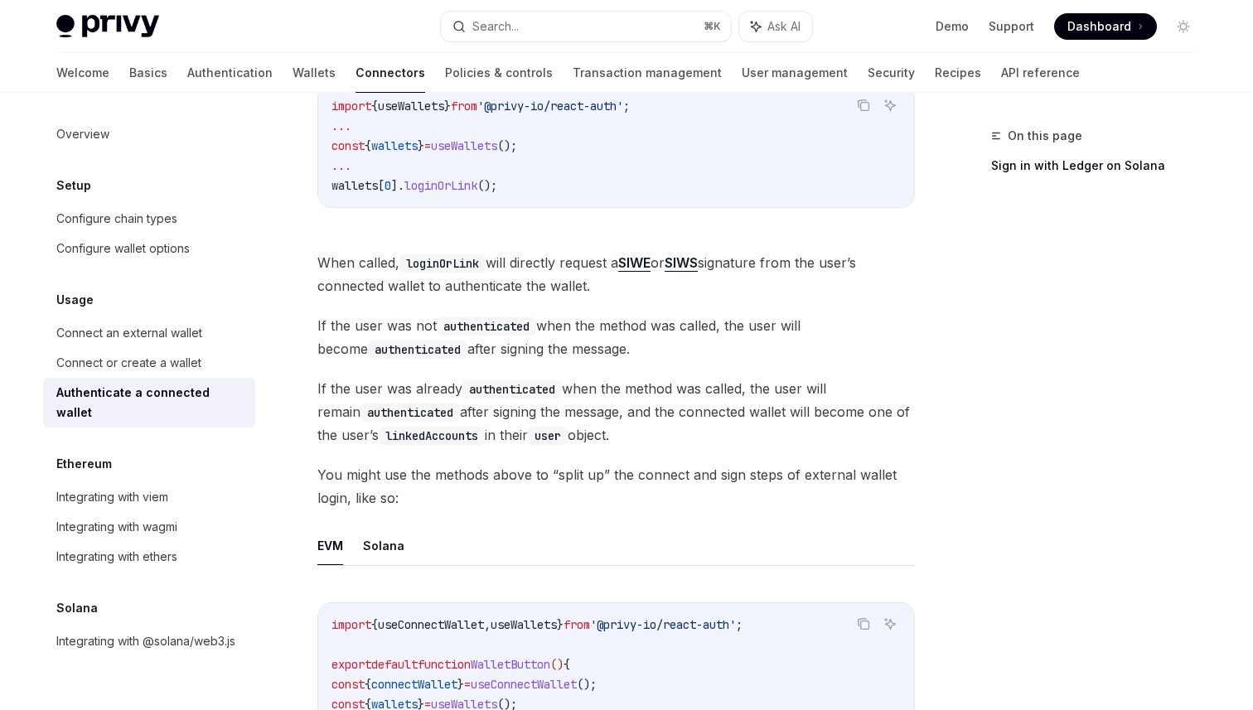
scroll to position [438, 0]
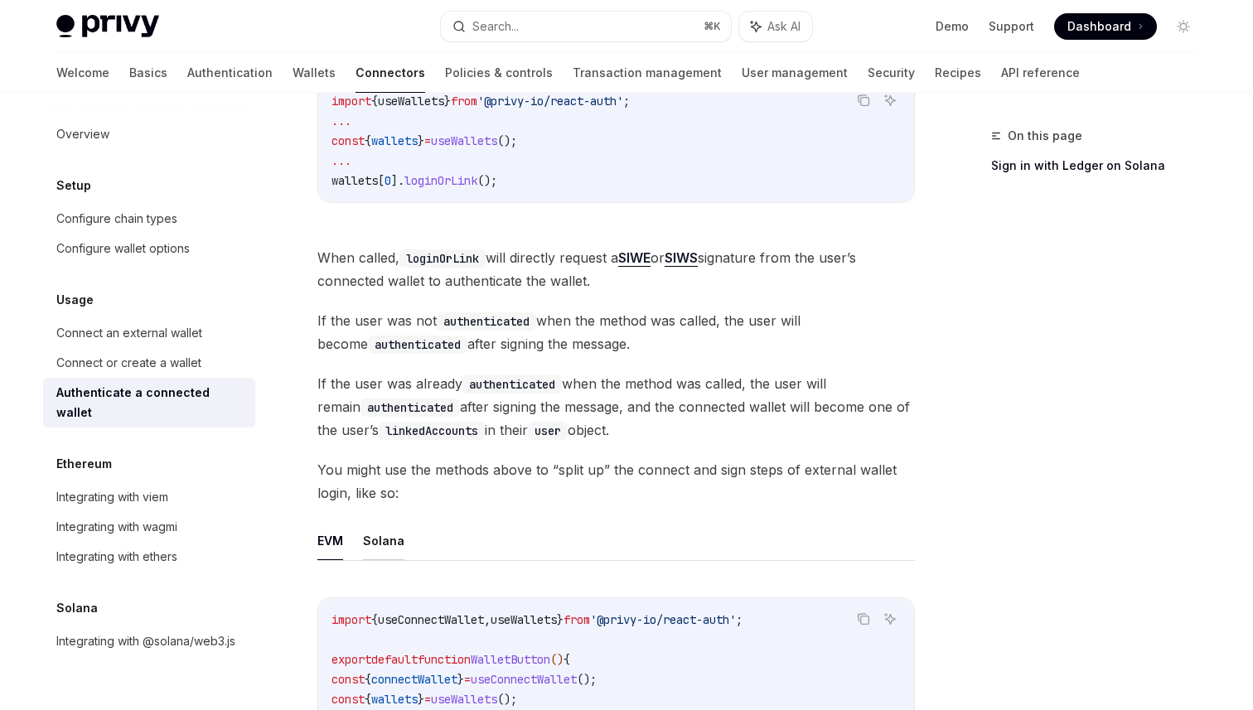
click at [386, 534] on button "Solana" at bounding box center [383, 540] width 41 height 39
type textarea "*"
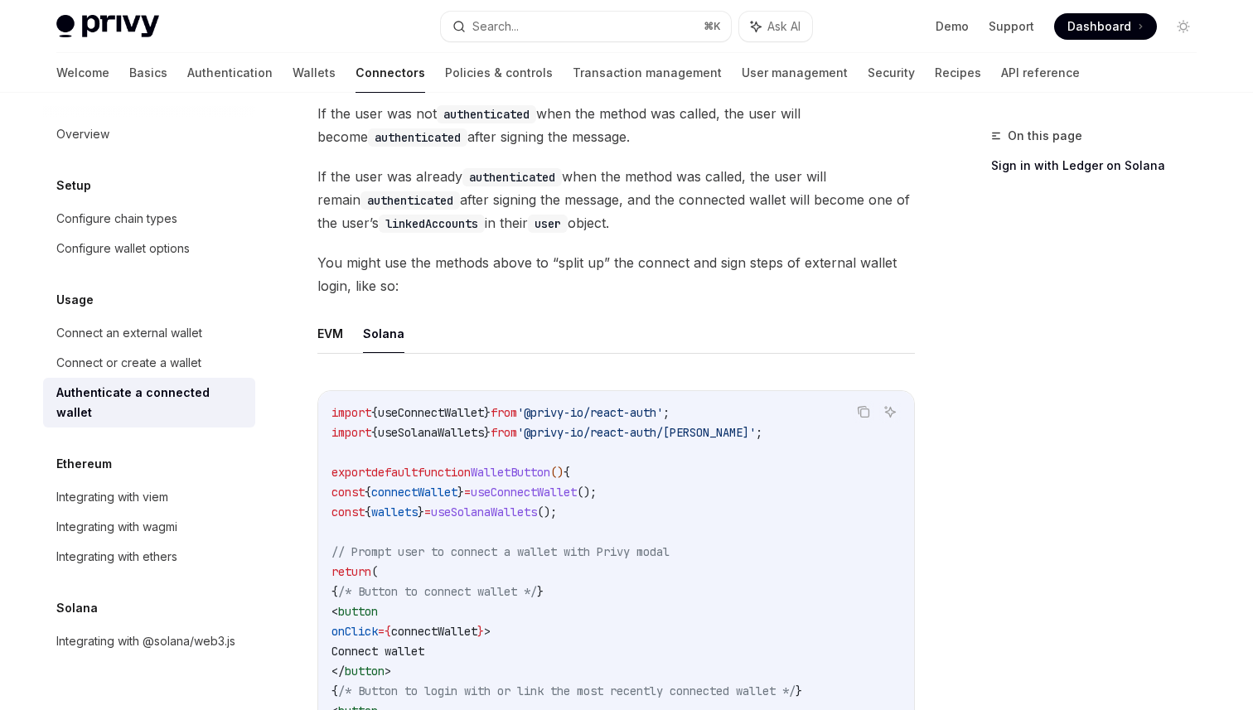
scroll to position [662, 0]
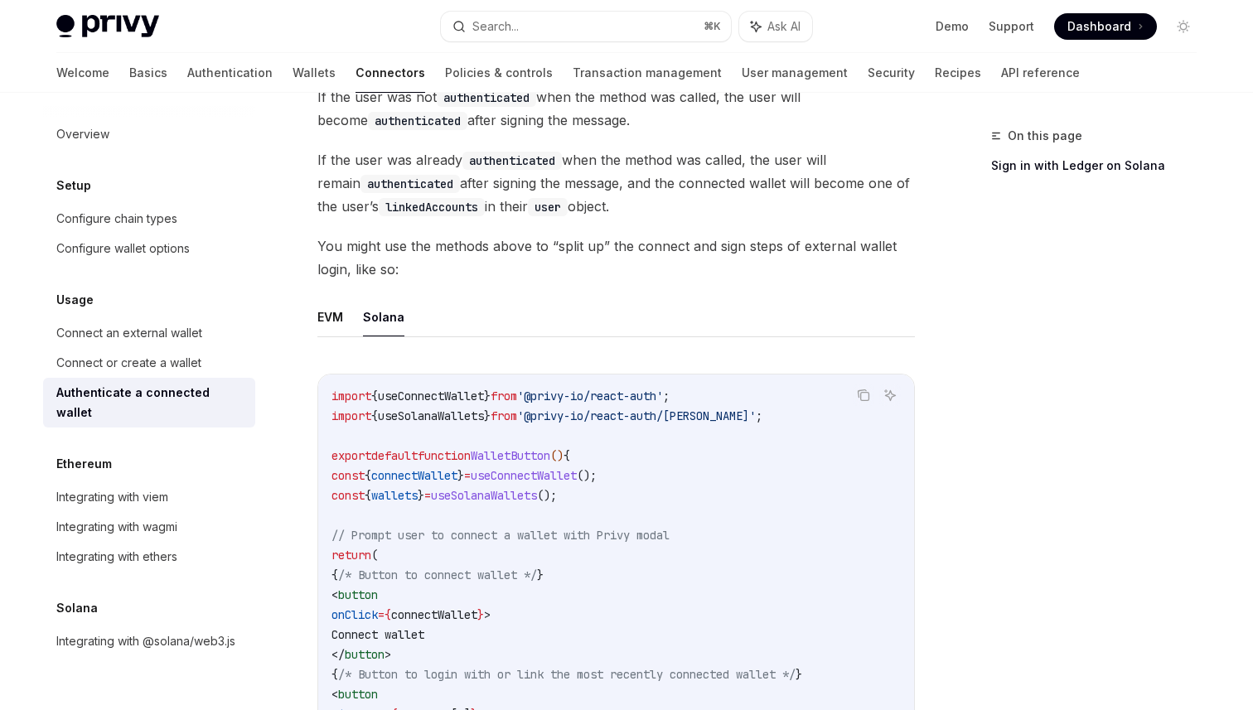
click at [577, 476] on span "useConnectWallet" at bounding box center [524, 475] width 106 height 15
click at [529, 501] on span "useSolanaWallets" at bounding box center [484, 495] width 106 height 15
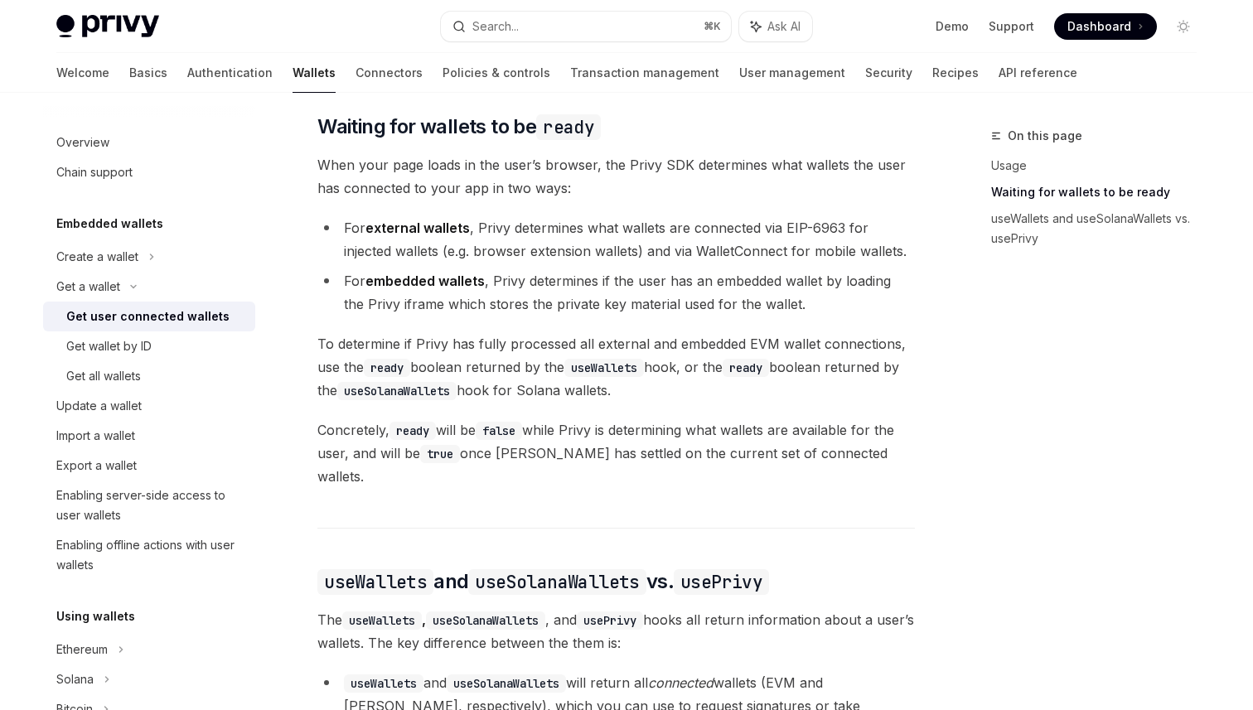
scroll to position [960, 0]
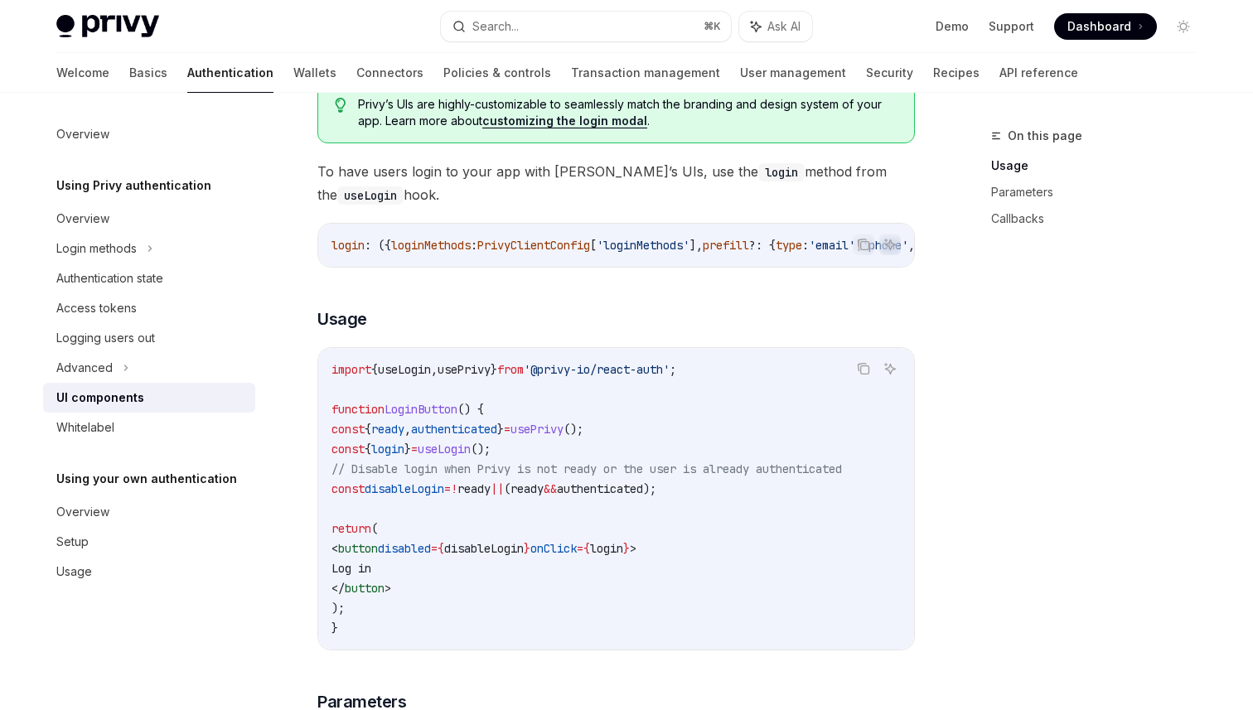
scroll to position [929, 0]
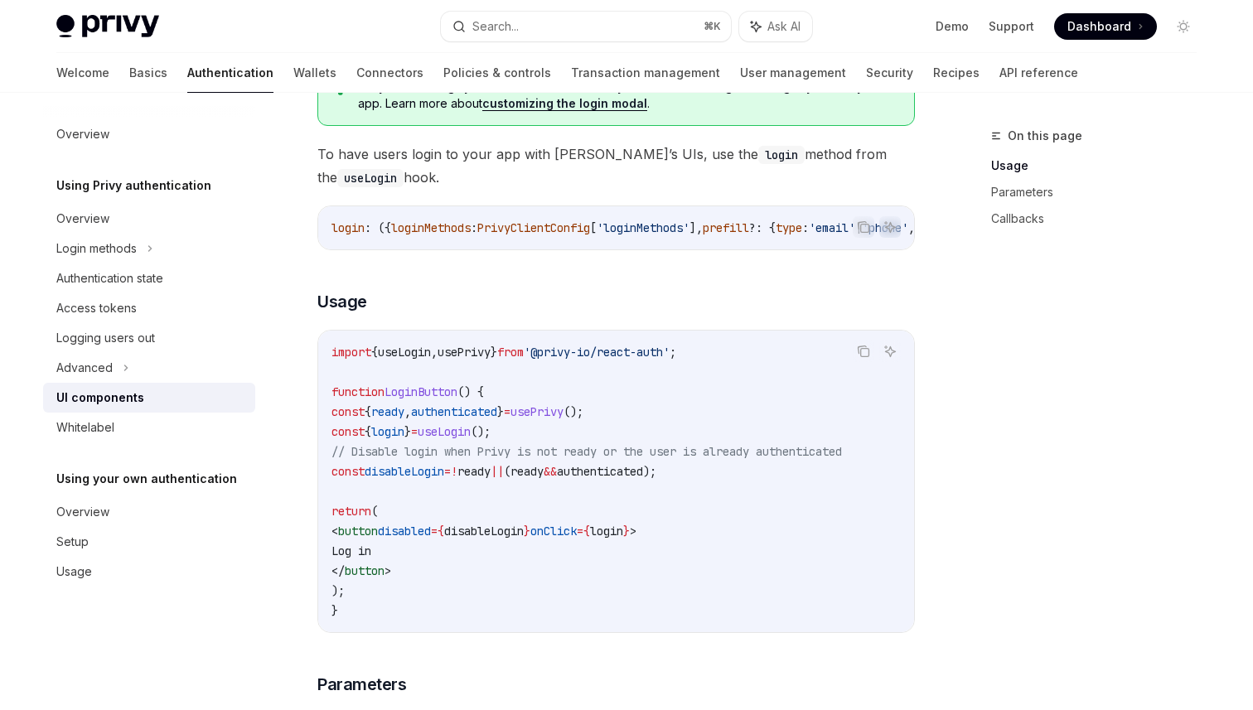
click at [497, 419] on span "authenticated" at bounding box center [454, 411] width 86 height 15
click at [404, 439] on span "login" at bounding box center [387, 431] width 33 height 15
